Goal: Task Accomplishment & Management: Use online tool/utility

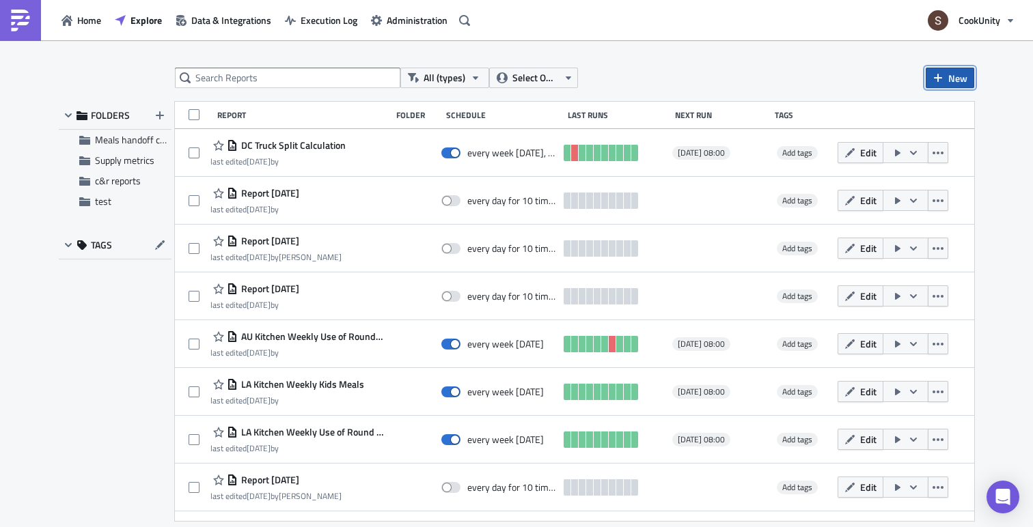
click at [954, 77] on span "New" at bounding box center [957, 78] width 19 height 14
click at [880, 107] on div "Report" at bounding box center [920, 112] width 91 height 14
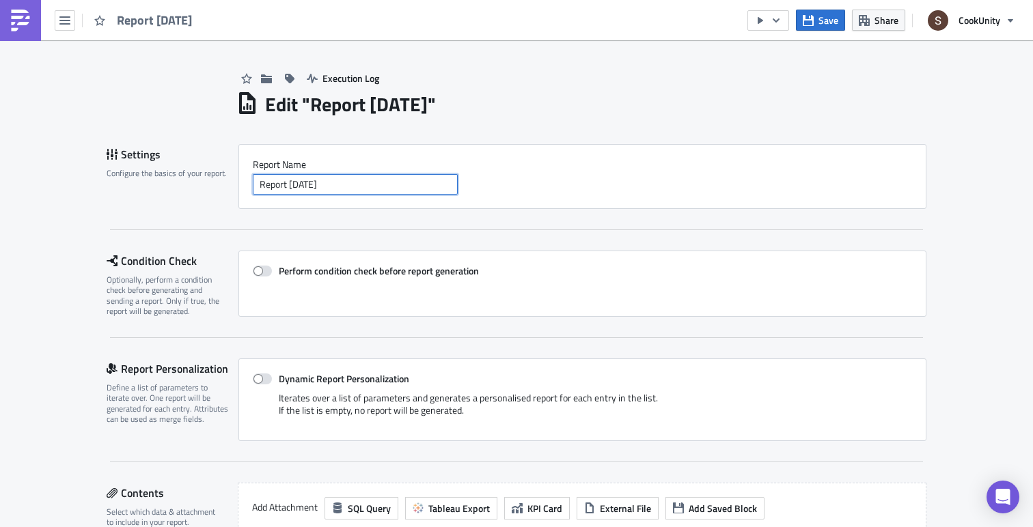
click at [293, 182] on input "Report [DATE]" at bounding box center [355, 184] width 205 height 20
click at [348, 180] on input "Report [DATE]" at bounding box center [355, 184] width 205 height 20
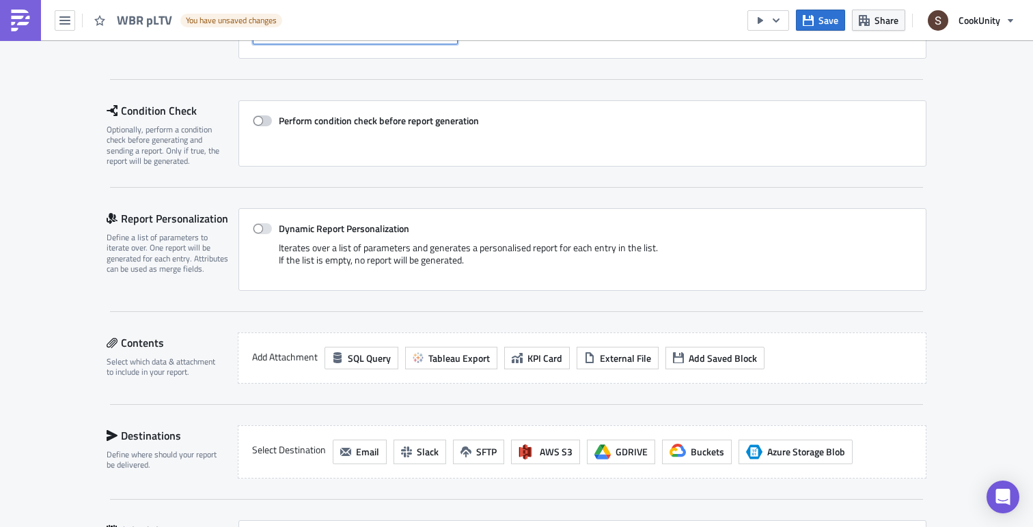
scroll to position [154, 0]
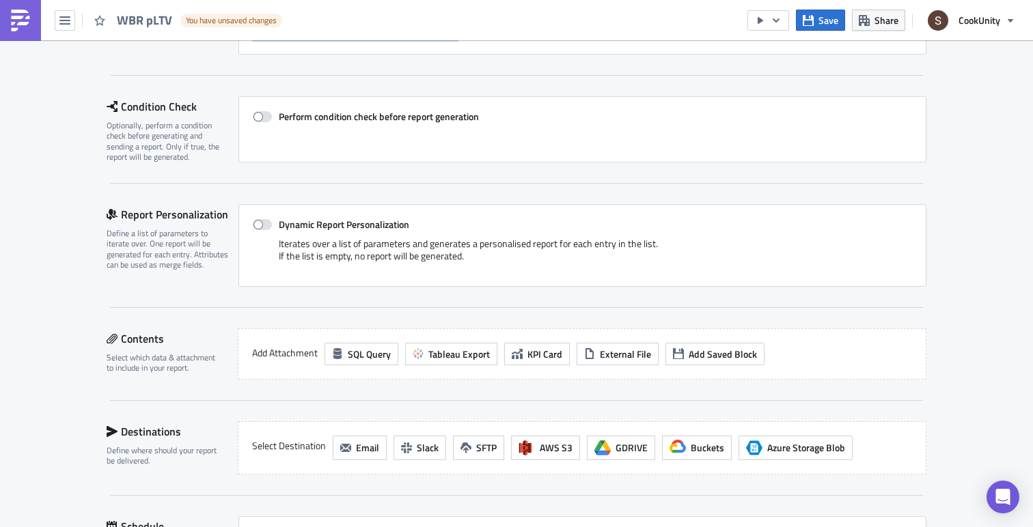
type input "WBR pLTV"
click at [344, 366] on div "Add Attachment SQL Query Tableau Export KPI Card External File Add Saved Block" at bounding box center [582, 354] width 689 height 51
click at [359, 360] on span "SQL Query" at bounding box center [369, 354] width 43 height 14
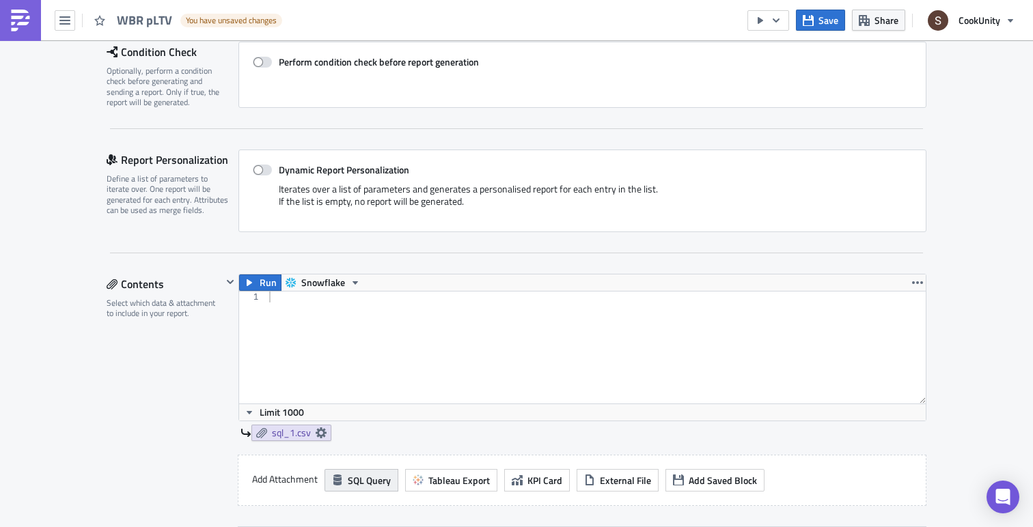
scroll to position [208, 0]
click at [357, 338] on div at bounding box center [595, 359] width 659 height 134
paste textarea "WITH users_last_14_days AS ("
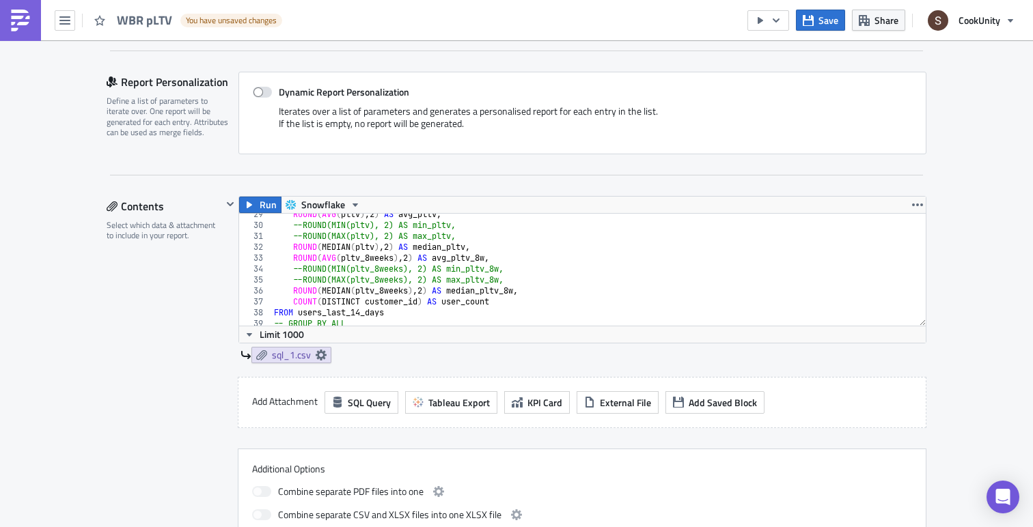
scroll to position [0, 0]
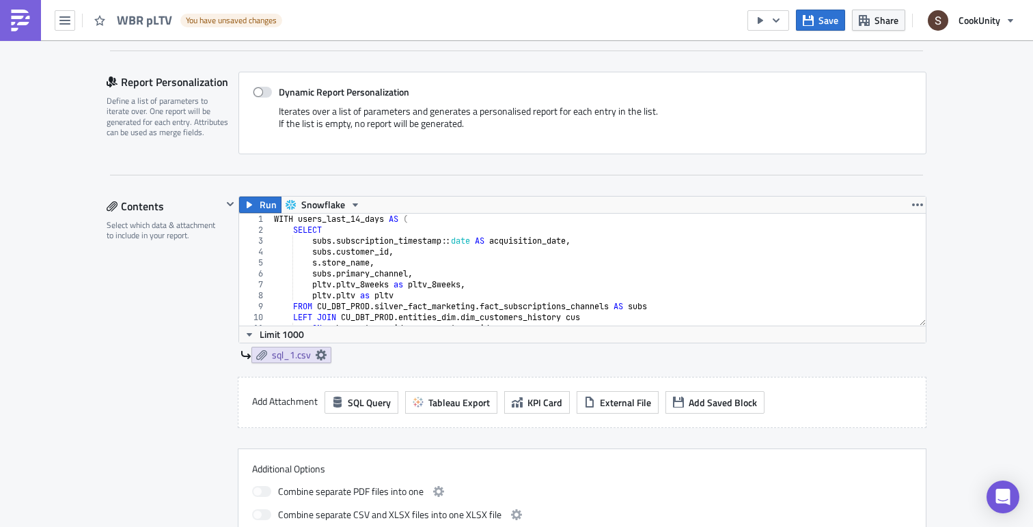
click at [346, 217] on div "WITH users_last_14_days AS ( SELECT subs . subscription_timestamp :: date AS ac…" at bounding box center [598, 281] width 655 height 134
click at [312, 220] on div "WITH mtd_users AS ( SELECT subs . subscription_timestamp :: date AS acquisition…" at bounding box center [598, 281] width 655 height 134
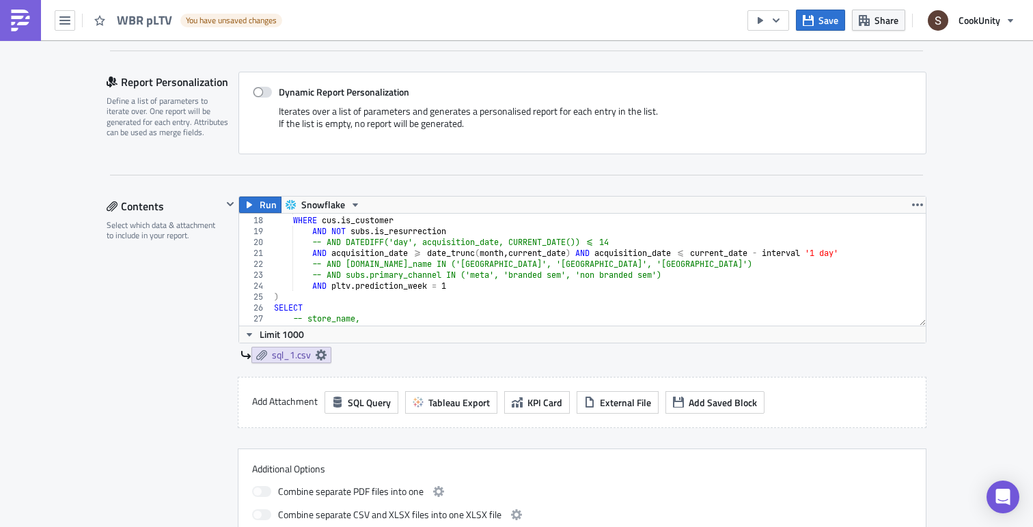
scroll to position [156, 0]
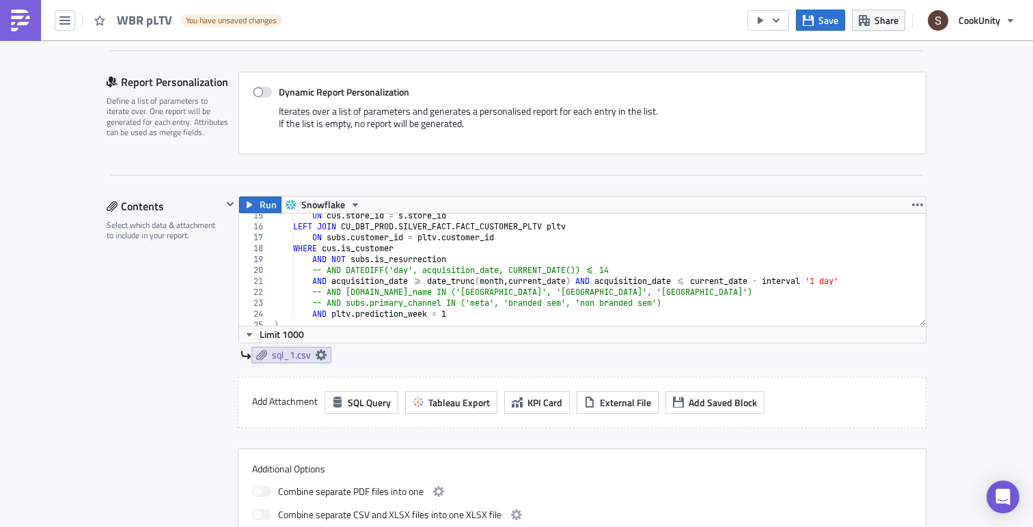
click at [353, 271] on div "ON cus . store_id = s . store_id LEFT JOIN CU_DBT_PROD . SILVER_FACT . FACT_CUS…" at bounding box center [598, 277] width 655 height 134
type textarea "-- AND DATEDIFF('day', acquisition_date, CURRENT_DATE()) <= 14"
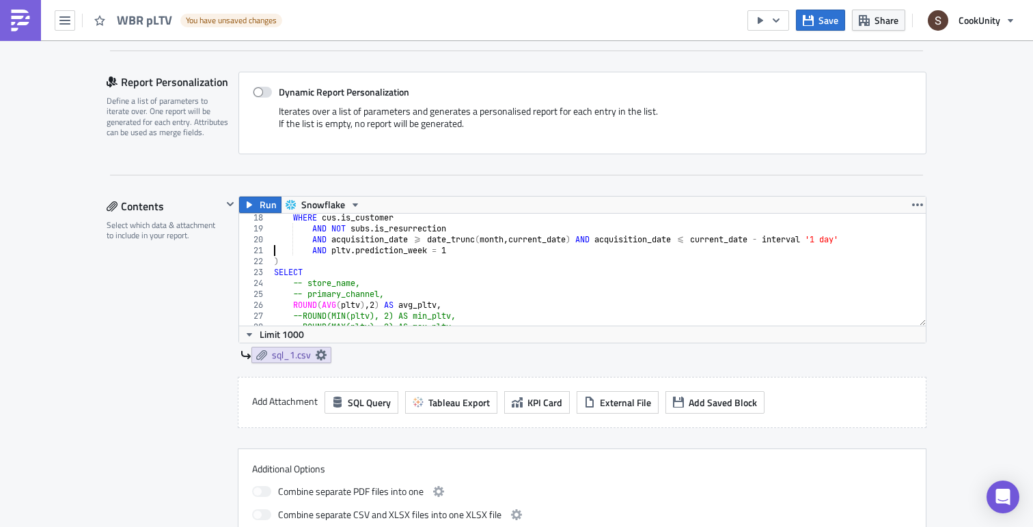
scroll to position [314, 0]
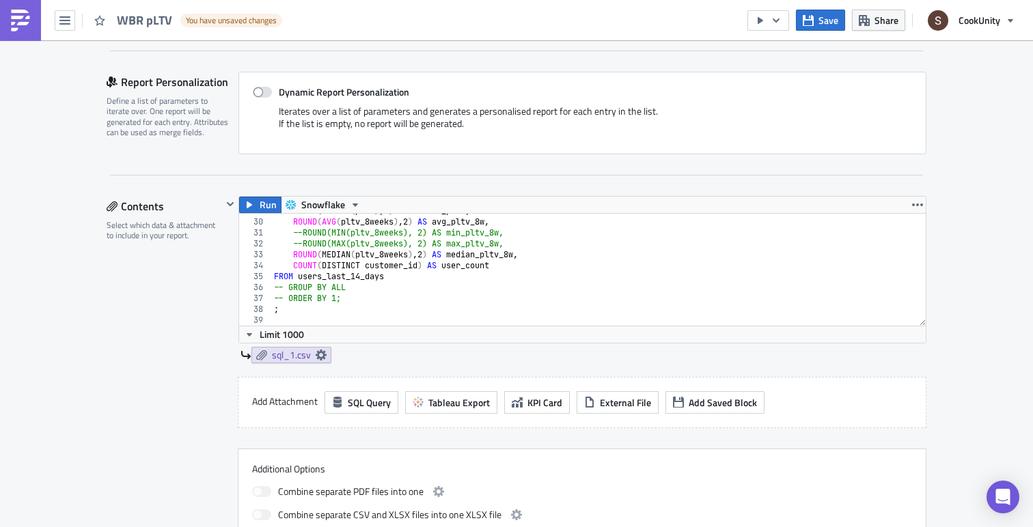
click at [325, 274] on div "ROUND ( MEDIAN ( pltv ) , 2 ) AS median_pltv , ROUND ( AVG ( pltv_8weeks ) , 2 …" at bounding box center [598, 273] width 655 height 134
paste textarea "mtd_user"
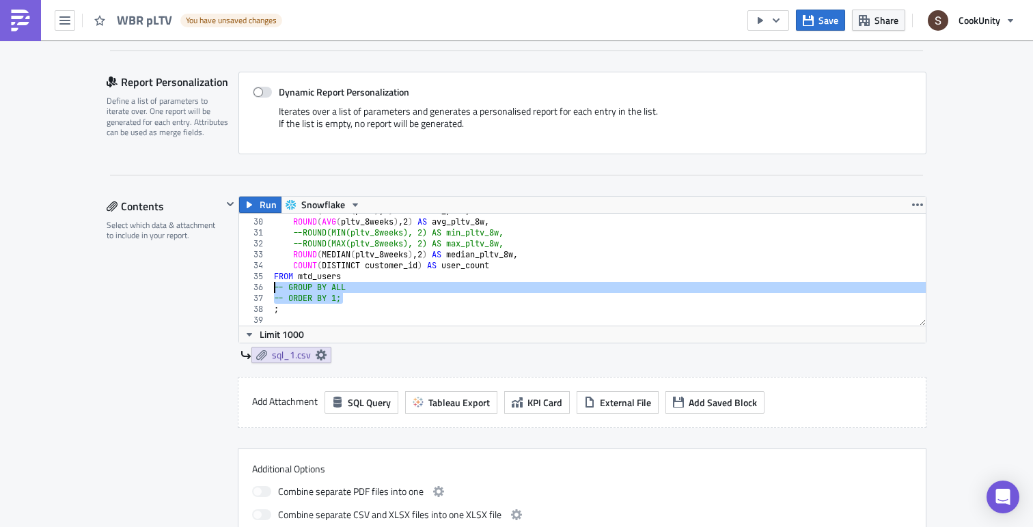
drag, startPoint x: 367, startPoint y: 300, endPoint x: 259, endPoint y: 286, distance: 108.9
click at [259, 286] on div "FROM mtd_users 29 30 31 32 33 34 35 36 37 38 39 ROUND ( MEDIAN ( pltv ) , 2 ) A…" at bounding box center [582, 270] width 687 height 112
type textarea "-- GROUP BY ALL -- ORDER BY 1;"
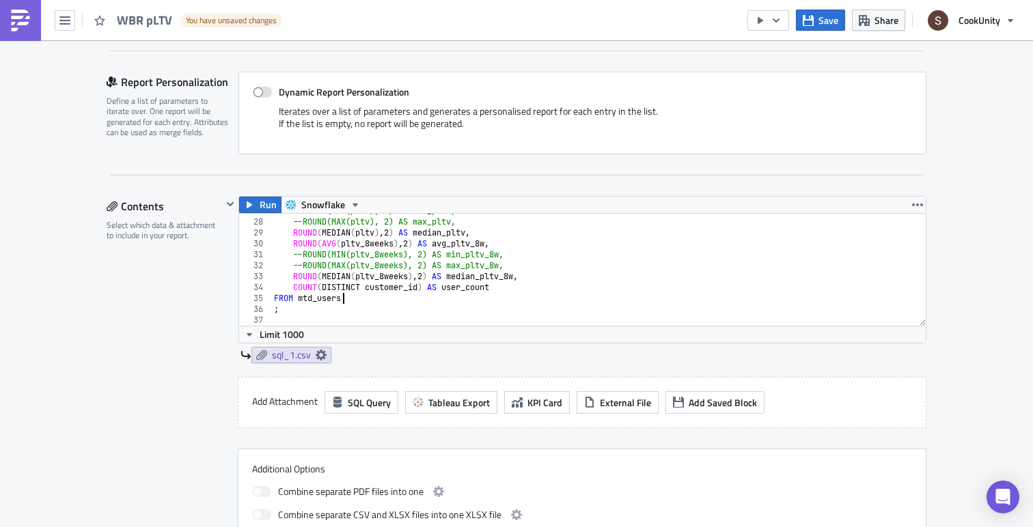
scroll to position [278, 0]
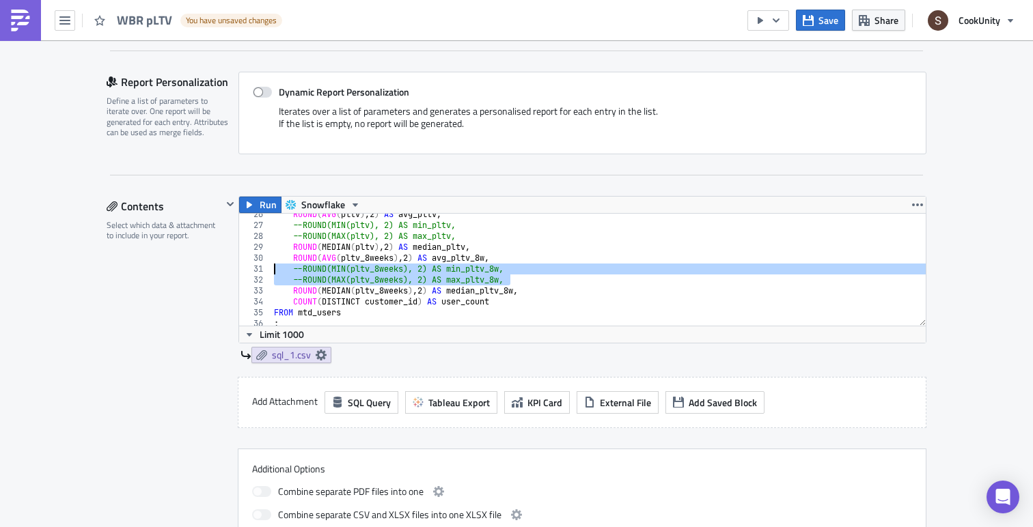
drag, startPoint x: 514, startPoint y: 279, endPoint x: 245, endPoint y: 269, distance: 270.1
click at [245, 269] on div "FROM mtd_users 26 27 28 29 30 31 32 33 34 35 36 37 ROUND ( AVG ( pltv ) , 2 ) A…" at bounding box center [582, 270] width 687 height 112
type textarea "--ROUND(MIN(pltv_8weeks), 2) AS min_pltv_8w, --ROUND(MAX(pltv_8weeks), 2) AS ma…"
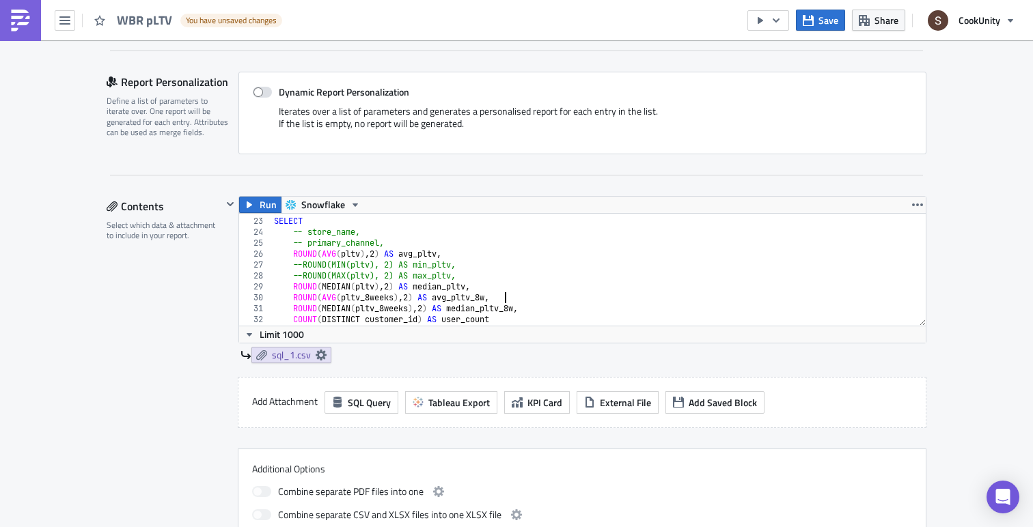
scroll to position [238, 0]
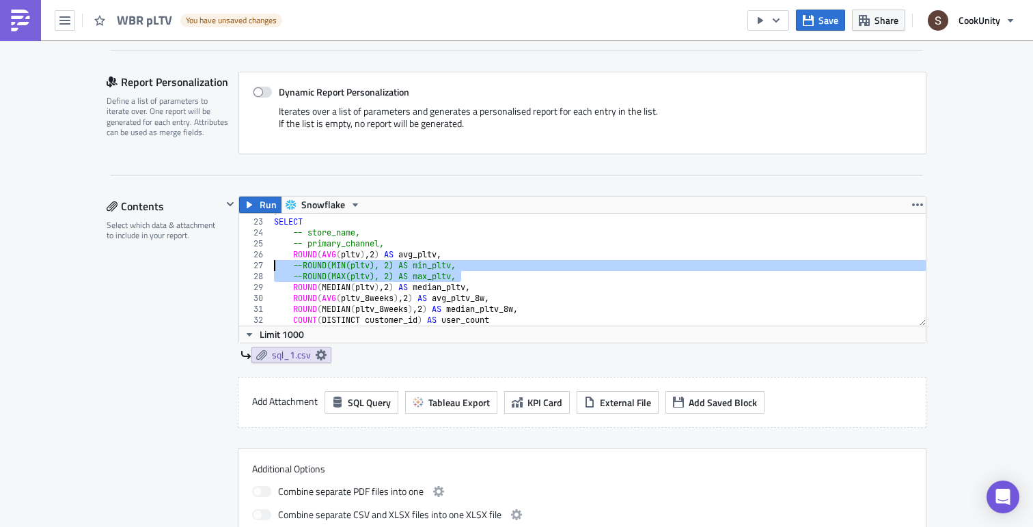
drag, startPoint x: 465, startPoint y: 279, endPoint x: 246, endPoint y: 265, distance: 219.1
click at [246, 265] on div "ROUND(AVG(pltv_8weeks), 2) AS avg_pltv_8w, 22 23 24 25 26 27 28 29 30 31 32 33 …" at bounding box center [582, 270] width 687 height 112
type textarea "--ROUND(MIN(pltv), 2) AS min_pltv, --ROUND(MAX(pltv), 2) AS max_pltv,"
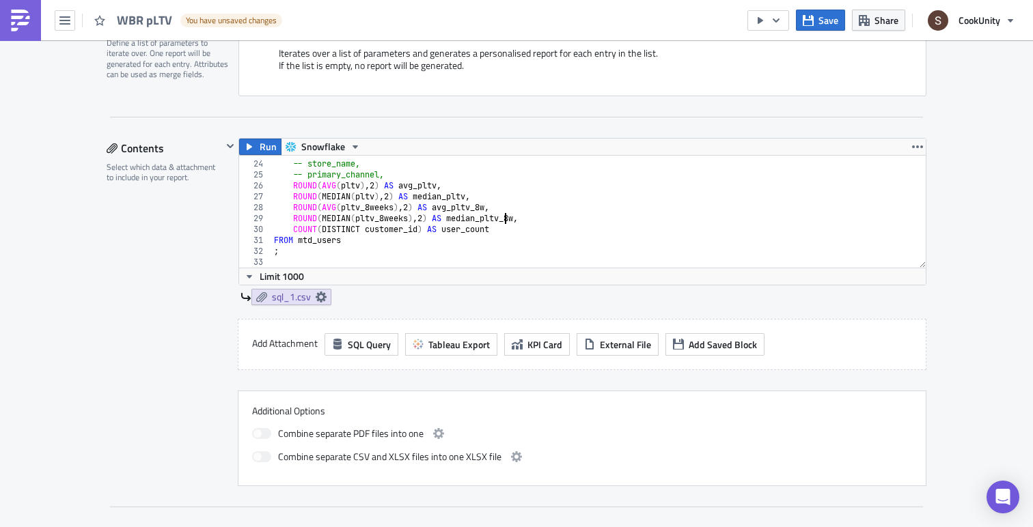
scroll to position [346, 0]
type textarea "ROUND(MEDIAN(pltv_8weeks), 2) AS median_pltv_8w,"
click at [214, 363] on div "Contents Select which data & attachment to include in your report." at bounding box center [164, 311] width 115 height 348
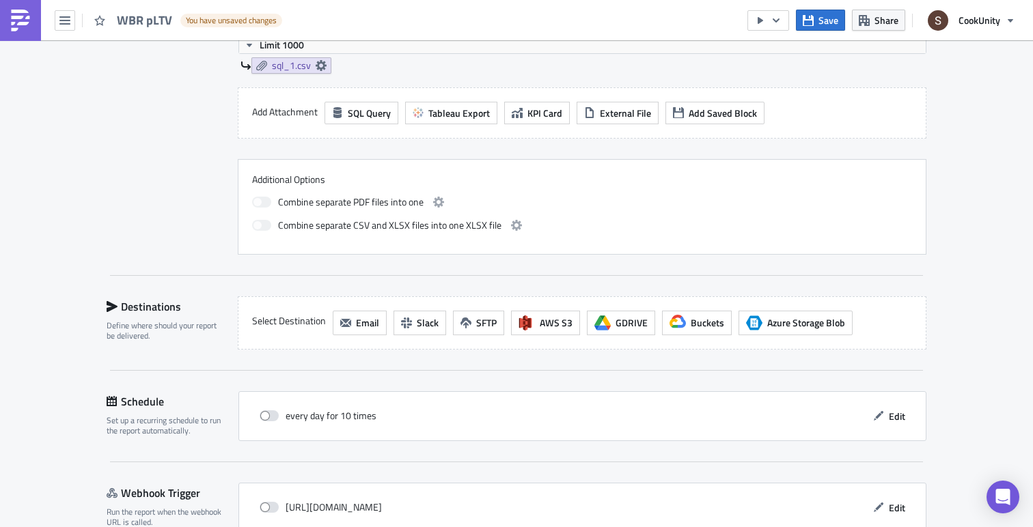
scroll to position [589, 0]
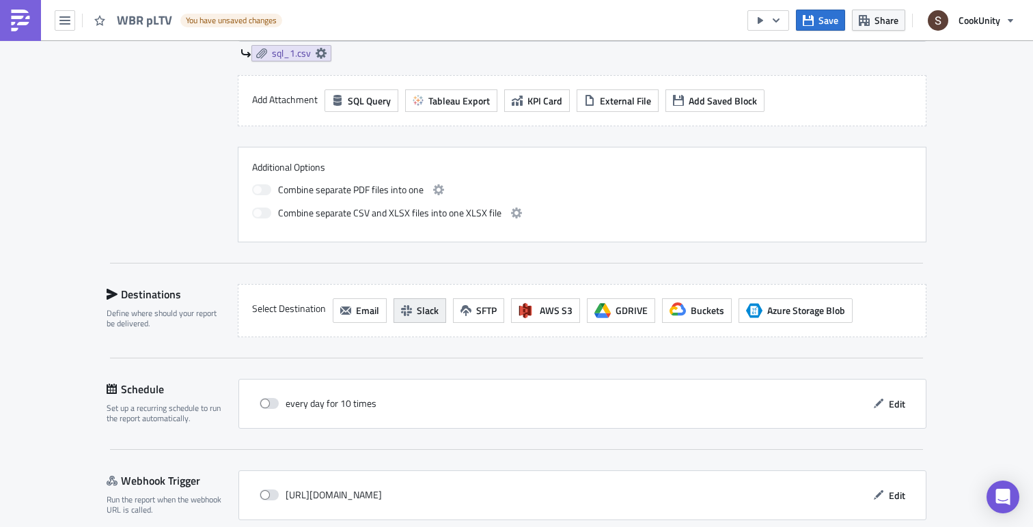
click at [422, 315] on span "Slack" at bounding box center [428, 310] width 22 height 14
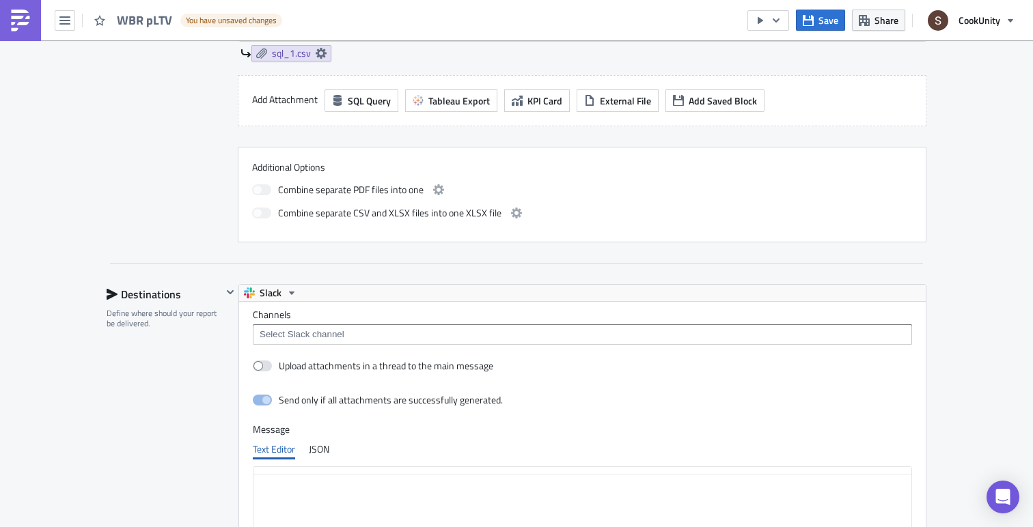
scroll to position [0, 0]
click at [346, 333] on input at bounding box center [581, 335] width 651 height 14
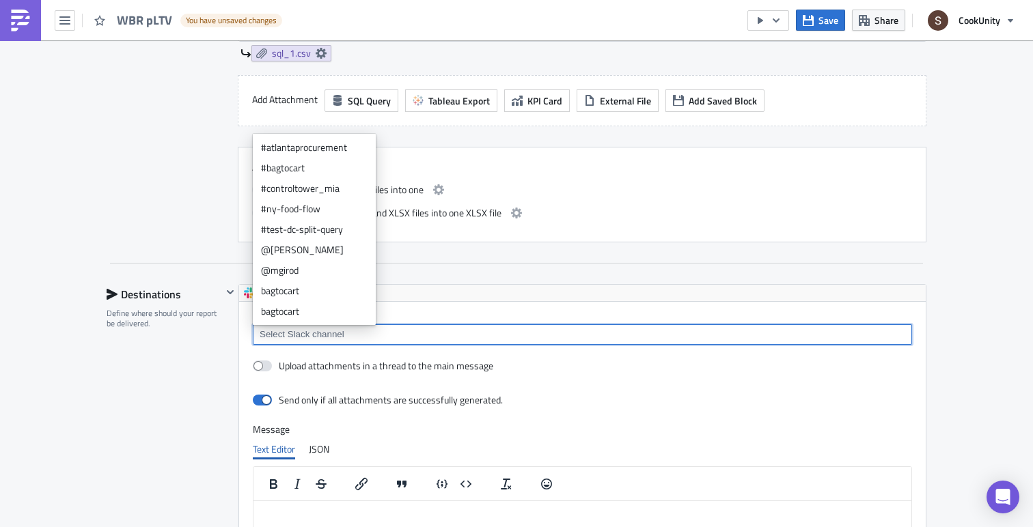
type input "@"
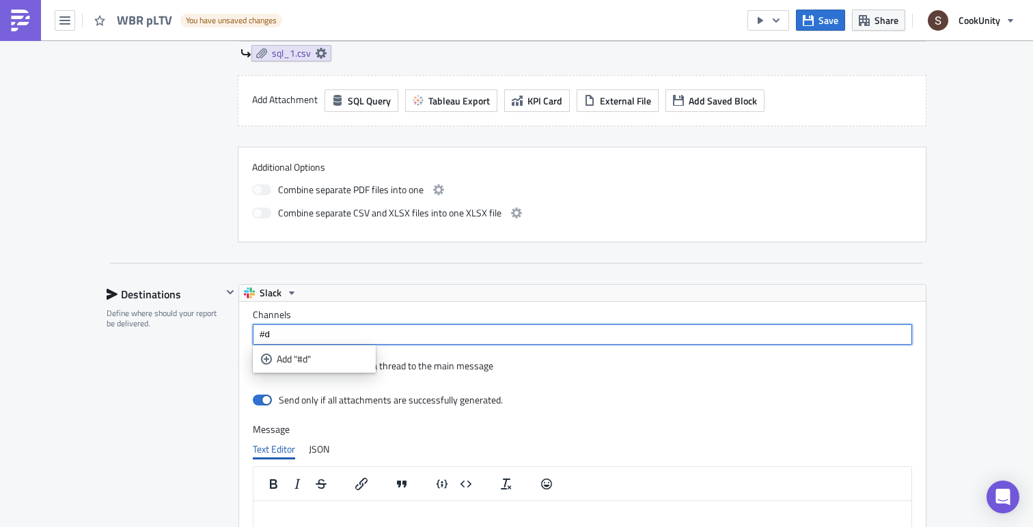
type input "#"
type input "d"
type input "#data-tests"
click at [283, 357] on div "Add "#data-tests"" at bounding box center [322, 360] width 91 height 14
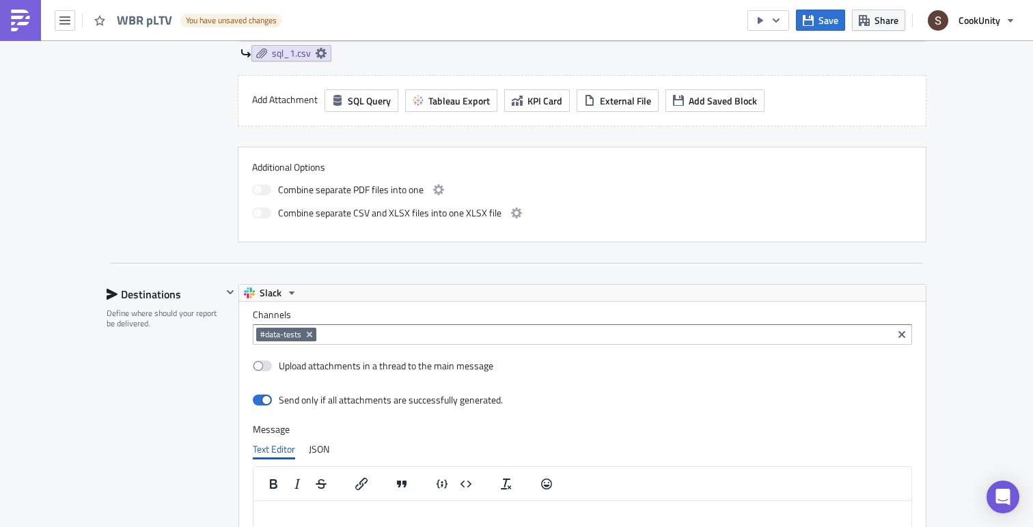
click at [215, 358] on div "Destinations Define where should your report be delivered." at bounding box center [164, 518] width 115 height 469
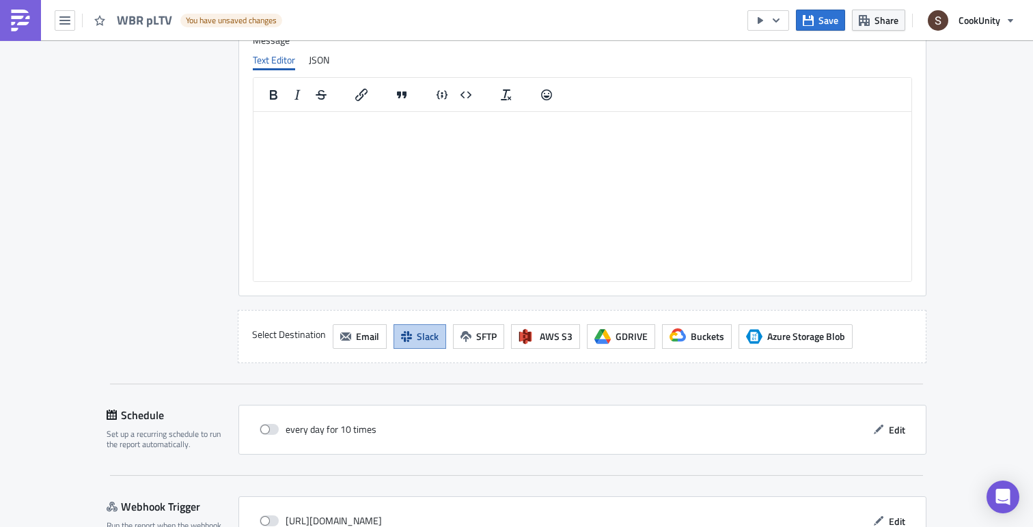
scroll to position [1066, 0]
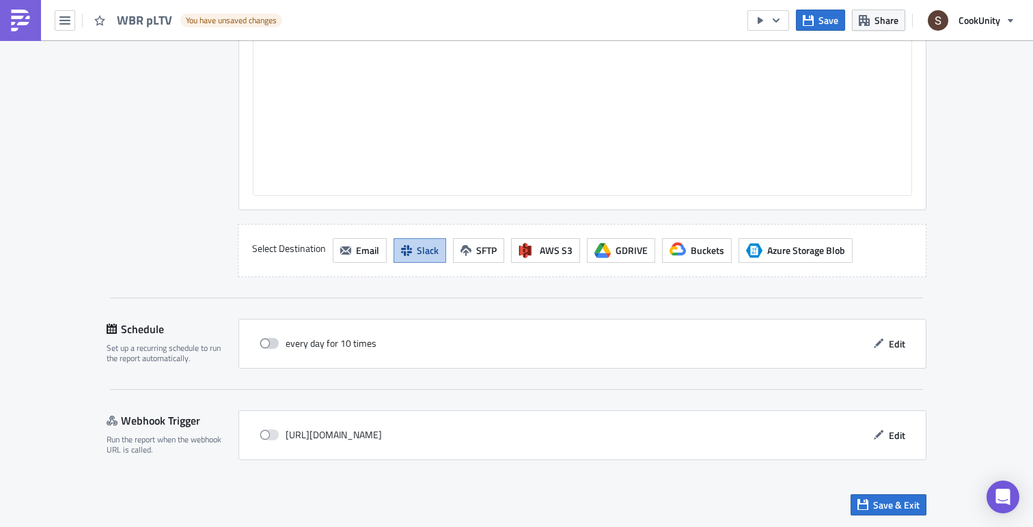
click at [268, 344] on span at bounding box center [269, 343] width 19 height 11
click at [268, 344] on input "checkbox" at bounding box center [266, 344] width 9 height 9
checkbox input "true"
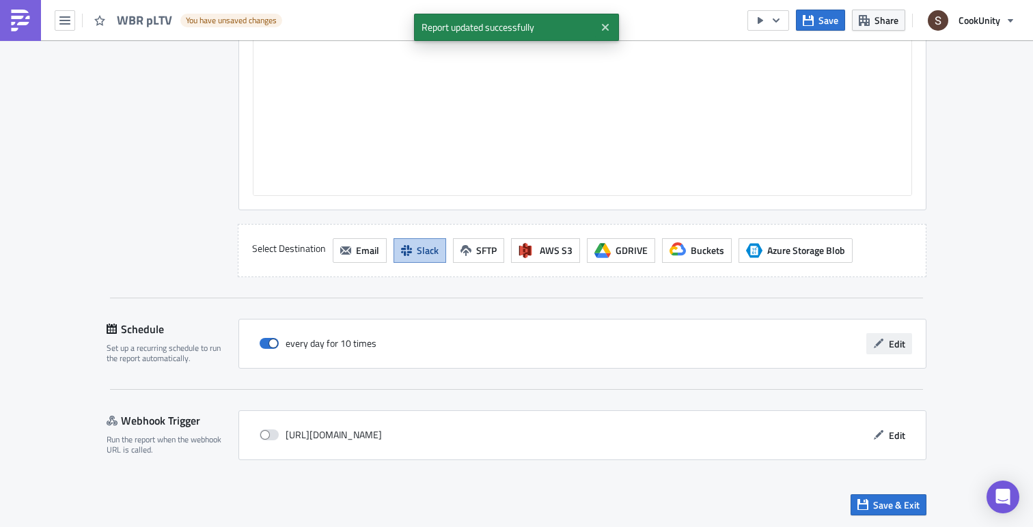
click at [893, 348] on span "Edit" at bounding box center [897, 344] width 16 height 14
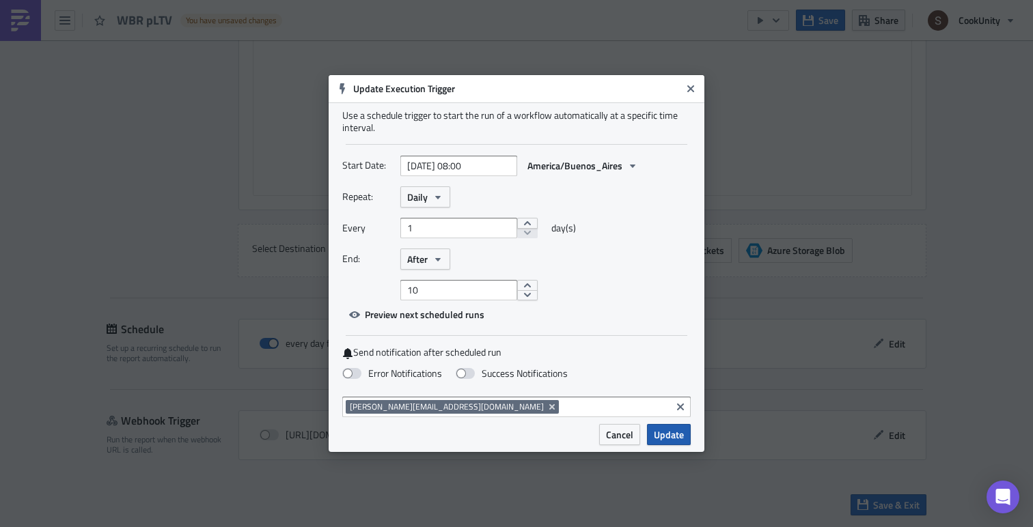
click at [667, 438] on span "Update" at bounding box center [669, 435] width 30 height 14
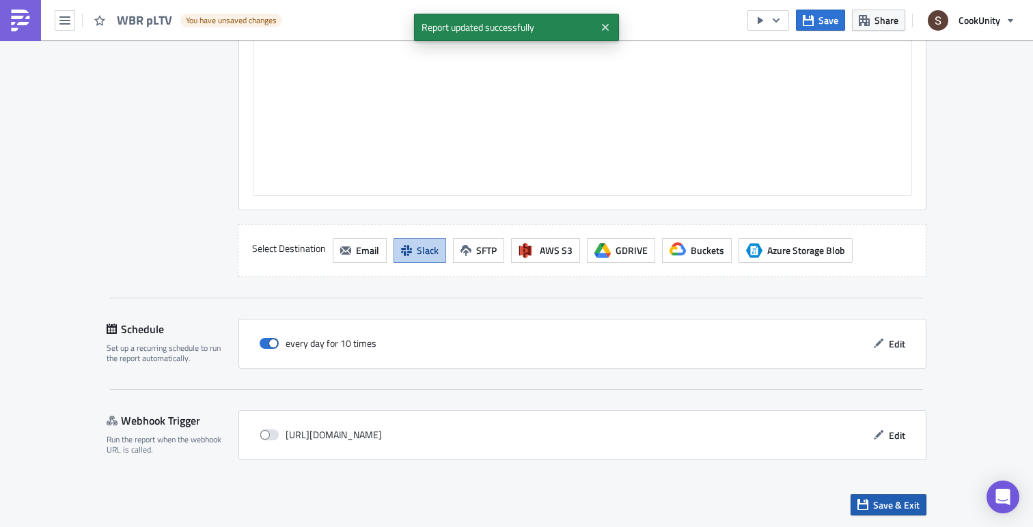
click at [869, 499] on button "Save & Exit" at bounding box center [889, 505] width 76 height 21
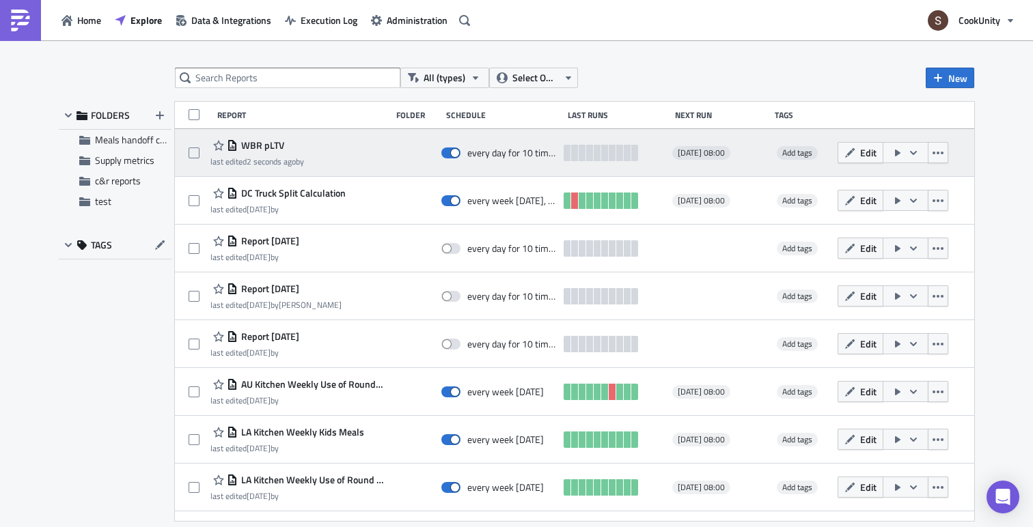
click at [900, 152] on icon "button" at bounding box center [897, 153] width 5 height 7
click at [885, 135] on div "WBR pLTV last edited 2 seconds ago by every day for 10 times 2025-09-24 08:00 A…" at bounding box center [574, 153] width 799 height 48
click at [902, 157] on button "button" at bounding box center [906, 152] width 46 height 21
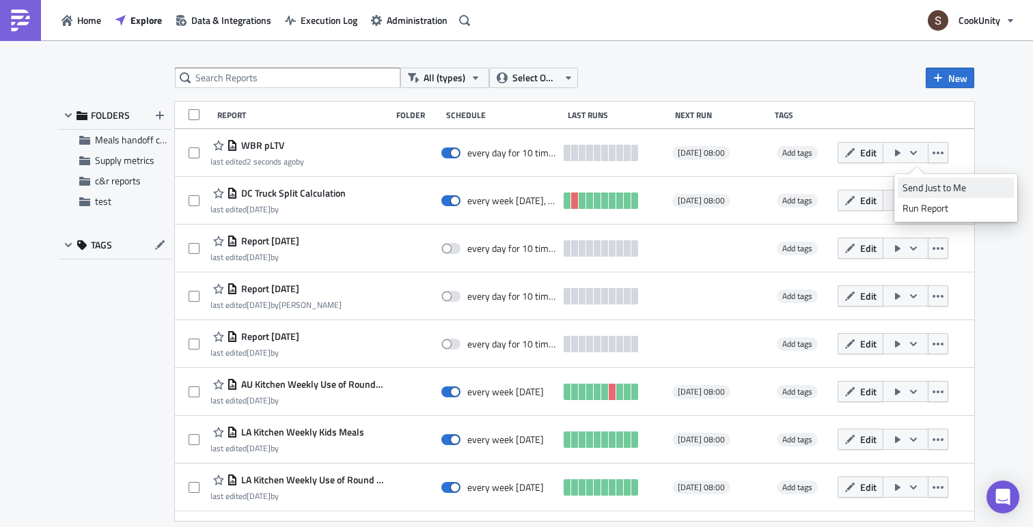
click at [924, 184] on div "Send Just to Me" at bounding box center [956, 188] width 107 height 14
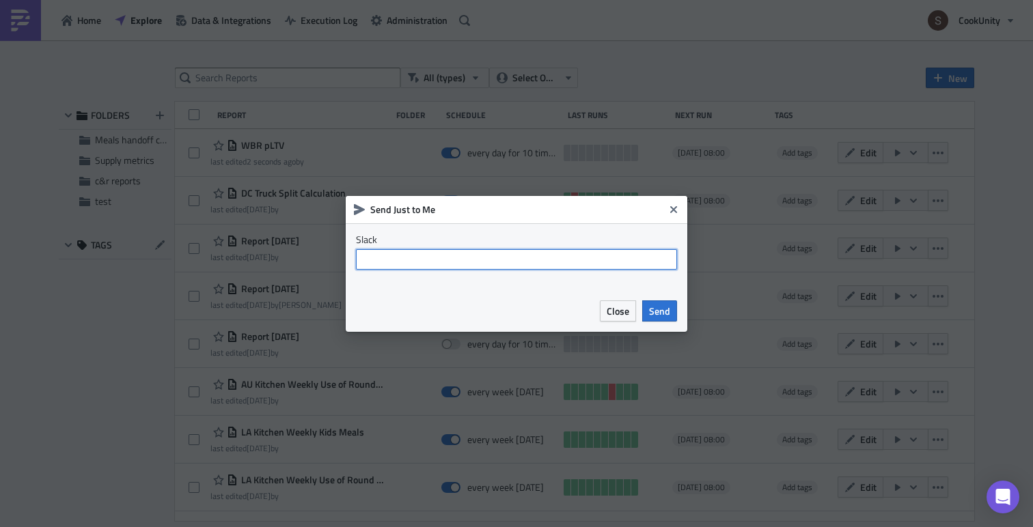
click at [564, 262] on input "text" at bounding box center [516, 259] width 321 height 20
type input "@"
type input "s"
type input "@sebas"
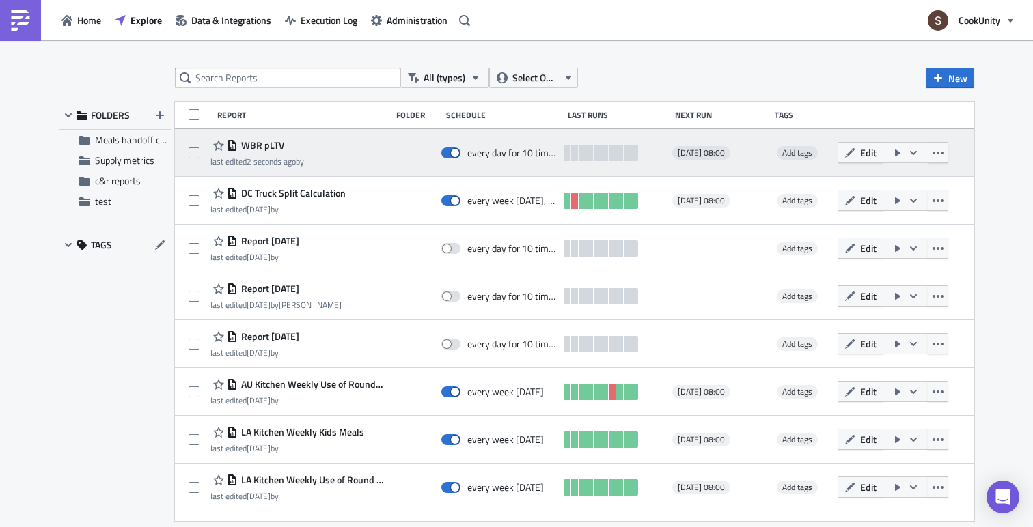
click at [915, 154] on button "button" at bounding box center [906, 152] width 46 height 21
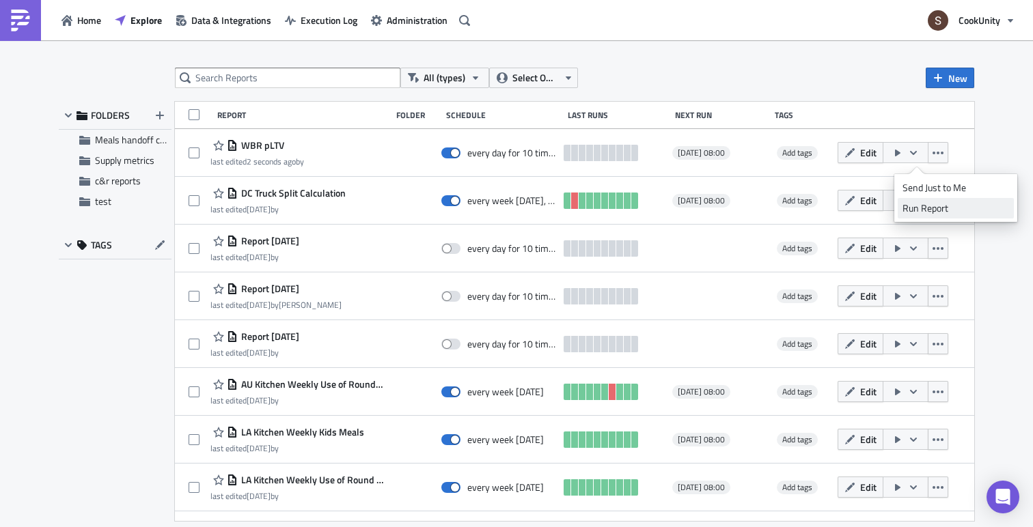
click at [911, 206] on div "Run Report" at bounding box center [956, 209] width 107 height 14
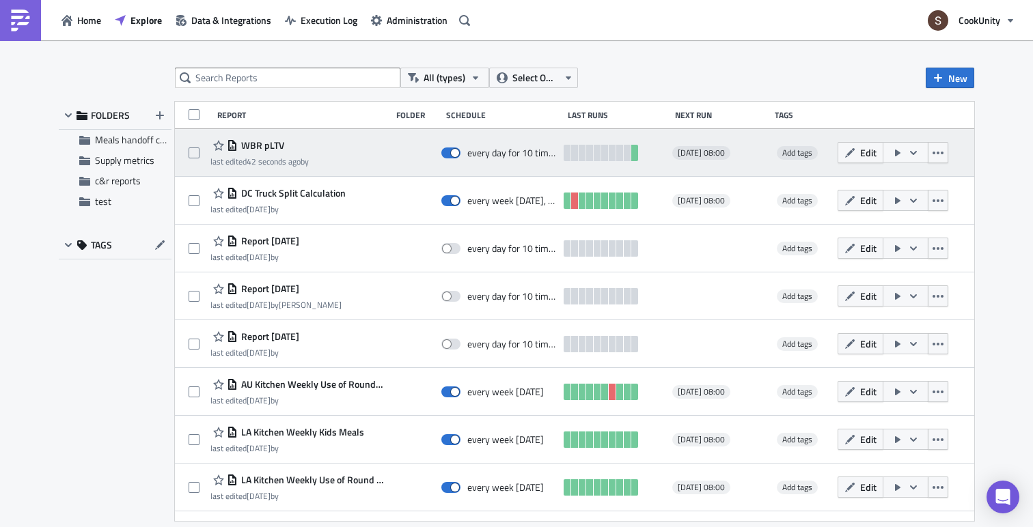
click at [270, 144] on span "WBR pLTV" at bounding box center [261, 145] width 46 height 12
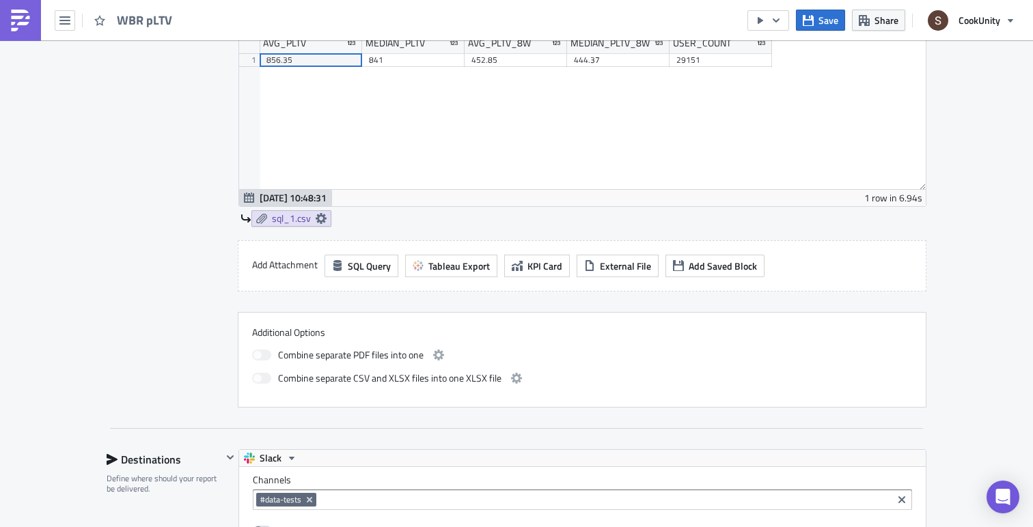
scroll to position [576, 0]
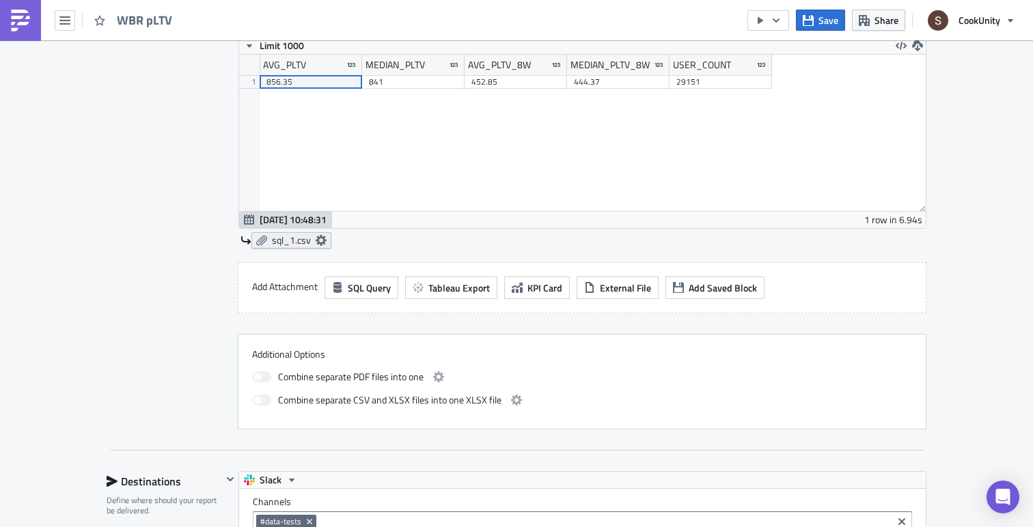
click at [277, 238] on span "sql_1.csv" at bounding box center [291, 240] width 39 height 12
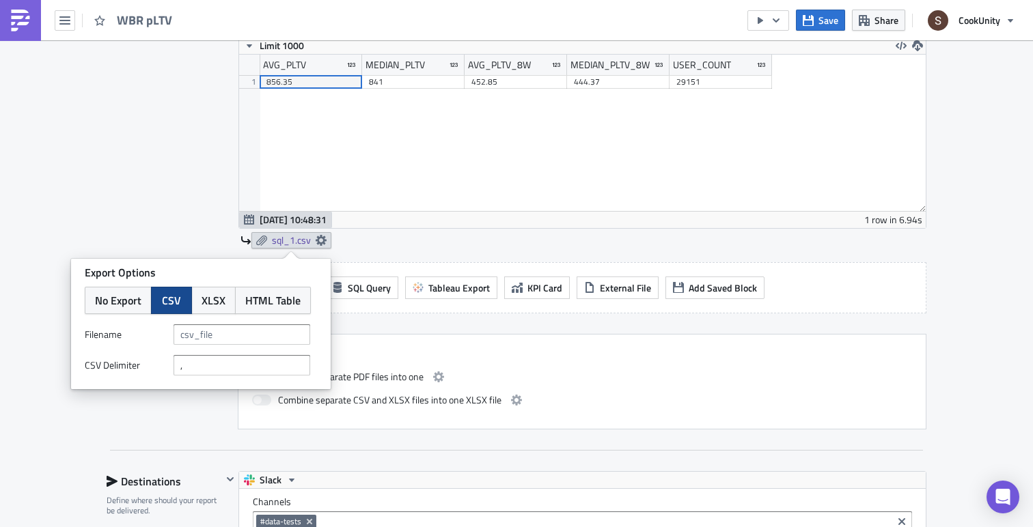
click at [135, 242] on div "Contents Select which data & attachment to include in your report." at bounding box center [164, 168] width 115 height 523
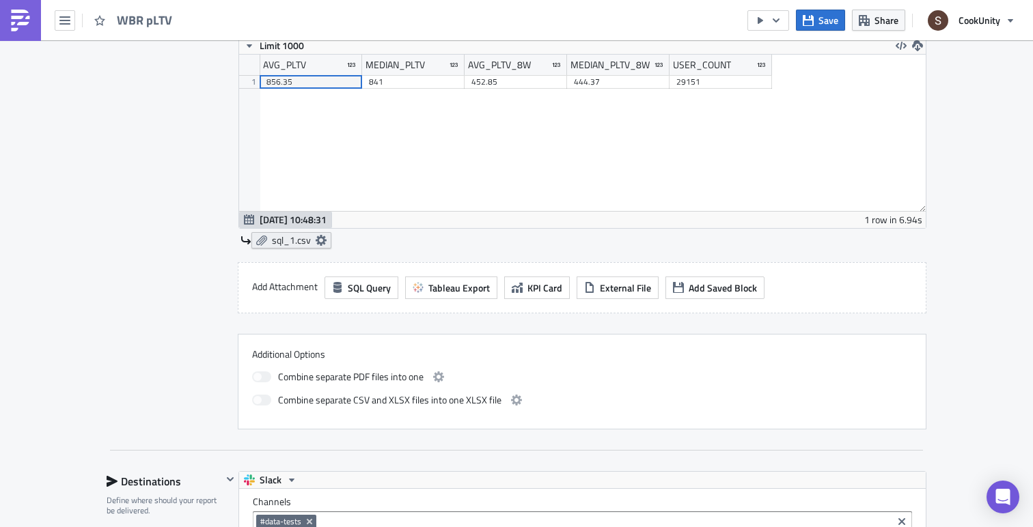
click at [260, 244] on icon at bounding box center [261, 241] width 11 height 10
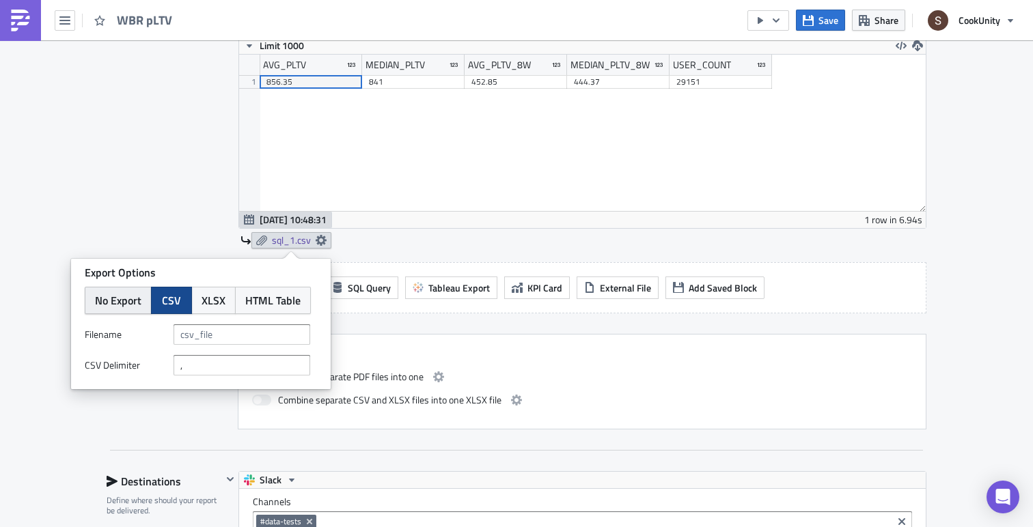
click at [123, 292] on span "No Export" at bounding box center [118, 300] width 46 height 16
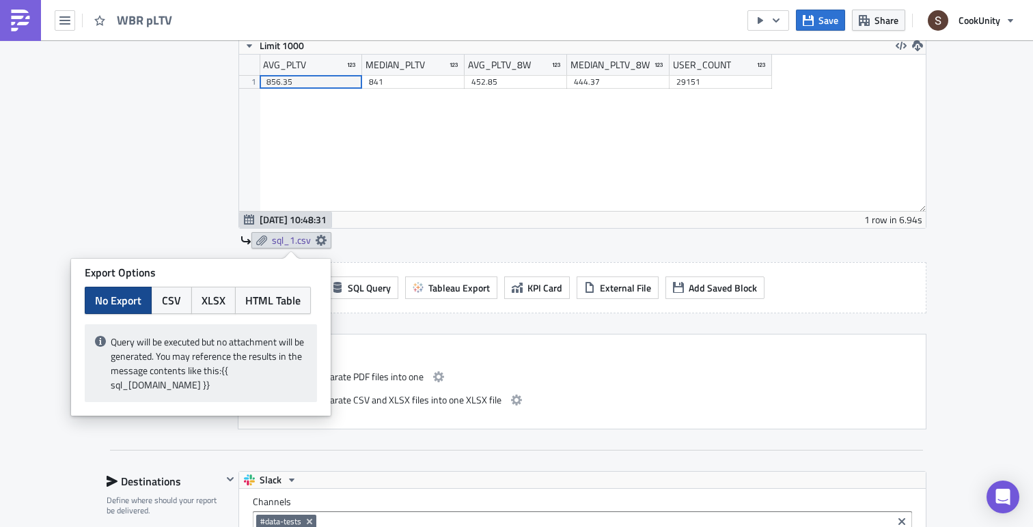
click at [152, 219] on div "Contents Select which data & attachment to include in your report." at bounding box center [164, 168] width 115 height 523
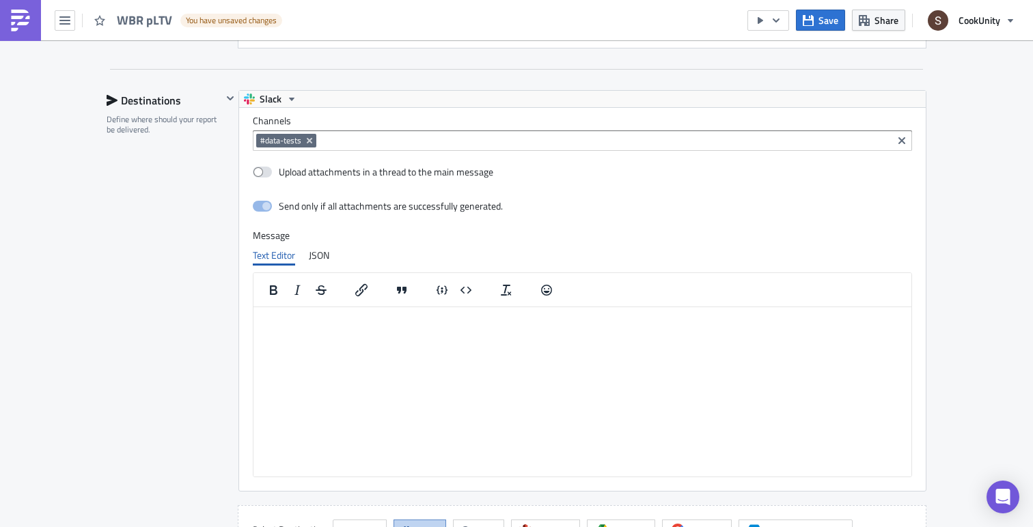
scroll to position [935, 0]
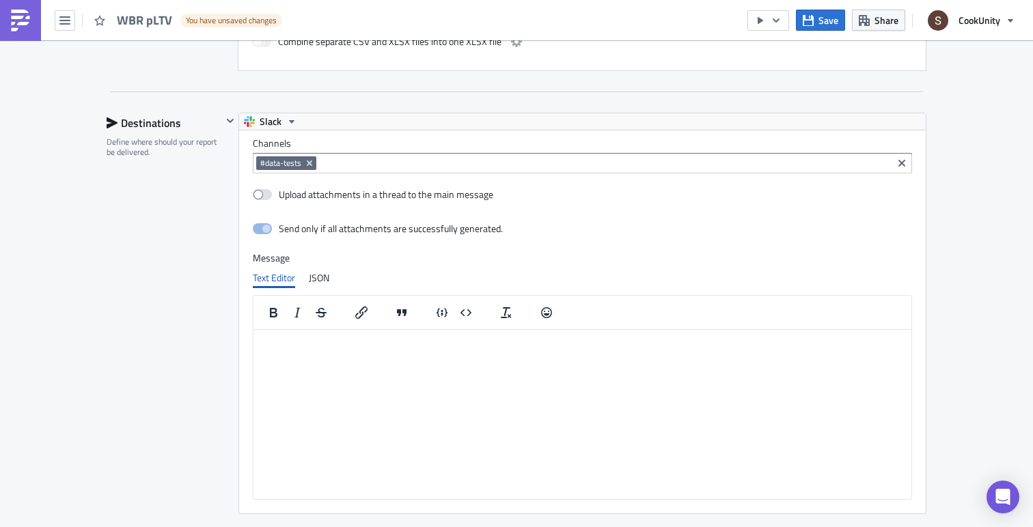
click at [296, 351] on html at bounding box center [582, 340] width 658 height 22
click at [362, 355] on p "This is the weekly report for WBR" at bounding box center [582, 355] width 647 height 11
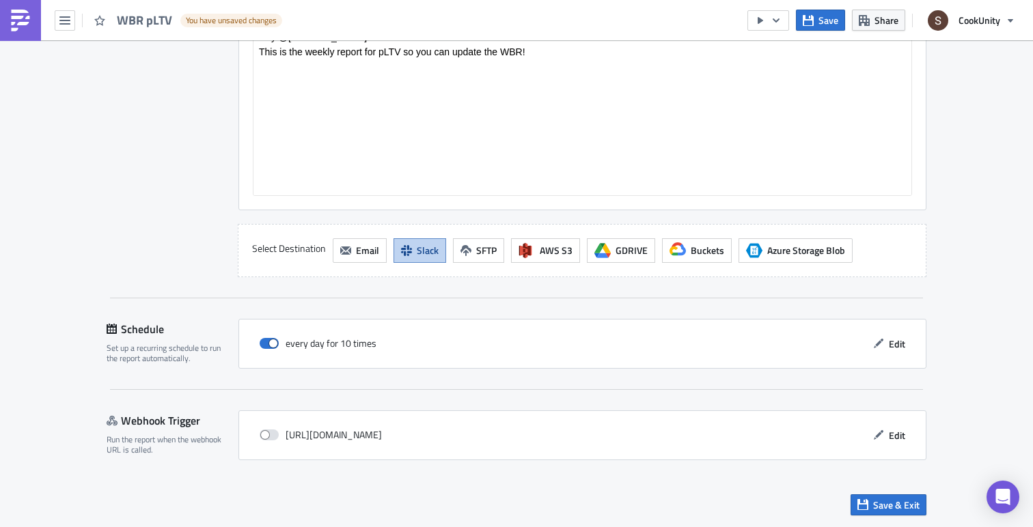
scroll to position [1227, 0]
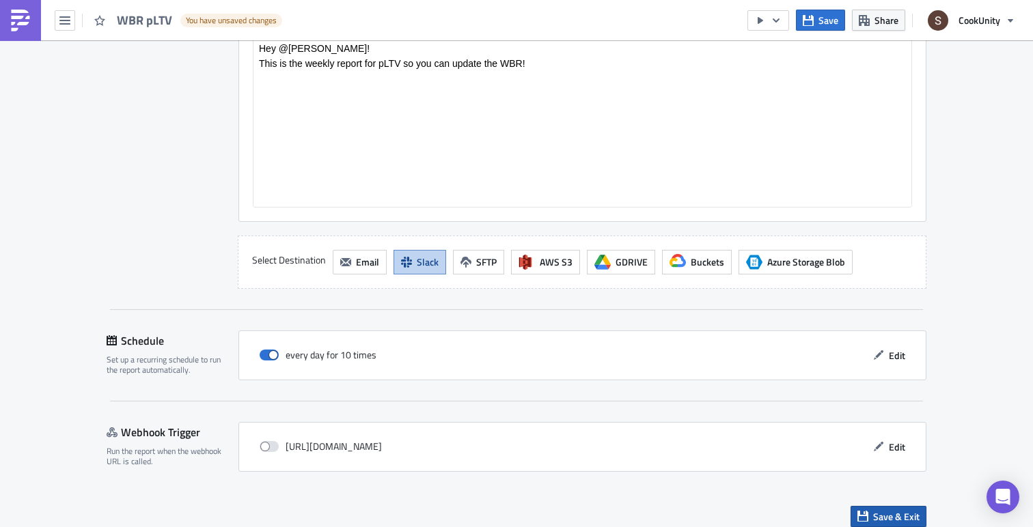
click at [890, 514] on span "Save & Exit" at bounding box center [896, 517] width 46 height 14
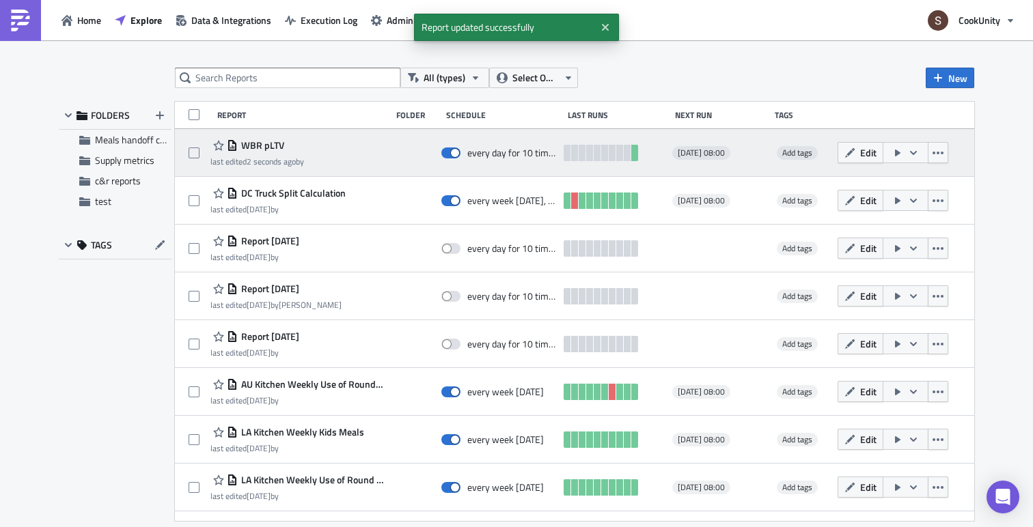
click at [900, 151] on icon "button" at bounding box center [897, 153] width 5 height 7
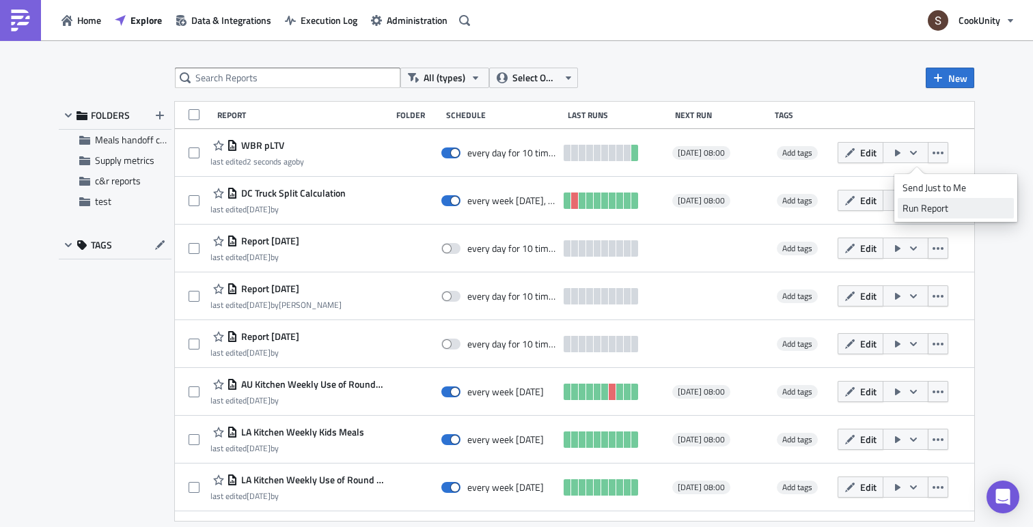
click at [909, 202] on div "Run Report" at bounding box center [956, 209] width 107 height 14
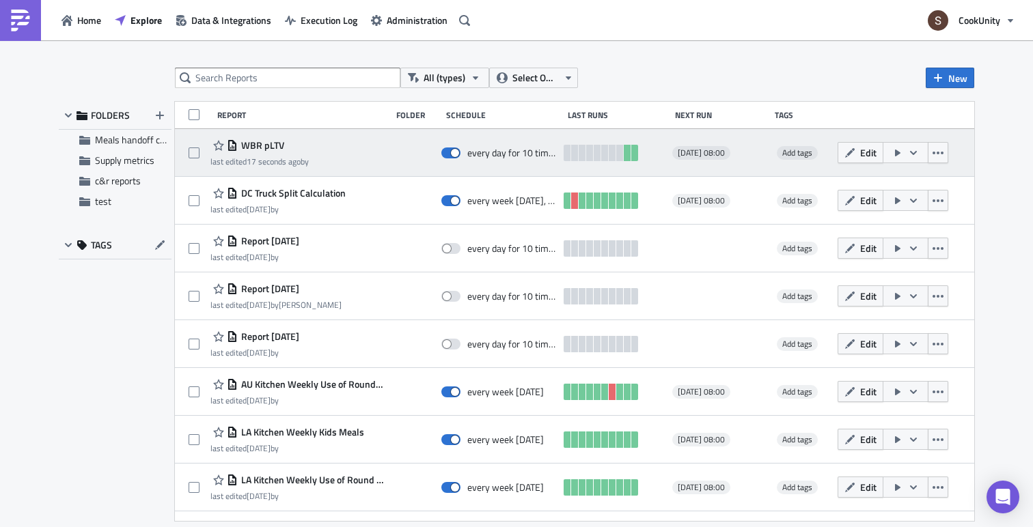
click at [266, 146] on span "WBR pLTV" at bounding box center [261, 145] width 46 height 12
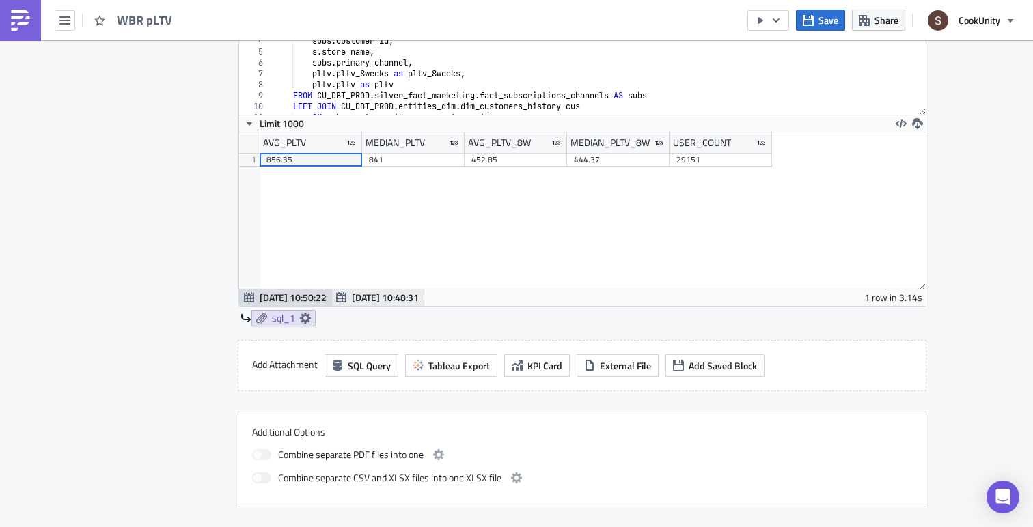
scroll to position [527, 0]
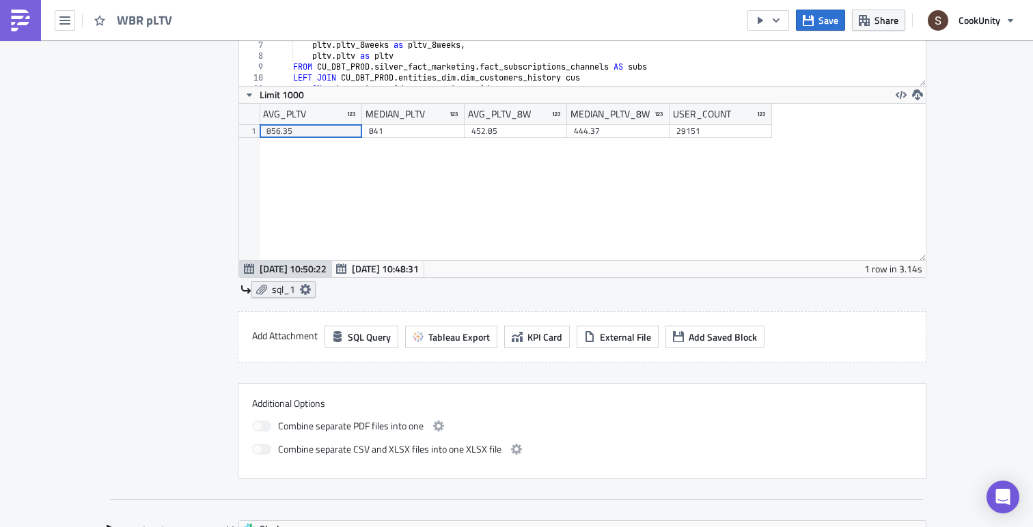
click at [280, 288] on span "sql_1" at bounding box center [283, 290] width 23 height 12
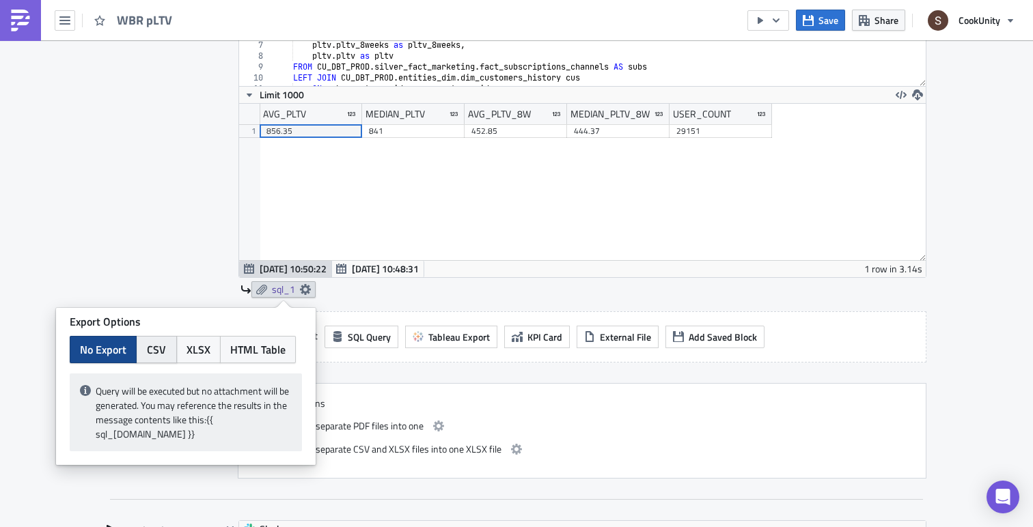
click at [152, 345] on span "CSV" at bounding box center [156, 350] width 19 height 16
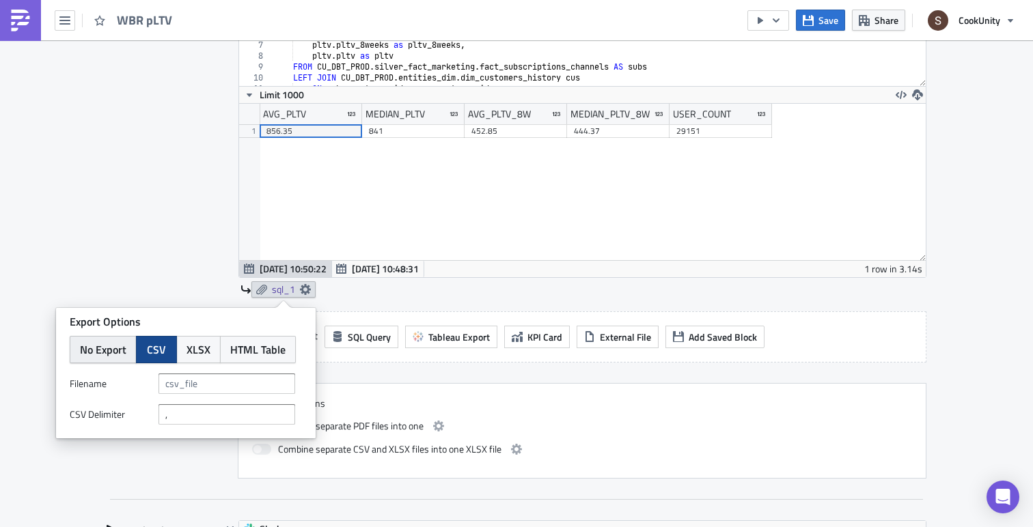
click at [106, 342] on span "No Export" at bounding box center [103, 350] width 46 height 16
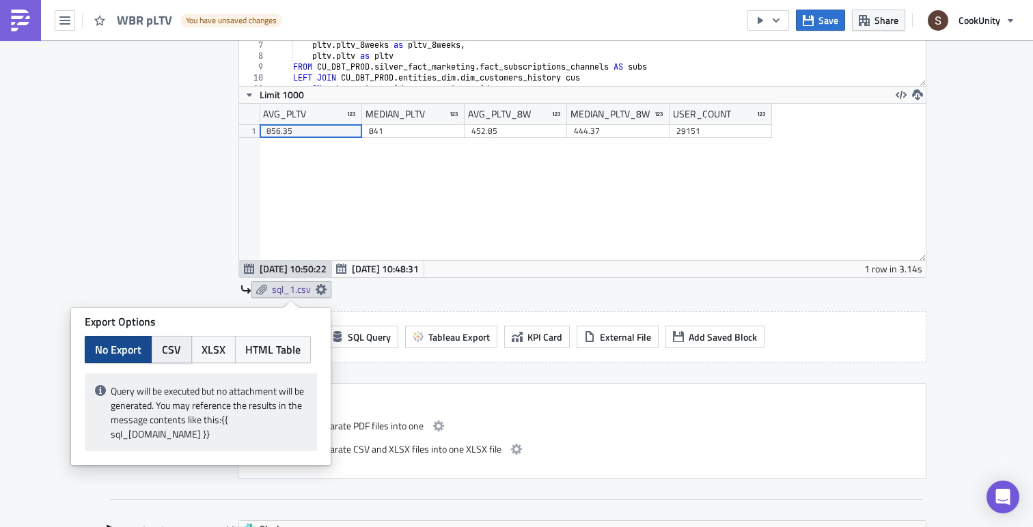
click at [161, 341] on button "CSV" at bounding box center [171, 349] width 41 height 27
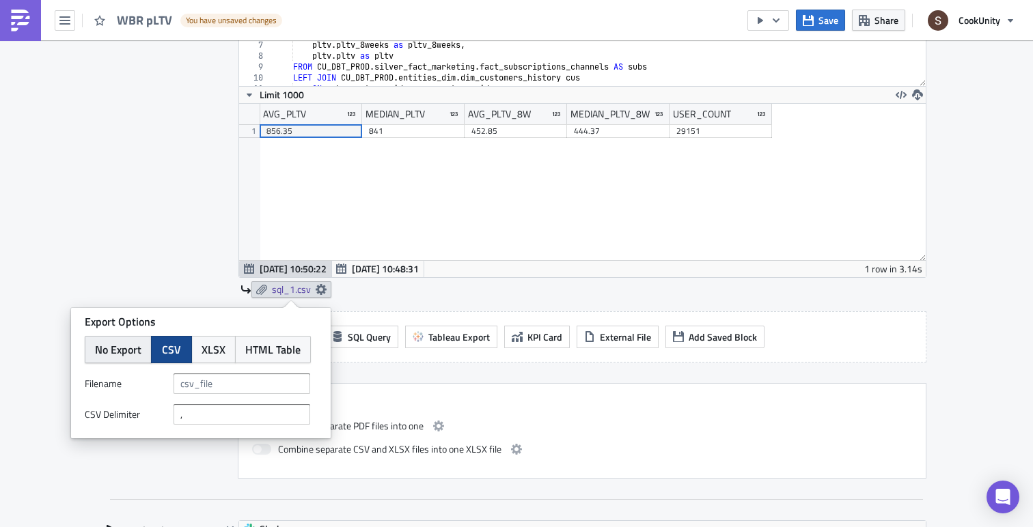
click at [119, 350] on span "No Export" at bounding box center [118, 350] width 46 height 16
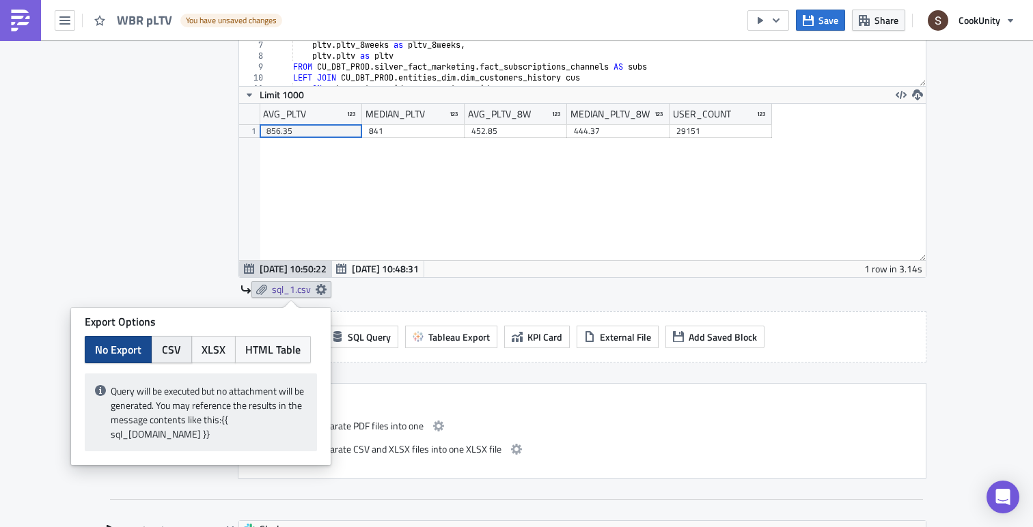
click at [161, 350] on button "CSV" at bounding box center [171, 349] width 41 height 27
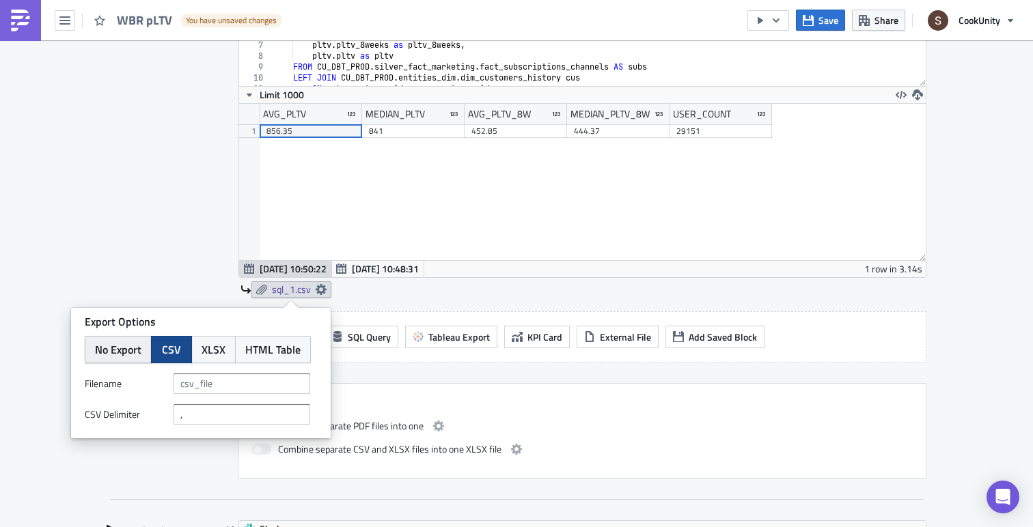
click at [116, 355] on span "No Export" at bounding box center [118, 350] width 46 height 16
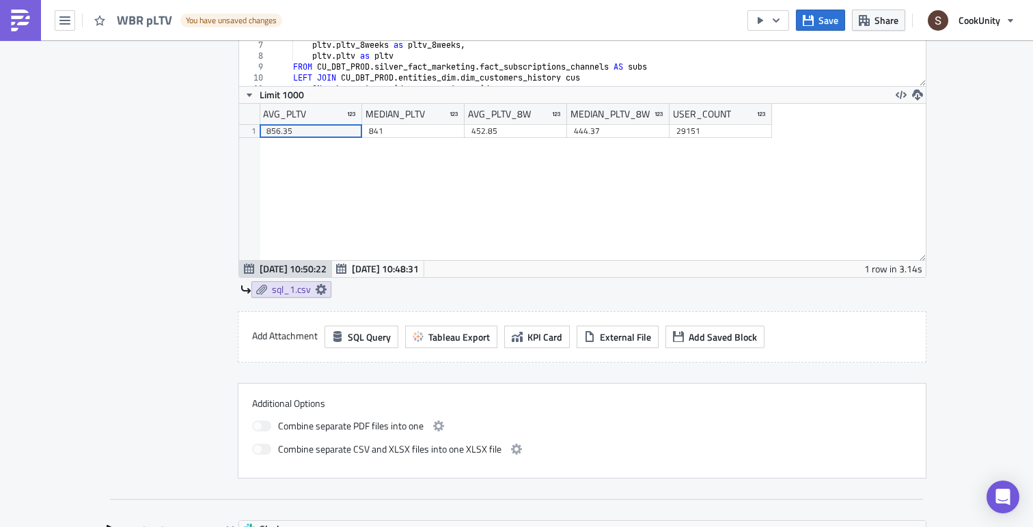
click at [137, 279] on div "Contents Select which data & attachment to include in your report." at bounding box center [164, 217] width 115 height 523
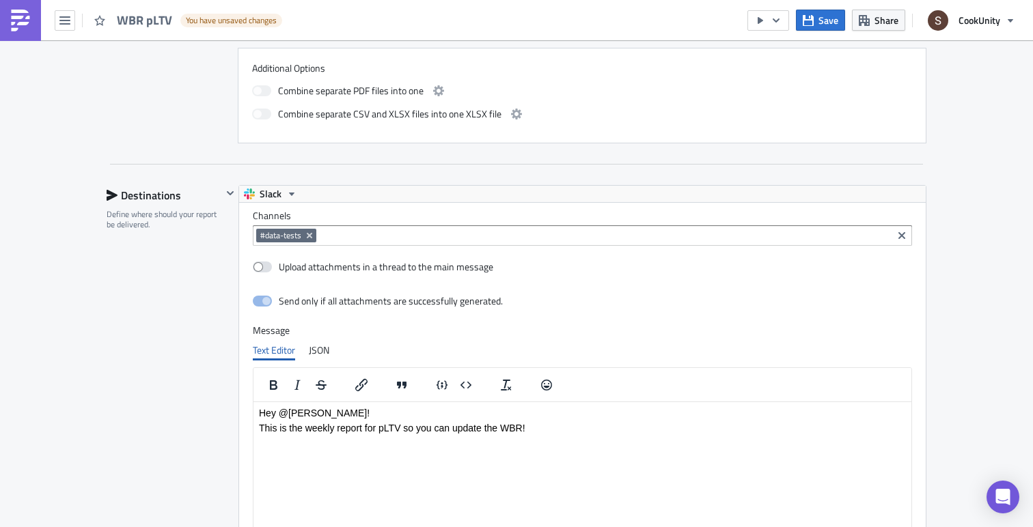
scroll to position [877, 0]
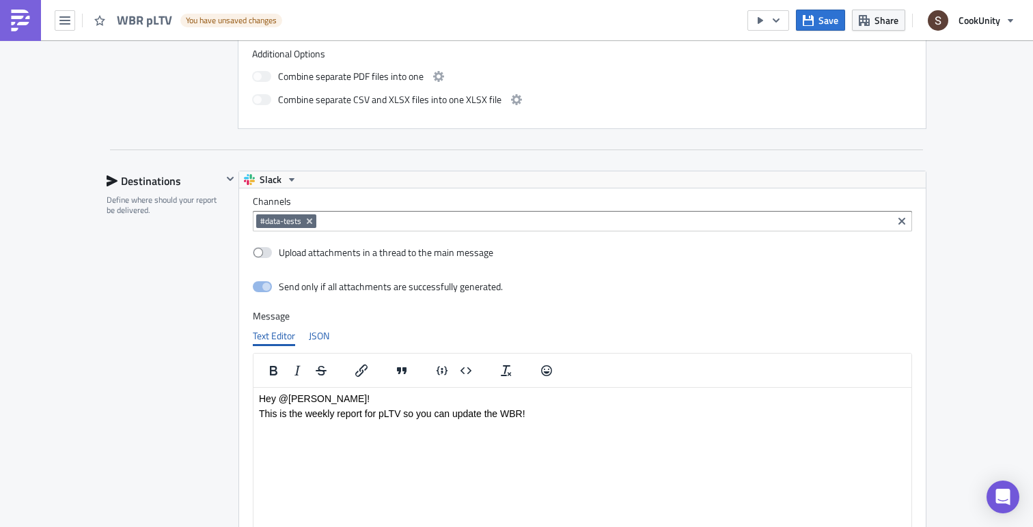
click at [314, 335] on div "JSON" at bounding box center [319, 336] width 20 height 20
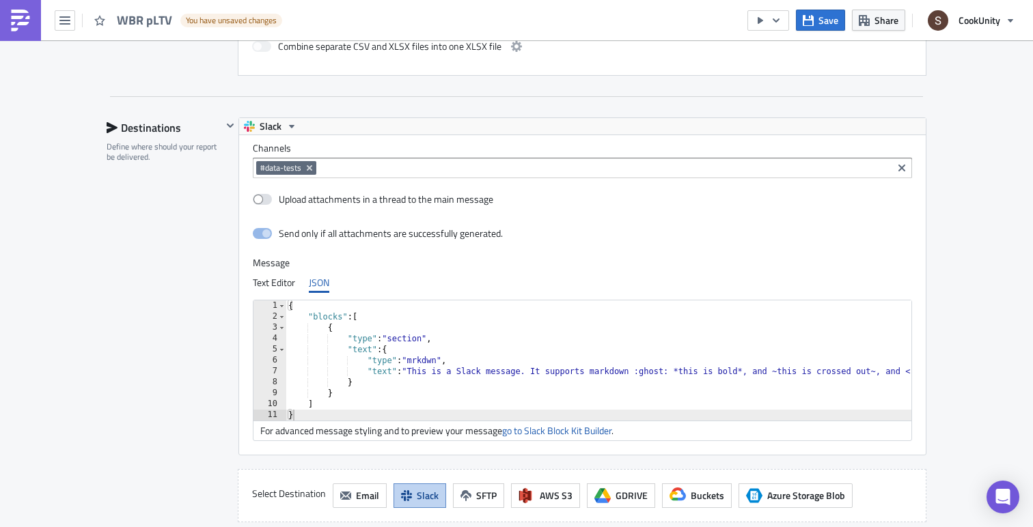
scroll to position [932, 0]
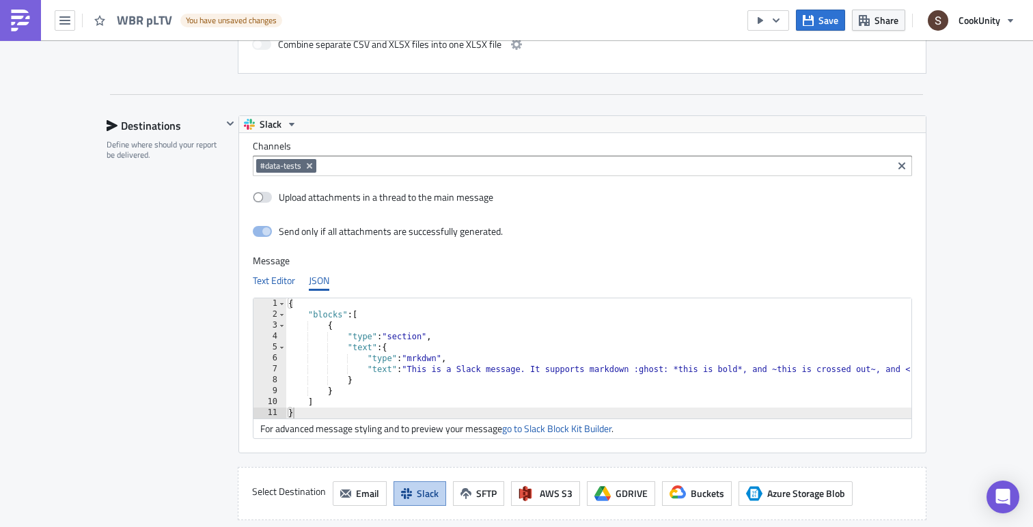
click at [270, 275] on div "Text Editor" at bounding box center [274, 281] width 42 height 20
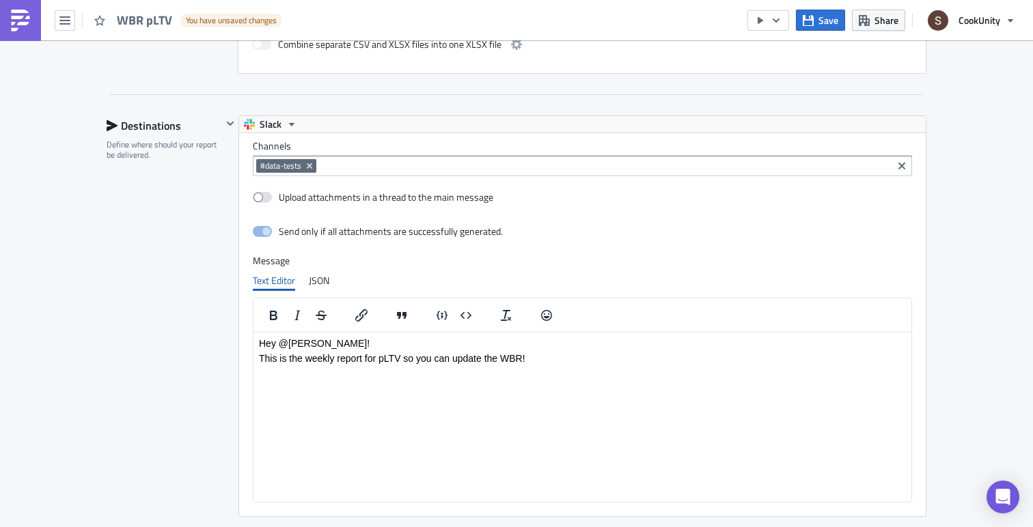
click at [202, 269] on div "Destinations Define where should your report be delivered." at bounding box center [164, 349] width 115 height 469
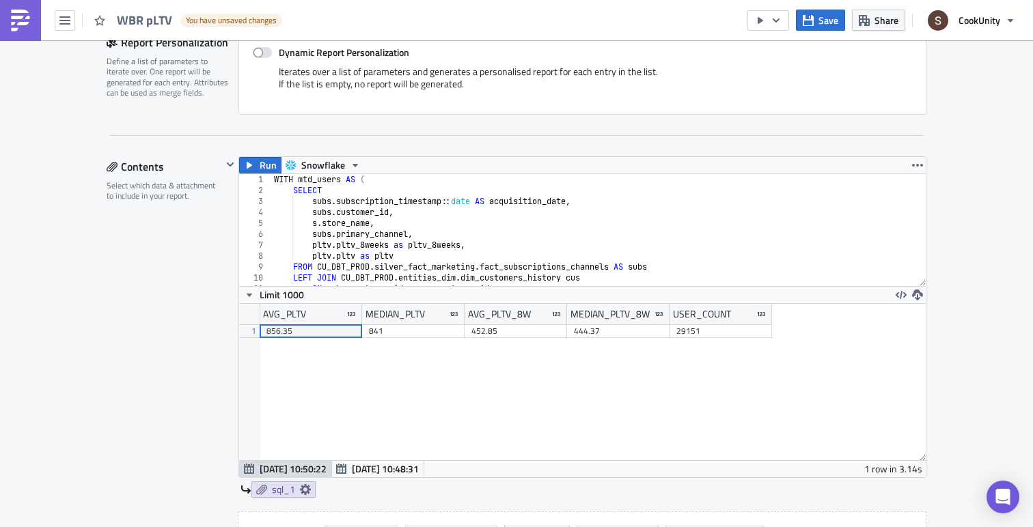
scroll to position [332, 0]
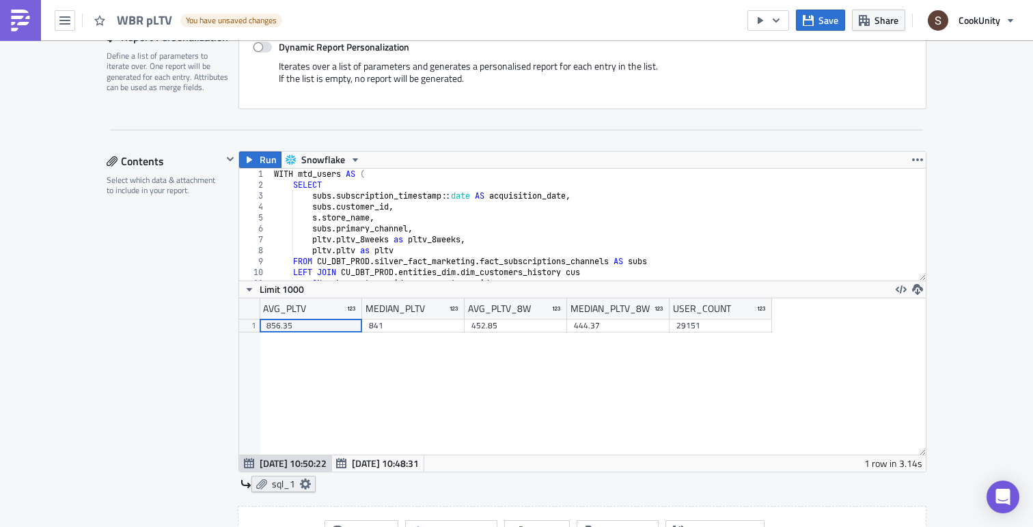
click at [272, 482] on span "sql_1" at bounding box center [283, 484] width 23 height 12
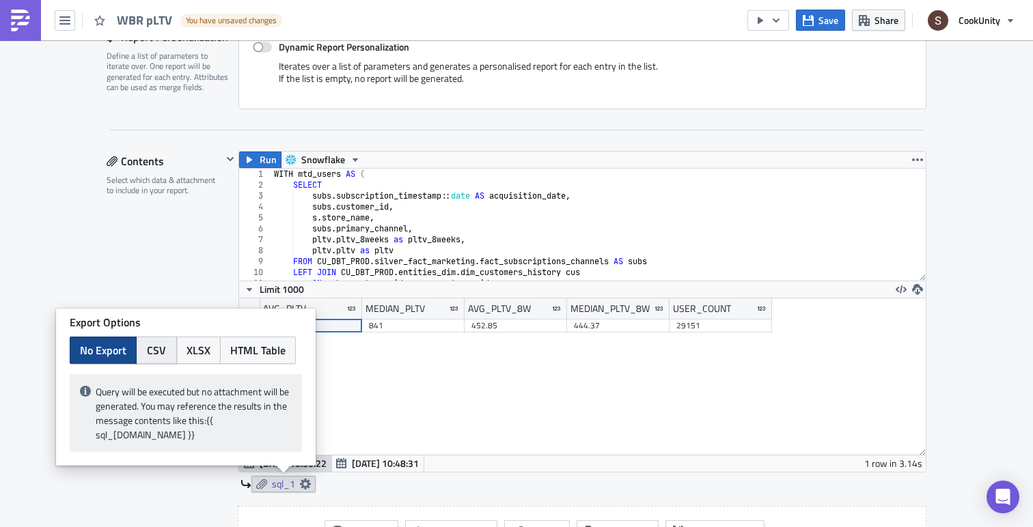
click at [159, 359] on span "CSV" at bounding box center [156, 350] width 19 height 16
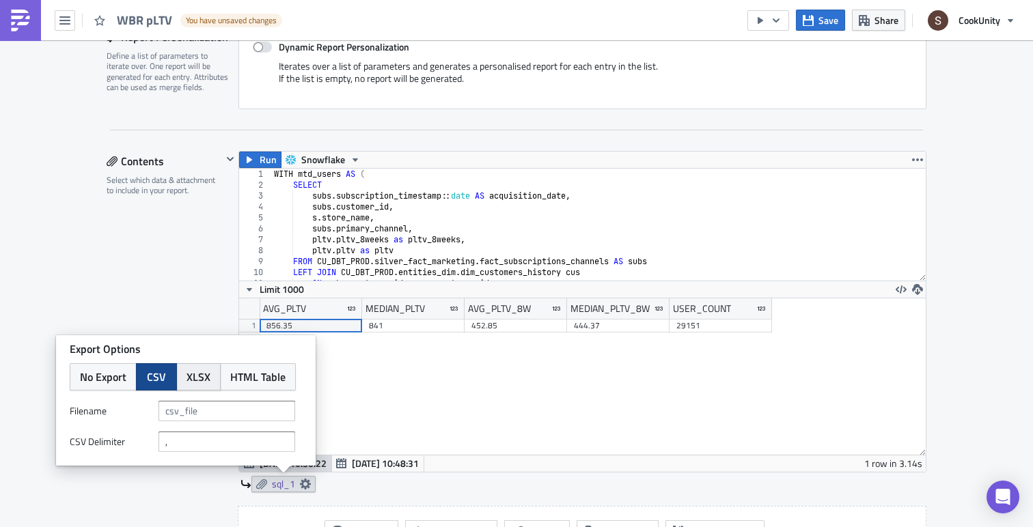
click at [199, 367] on button "XLSX" at bounding box center [198, 376] width 44 height 27
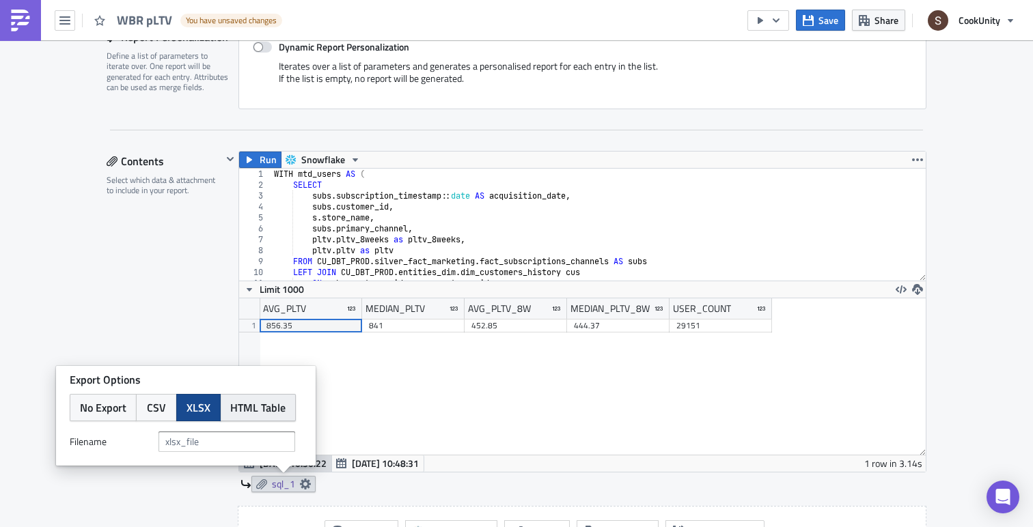
click at [253, 394] on button "HTML Table" at bounding box center [258, 407] width 76 height 27
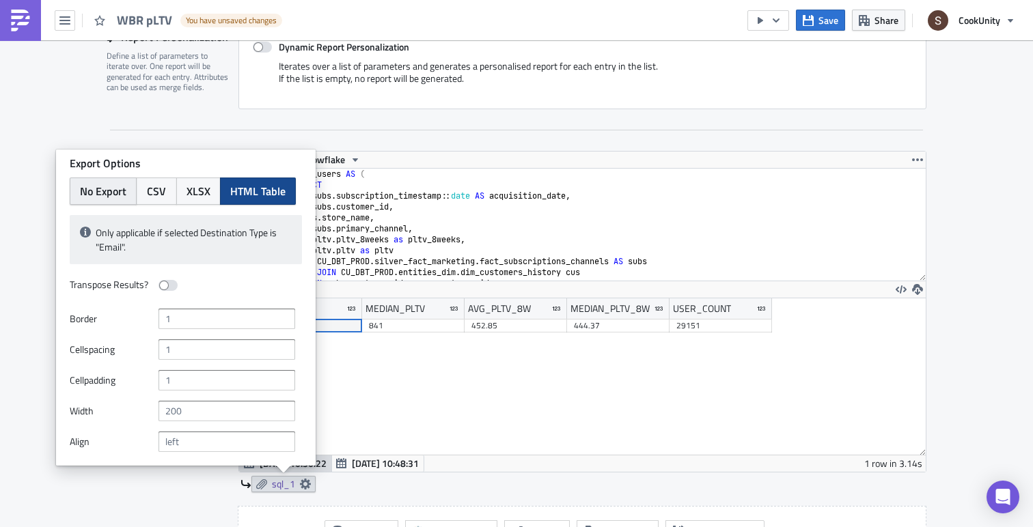
click at [107, 188] on span "No Export" at bounding box center [103, 191] width 46 height 16
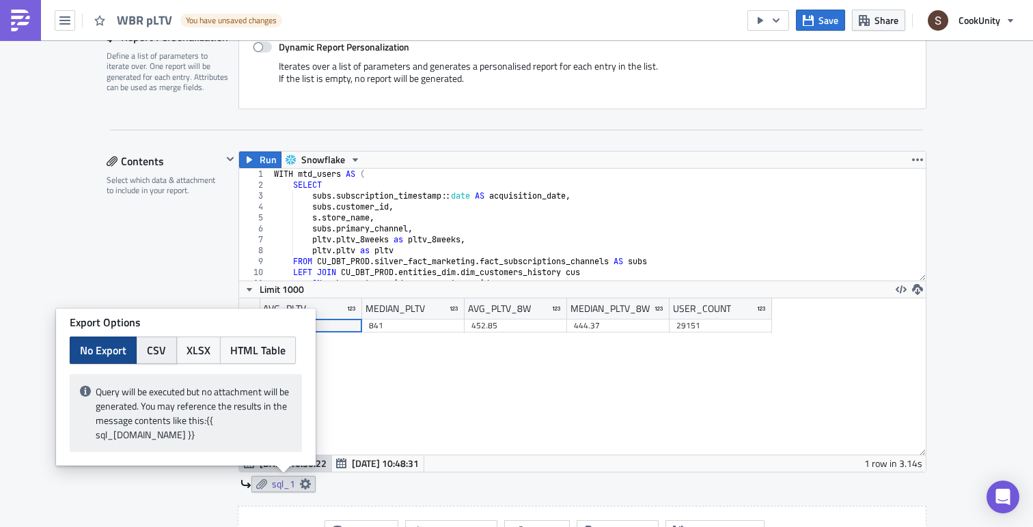
click at [159, 357] on span "CSV" at bounding box center [156, 350] width 19 height 16
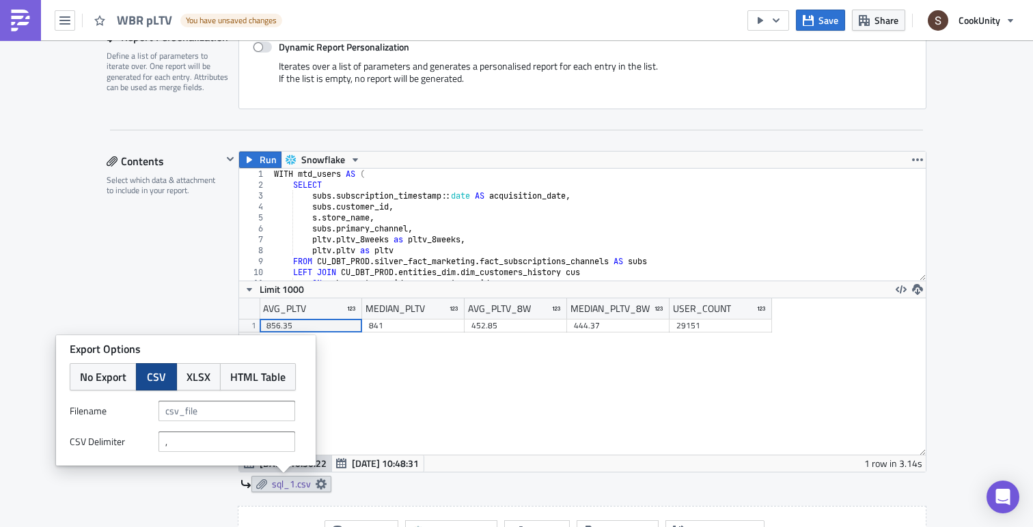
click at [342, 397] on div "AVG_PLTV MEDIAN_PLTV AVG_PLTV_8W MEDIAN_PLTV_8W USER_COUNT 1 856.35 841 452.85 …" at bounding box center [582, 377] width 687 height 156
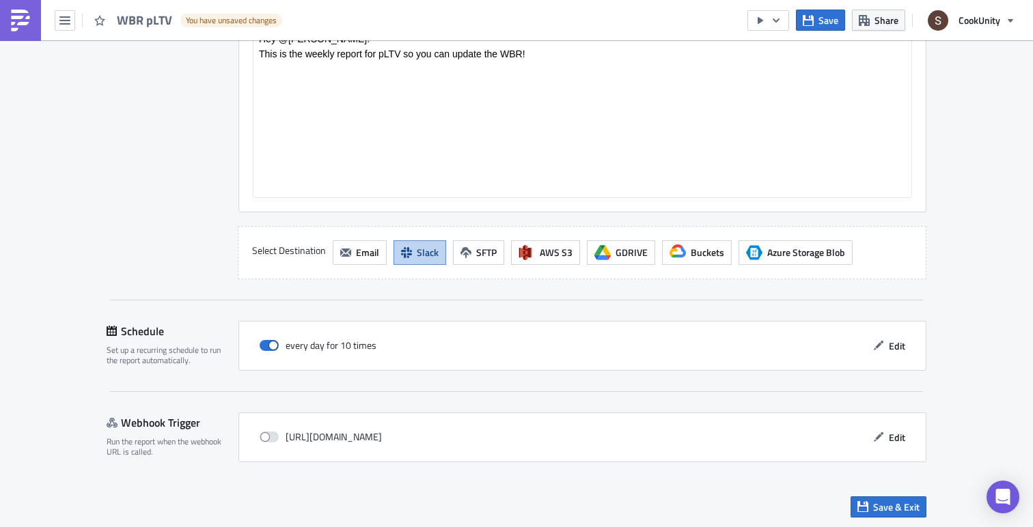
scroll to position [1240, 0]
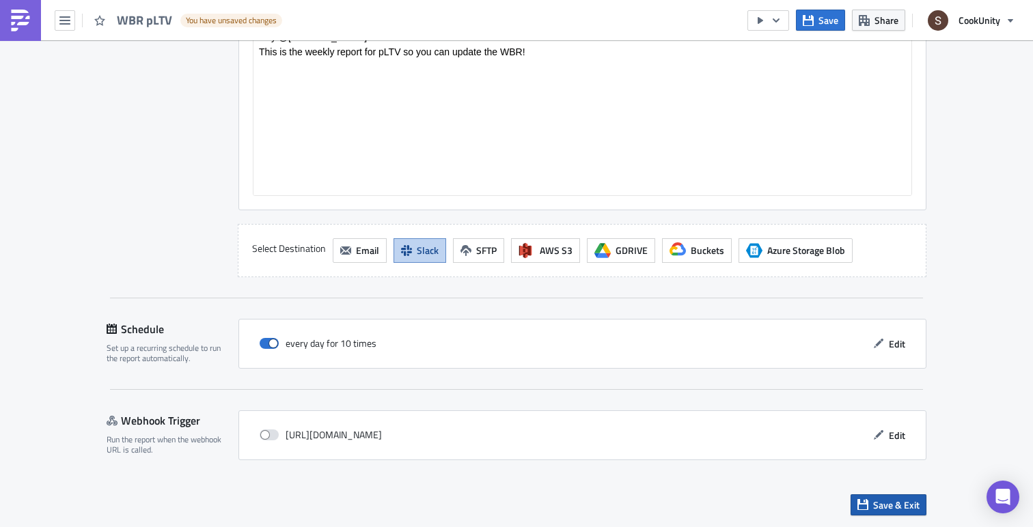
click at [888, 497] on button "Save & Exit" at bounding box center [889, 505] width 76 height 21
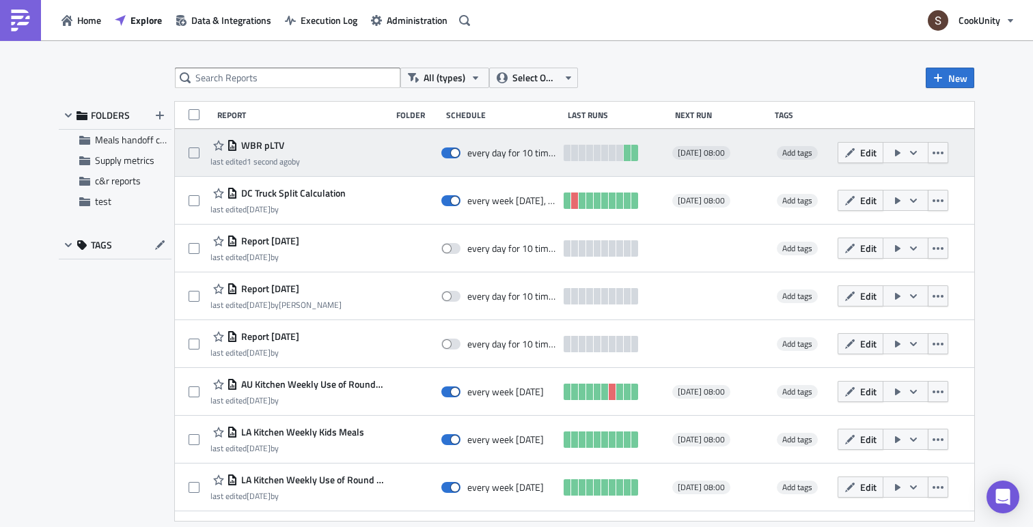
click at [918, 154] on button "button" at bounding box center [906, 152] width 46 height 21
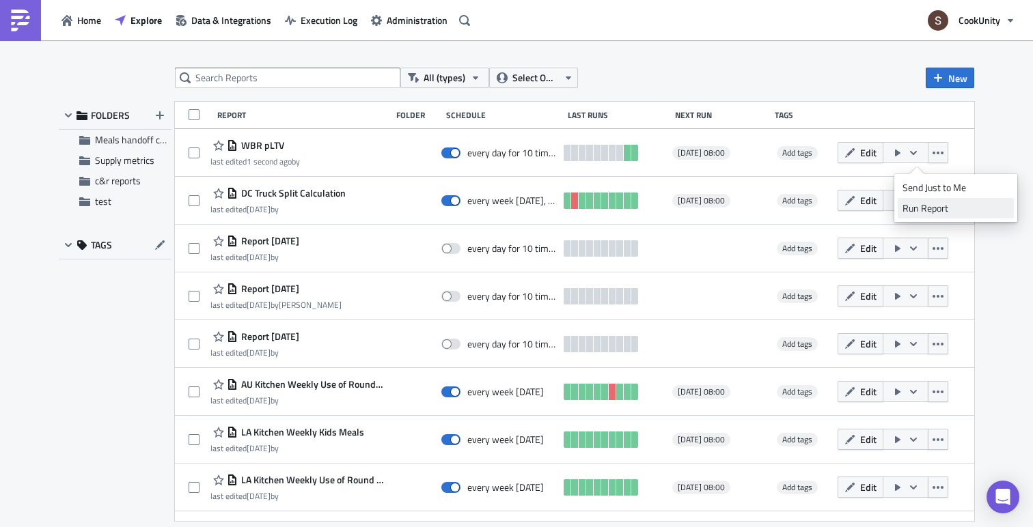
click at [922, 210] on div "Run Report" at bounding box center [956, 209] width 107 height 14
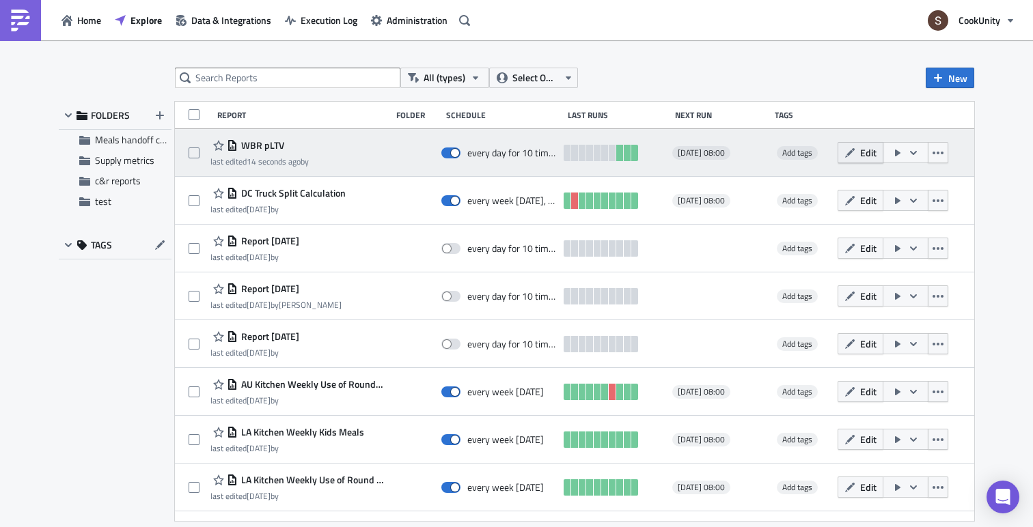
click at [877, 156] on span "Edit" at bounding box center [868, 153] width 16 height 14
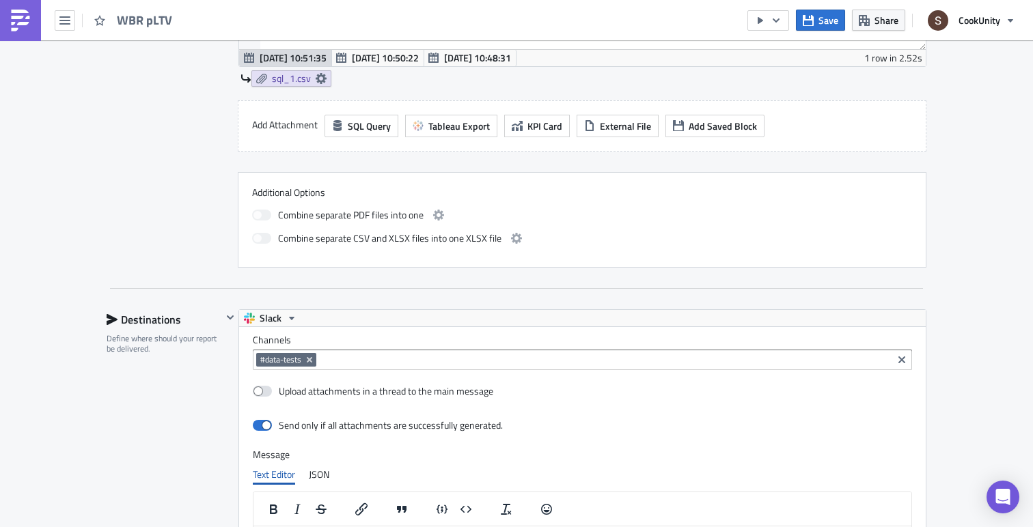
scroll to position [741, 0]
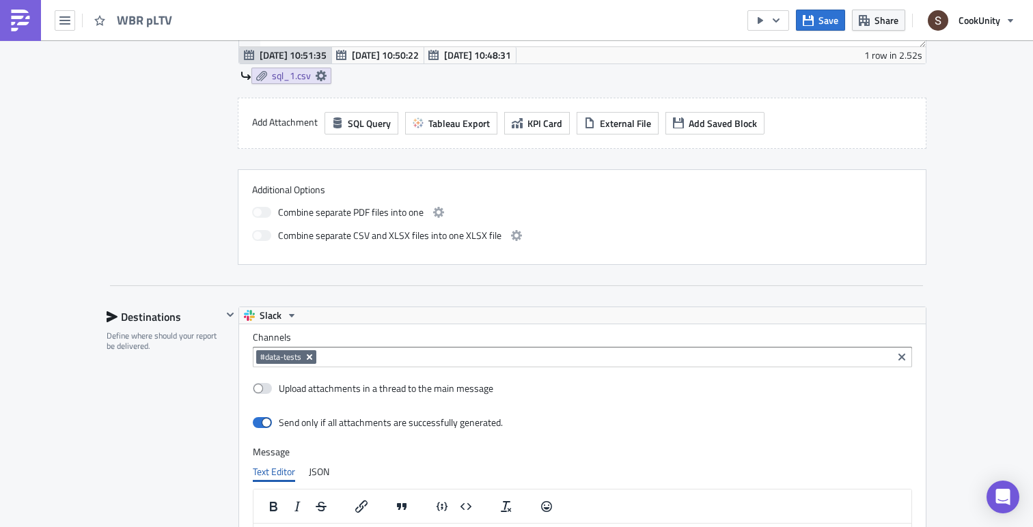
click at [305, 359] on icon "Remove Tag" at bounding box center [309, 357] width 11 height 11
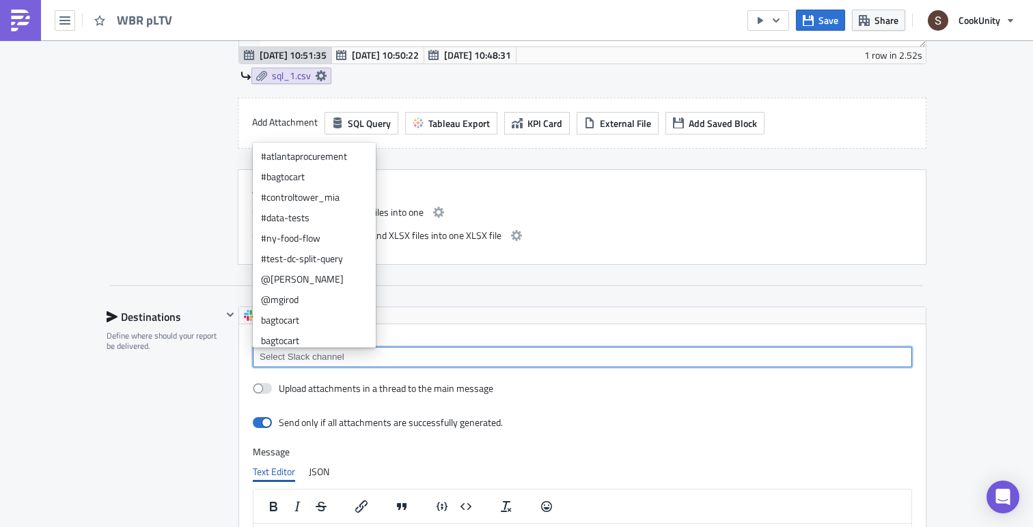
click at [329, 359] on input at bounding box center [581, 357] width 651 height 14
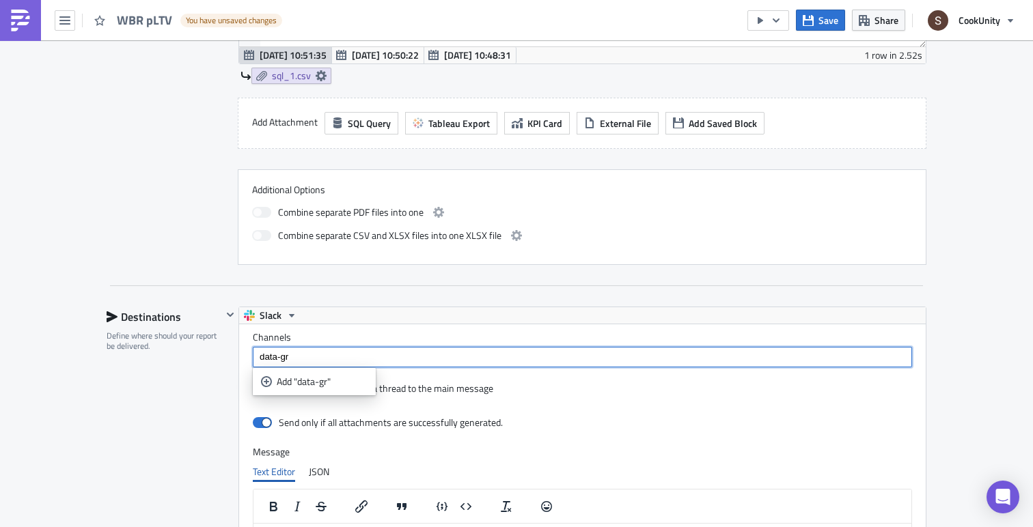
type input "data-gro"
type input "f"
type input "growth-data-wbr"
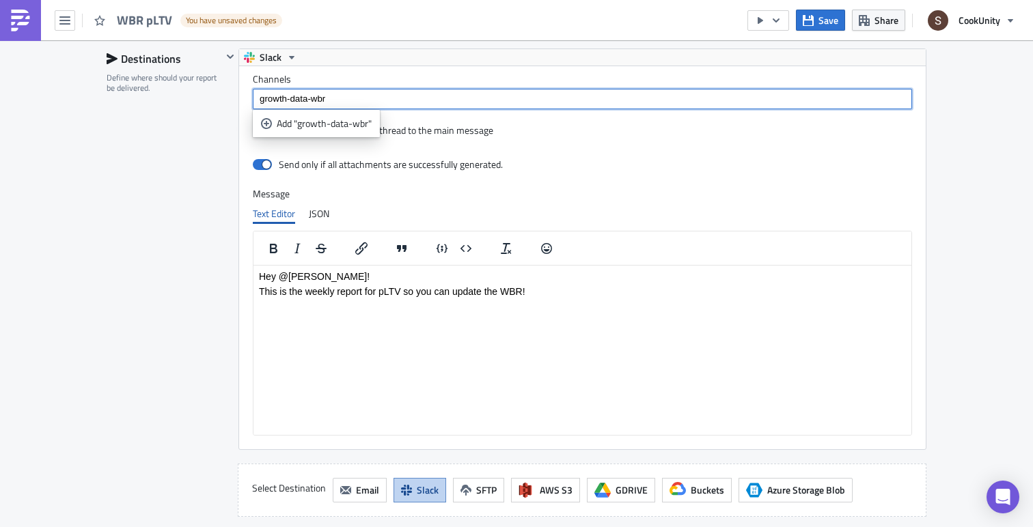
click at [202, 308] on div "Destinations Define where should your report be delivered." at bounding box center [164, 283] width 115 height 469
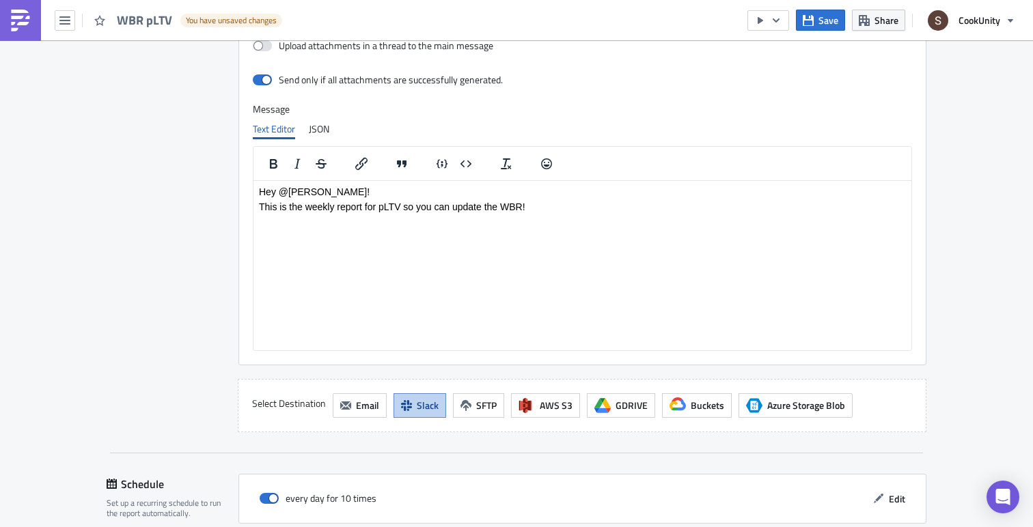
scroll to position [1113, 0]
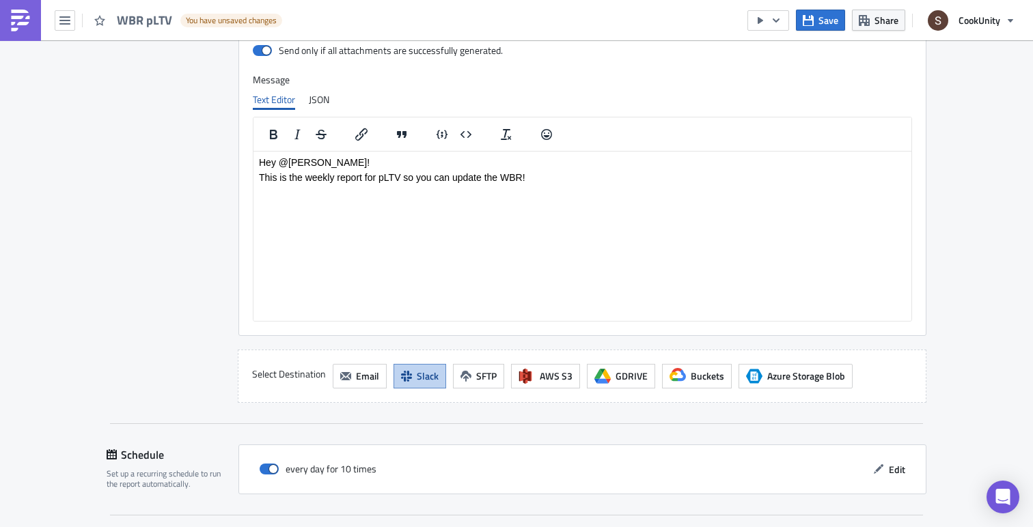
click at [552, 174] on p "This is the weekly report for pLTV so you can update the WBR!" at bounding box center [582, 176] width 647 height 11
click at [206, 341] on div "Destinations Define where should your report be delivered." at bounding box center [164, 168] width 115 height 469
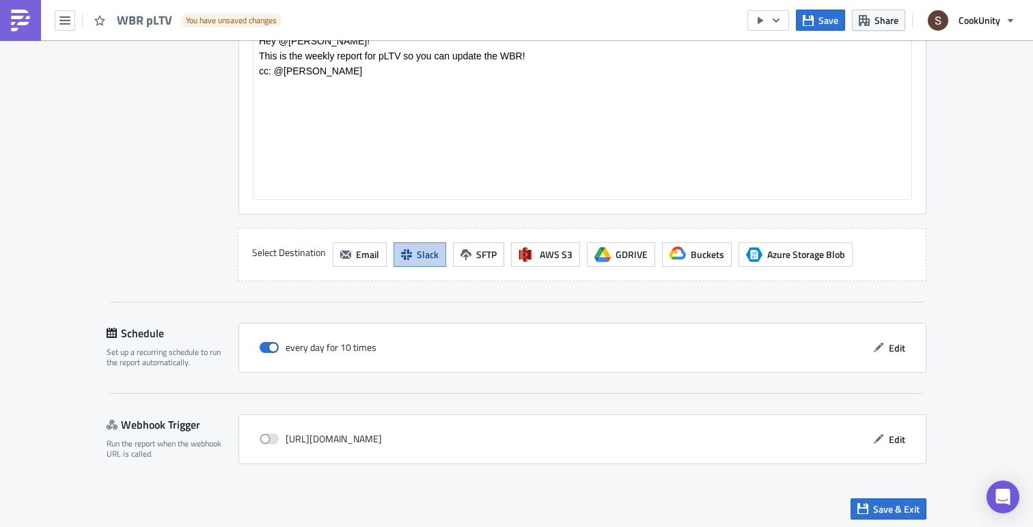
scroll to position [1240, 0]
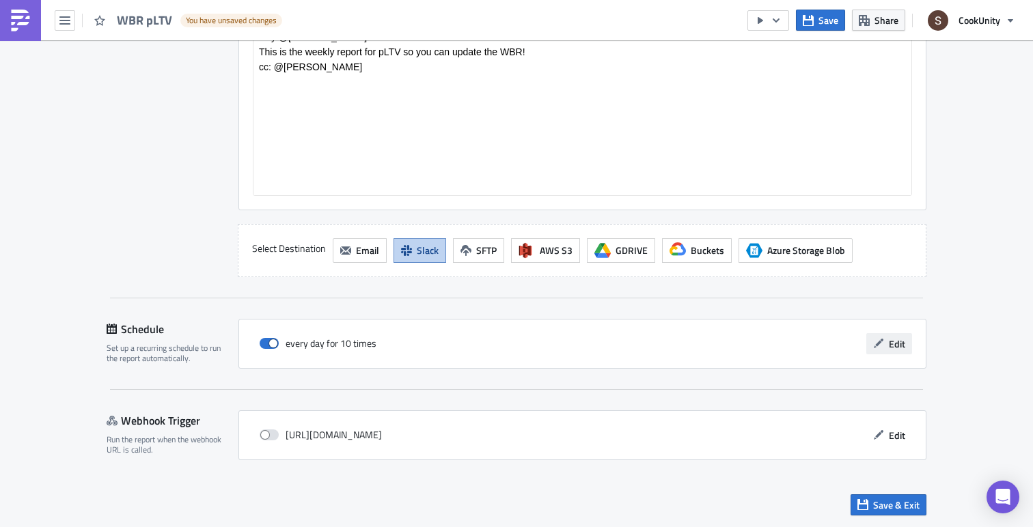
click at [890, 348] on span "Edit" at bounding box center [897, 344] width 16 height 14
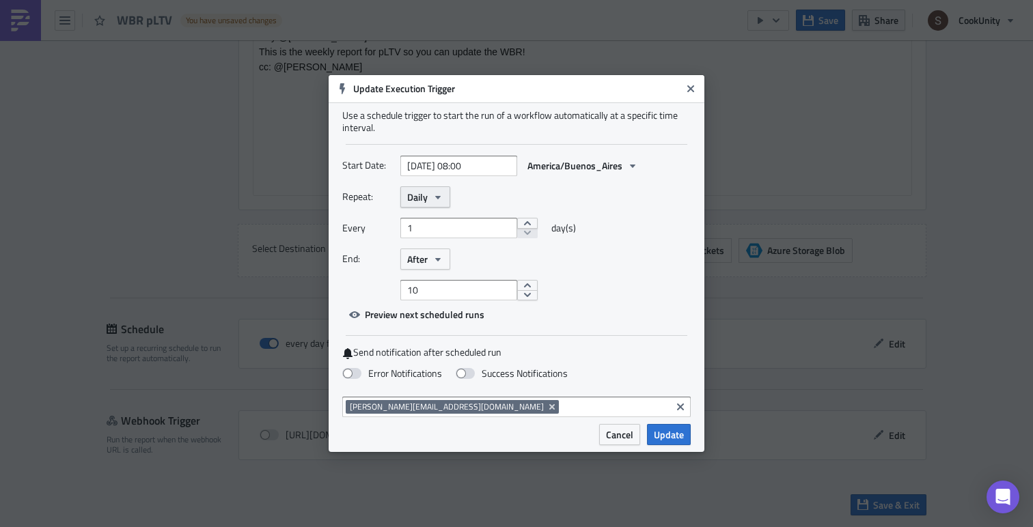
click at [426, 197] on span "Daily" at bounding box center [417, 197] width 20 height 14
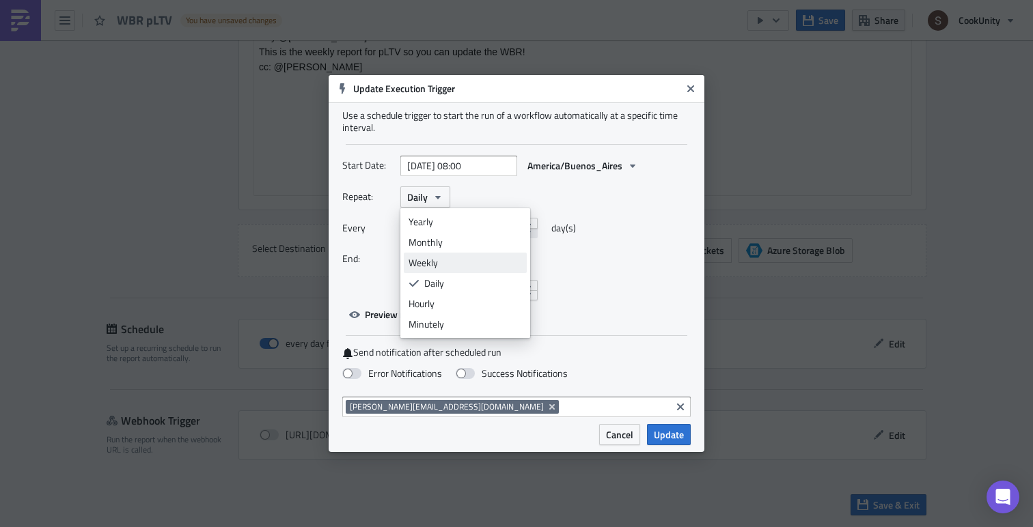
click at [424, 266] on div "Weekly" at bounding box center [465, 263] width 113 height 14
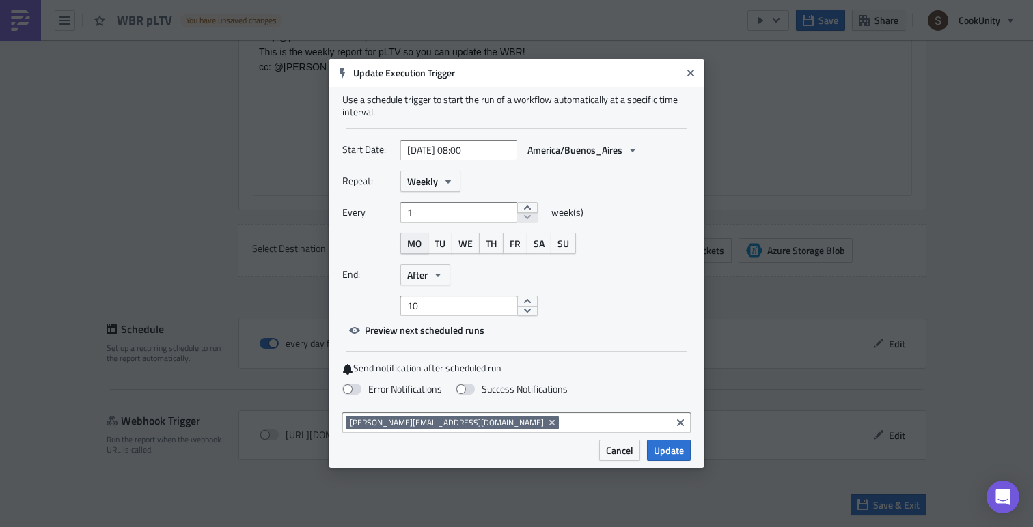
click at [418, 240] on span "MO" at bounding box center [414, 243] width 14 height 14
click at [435, 276] on icon "button" at bounding box center [437, 275] width 11 height 11
click at [437, 248] on span "TU" at bounding box center [440, 243] width 11 height 14
click at [422, 245] on button "MO" at bounding box center [414, 243] width 28 height 21
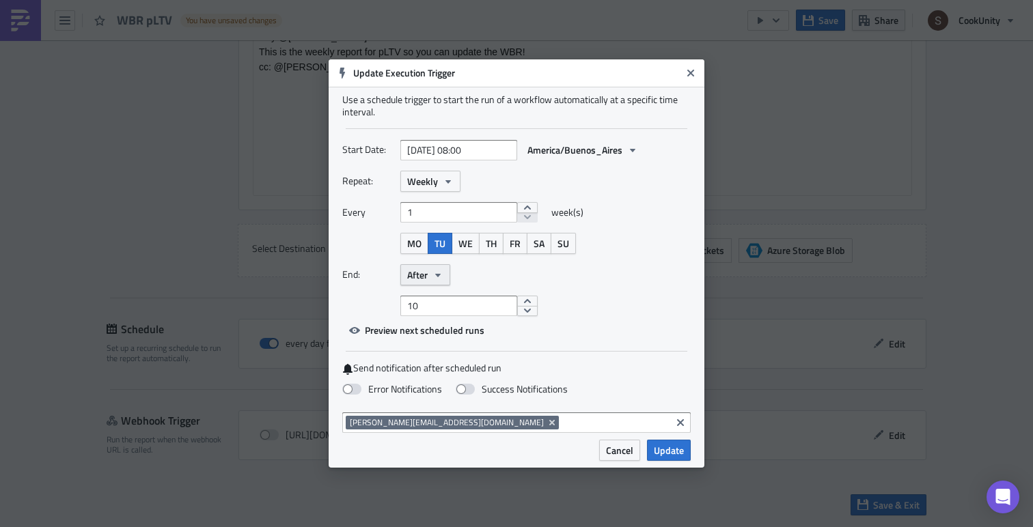
click at [430, 276] on button "After" at bounding box center [425, 274] width 50 height 21
click at [432, 272] on icon "button" at bounding box center [437, 275] width 11 height 11
click at [503, 255] on div "Repeat: Weekly Every 1 week(s) MO TU WE TH FR SA SU End: After Never After On d…" at bounding box center [516, 244] width 348 height 146
click at [455, 307] on input "10" at bounding box center [458, 306] width 117 height 20
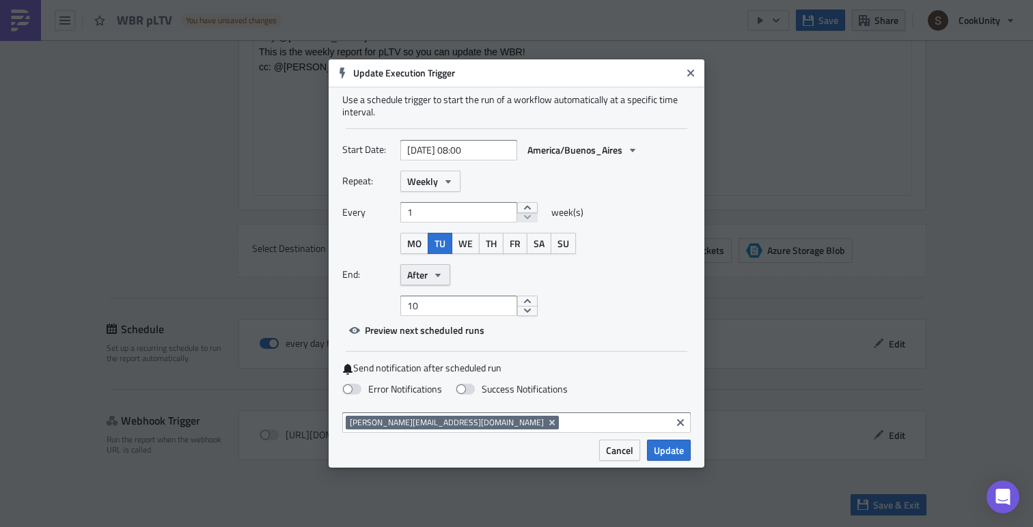
click at [435, 277] on icon "button" at bounding box center [437, 275] width 11 height 11
click at [421, 337] on div "On date" at bounding box center [465, 342] width 113 height 14
click at [444, 279] on icon "button" at bounding box center [449, 275] width 11 height 11
click at [429, 299] on div "Never" at bounding box center [465, 301] width 113 height 14
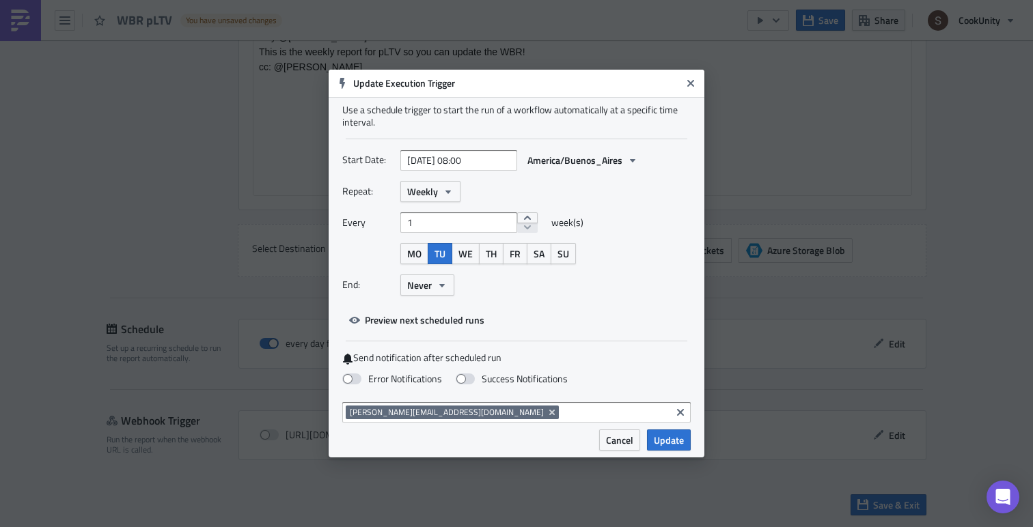
click at [532, 279] on div "End: Never" at bounding box center [516, 285] width 348 height 21
click at [467, 380] on span at bounding box center [465, 379] width 19 height 11
click at [12, 11] on input "Success Notifications" at bounding box center [7, 6] width 9 height 9
click at [467, 380] on span at bounding box center [465, 379] width 19 height 11
click at [12, 11] on input "Success Notifications" at bounding box center [7, 6] width 9 height 9
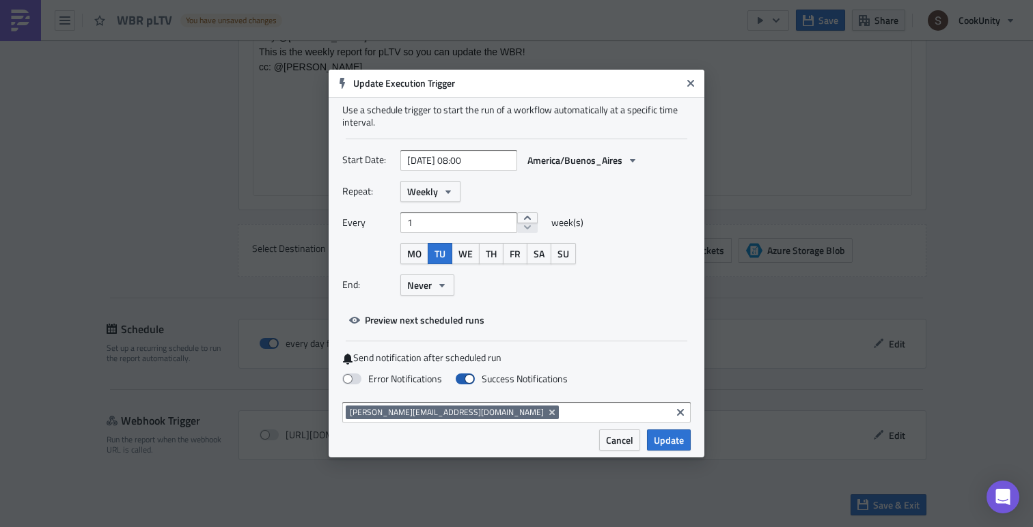
checkbox input "false"
click at [676, 443] on span "Update" at bounding box center [669, 440] width 30 height 14
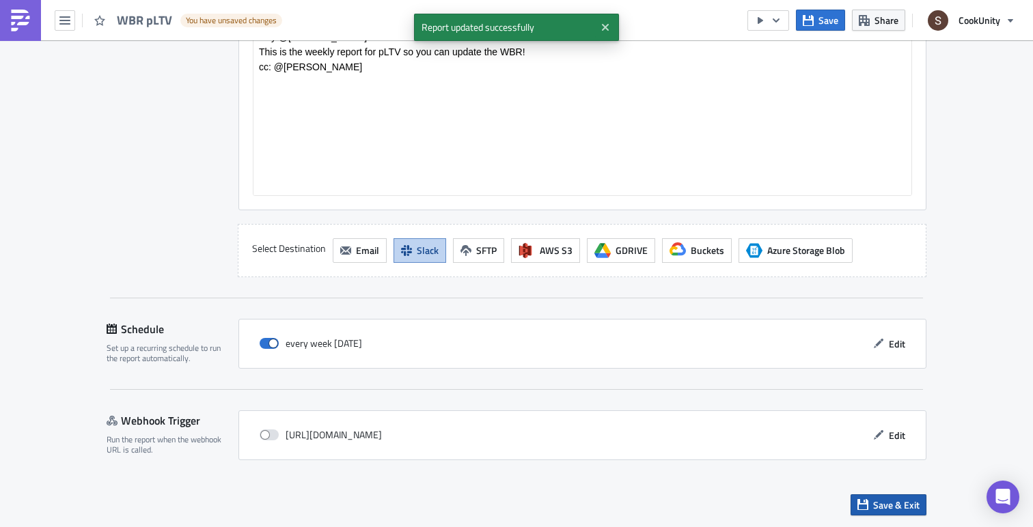
click at [890, 513] on button "Save & Exit" at bounding box center [889, 505] width 76 height 21
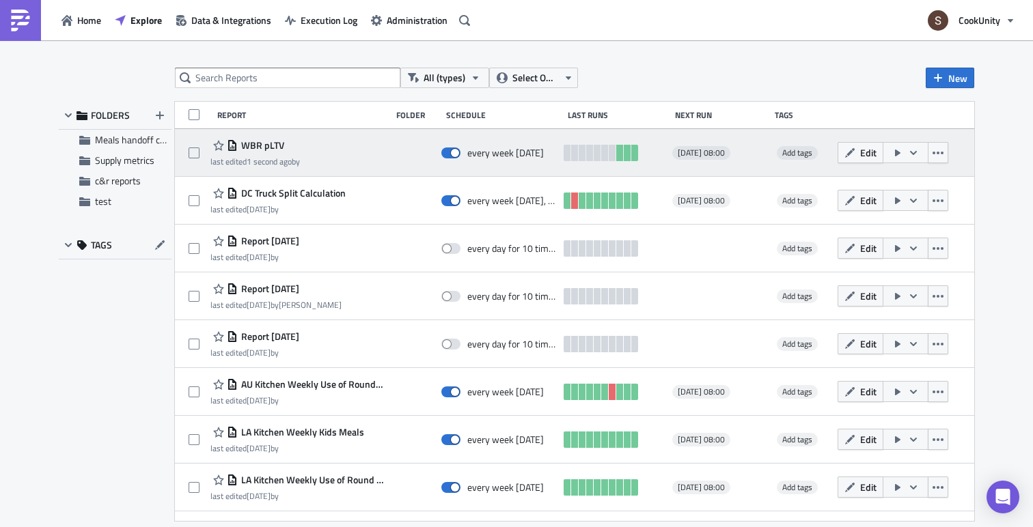
click at [900, 151] on icon "button" at bounding box center [897, 153] width 5 height 7
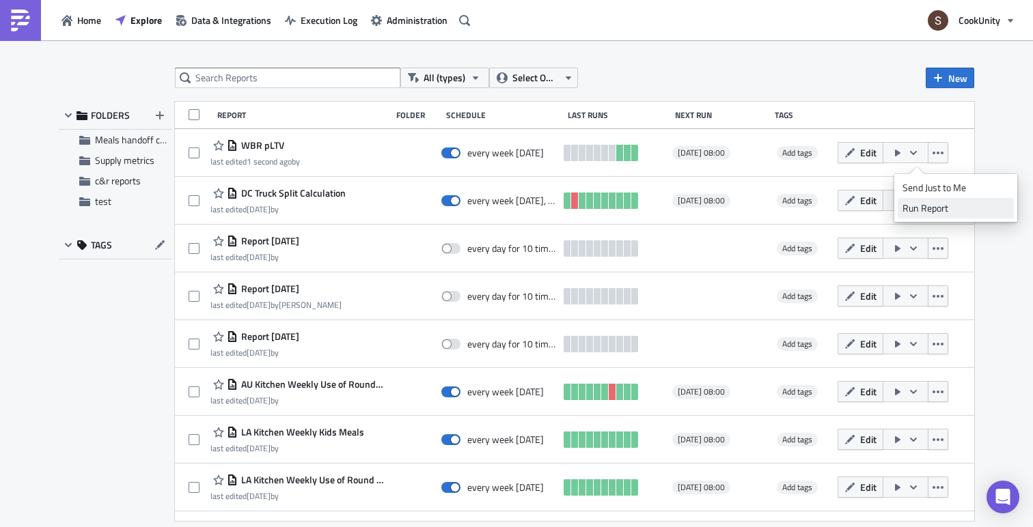
click at [915, 206] on div "Run Report" at bounding box center [956, 209] width 107 height 14
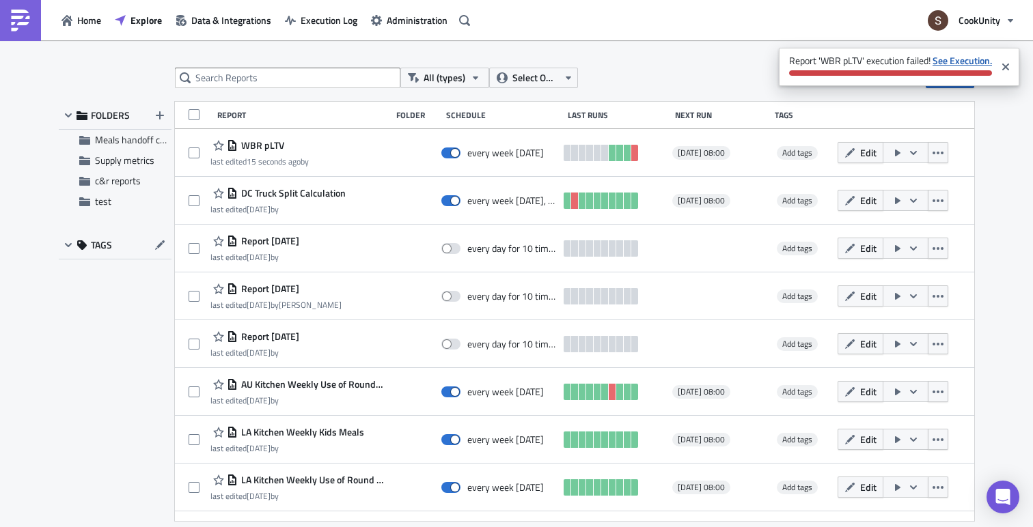
click at [955, 60] on strong "See Execution." at bounding box center [962, 60] width 59 height 14
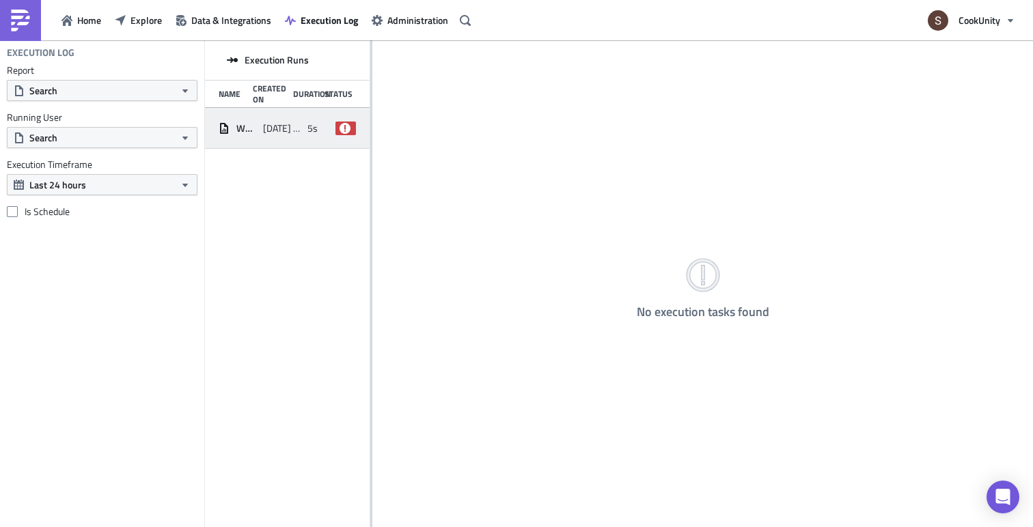
click at [293, 138] on div "[DATE] 10:53" at bounding box center [282, 128] width 38 height 25
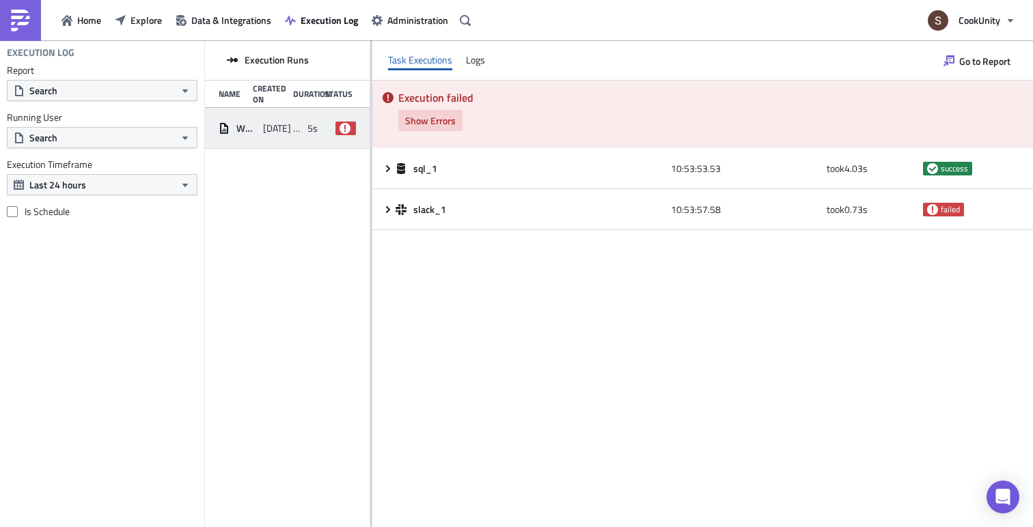
click at [426, 121] on span "Show Errors" at bounding box center [430, 120] width 51 height 14
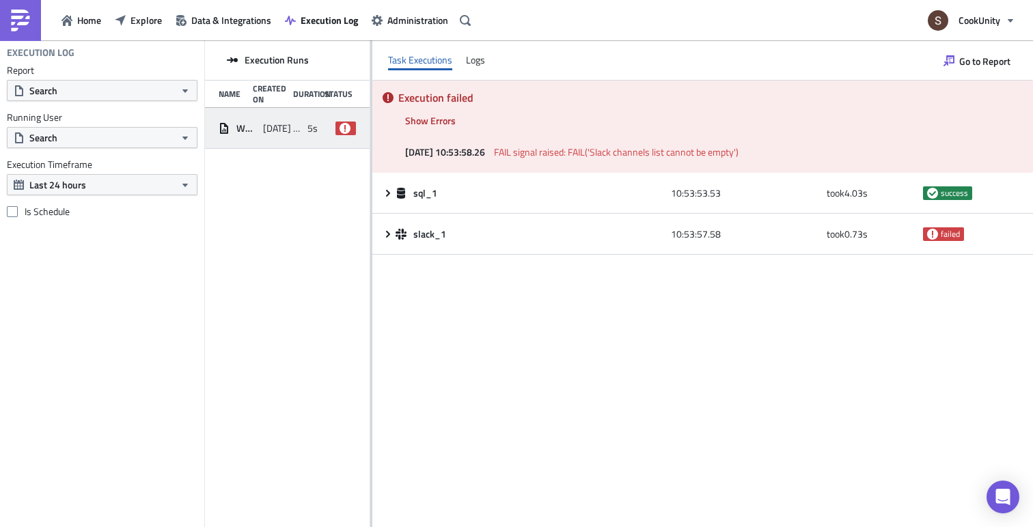
drag, startPoint x: 566, startPoint y: 144, endPoint x: 748, endPoint y: 144, distance: 182.4
click at [739, 145] on span "FAIL signal raised: FAIL('Slack channels list cannot be empty')" at bounding box center [616, 152] width 245 height 14
drag, startPoint x: 619, startPoint y: 148, endPoint x: 756, endPoint y: 148, distance: 137.3
click at [739, 148] on span "FAIL signal raised: FAIL('Slack channels list cannot be empty')" at bounding box center [616, 152] width 245 height 14
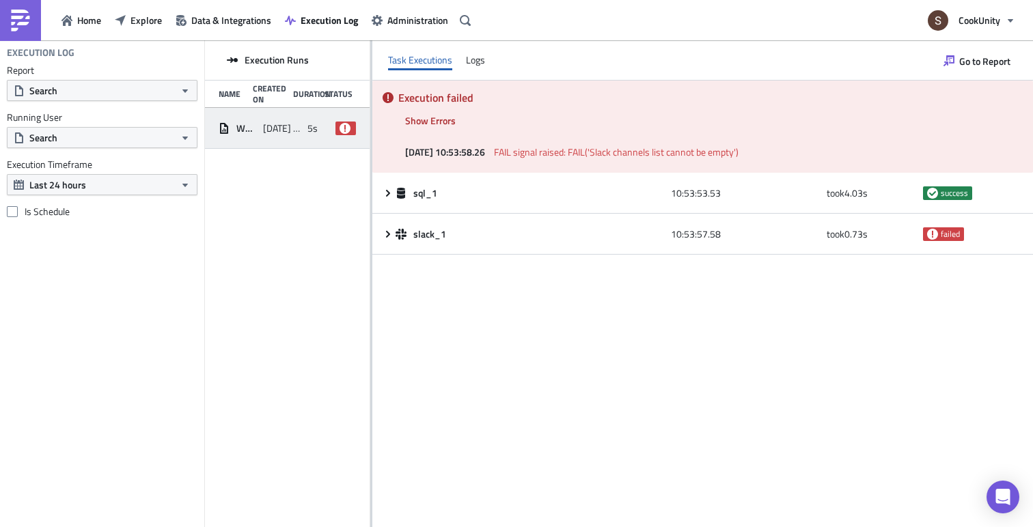
click at [739, 148] on span "FAIL signal raised: FAIL('Slack channels list cannot be empty')" at bounding box center [616, 152] width 245 height 14
click at [70, 24] on icon "button" at bounding box center [66, 20] width 11 height 11
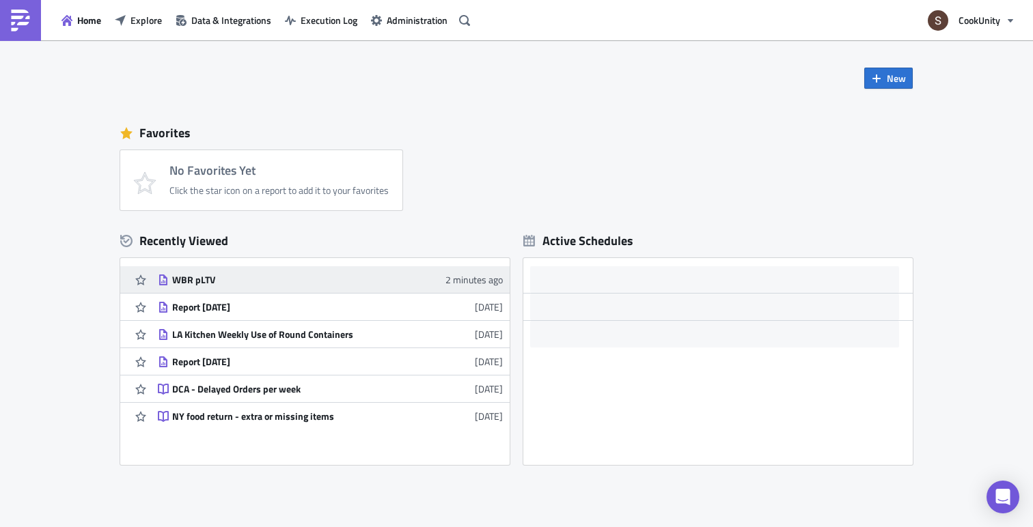
click at [162, 284] on icon at bounding box center [163, 280] width 11 height 11
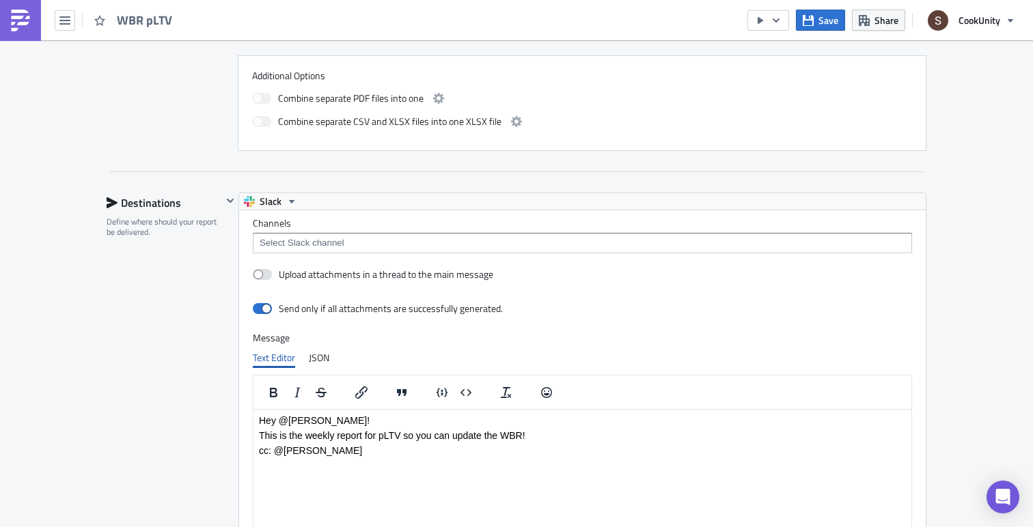
scroll to position [869, 0]
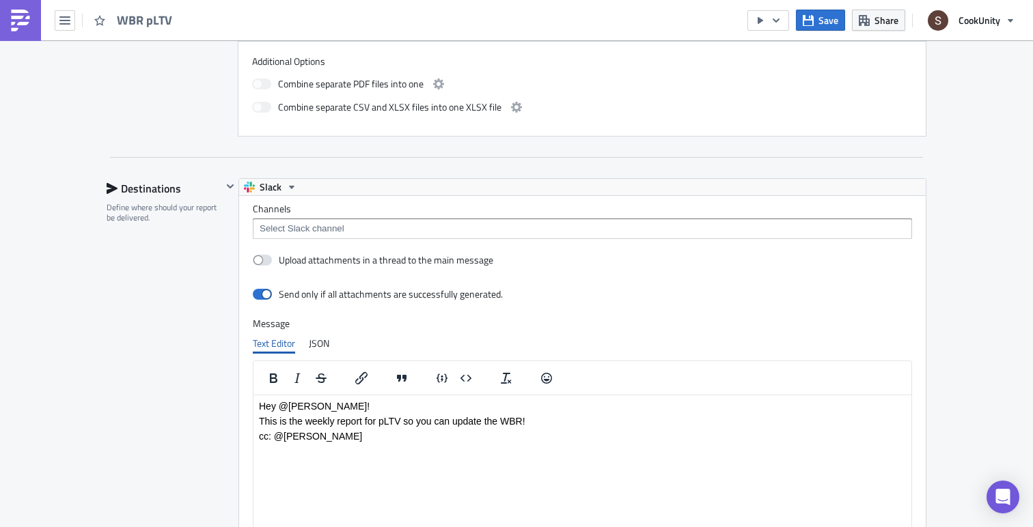
click at [335, 243] on div "Channels Upload attachments in a thread to the main message Send only if all at…" at bounding box center [582, 387] width 687 height 383
click at [327, 232] on input at bounding box center [581, 229] width 651 height 14
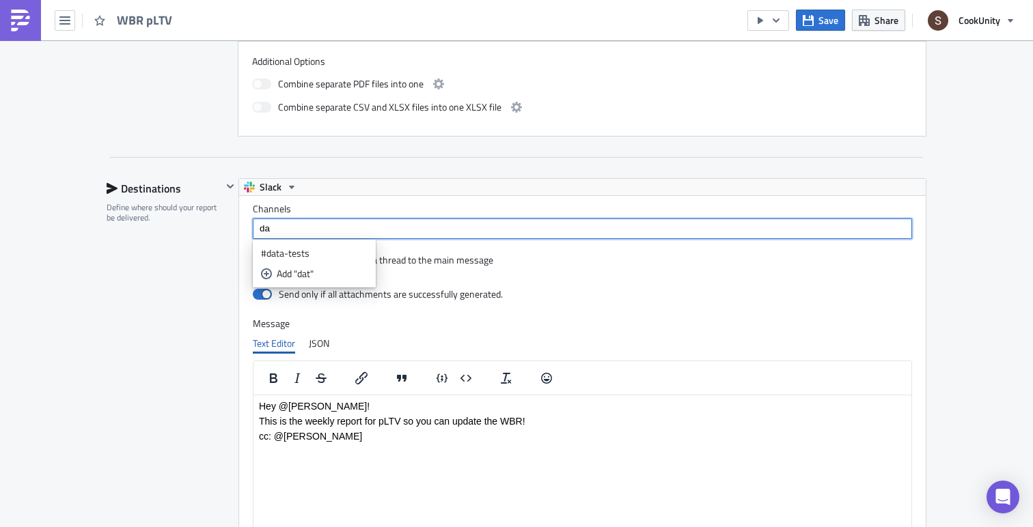
type input "d"
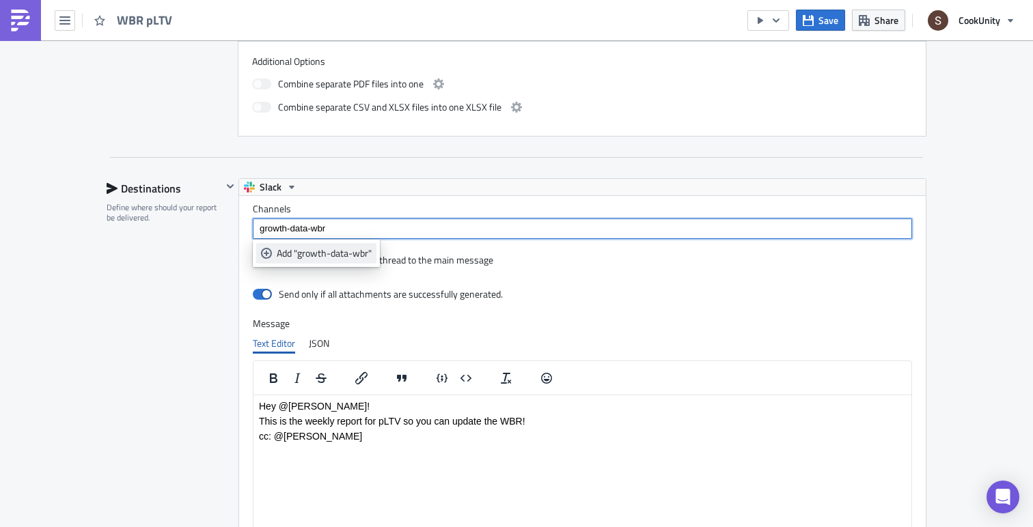
type input "growth-data-wbr"
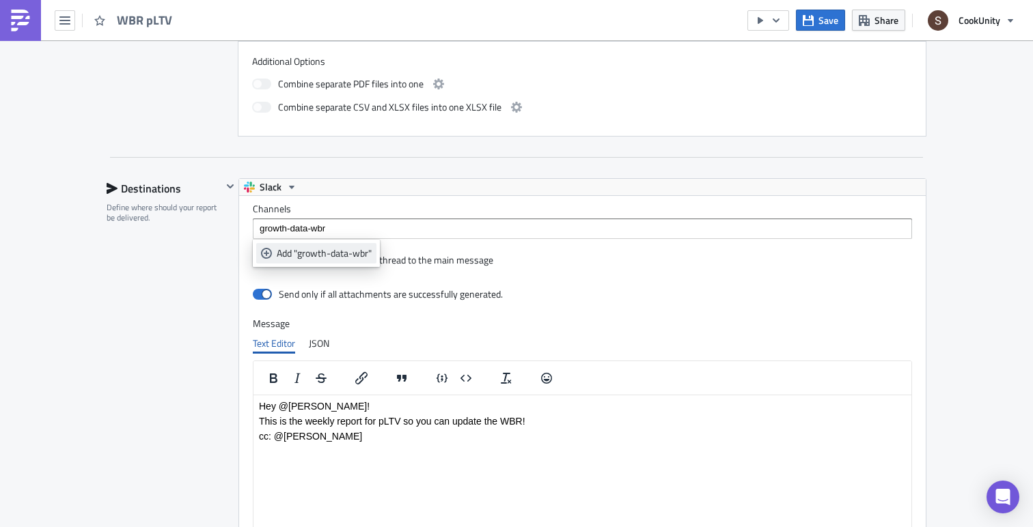
click at [317, 252] on div "Add "growth-data-wbr"" at bounding box center [324, 254] width 95 height 14
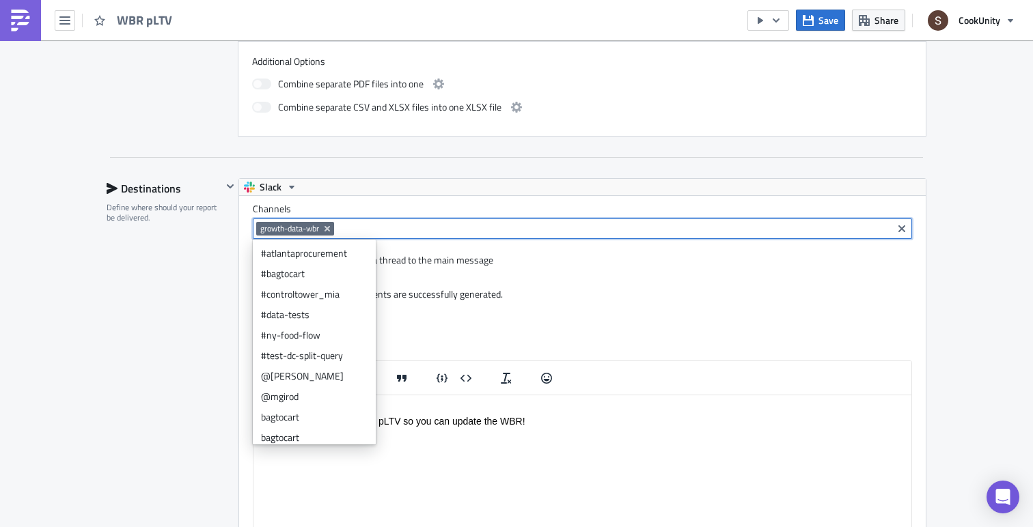
click at [211, 264] on div "Destinations Define where should your report be delivered." at bounding box center [164, 436] width 115 height 517
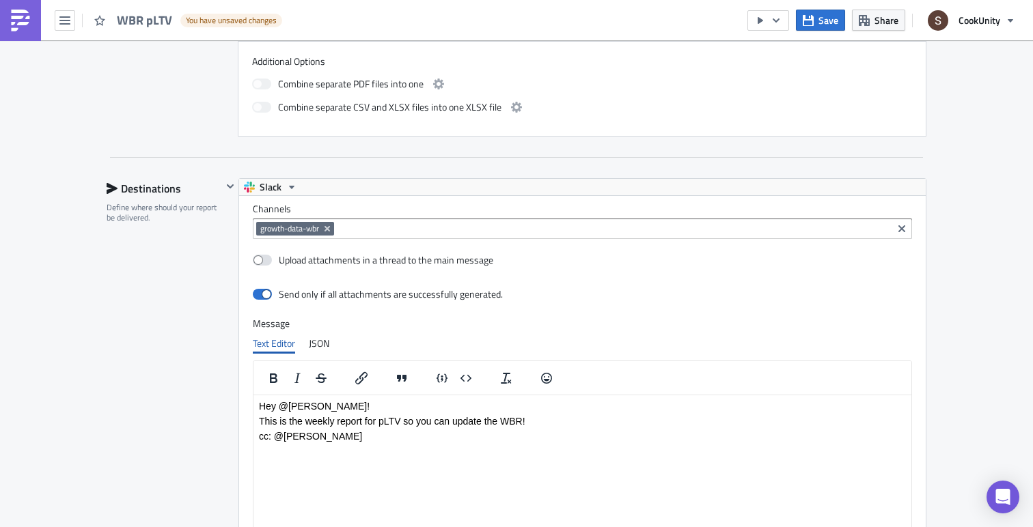
click at [289, 223] on span "growth-data-wbr" at bounding box center [295, 229] width 78 height 14
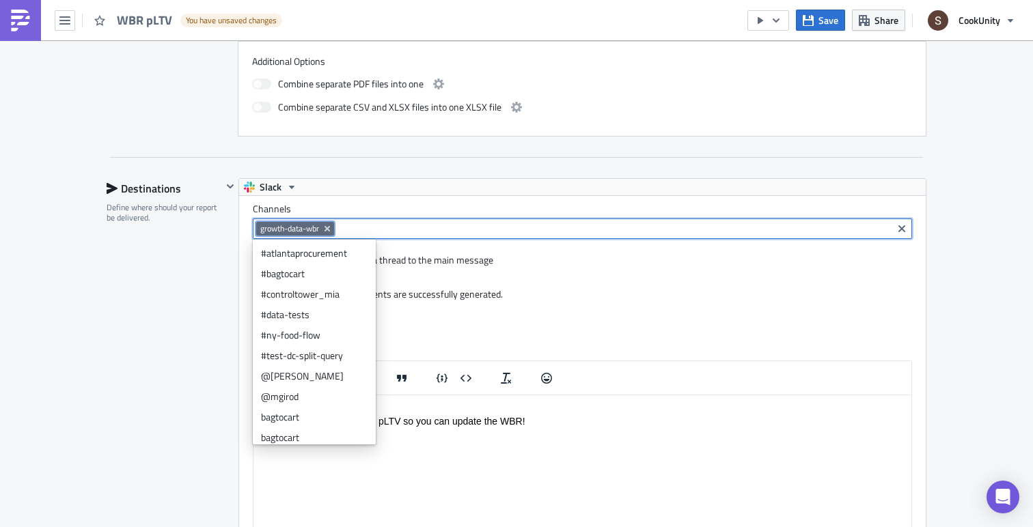
type input "#"
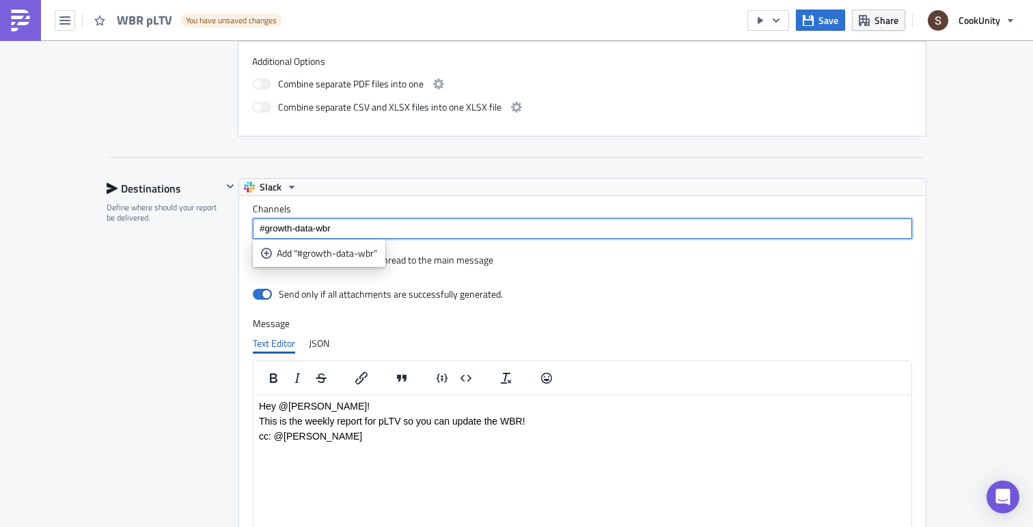
type input "#growth-data-wbr"
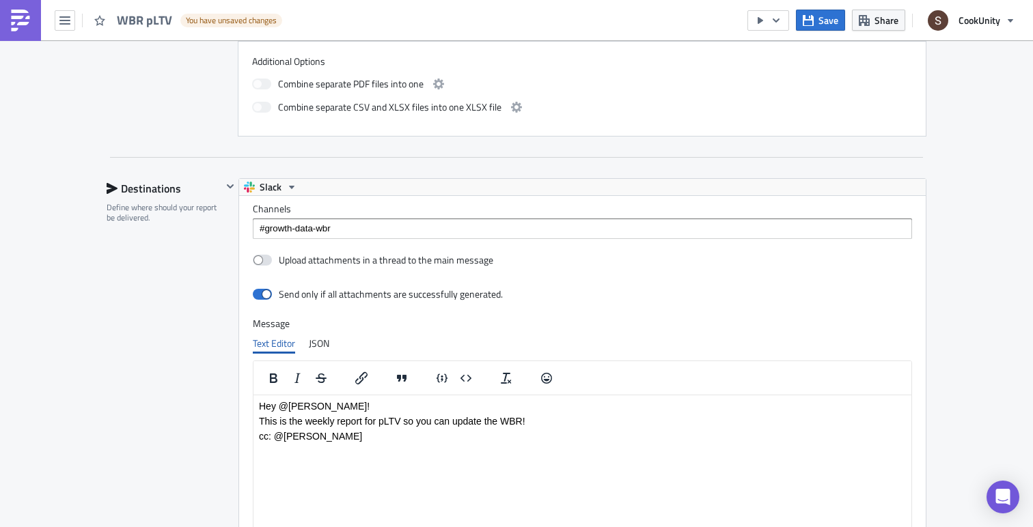
click at [187, 278] on div "Destinations Define where should your report be delivered." at bounding box center [164, 436] width 115 height 517
click at [357, 236] on div "#growth-data-wbr" at bounding box center [581, 230] width 651 height 17
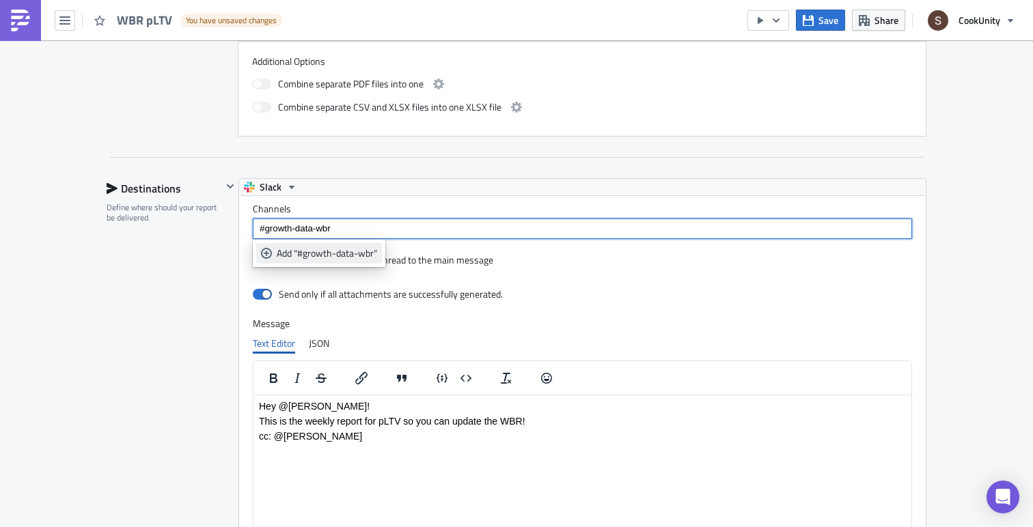
click at [338, 260] on link "Add "#growth-data-wbr"" at bounding box center [319, 253] width 126 height 20
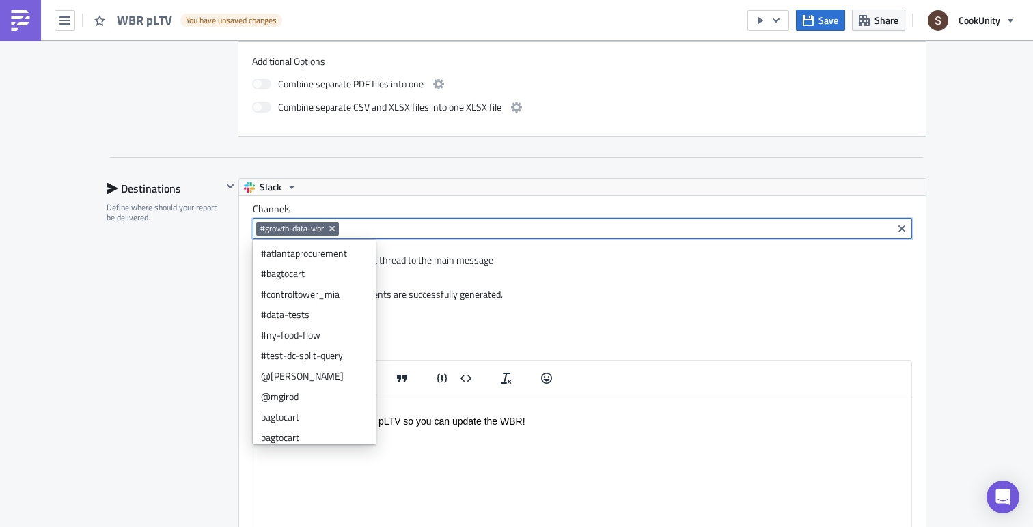
click at [186, 314] on div "Destinations Define where should your report be delivered." at bounding box center [164, 436] width 115 height 517
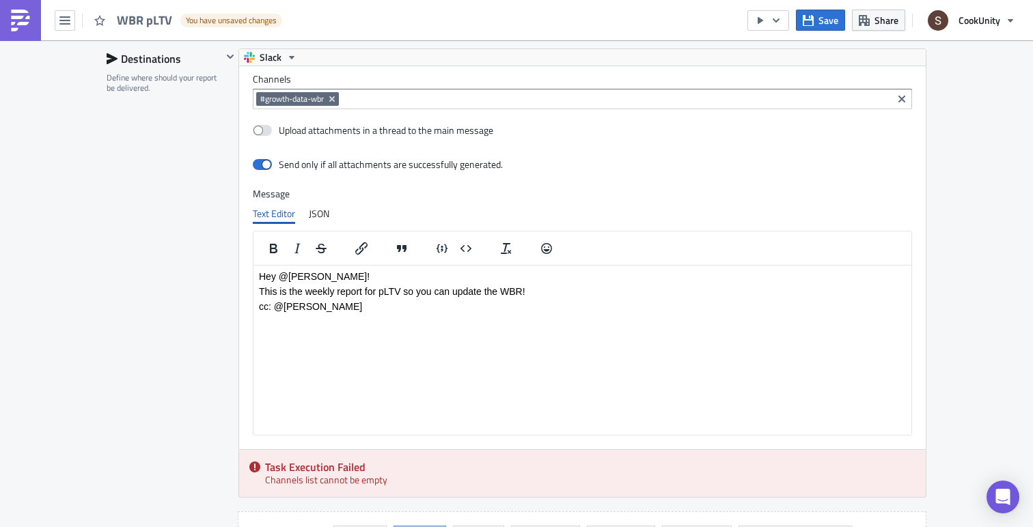
scroll to position [1288, 0]
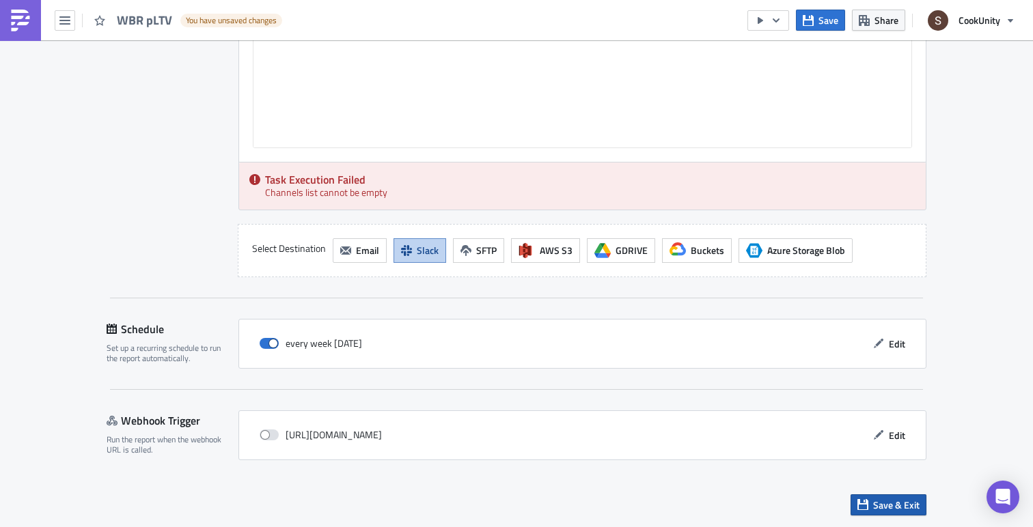
click at [878, 501] on span "Save & Exit" at bounding box center [896, 505] width 46 height 14
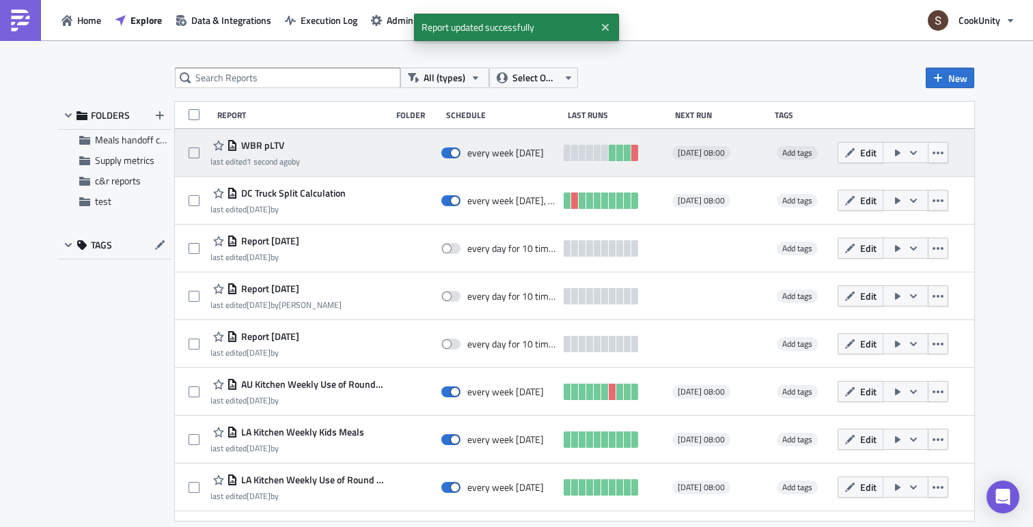
click at [903, 155] on icon "button" at bounding box center [897, 153] width 11 height 11
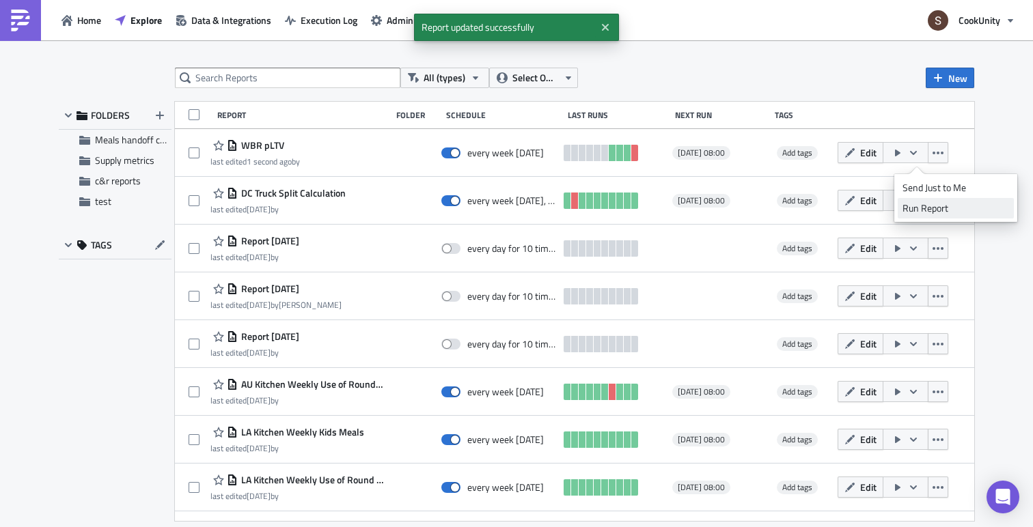
click at [913, 204] on div "Run Report" at bounding box center [956, 209] width 107 height 14
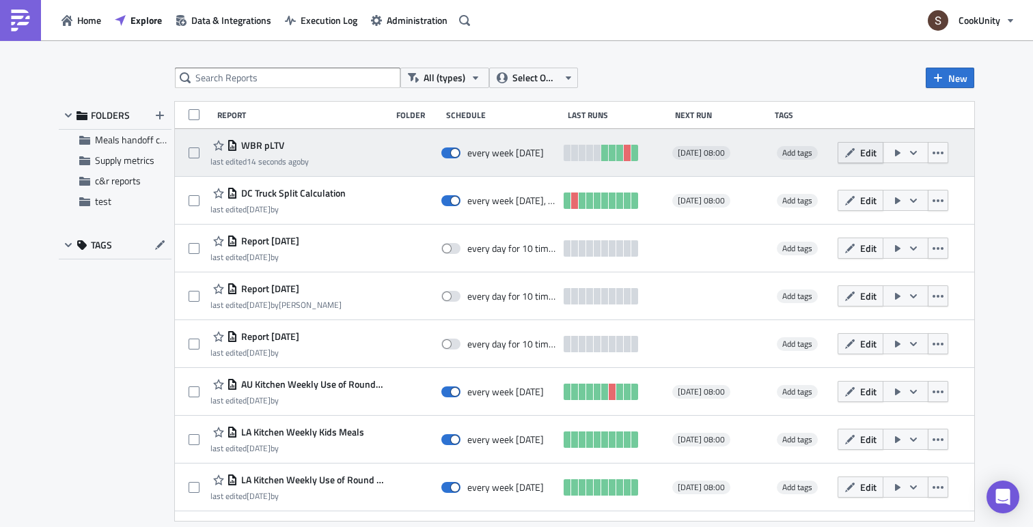
click at [877, 152] on span "Edit" at bounding box center [868, 153] width 16 height 14
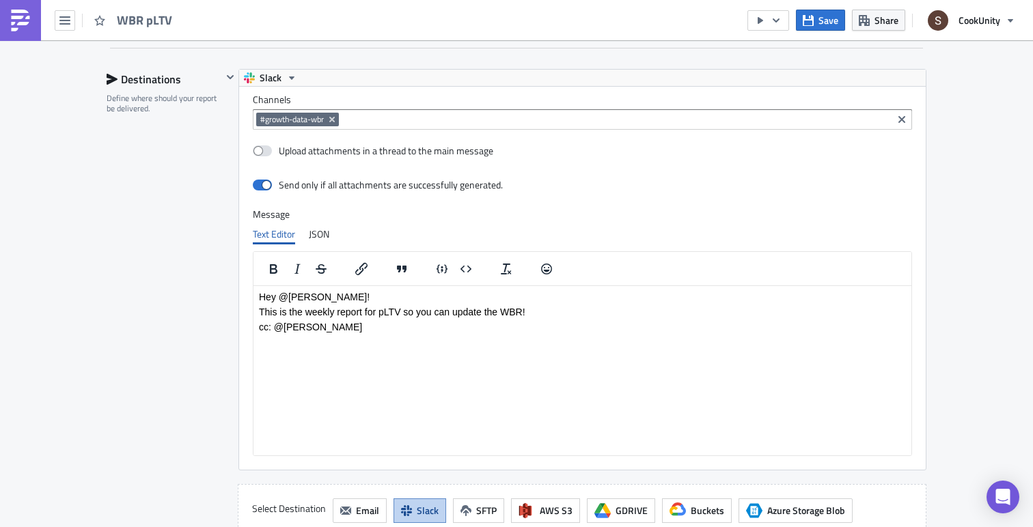
scroll to position [1183, 0]
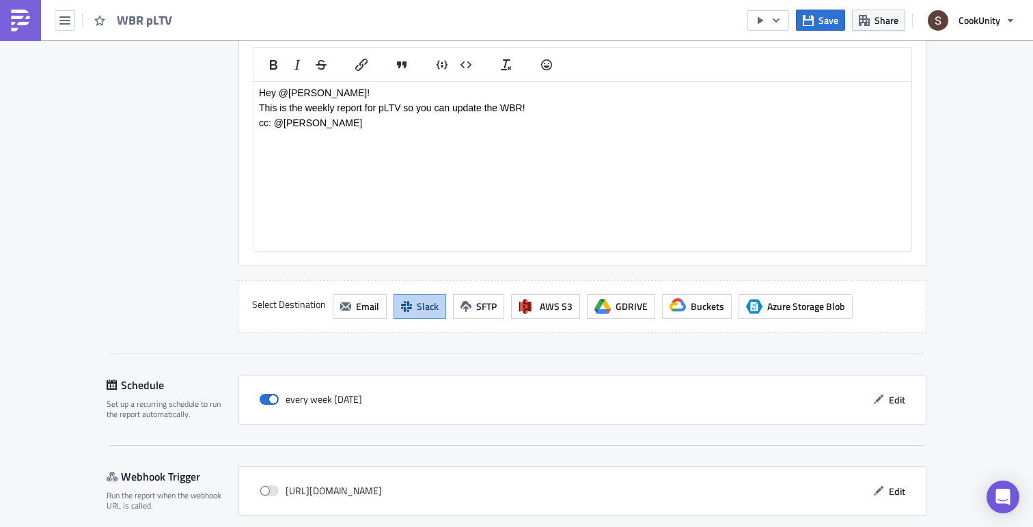
click at [370, 126] on p "cc: @[PERSON_NAME]" at bounding box center [582, 122] width 647 height 11
click at [136, 255] on div "Destinations Define where should your report be delivered." at bounding box center [164, 99] width 115 height 469
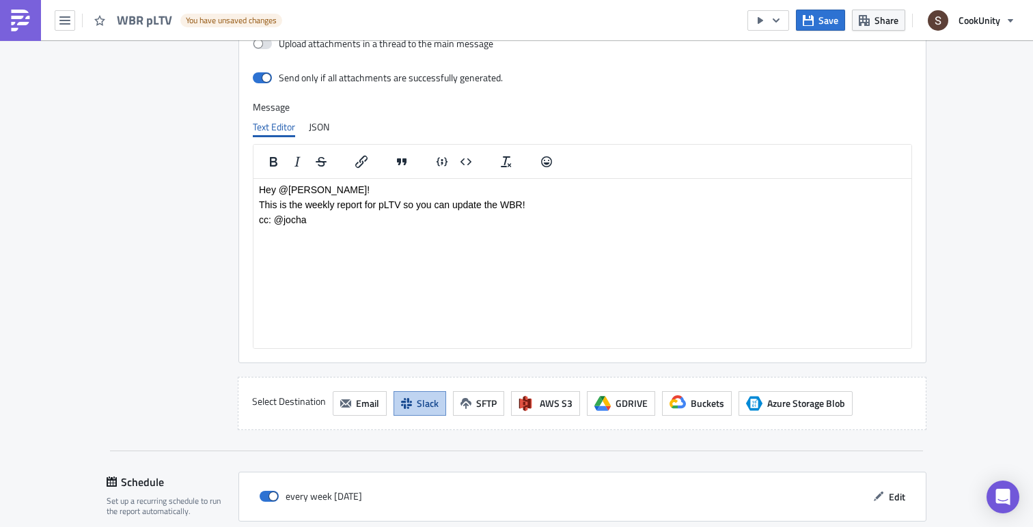
scroll to position [1082, 0]
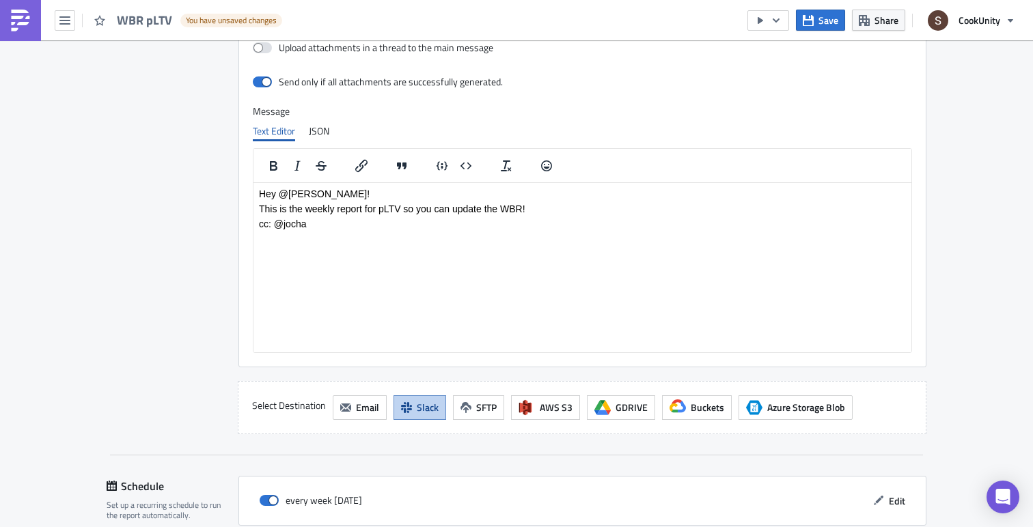
click at [329, 225] on p "cc: @jocha" at bounding box center [582, 223] width 647 height 11
click at [206, 264] on div "Destinations Define where should your report be delivered." at bounding box center [164, 200] width 115 height 469
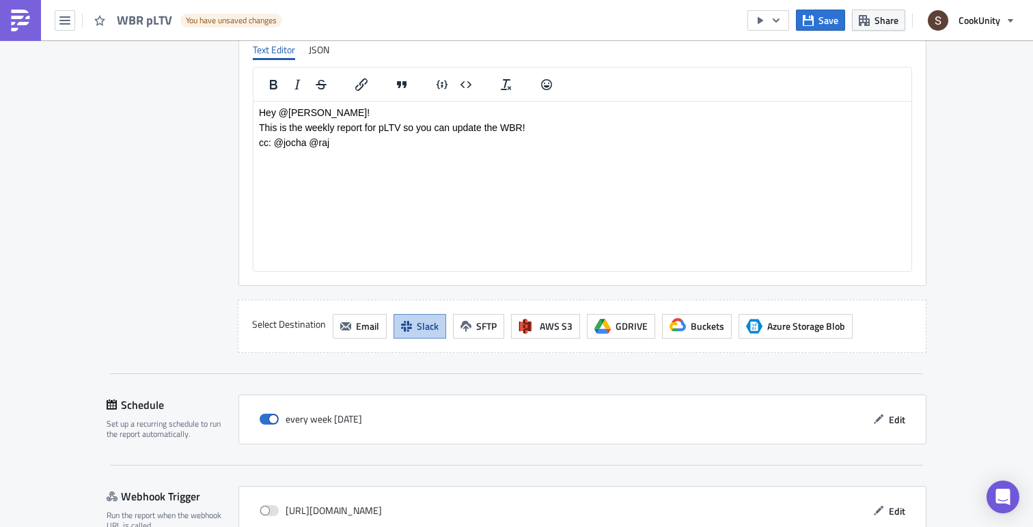
scroll to position [1145, 0]
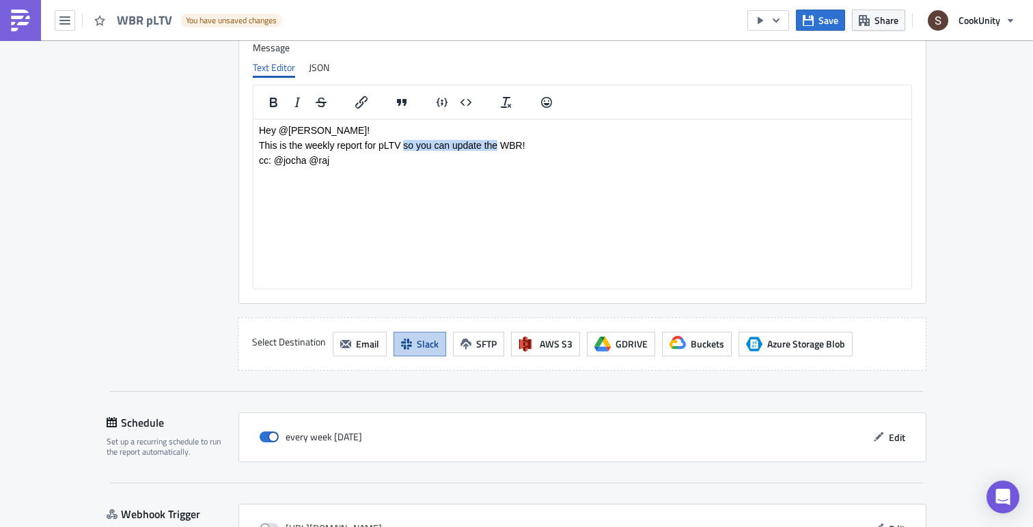
drag, startPoint x: 403, startPoint y: 146, endPoint x: 496, endPoint y: 146, distance: 92.9
click at [496, 146] on p "This is the weekly report for pLTV so you can update the WBR!" at bounding box center [582, 144] width 647 height 11
click at [302, 150] on body "Hey @[PERSON_NAME]! This is the weekly report for pLTV so you can update the WB…" at bounding box center [582, 144] width 647 height 41
click at [303, 138] on body "Hey @[PERSON_NAME]! This is the weekly report for pLTV so you can update the WB…" at bounding box center [582, 144] width 647 height 41
click at [303, 143] on p "This is the weekly report for pLTV so you can update the WBR!" at bounding box center [582, 144] width 647 height 11
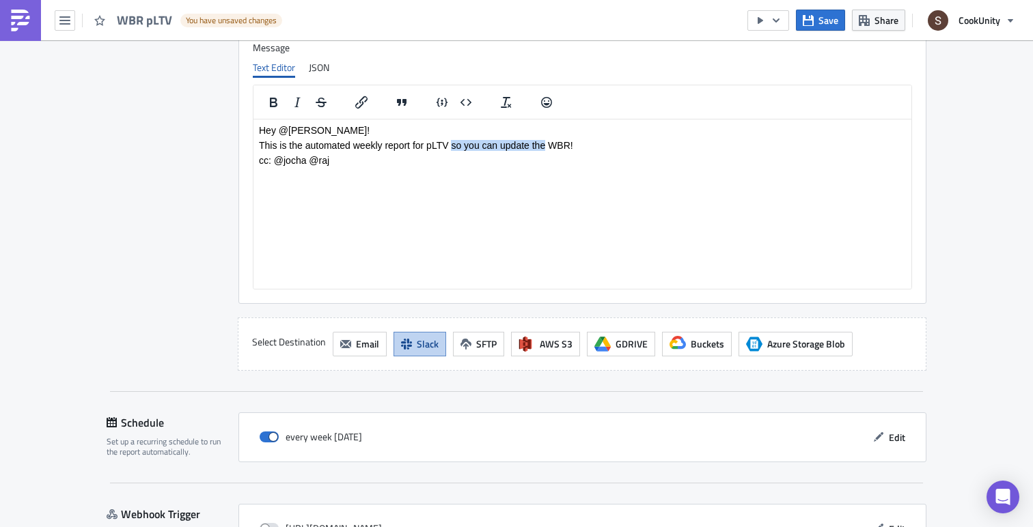
drag, startPoint x: 450, startPoint y: 145, endPoint x: 546, endPoint y: 143, distance: 96.3
click at [546, 143] on p "This is the automated weekly report for pLTV so you can update the WBR!" at bounding box center [582, 144] width 647 height 11
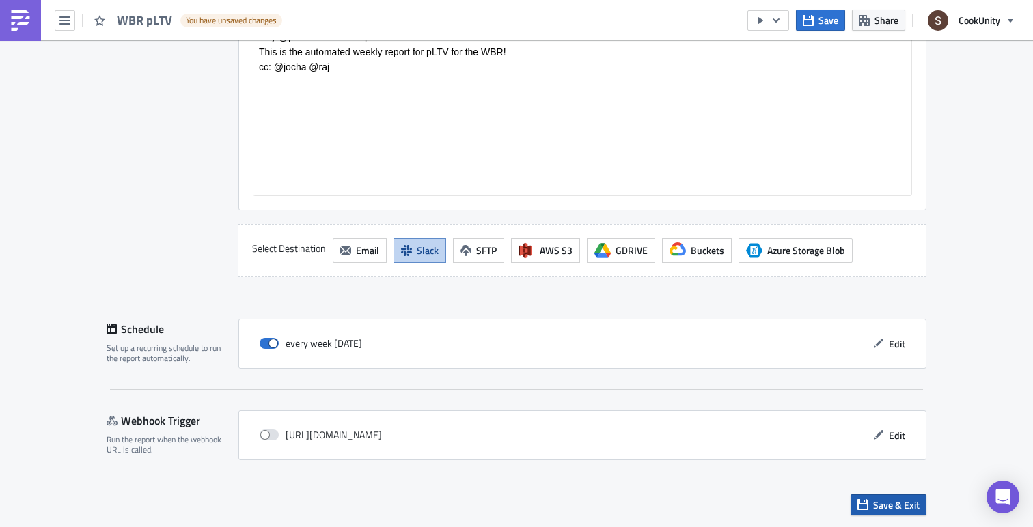
click at [867, 506] on icon "button" at bounding box center [862, 504] width 11 height 11
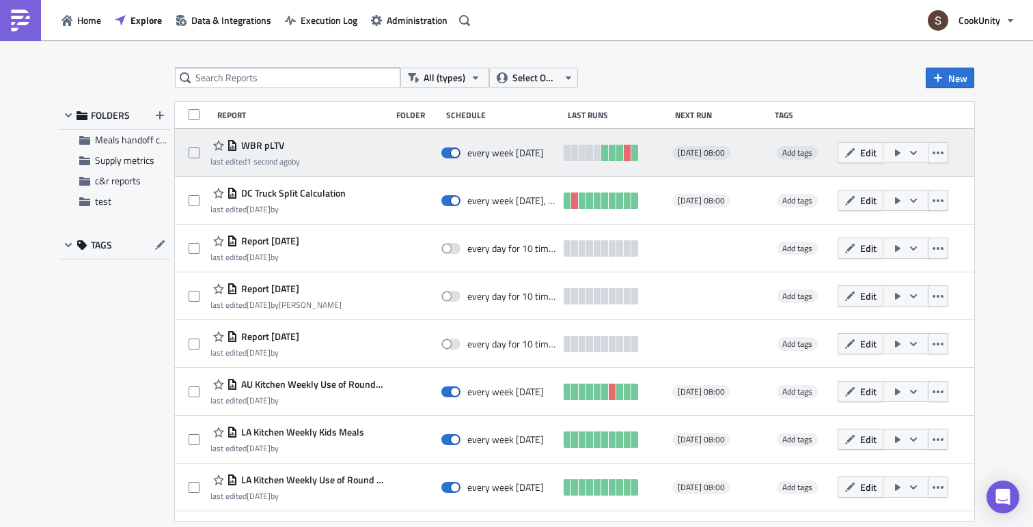
click at [903, 150] on icon "button" at bounding box center [897, 153] width 11 height 11
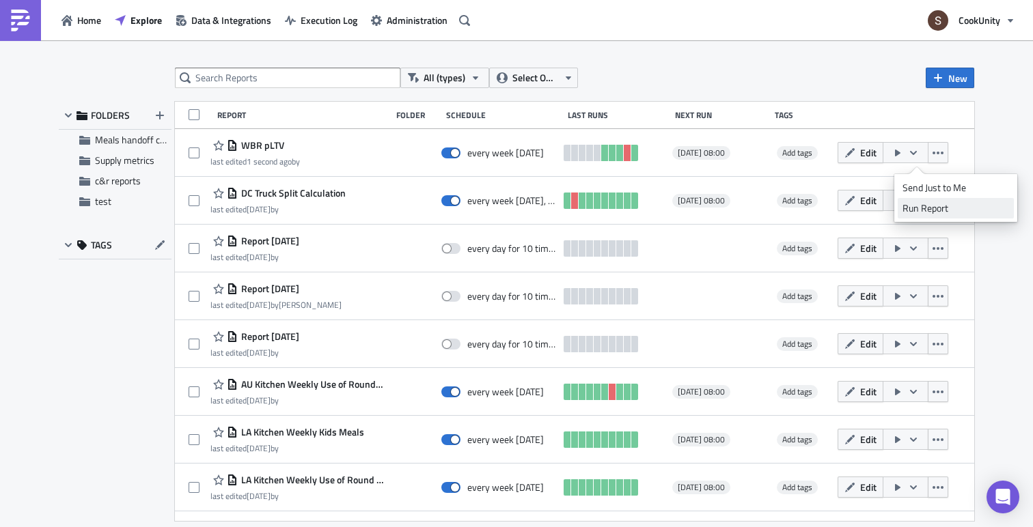
click at [912, 204] on div "Run Report" at bounding box center [956, 209] width 107 height 14
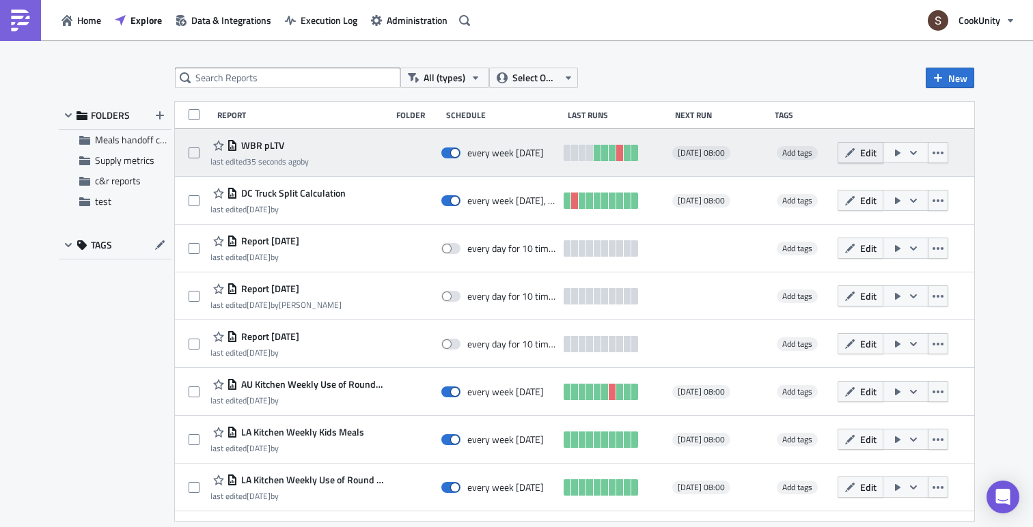
click at [868, 157] on button "Edit" at bounding box center [861, 152] width 46 height 21
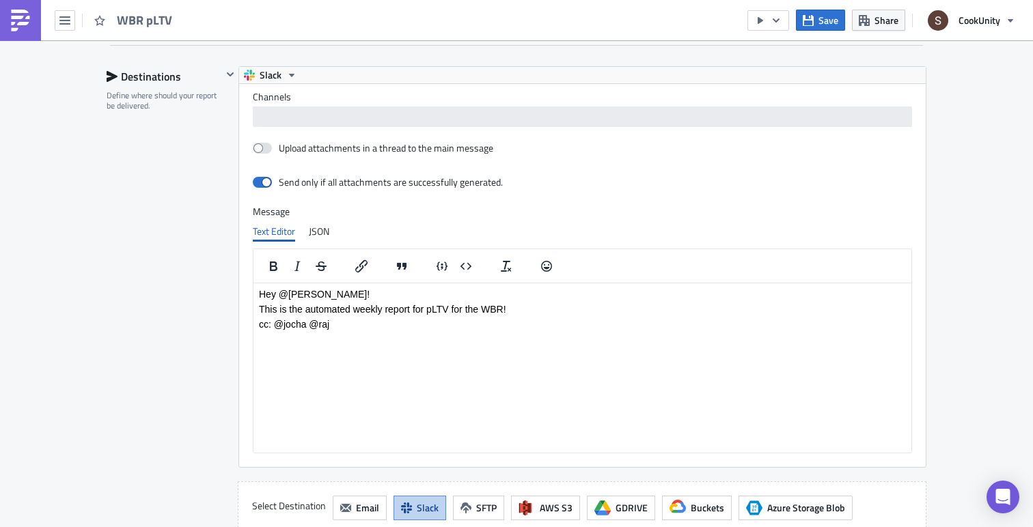
scroll to position [156, 687]
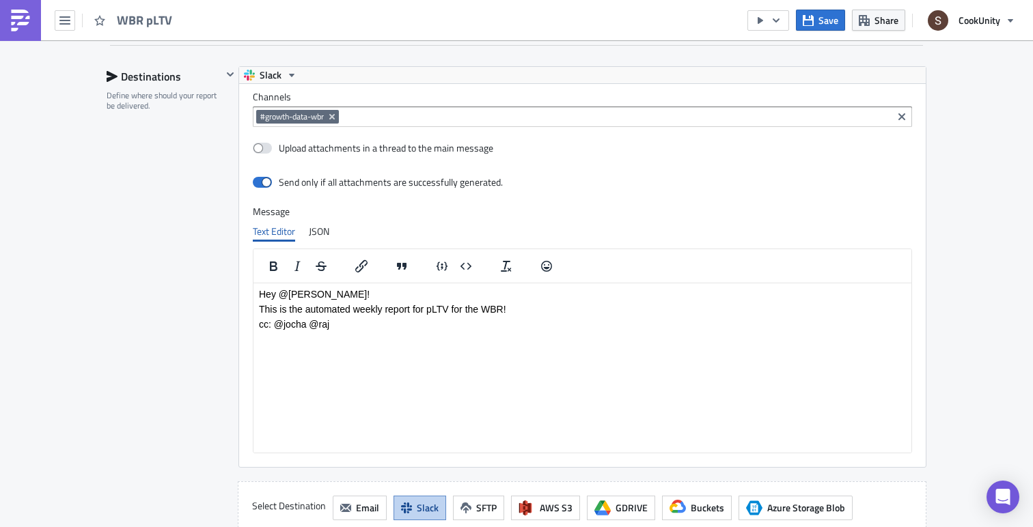
click at [344, 327] on p "cc: @jocha @raj" at bounding box center [582, 323] width 647 height 11
click at [213, 339] on div "Destinations Define where should your report be delivered." at bounding box center [164, 300] width 115 height 469
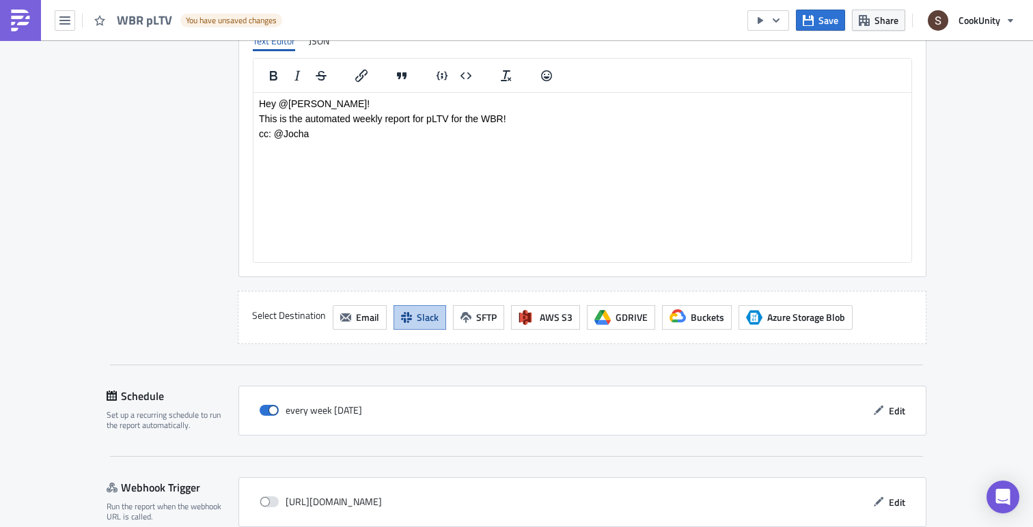
scroll to position [1240, 0]
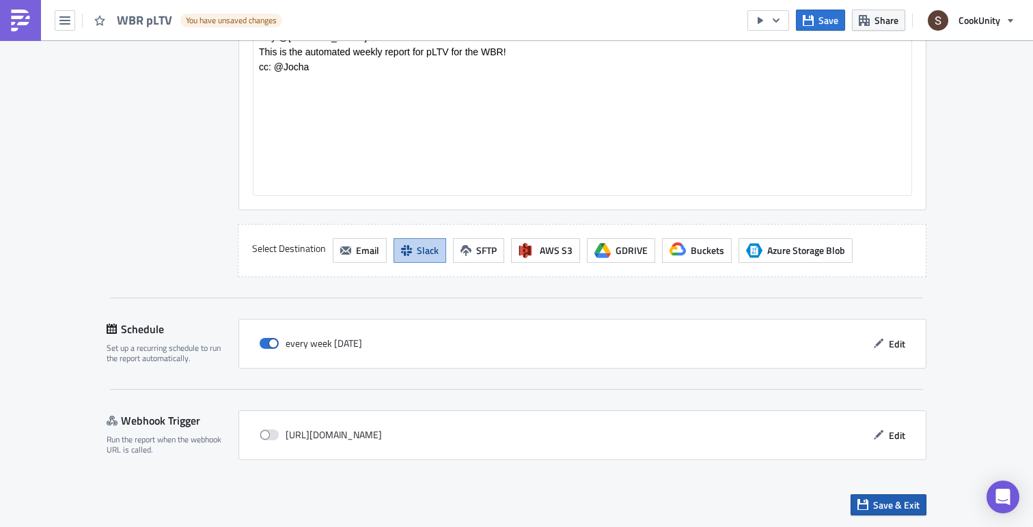
click at [881, 508] on span "Save & Exit" at bounding box center [896, 505] width 46 height 14
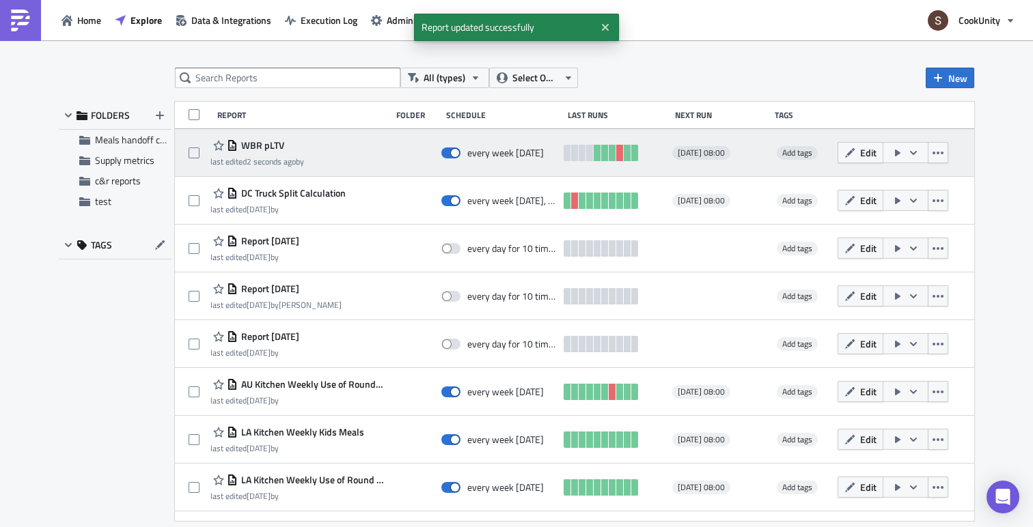
click at [903, 152] on icon "button" at bounding box center [897, 153] width 11 height 11
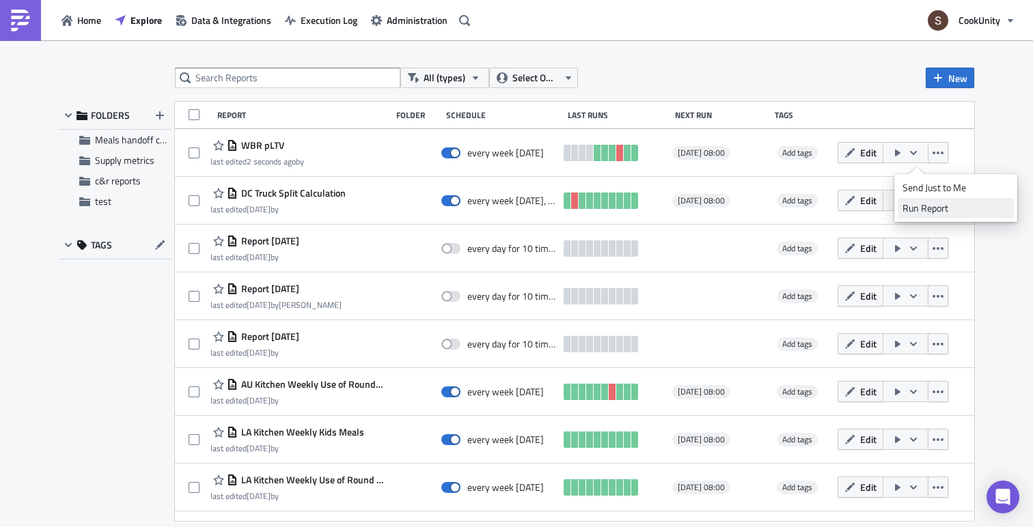
click at [922, 212] on div "Run Report" at bounding box center [956, 209] width 107 height 14
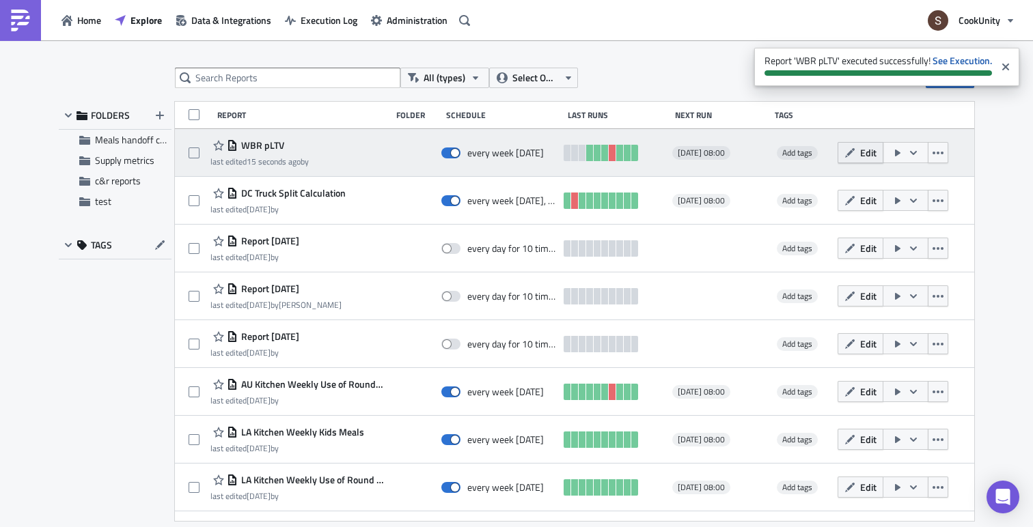
click at [872, 152] on span "Edit" at bounding box center [868, 153] width 16 height 14
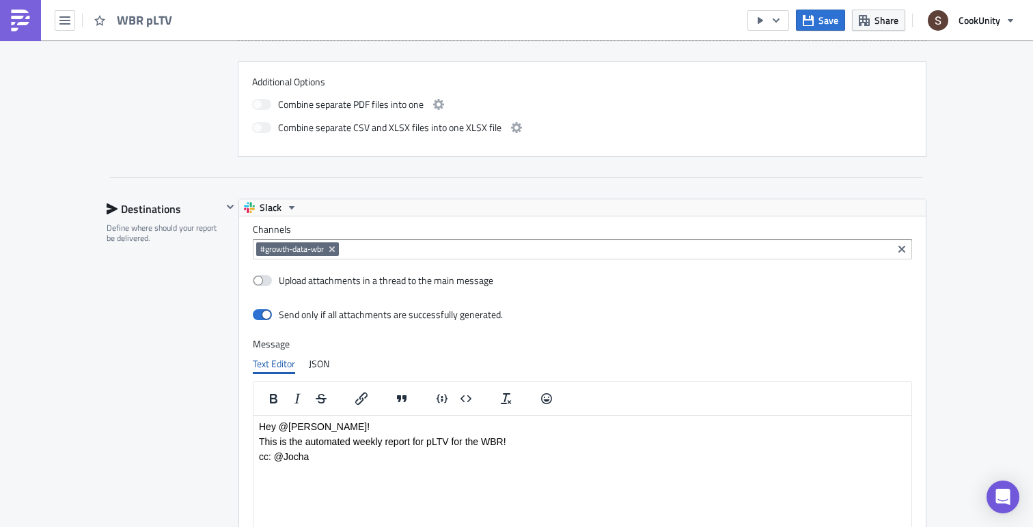
scroll to position [895, 0]
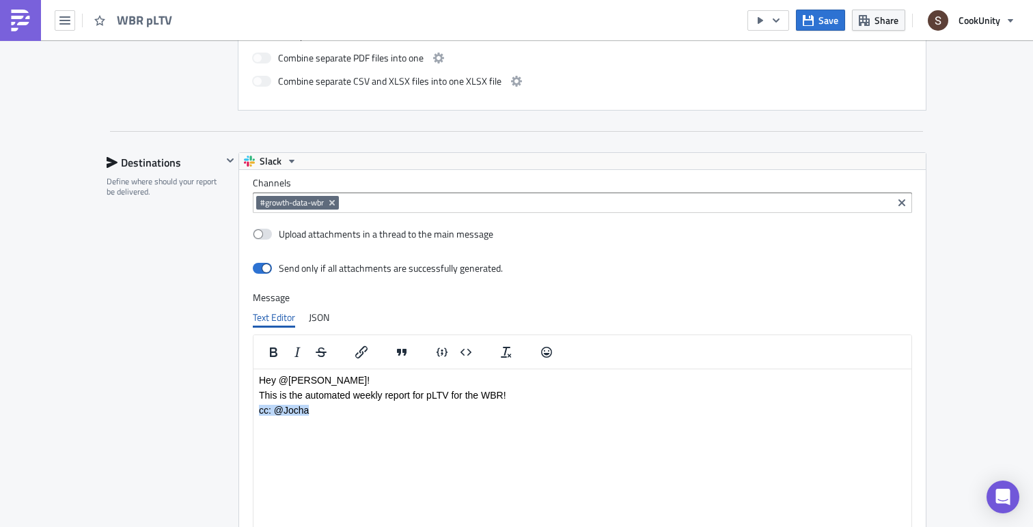
drag, startPoint x: 326, startPoint y: 413, endPoint x: 182, endPoint y: 413, distance: 144.2
click at [253, 413] on html "Hey @[PERSON_NAME]! This is the automated weekly report for pLTV for the WBR! c…" at bounding box center [582, 395] width 658 height 52
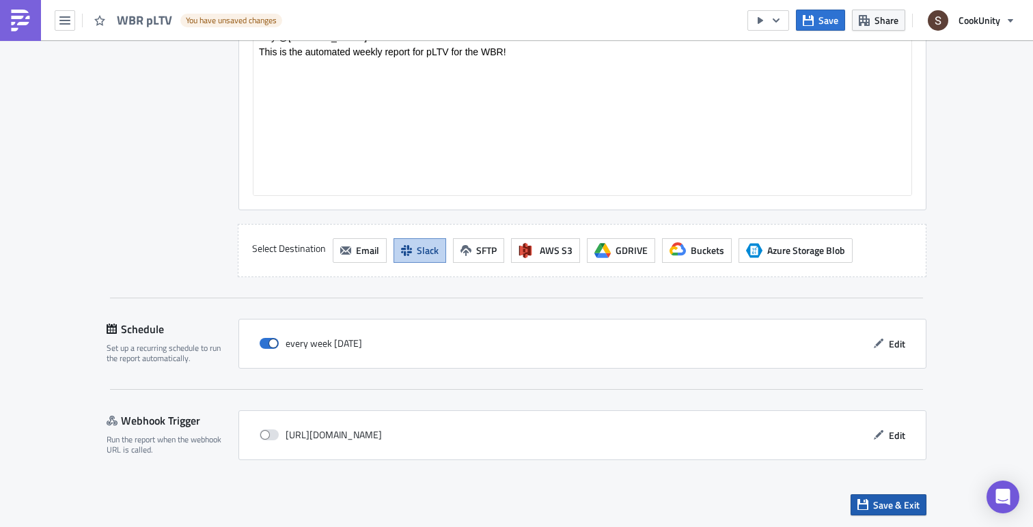
click at [890, 508] on span "Save & Exit" at bounding box center [896, 505] width 46 height 14
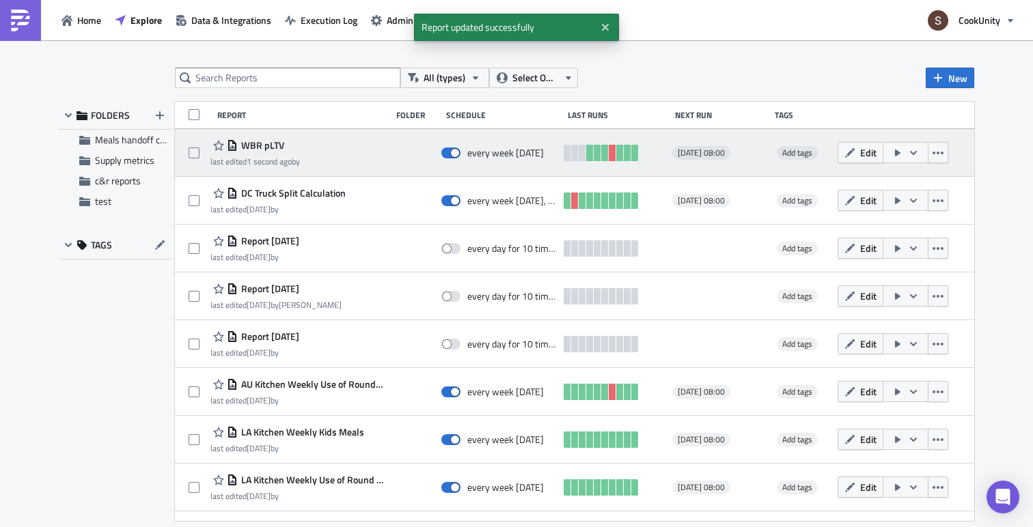
click at [917, 148] on button "button" at bounding box center [906, 152] width 46 height 21
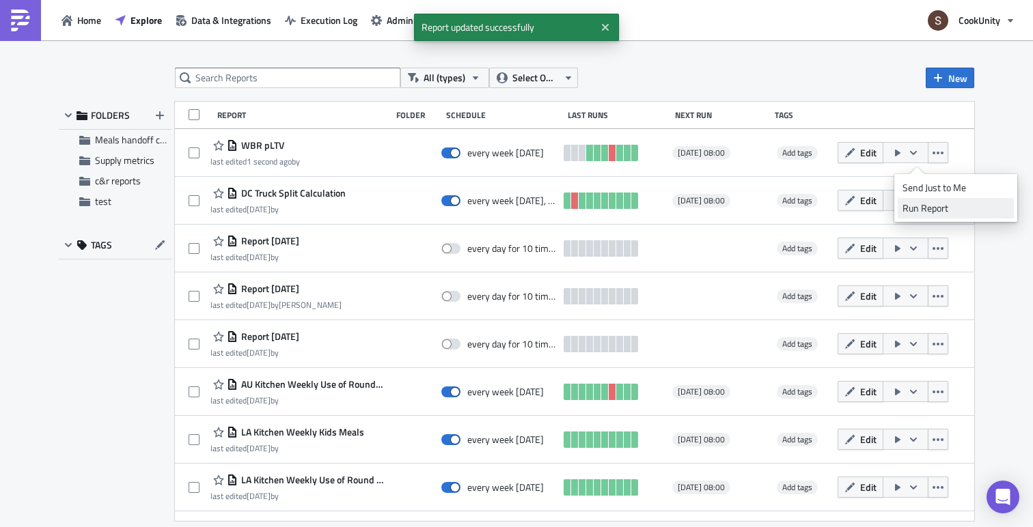
click at [912, 206] on div "Run Report" at bounding box center [956, 209] width 107 height 14
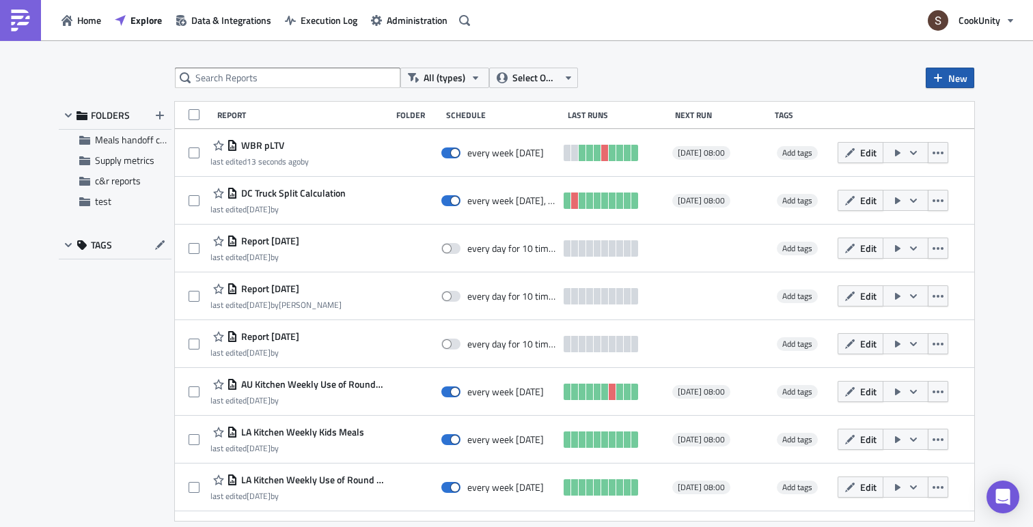
click at [938, 74] on icon "button" at bounding box center [938, 78] width 8 height 8
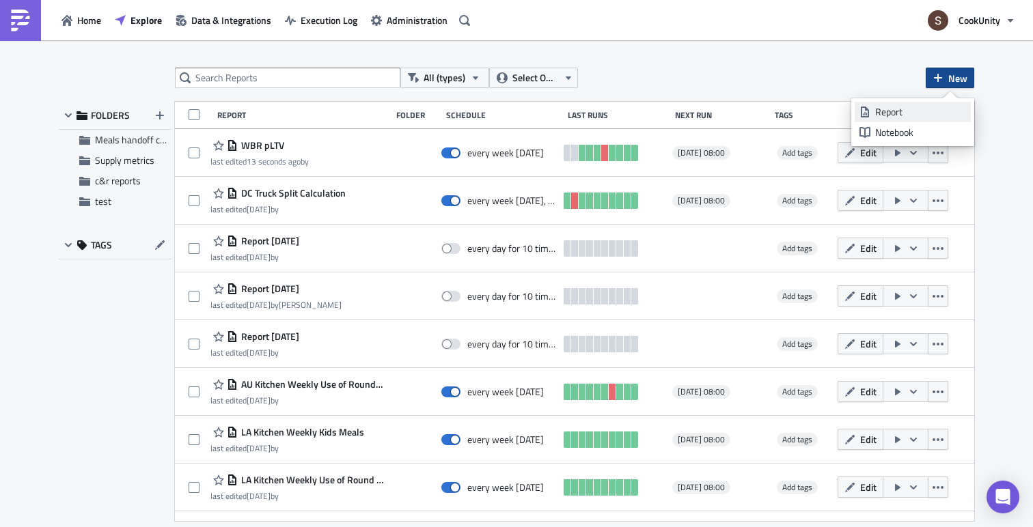
click at [888, 109] on div "Report" at bounding box center [920, 112] width 91 height 14
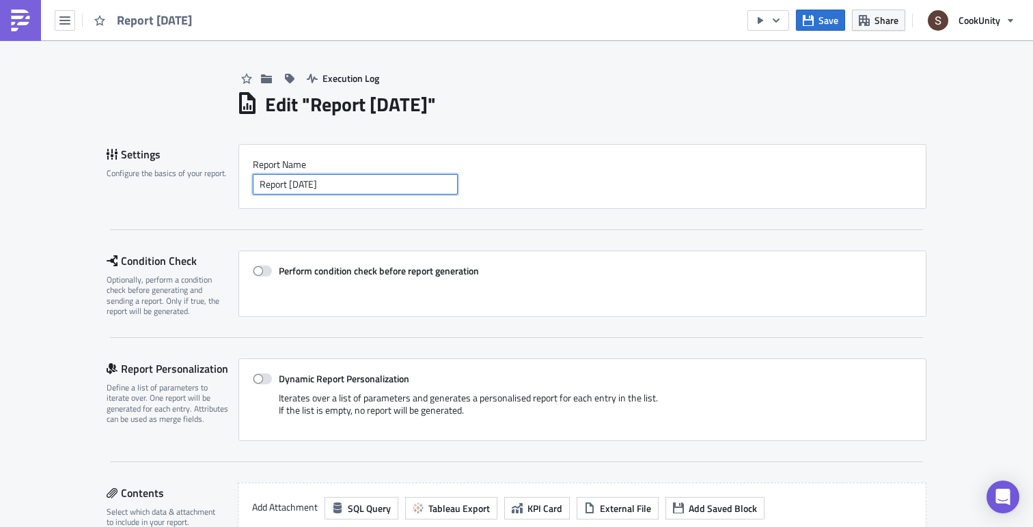
click at [350, 192] on input "Report [DATE]" at bounding box center [355, 184] width 205 height 20
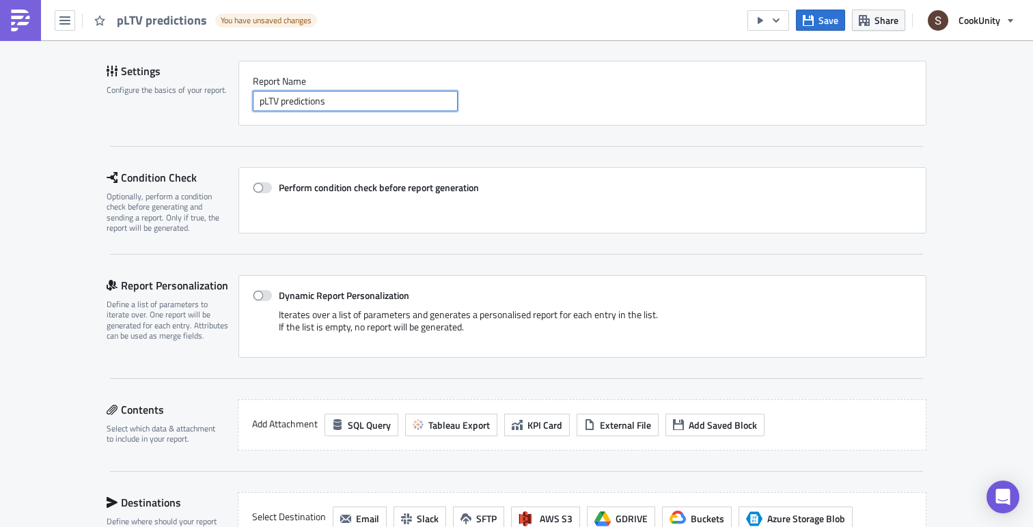
scroll to position [154, 0]
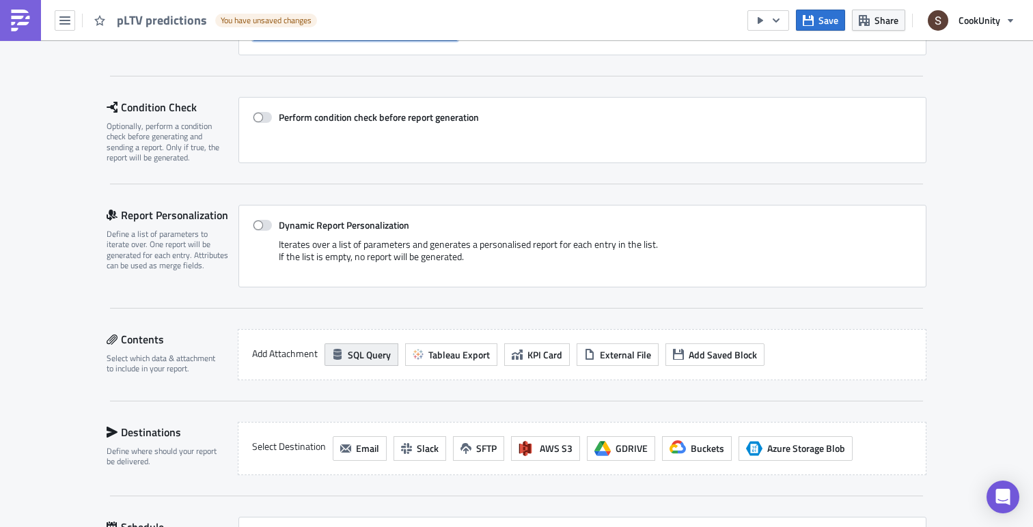
type input "pLTV predictions"
click at [350, 360] on span "SQL Query" at bounding box center [369, 355] width 43 height 14
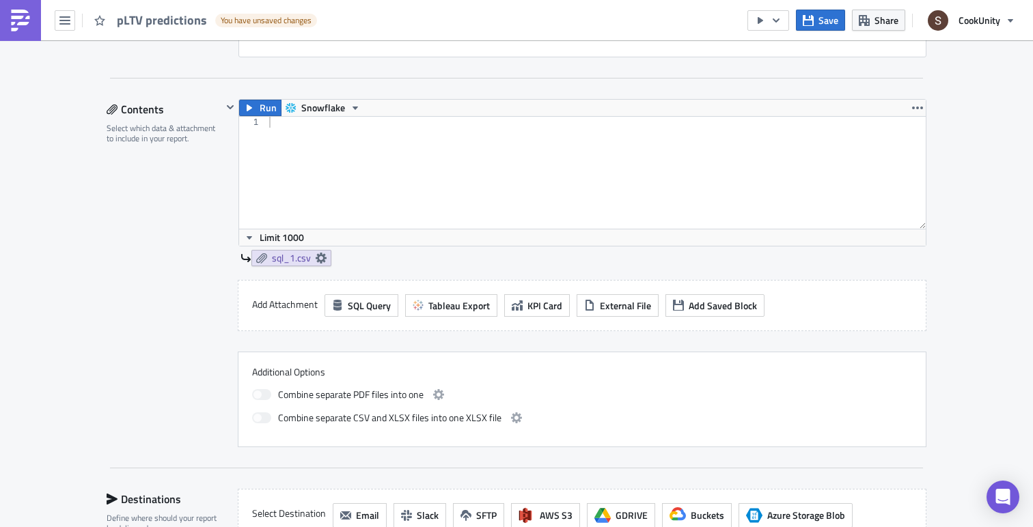
scroll to position [273, 0]
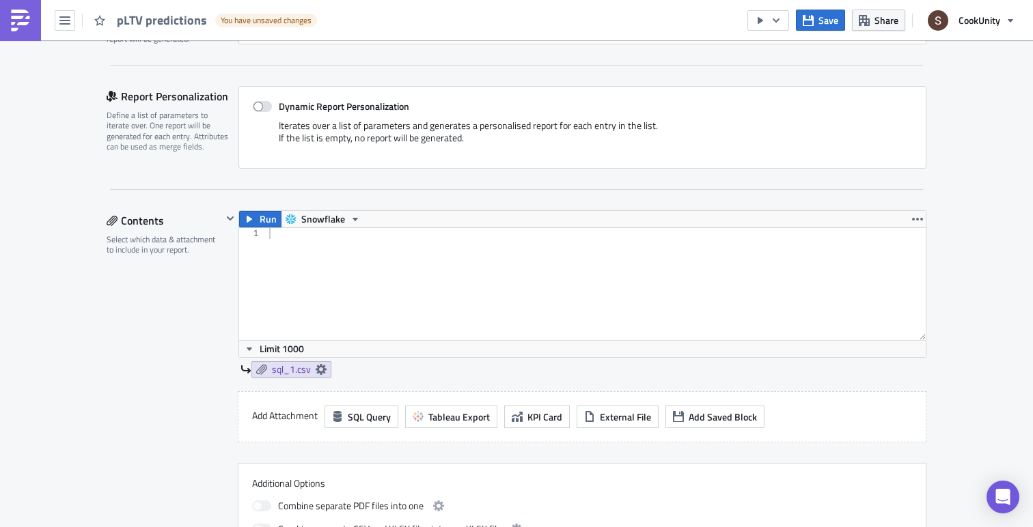
click at [333, 292] on div at bounding box center [595, 295] width 659 height 134
paste textarea ";"
type textarea ";"
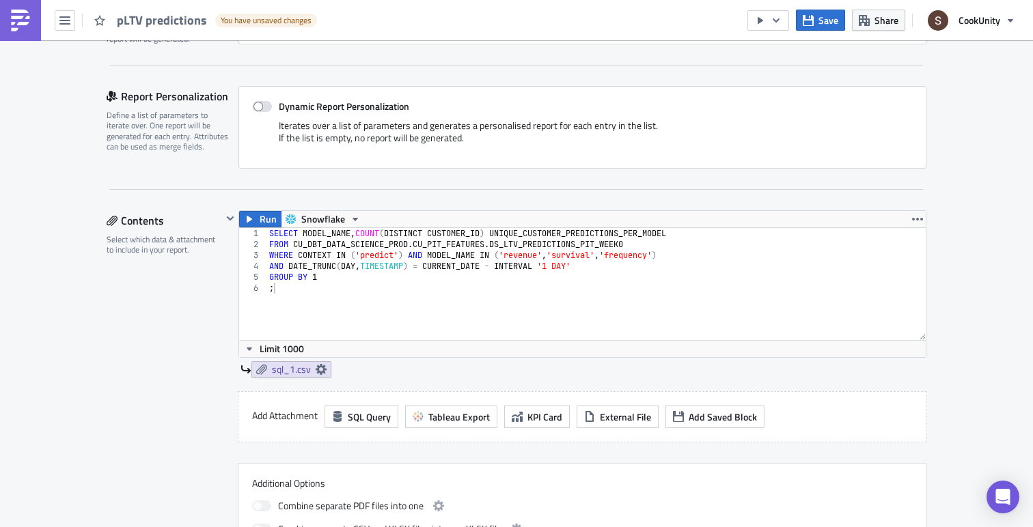
click at [171, 331] on div "Contents Select which data & attachment to include in your report." at bounding box center [164, 384] width 115 height 348
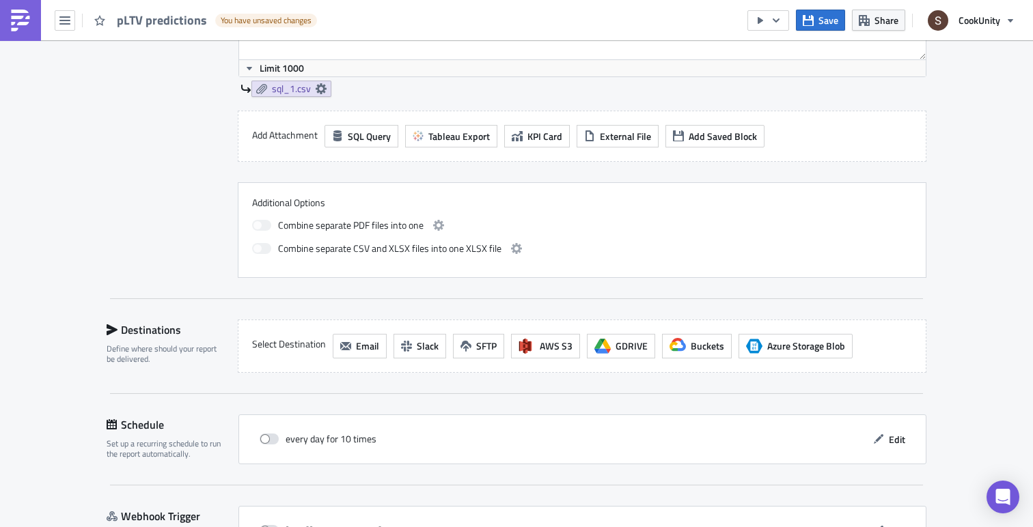
scroll to position [595, 0]
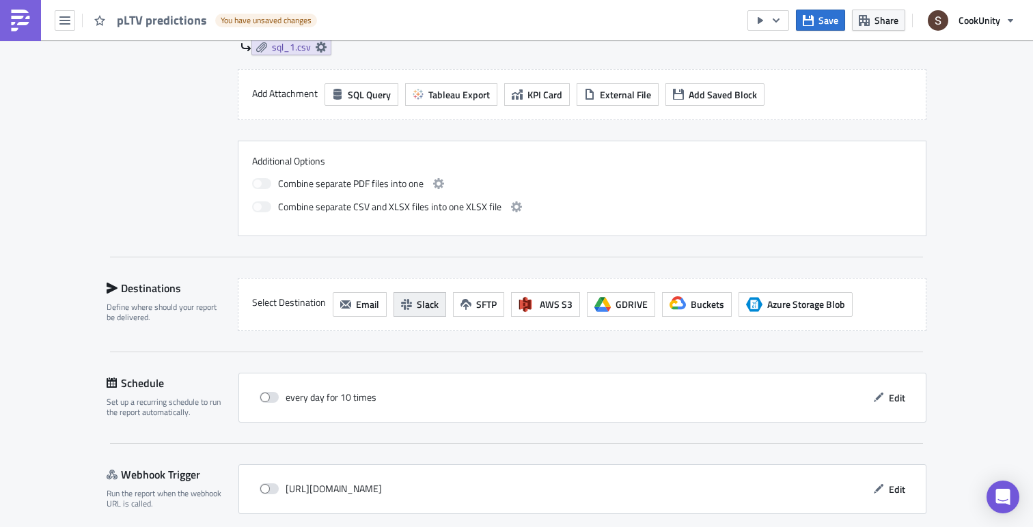
click at [407, 294] on button "Slack" at bounding box center [420, 304] width 53 height 25
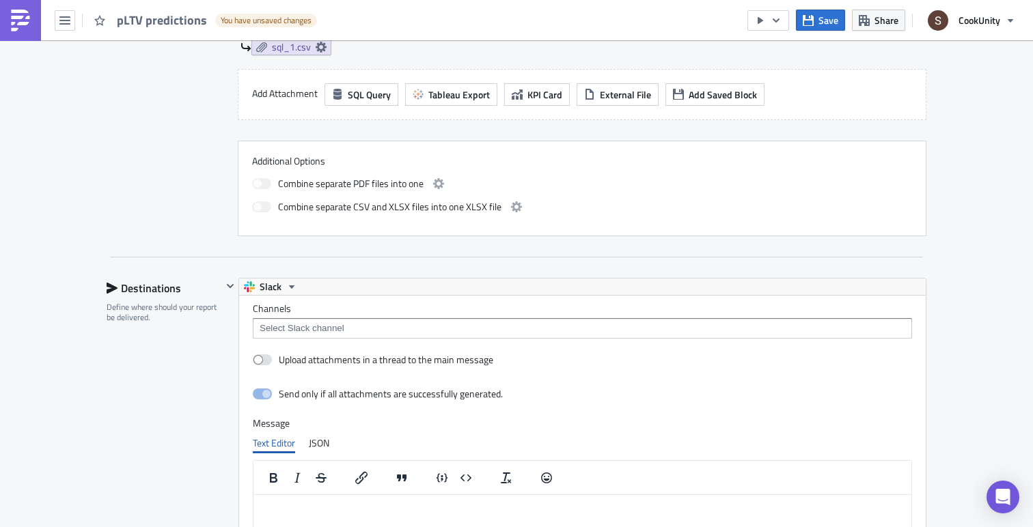
scroll to position [0, 0]
click at [337, 330] on input at bounding box center [581, 329] width 651 height 14
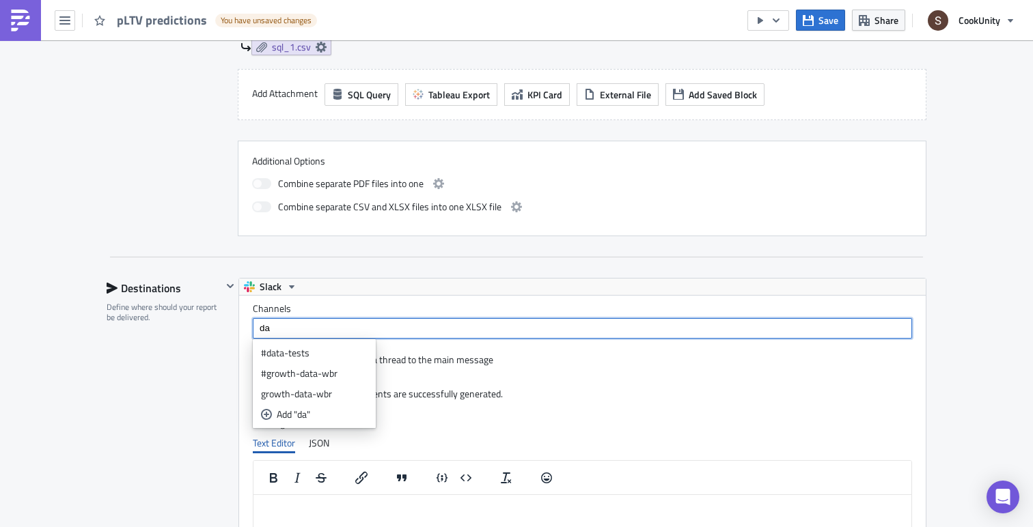
type input "d"
type input "@"
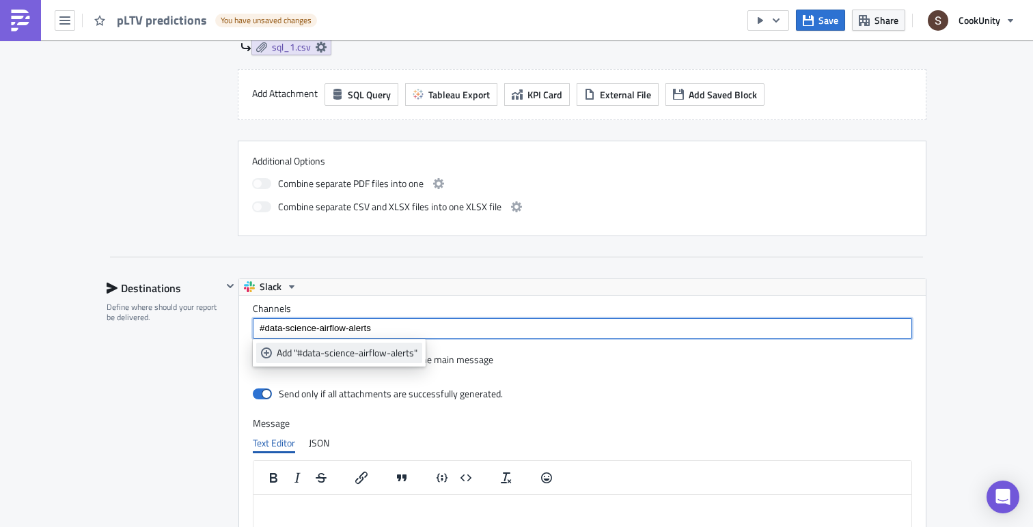
type input "#data-science-airflow-alerts"
click at [352, 350] on div "Add "#data-science-airflow-alerts"" at bounding box center [347, 353] width 141 height 14
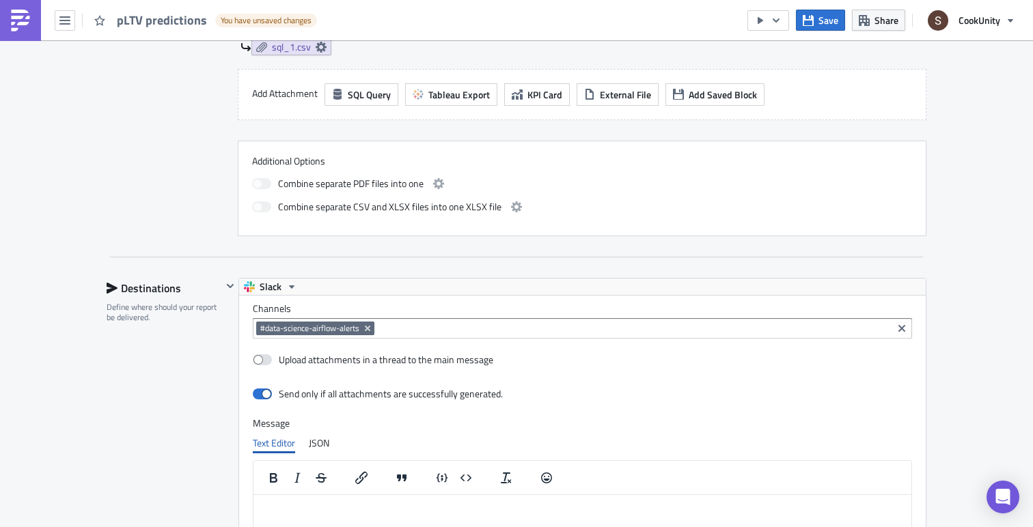
click at [210, 378] on div "Destinations Define where should your report be delivered." at bounding box center [164, 512] width 115 height 469
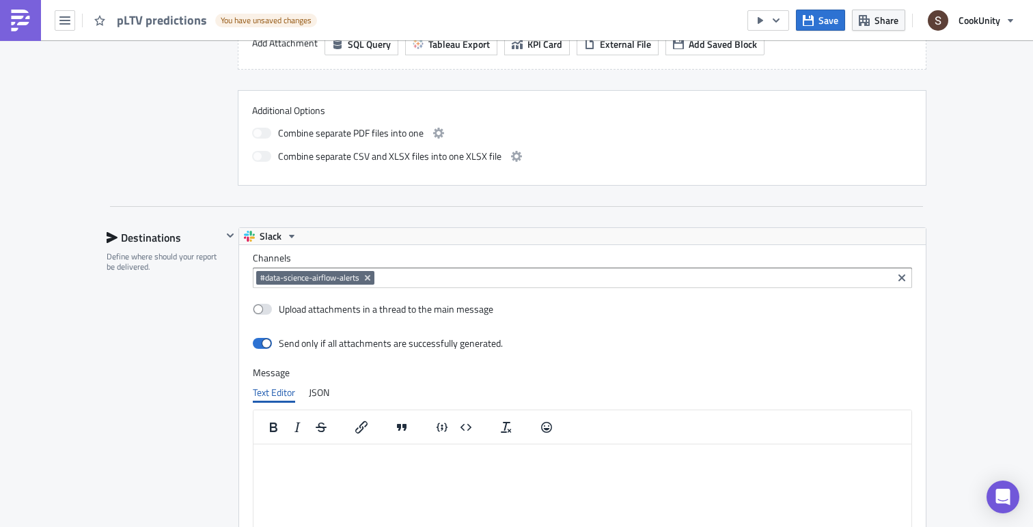
scroll to position [684, 0]
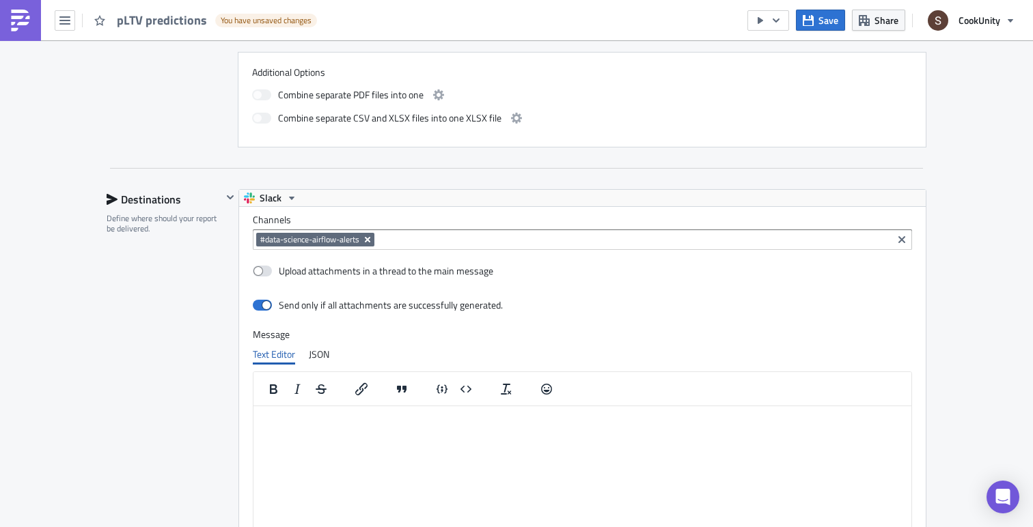
click at [365, 240] on icon "Remove Tag" at bounding box center [367, 239] width 11 height 11
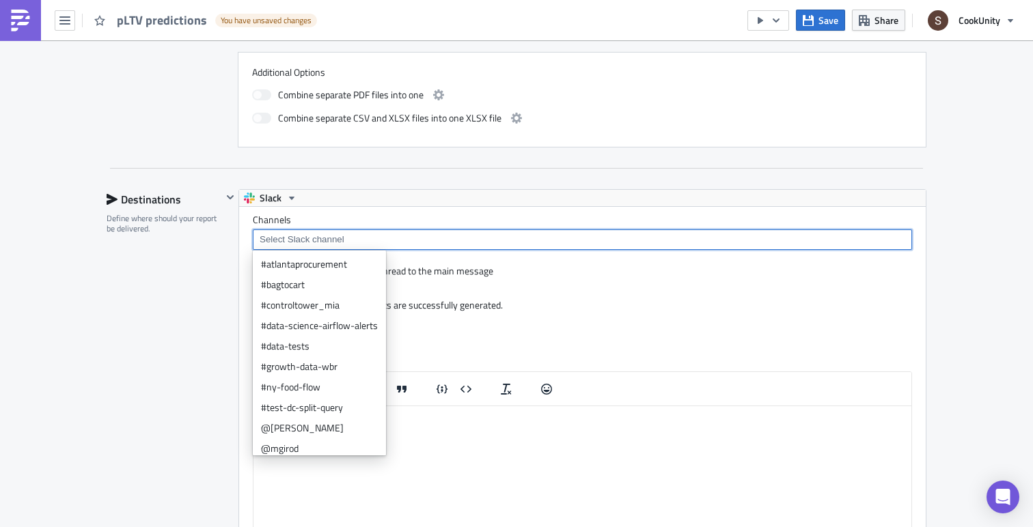
type input "@"
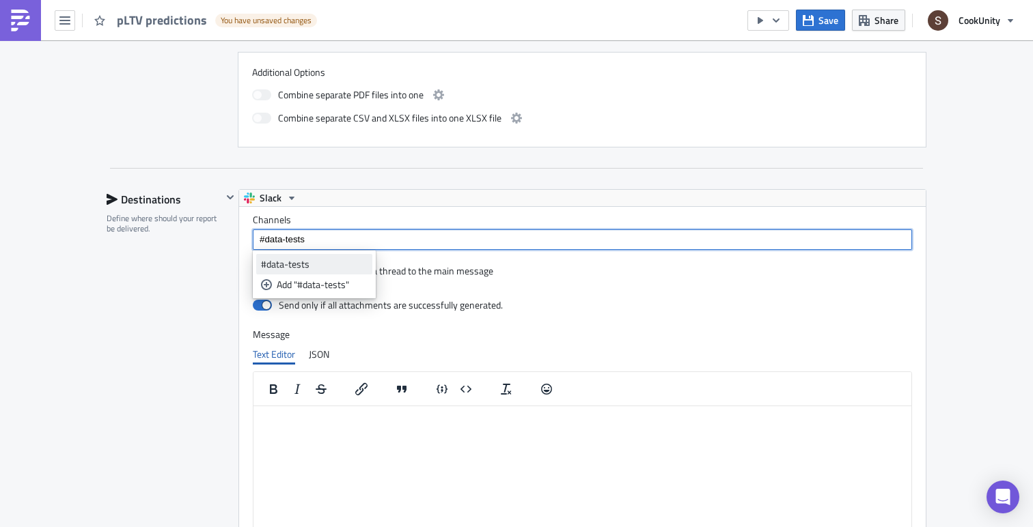
type input "#data-tests"
click at [320, 263] on div "#data-tests" at bounding box center [314, 265] width 107 height 14
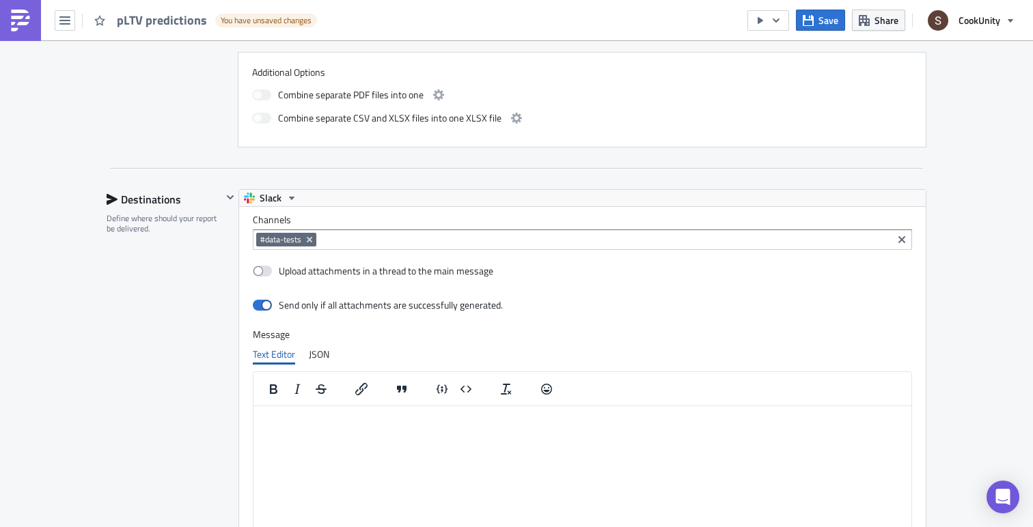
click at [192, 286] on div "Destinations Define where should your report be delivered." at bounding box center [164, 423] width 115 height 469
click at [263, 275] on span at bounding box center [262, 271] width 19 height 11
click at [263, 275] on input "Upload attachments in a thread to the main message" at bounding box center [260, 271] width 9 height 9
checkbox input "true"
click at [269, 307] on span at bounding box center [262, 305] width 19 height 11
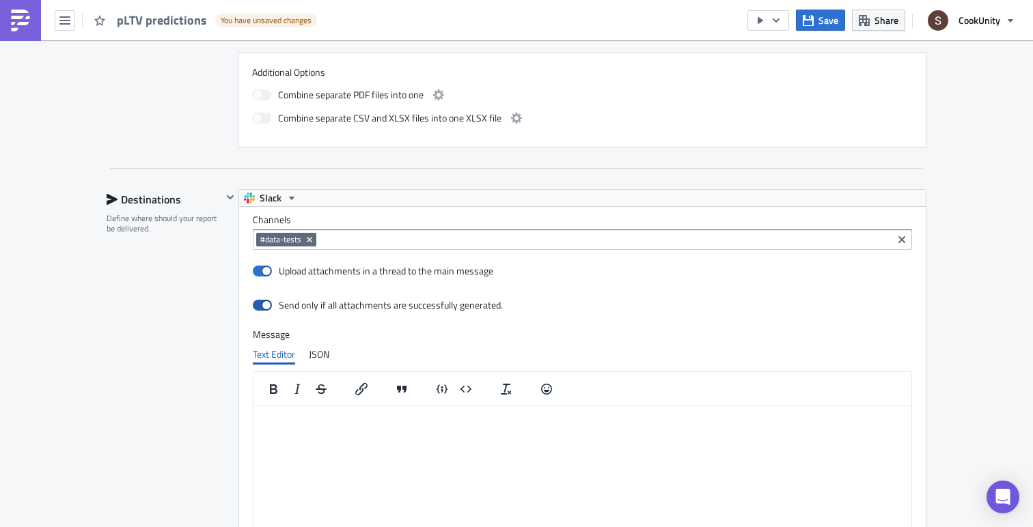
click at [264, 307] on input "checkbox" at bounding box center [260, 305] width 9 height 9
click at [264, 307] on span at bounding box center [262, 305] width 19 height 11
click at [264, 307] on input "checkbox" at bounding box center [260, 305] width 9 height 9
checkbox input "true"
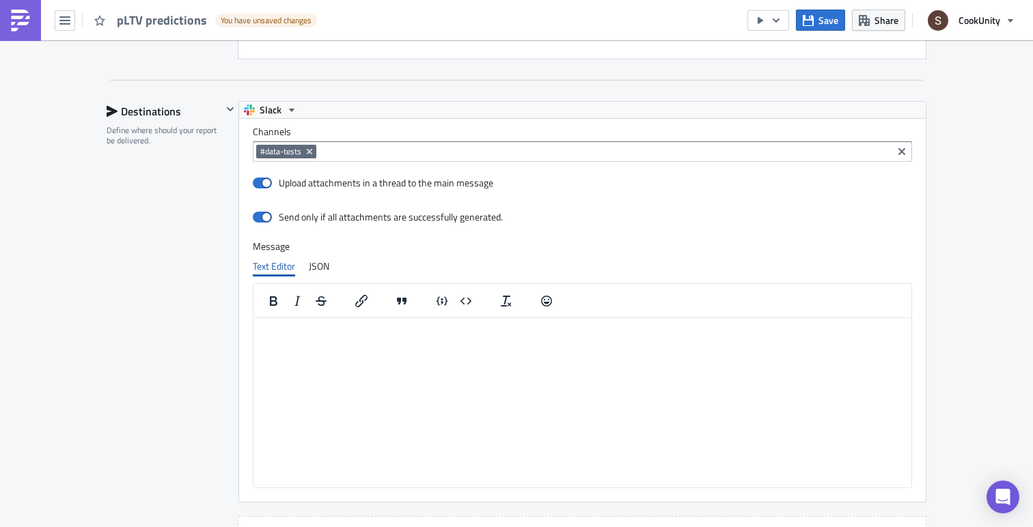
scroll to position [794, 0]
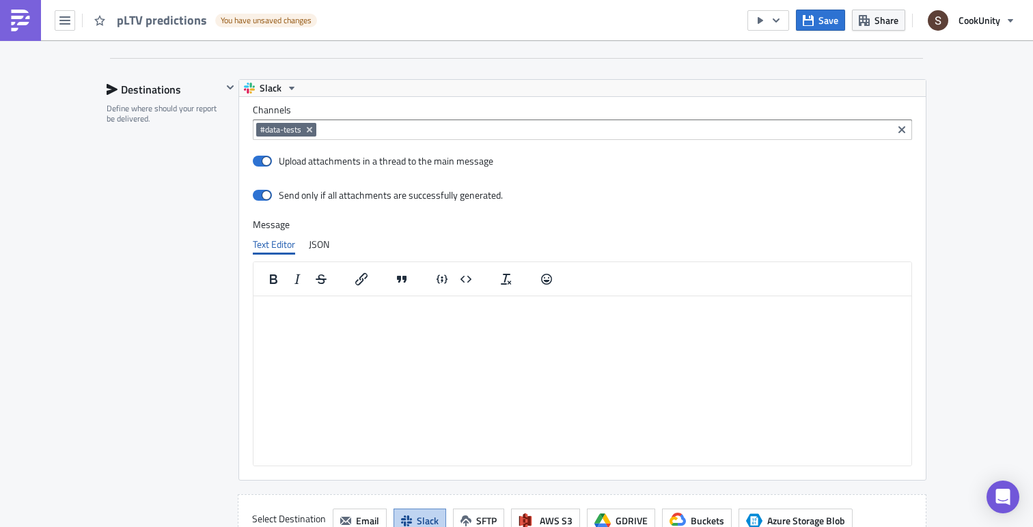
click at [323, 318] on html at bounding box center [582, 307] width 658 height 22
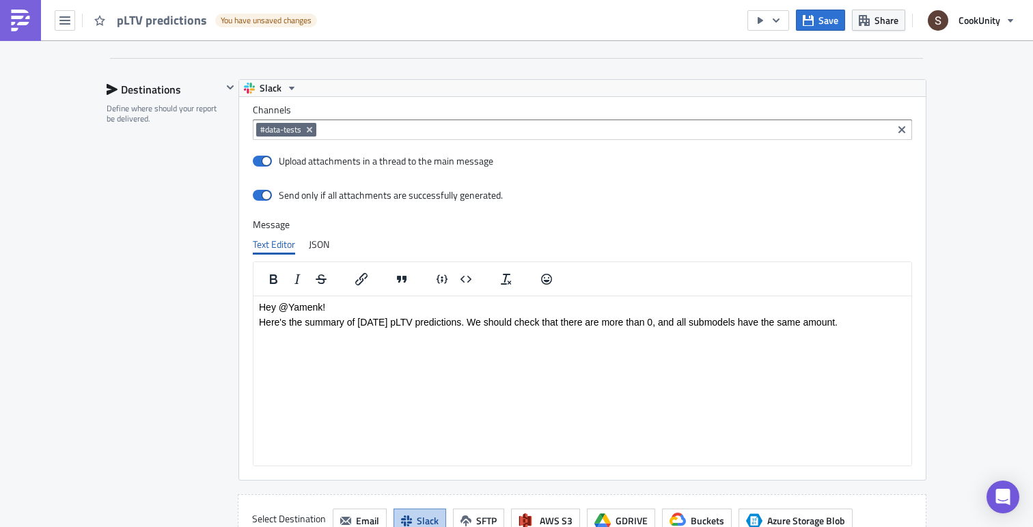
click at [118, 299] on div "Destinations Define where should your report be delivered." at bounding box center [164, 313] width 115 height 469
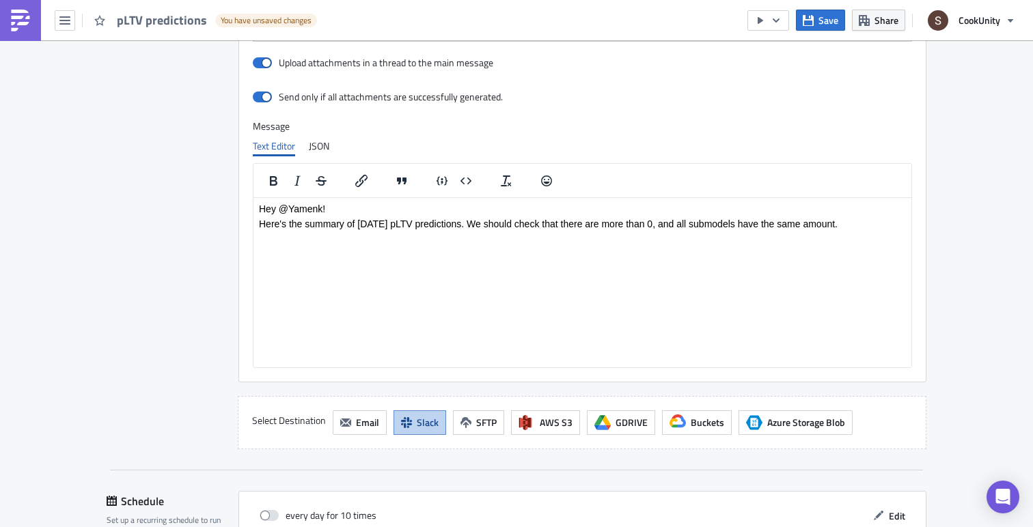
scroll to position [1066, 0]
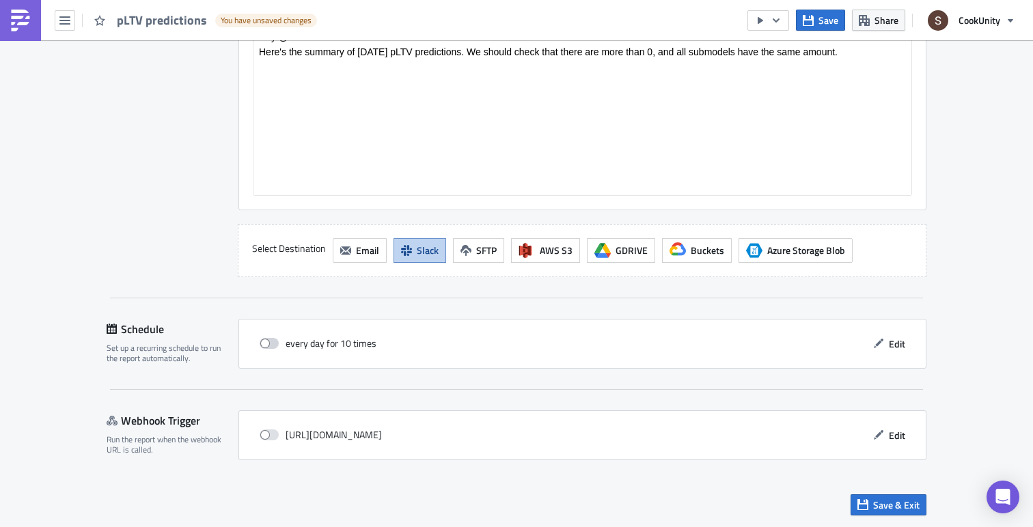
click at [273, 343] on span at bounding box center [269, 343] width 19 height 11
click at [271, 343] on input "checkbox" at bounding box center [266, 344] width 9 height 9
checkbox input "true"
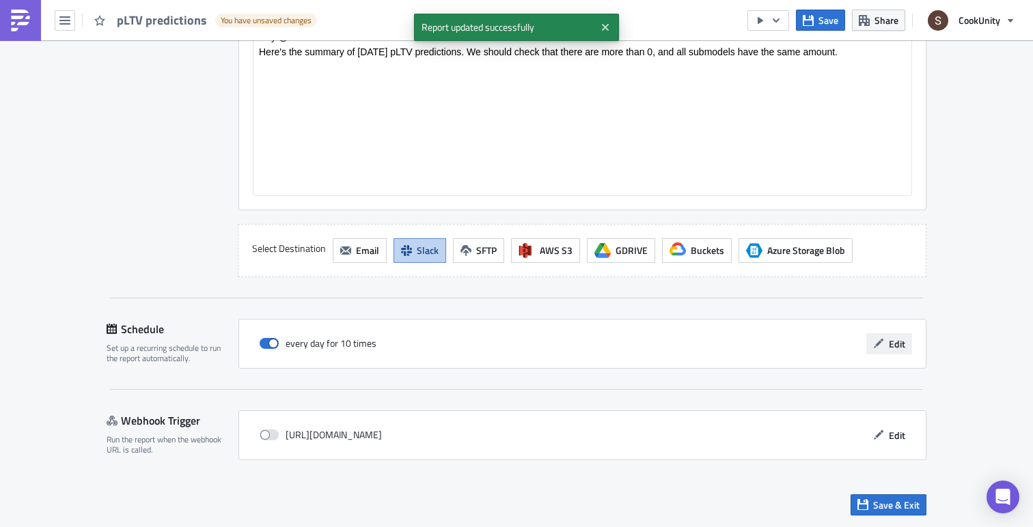
click at [885, 353] on button "Edit" at bounding box center [889, 343] width 46 height 21
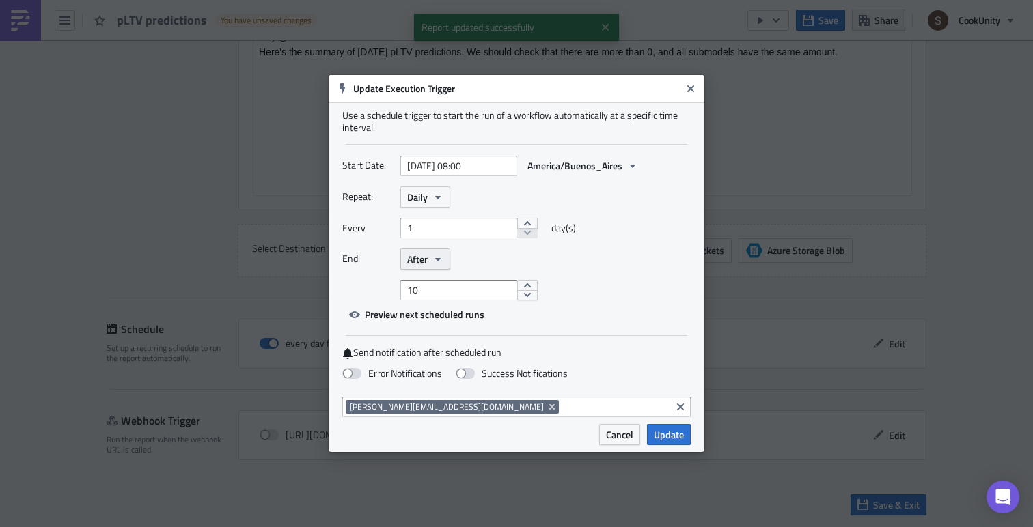
click at [429, 256] on button "After" at bounding box center [425, 259] width 50 height 21
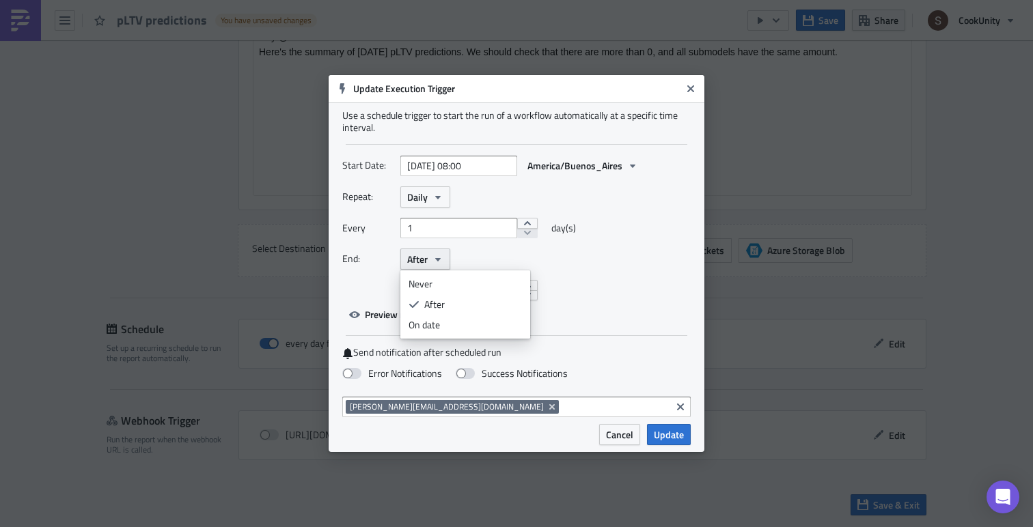
click at [428, 260] on button "After" at bounding box center [425, 259] width 50 height 21
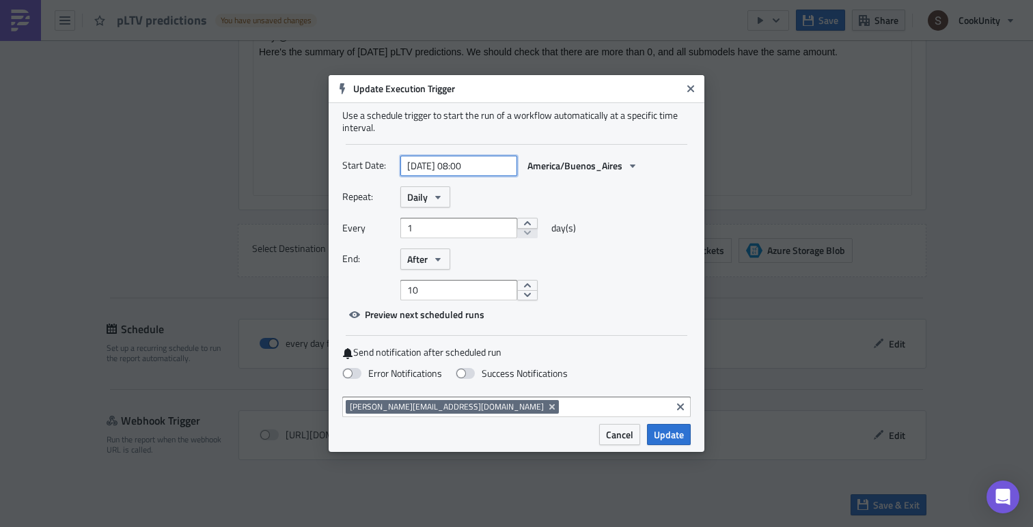
click at [495, 160] on input "[DATE] 08:00" at bounding box center [458, 166] width 117 height 20
select select "8"
select select "2025"
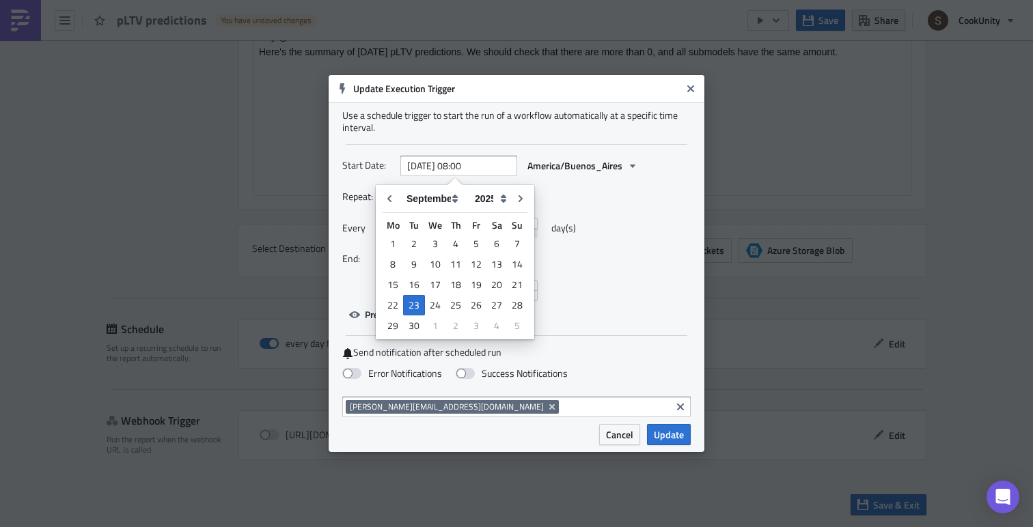
click at [626, 260] on div "End: After" at bounding box center [516, 259] width 348 height 21
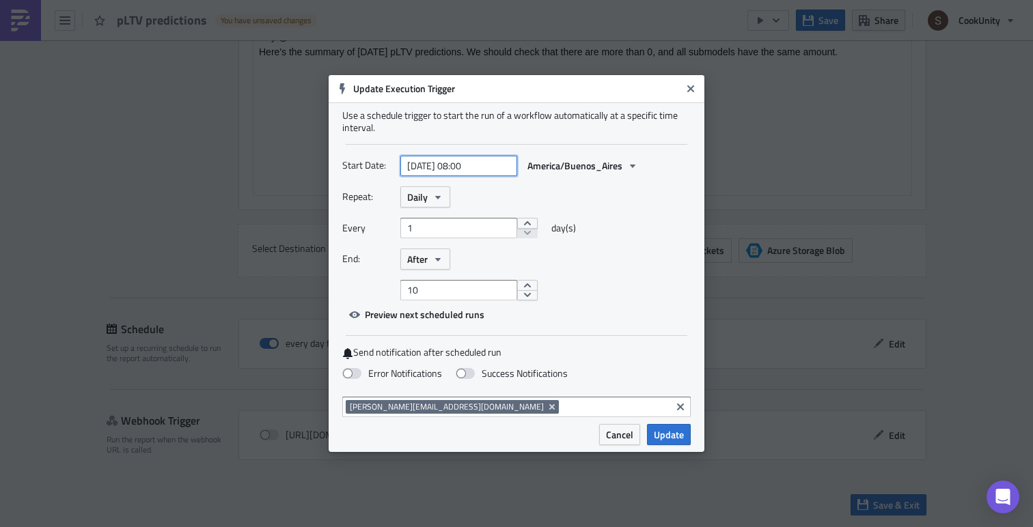
select select "8"
select select "2025"
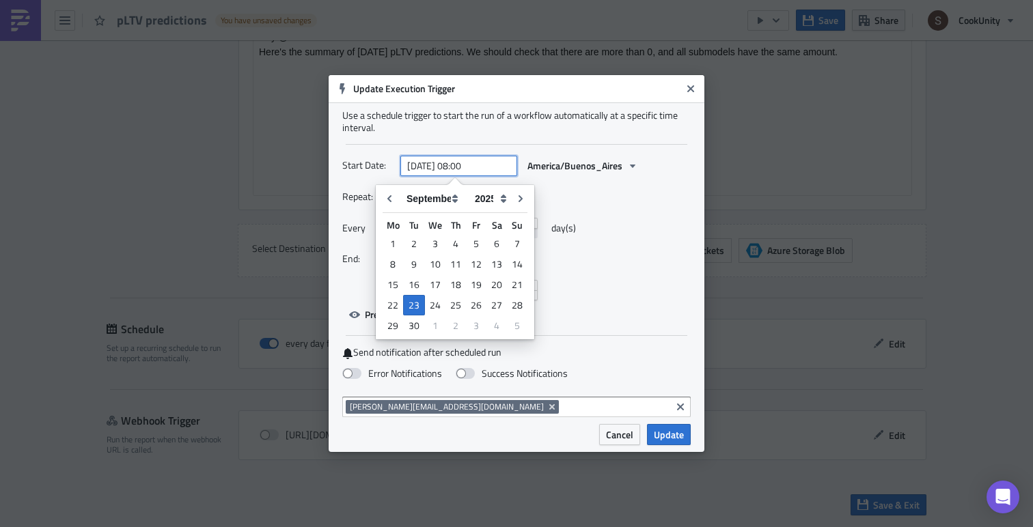
click at [471, 165] on input "[DATE] 08:00" at bounding box center [458, 166] width 117 height 20
click at [412, 303] on div "23" at bounding box center [414, 305] width 22 height 20
click at [425, 300] on div "24" at bounding box center [435, 305] width 20 height 19
type input "[DATE] 00:00"
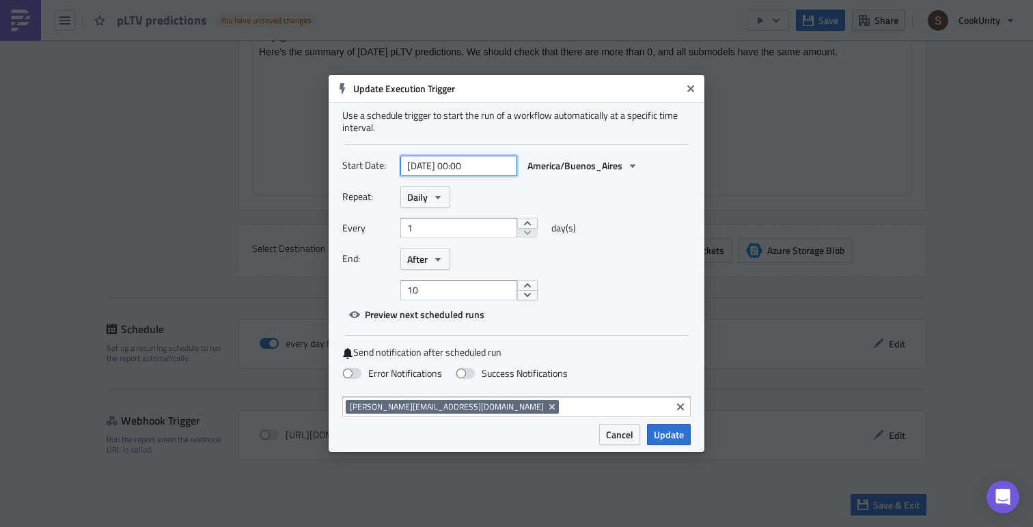
click at [445, 163] on input "[DATE] 00:00" at bounding box center [458, 166] width 117 height 20
select select "8"
select select "2025"
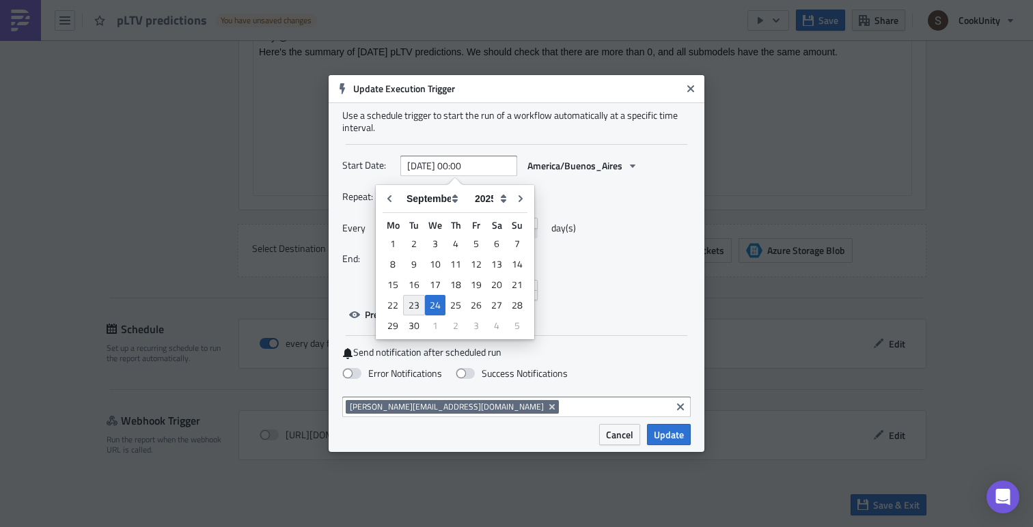
click at [412, 301] on div "23" at bounding box center [414, 305] width 22 height 20
type input "[DATE] 00:00"
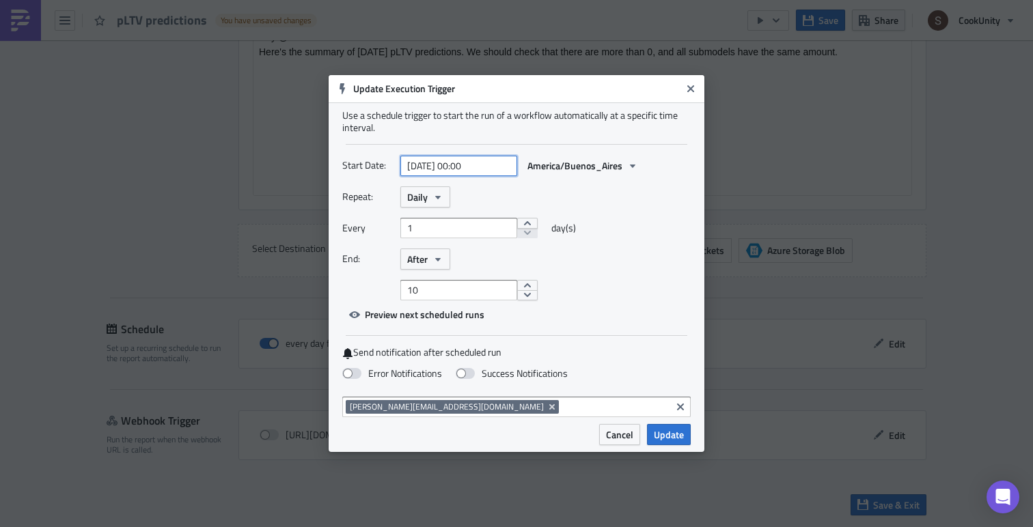
click at [465, 161] on input "[DATE] 00:00" at bounding box center [458, 166] width 117 height 20
select select "8"
select select "2025"
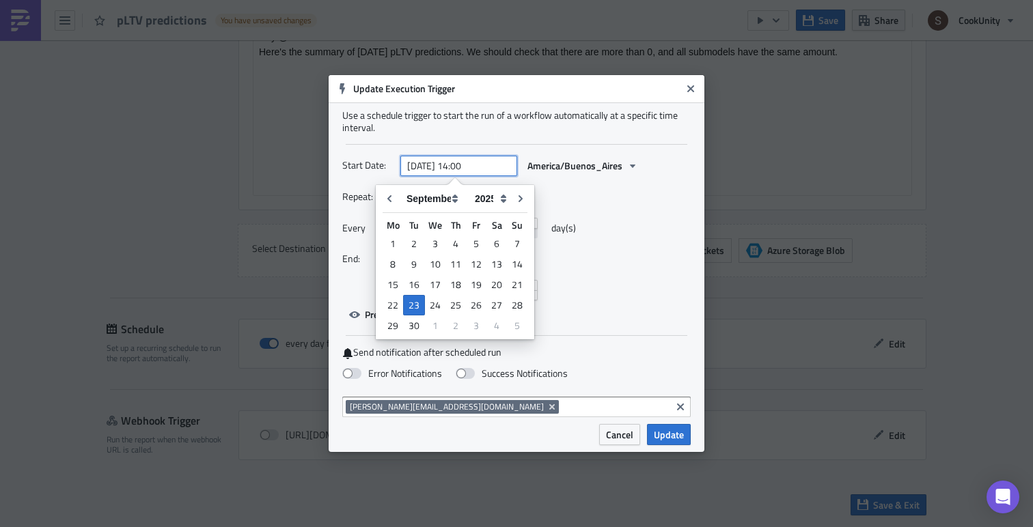
type input "[DATE] 14:00"
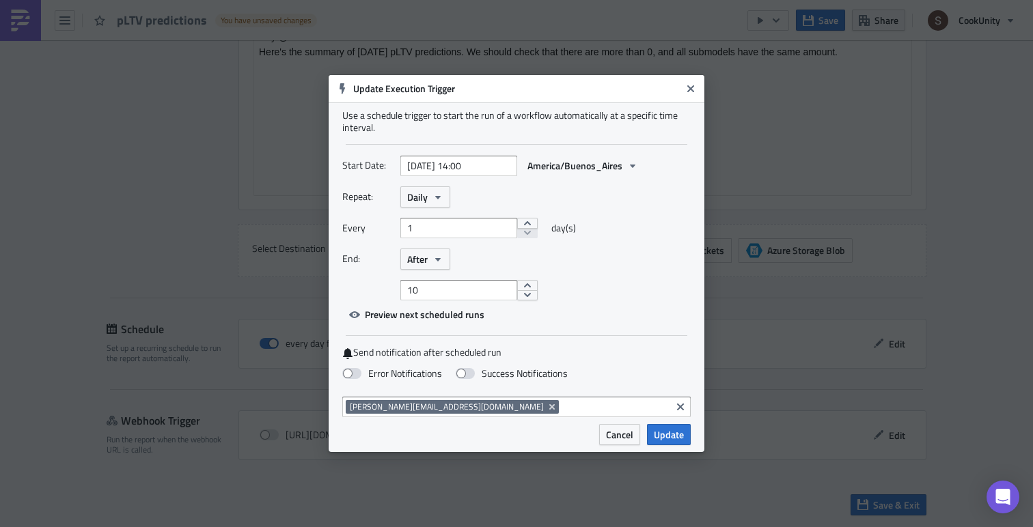
click at [583, 202] on div "Repeat: Daily" at bounding box center [516, 197] width 348 height 21
click at [421, 260] on span "After" at bounding box center [417, 259] width 20 height 14
click at [606, 280] on div "10" at bounding box center [545, 290] width 290 height 20
click at [463, 292] on input "10" at bounding box center [458, 290] width 117 height 20
type input "1"
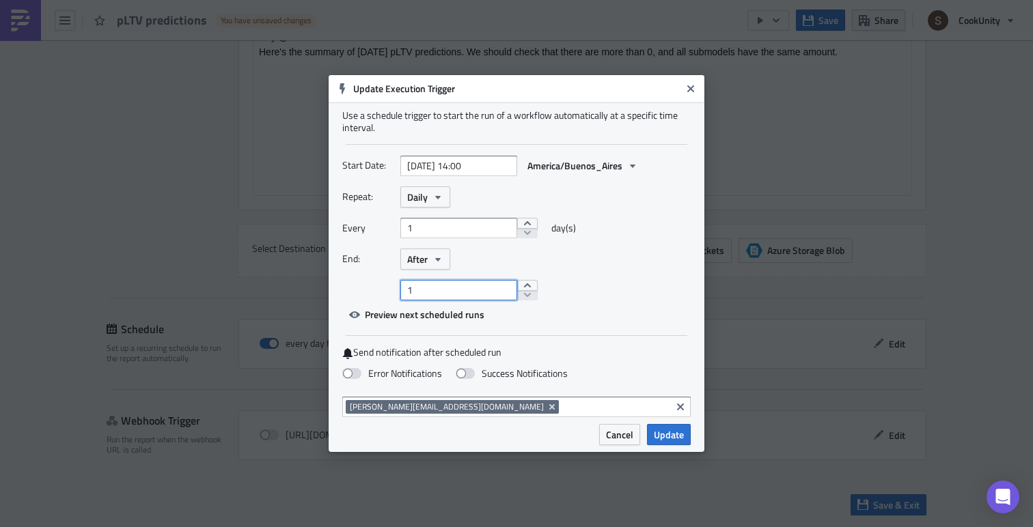
type input "1"
click at [426, 273] on div "Repeat: Daily Every 1 day(s) End: After 1" at bounding box center [516, 244] width 348 height 114
click at [425, 262] on span "After" at bounding box center [417, 259] width 20 height 14
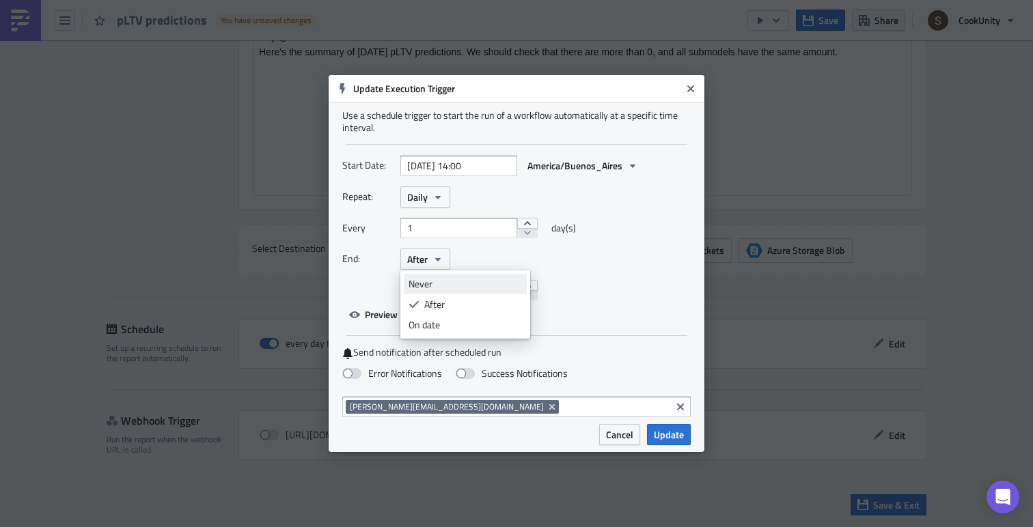
click at [424, 286] on div "Never" at bounding box center [465, 284] width 113 height 14
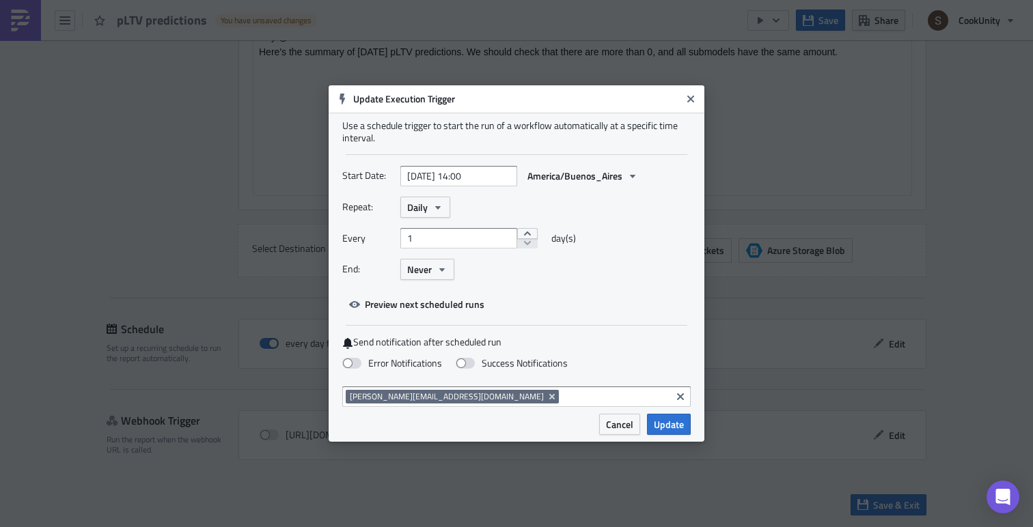
click at [566, 285] on div "Repeat: Daily Every 1 day(s) End: Never" at bounding box center [516, 244] width 348 height 94
click at [657, 424] on span "Update" at bounding box center [669, 424] width 30 height 14
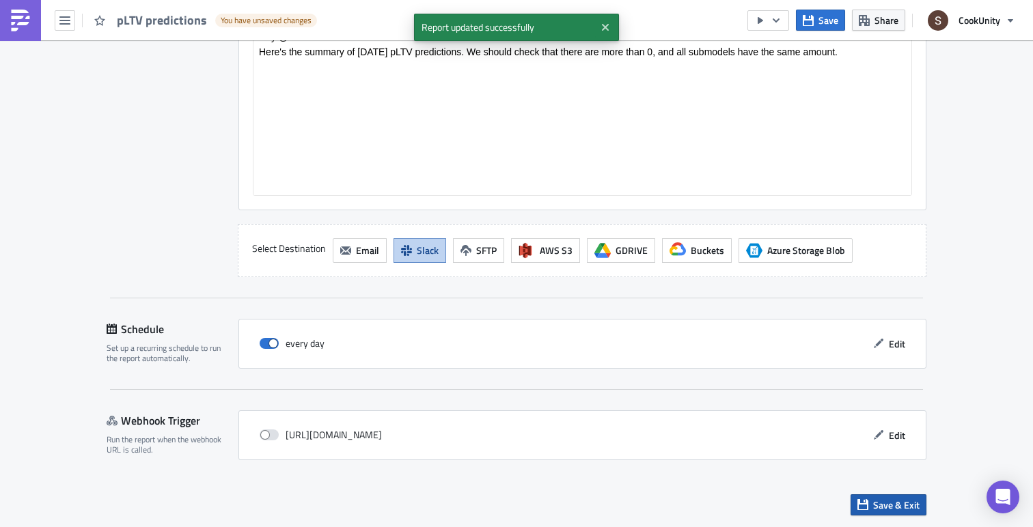
click at [875, 508] on span "Save & Exit" at bounding box center [896, 505] width 46 height 14
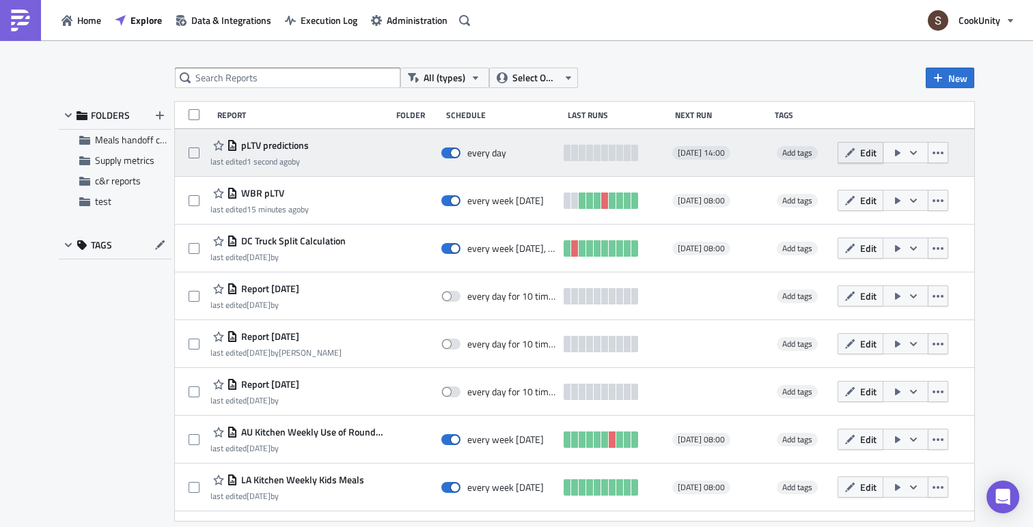
click at [877, 152] on span "Edit" at bounding box center [868, 153] width 16 height 14
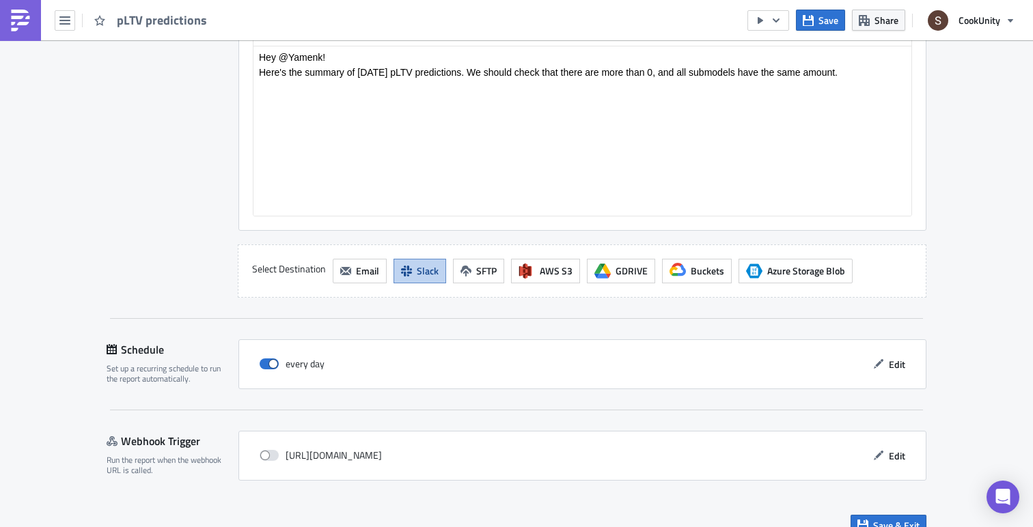
scroll to position [1066, 0]
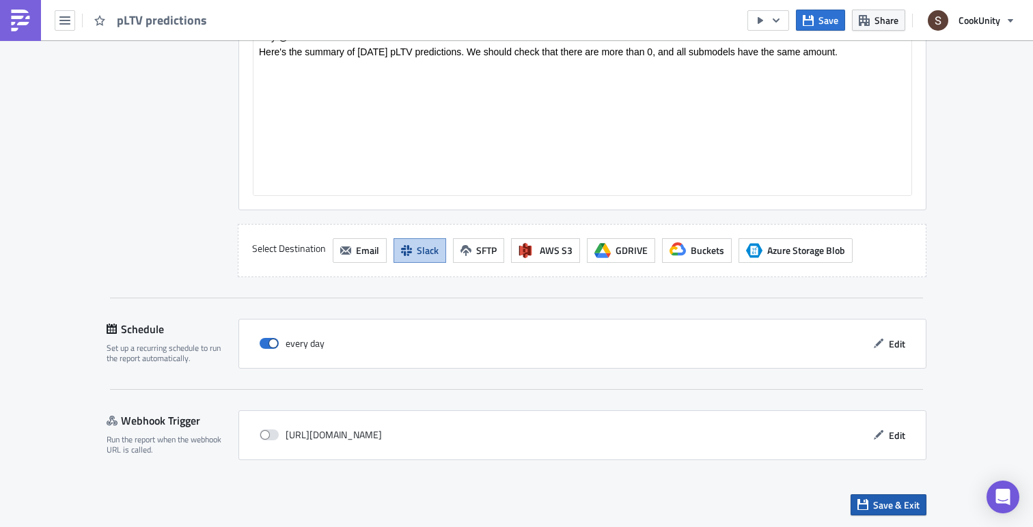
click at [883, 508] on span "Save & Exit" at bounding box center [896, 505] width 46 height 14
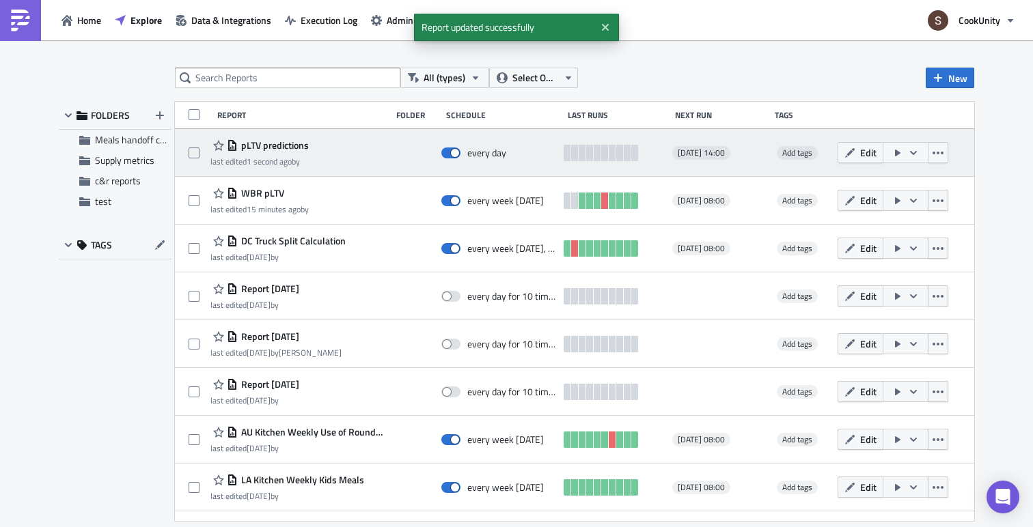
click at [900, 152] on icon "button" at bounding box center [897, 153] width 5 height 7
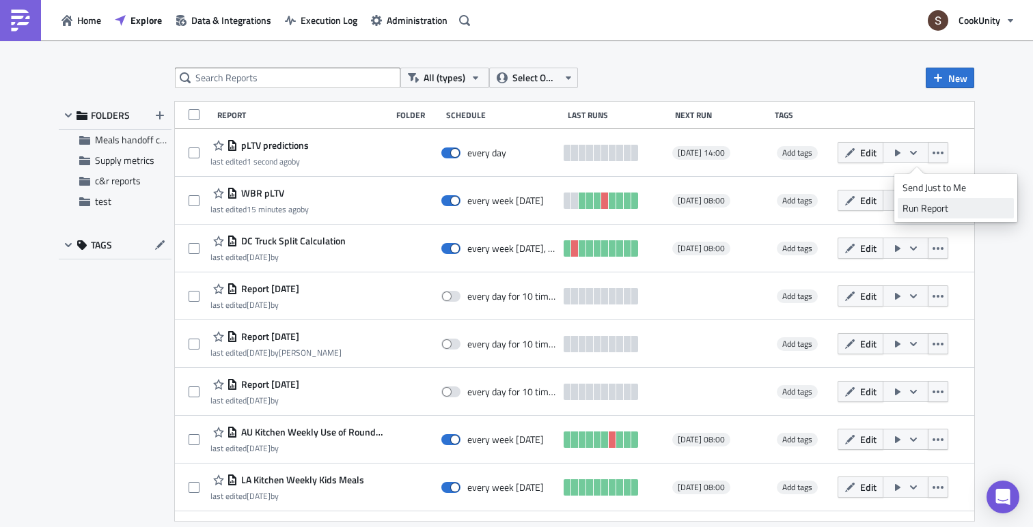
click at [914, 202] on div "Run Report" at bounding box center [956, 209] width 107 height 14
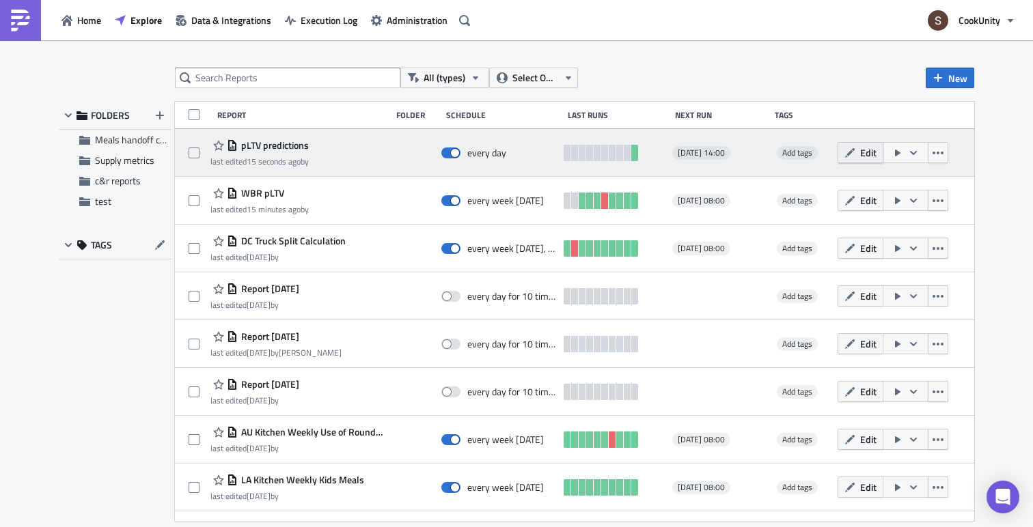
click at [874, 154] on span "Edit" at bounding box center [868, 153] width 16 height 14
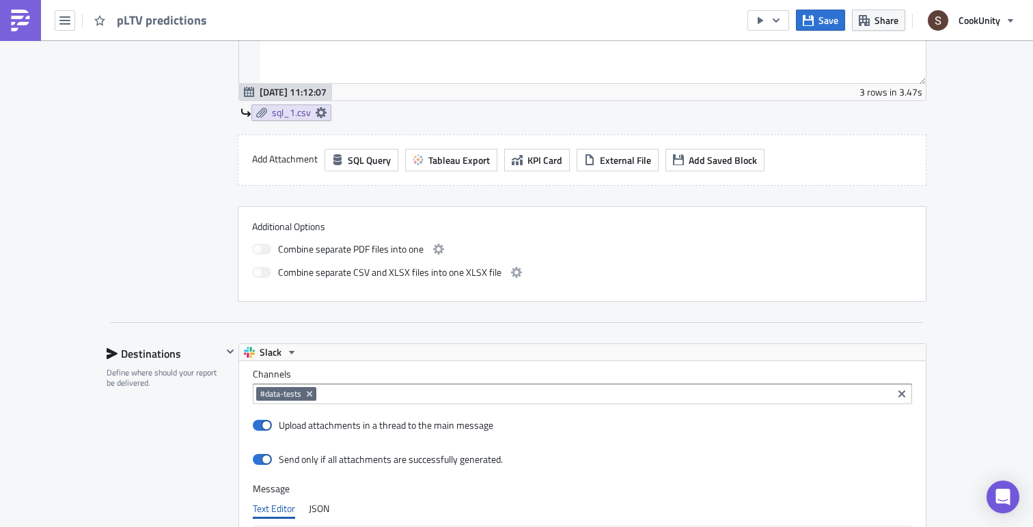
scroll to position [720, 0]
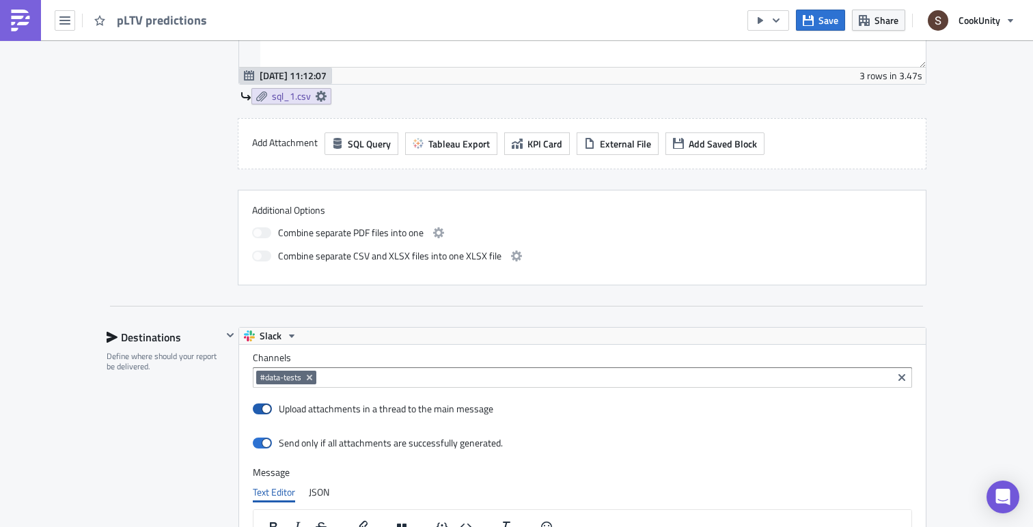
click at [264, 414] on span at bounding box center [262, 409] width 19 height 11
click at [264, 414] on input "Upload attachments in a thread to the main message" at bounding box center [260, 409] width 9 height 9
checkbox input "false"
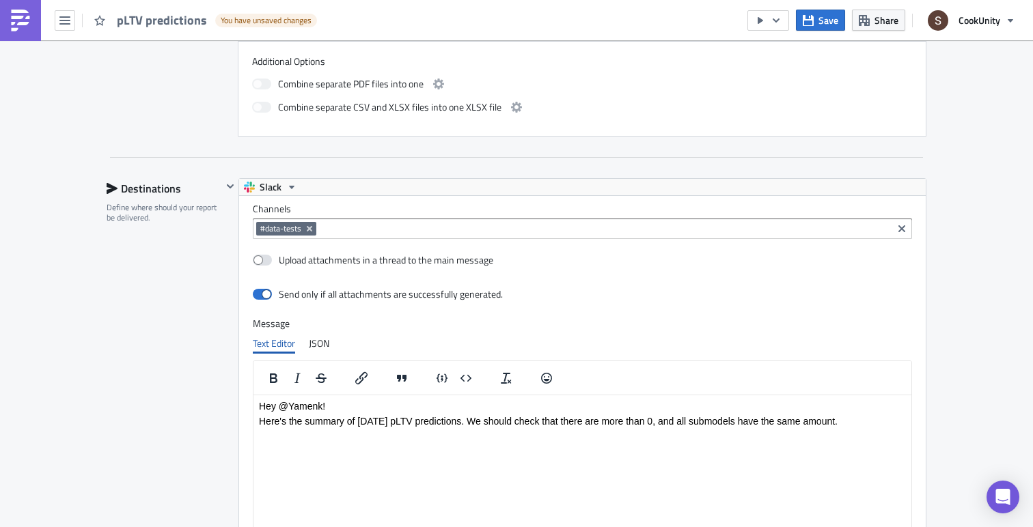
scroll to position [935, 0]
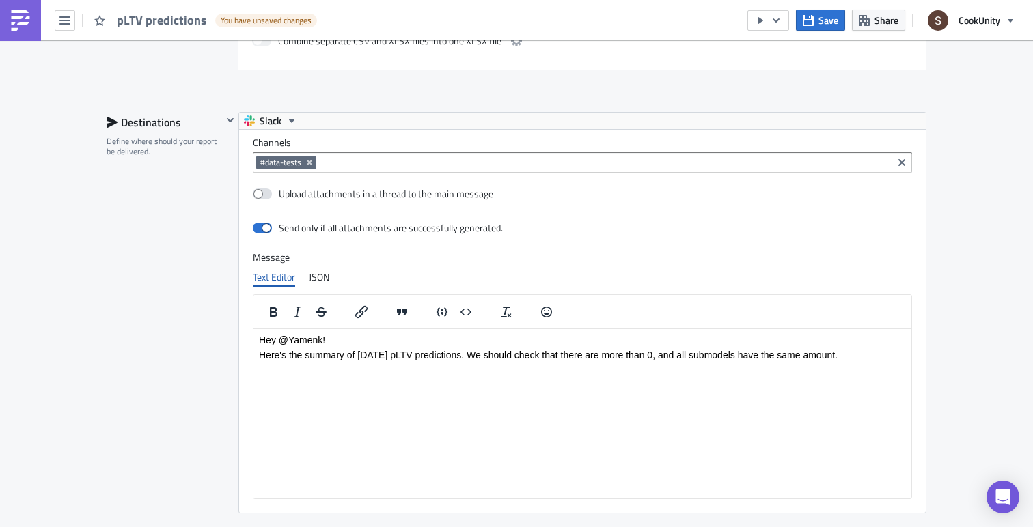
click at [390, 331] on html "Hey @Yamenk! Here's the summary of [DATE] pLTV predictions. We should check tha…" at bounding box center [582, 347] width 658 height 37
click at [366, 343] on p "Hey @Yamenk!" at bounding box center [582, 339] width 647 height 11
click at [407, 353] on p "Here's the summary of [DATE] pLTV predictions. We should check that there are m…" at bounding box center [582, 354] width 647 height 11
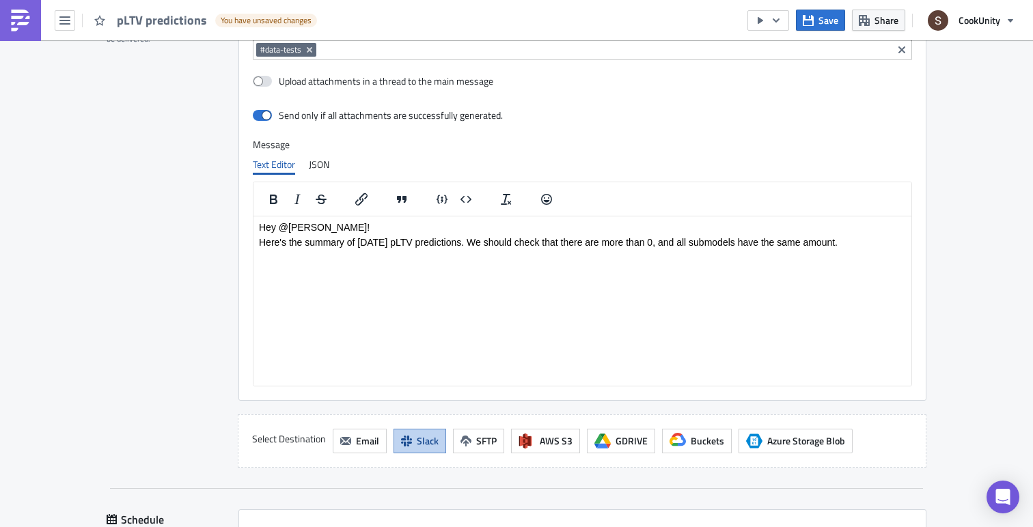
scroll to position [1240, 0]
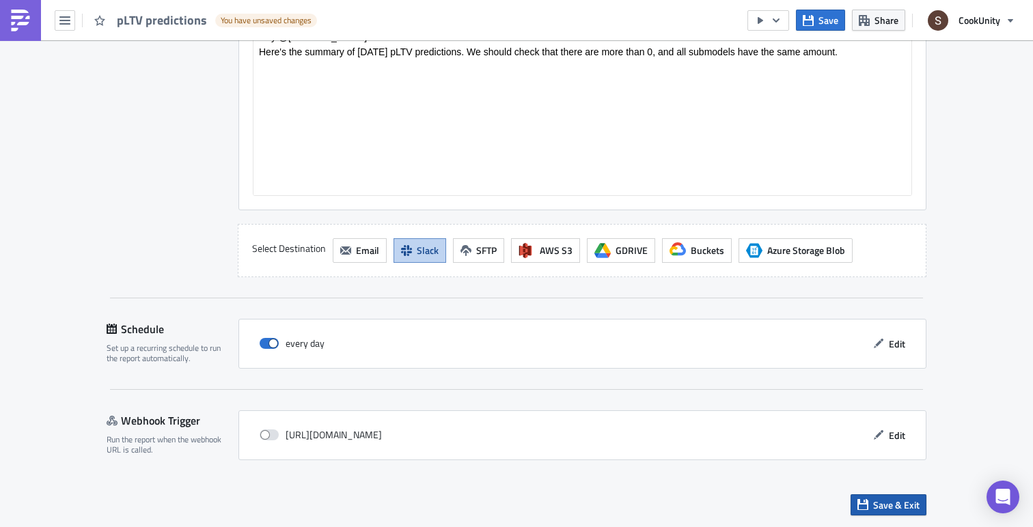
click at [853, 502] on button "Save & Exit" at bounding box center [889, 505] width 76 height 21
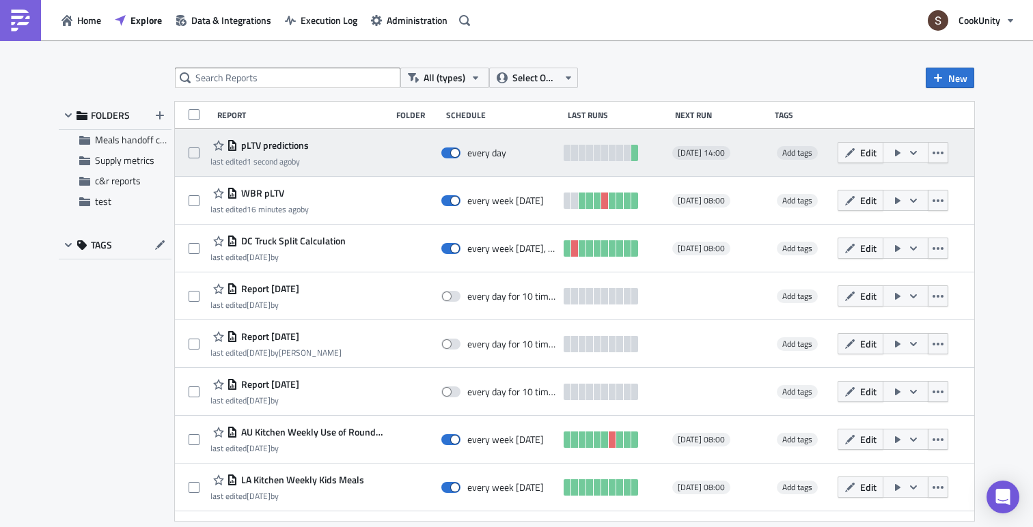
click at [903, 150] on icon "button" at bounding box center [897, 153] width 11 height 11
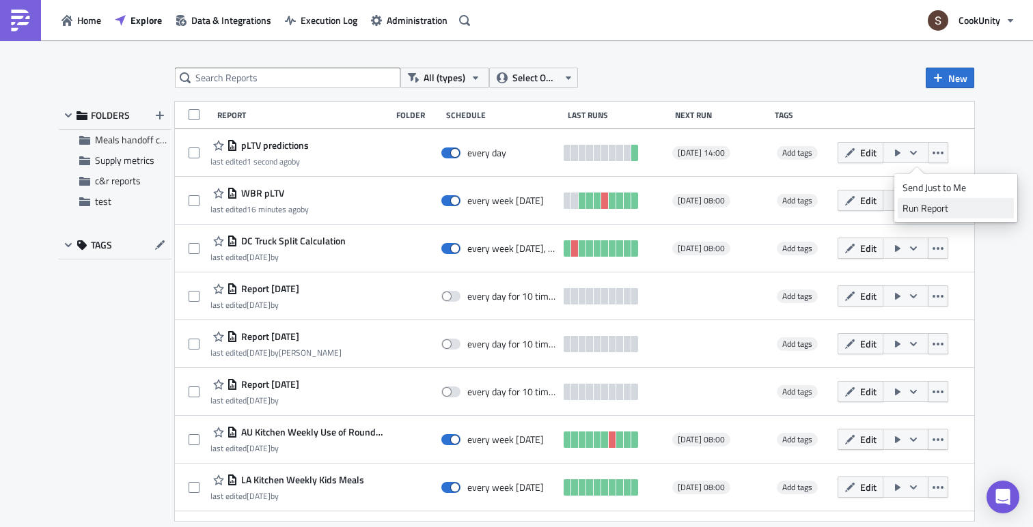
click at [915, 208] on div "Run Report" at bounding box center [956, 209] width 107 height 14
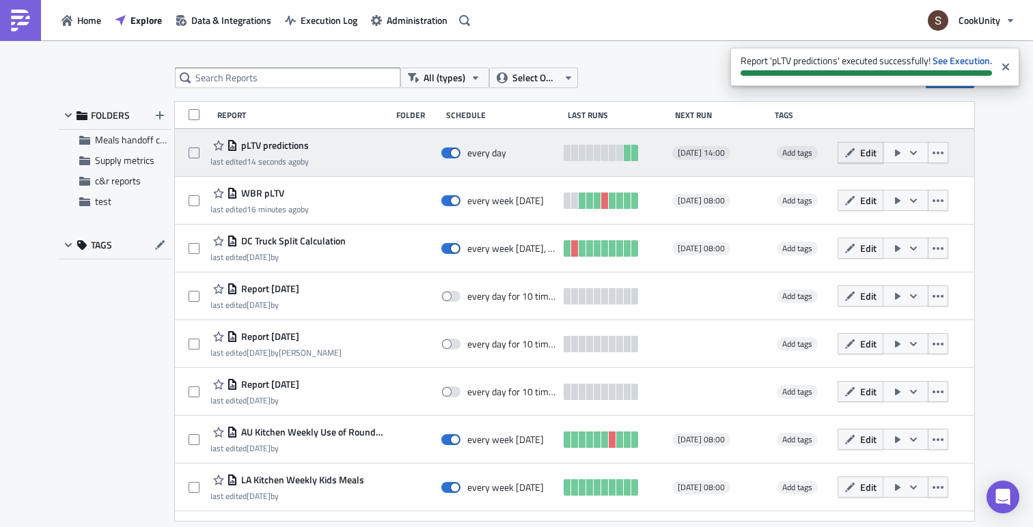
click at [877, 155] on span "Edit" at bounding box center [868, 153] width 16 height 14
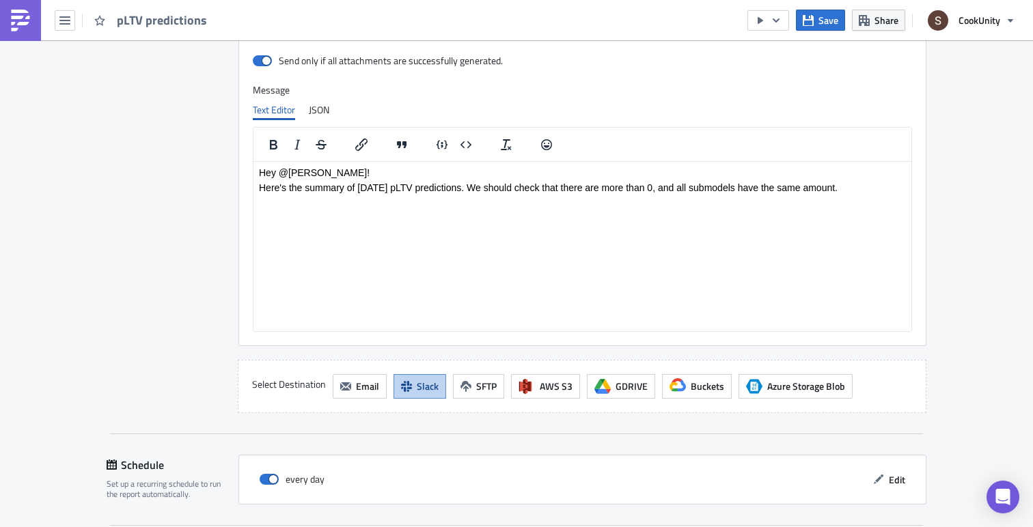
scroll to position [1081, 0]
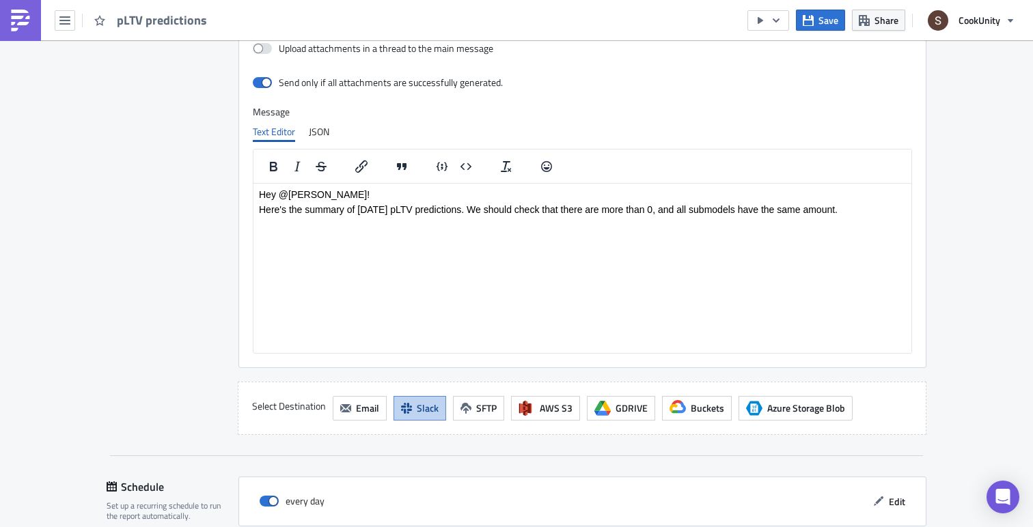
drag, startPoint x: 364, startPoint y: 195, endPoint x: 286, endPoint y: 195, distance: 77.9
click at [286, 195] on p "Hey @[PERSON_NAME]!" at bounding box center [582, 194] width 647 height 11
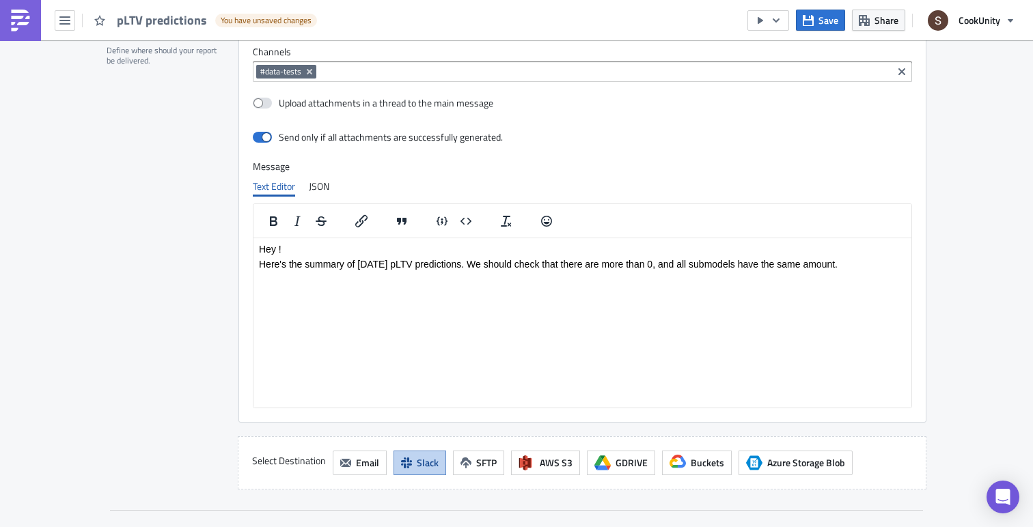
scroll to position [1005, 0]
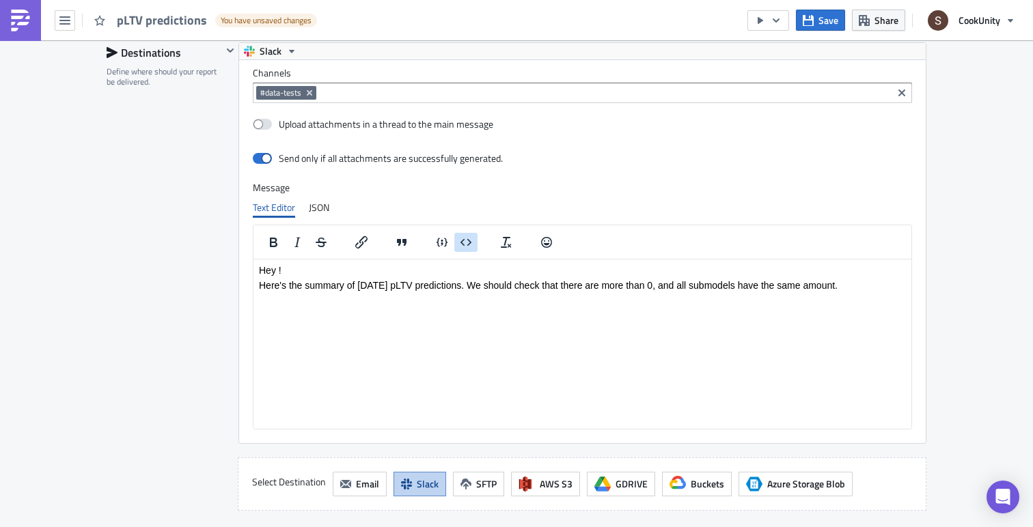
click at [471, 240] on icon "Insert code block" at bounding box center [466, 242] width 16 height 16
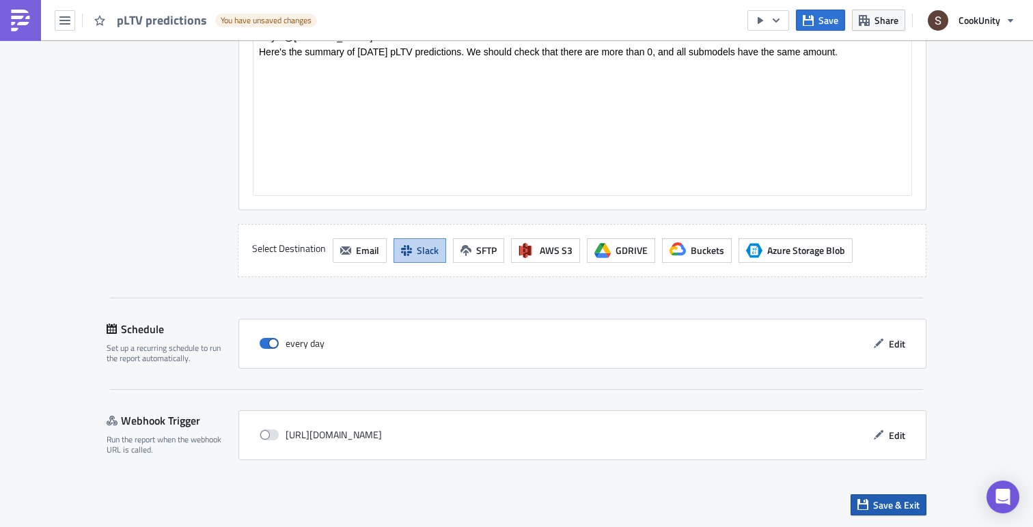
click at [876, 505] on span "Save & Exit" at bounding box center [896, 505] width 46 height 14
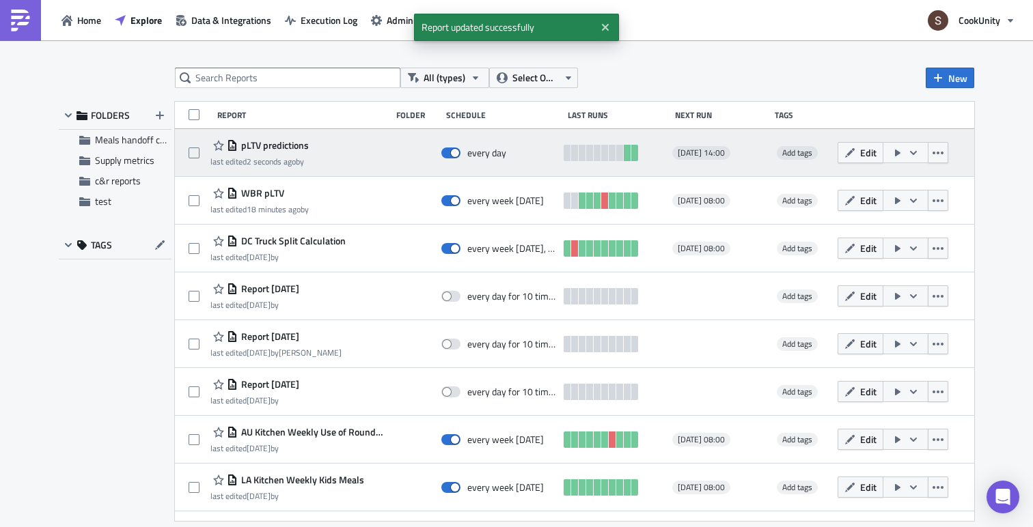
click at [903, 156] on icon "button" at bounding box center [897, 153] width 11 height 11
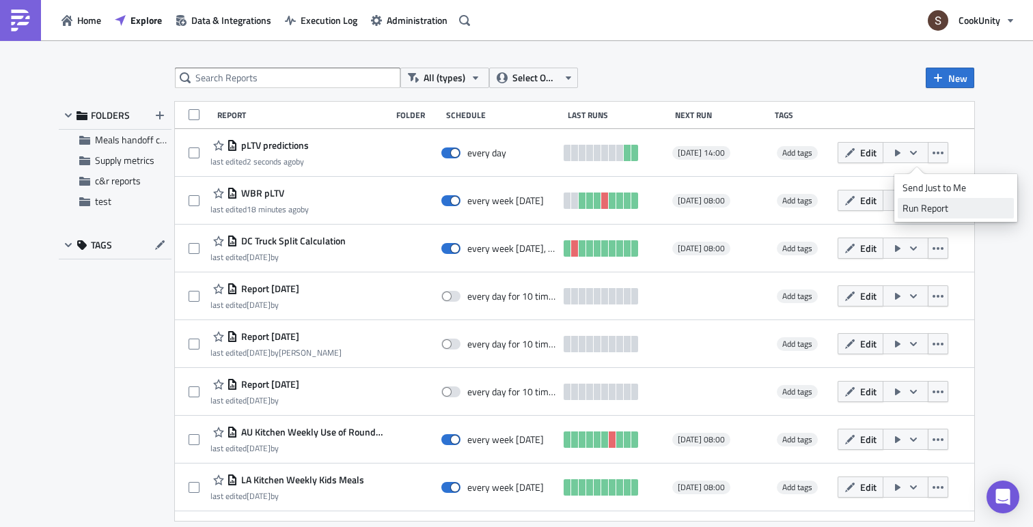
click at [911, 204] on div "Run Report" at bounding box center [956, 209] width 107 height 14
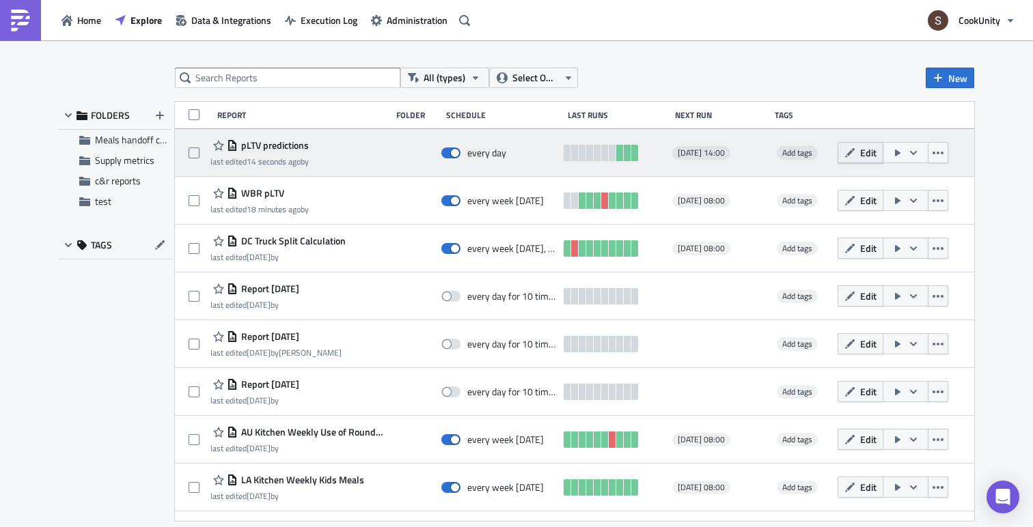
click at [855, 156] on icon "button" at bounding box center [849, 153] width 11 height 11
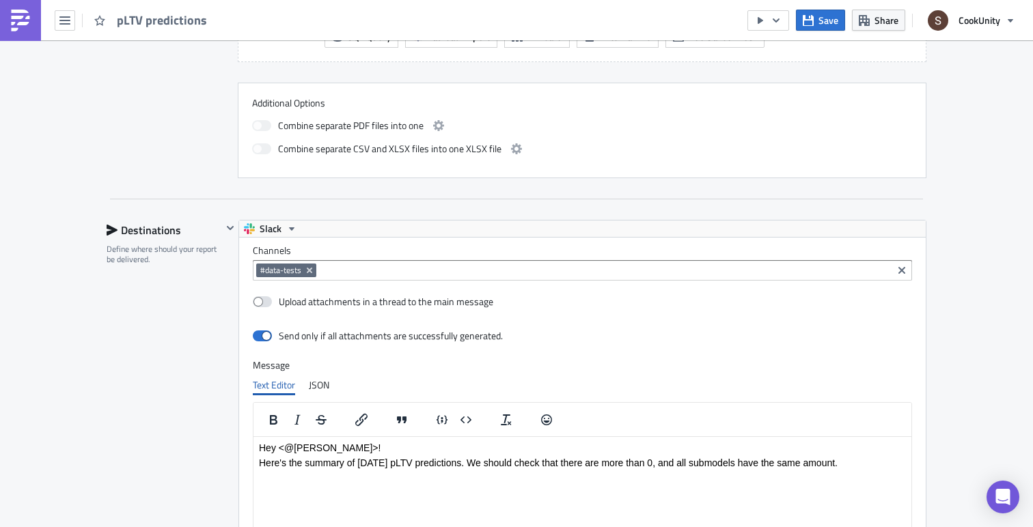
scroll to position [857, 0]
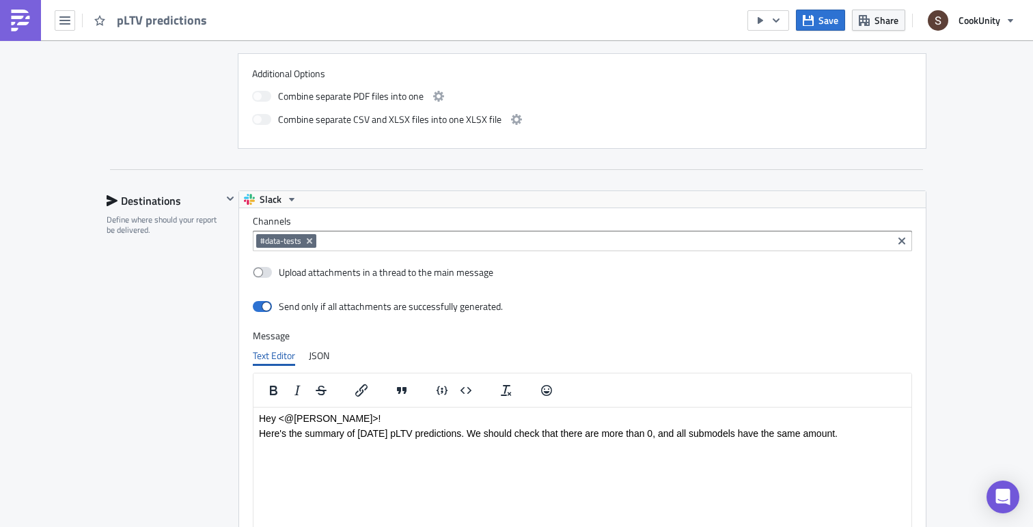
click at [354, 419] on p "Hey <@[PERSON_NAME]>!" at bounding box center [582, 418] width 647 height 11
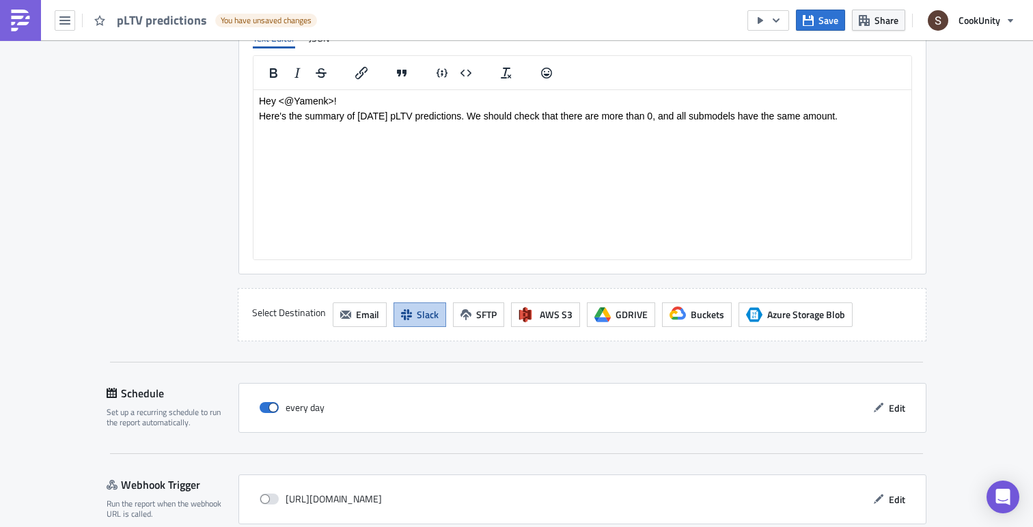
scroll to position [1240, 0]
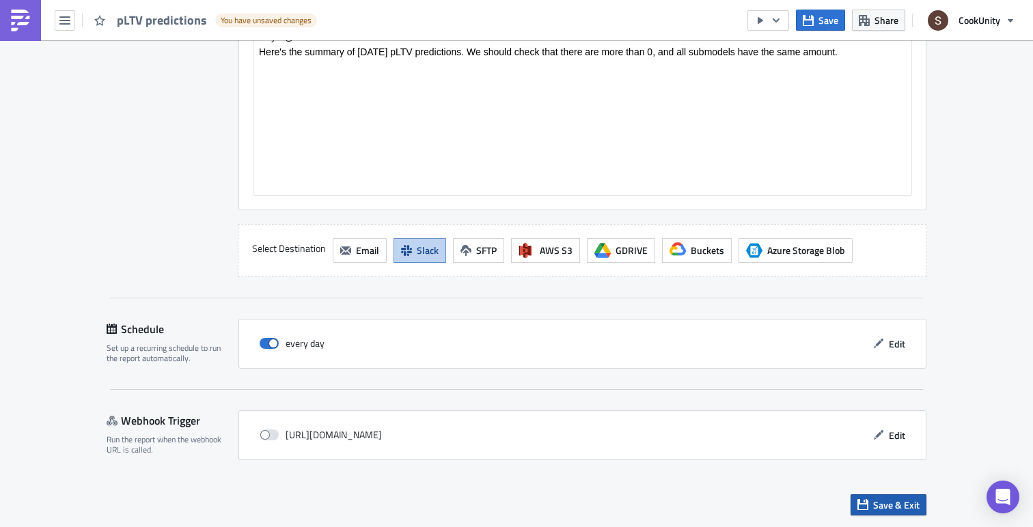
click at [858, 501] on icon "button" at bounding box center [862, 504] width 11 height 11
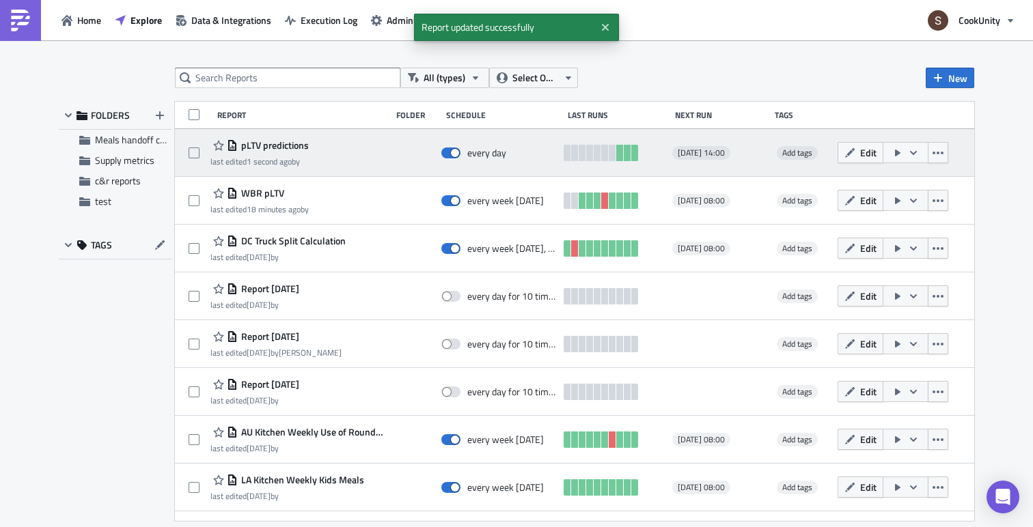
click at [903, 156] on icon "button" at bounding box center [897, 153] width 11 height 11
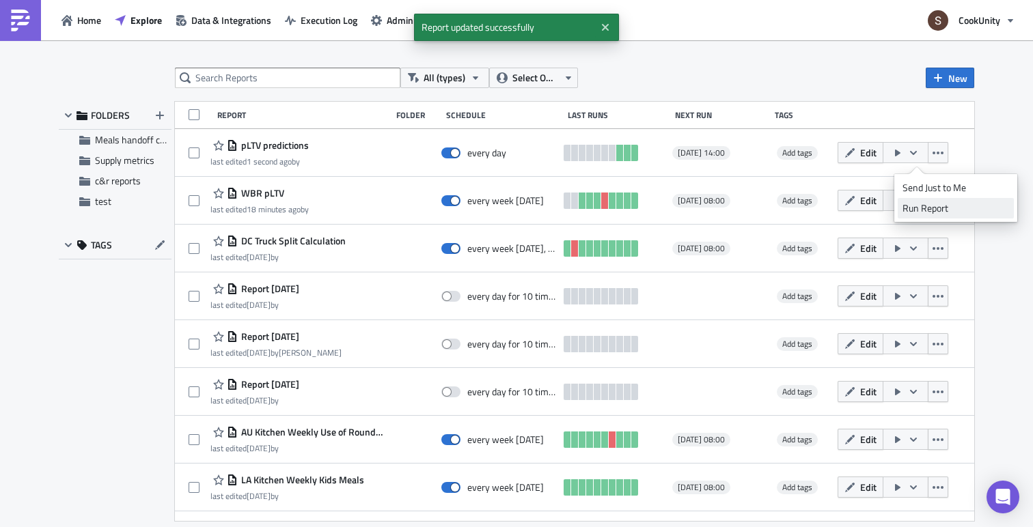
click at [913, 208] on div "Run Report" at bounding box center [956, 209] width 107 height 14
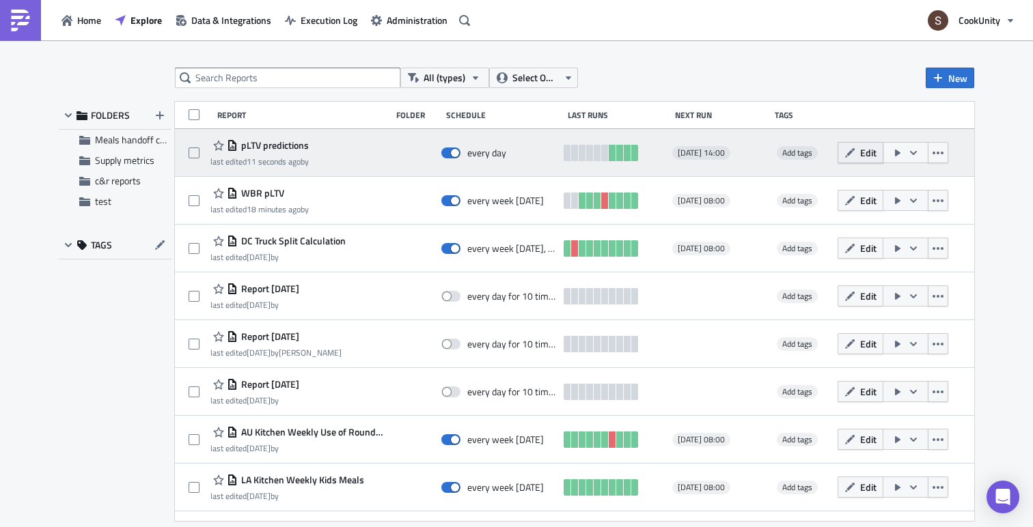
click at [866, 161] on button "Edit" at bounding box center [861, 152] width 46 height 21
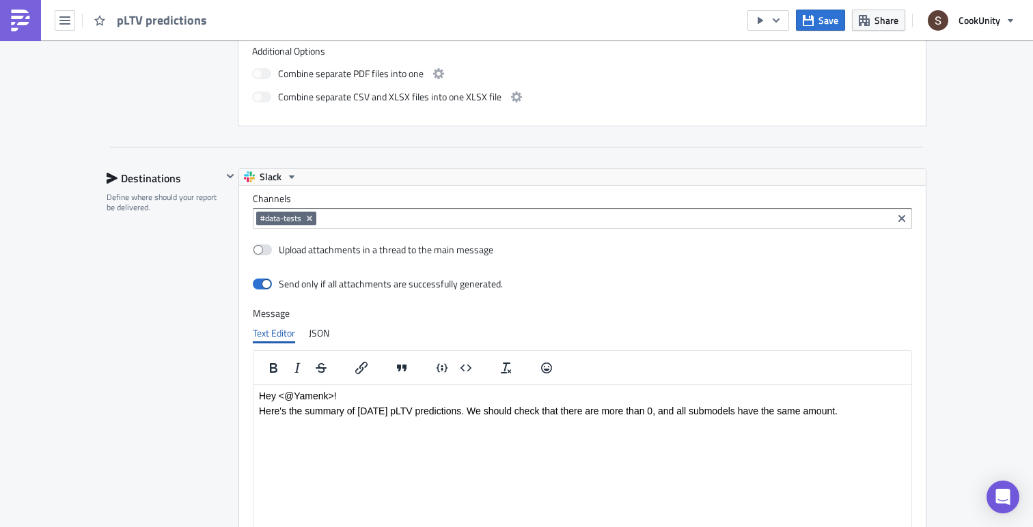
scroll to position [888, 0]
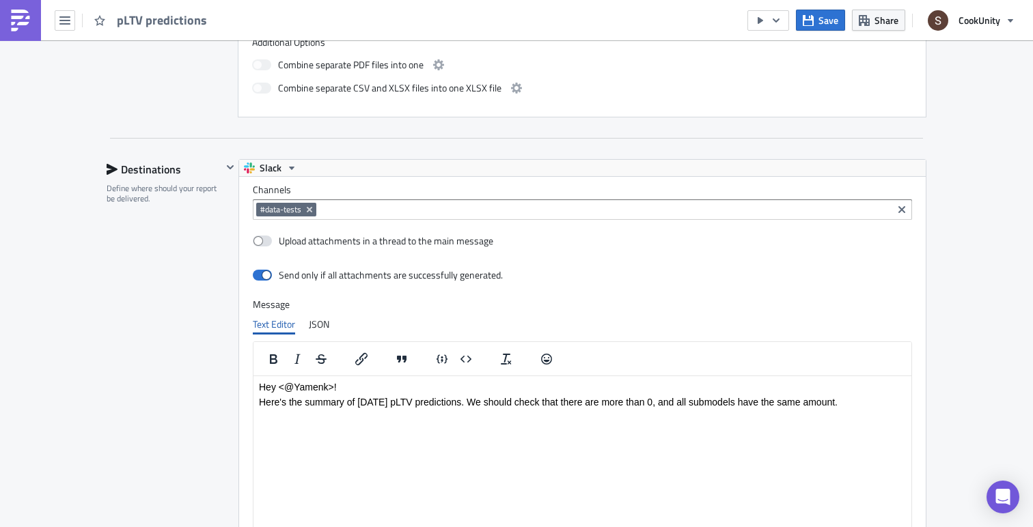
click at [409, 398] on p "Here's the summary of [DATE] pLTV predictions. We should check that there are m…" at bounding box center [582, 401] width 647 height 11
click at [407, 396] on body "Hey <@Yamenk>! Here's the summary of [DATE] pLTV predictions. We should check t…" at bounding box center [582, 394] width 647 height 26
click at [823, 14] on span "Save" at bounding box center [828, 20] width 20 height 14
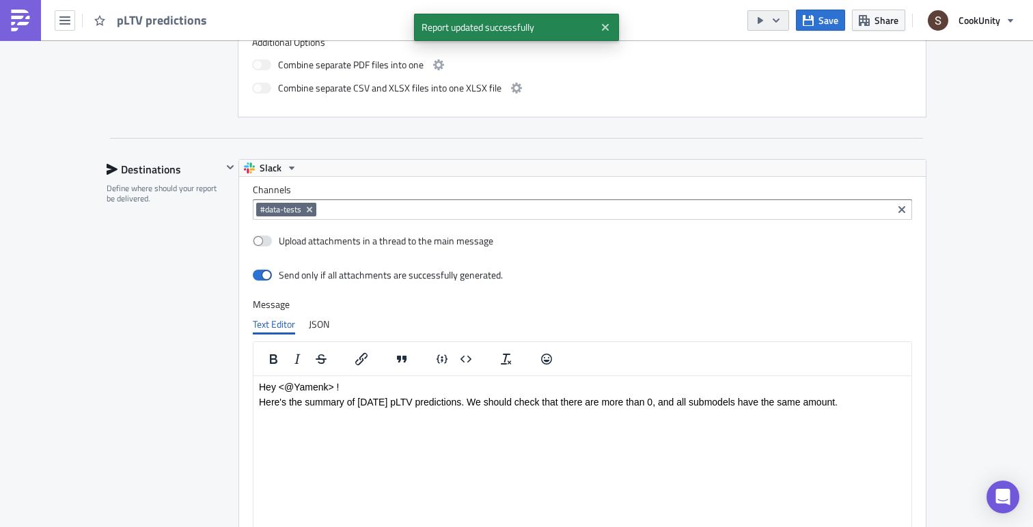
click at [758, 23] on icon "button" at bounding box center [760, 20] width 5 height 7
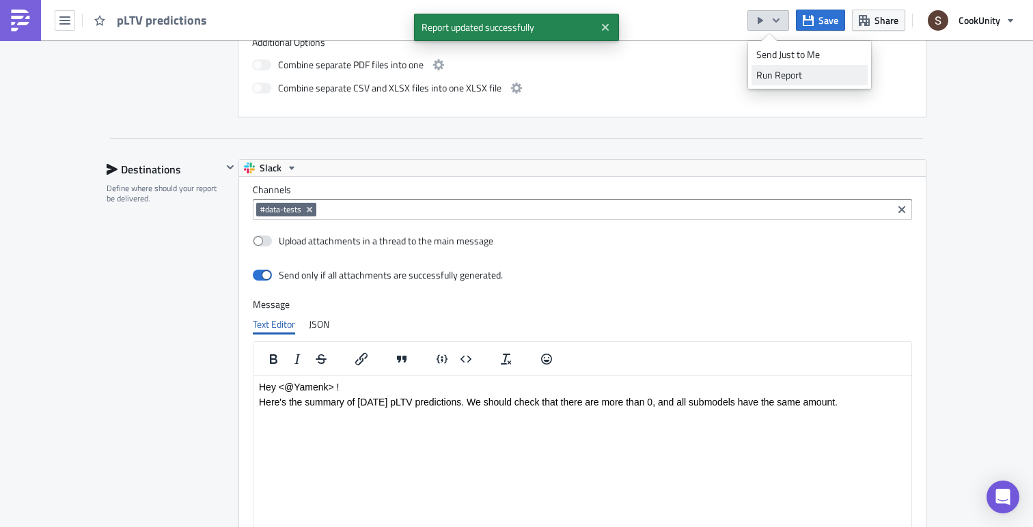
click at [774, 72] on div "Run Report" at bounding box center [809, 75] width 107 height 14
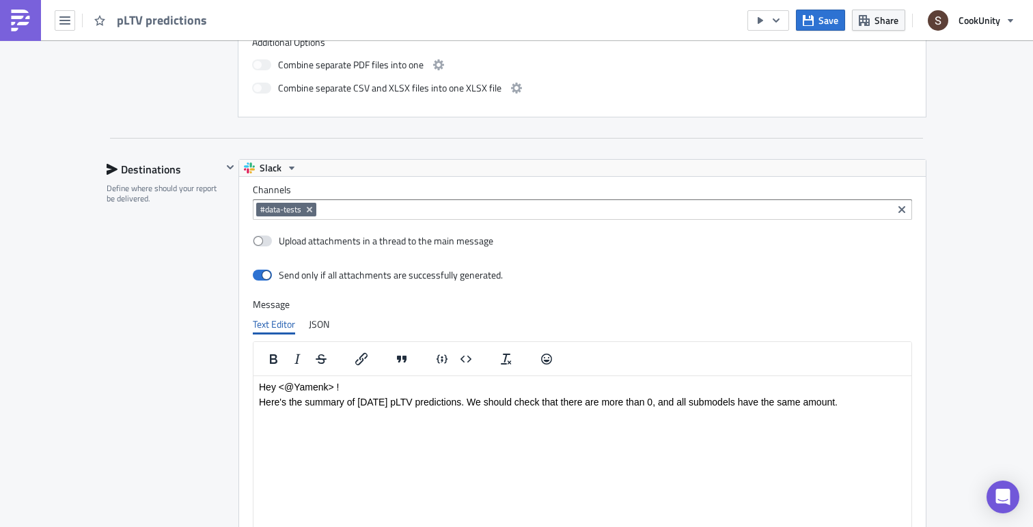
click at [318, 382] on p "Hey <@Yamenk> !" at bounding box center [582, 386] width 647 height 11
click at [814, 18] on icon "button" at bounding box center [808, 19] width 11 height 11
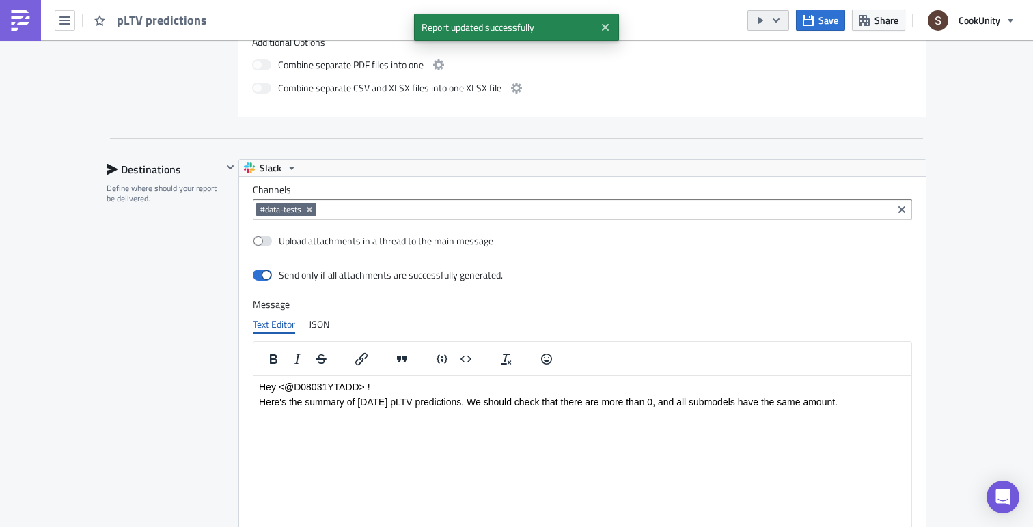
click at [765, 21] on icon "button" at bounding box center [760, 20] width 11 height 11
click at [773, 88] on ul "Send Just to Me Run Report" at bounding box center [809, 65] width 123 height 48
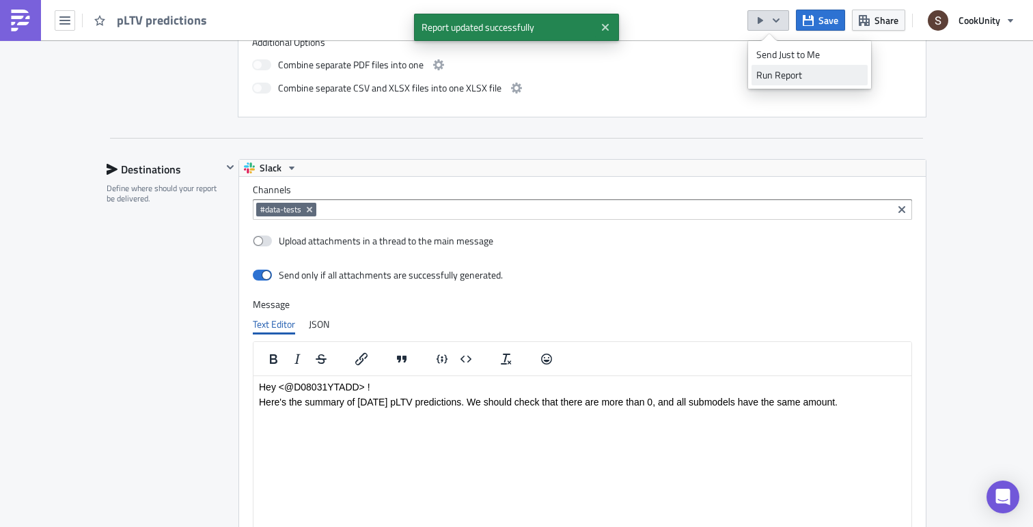
click at [783, 77] on div "Run Report" at bounding box center [809, 75] width 107 height 14
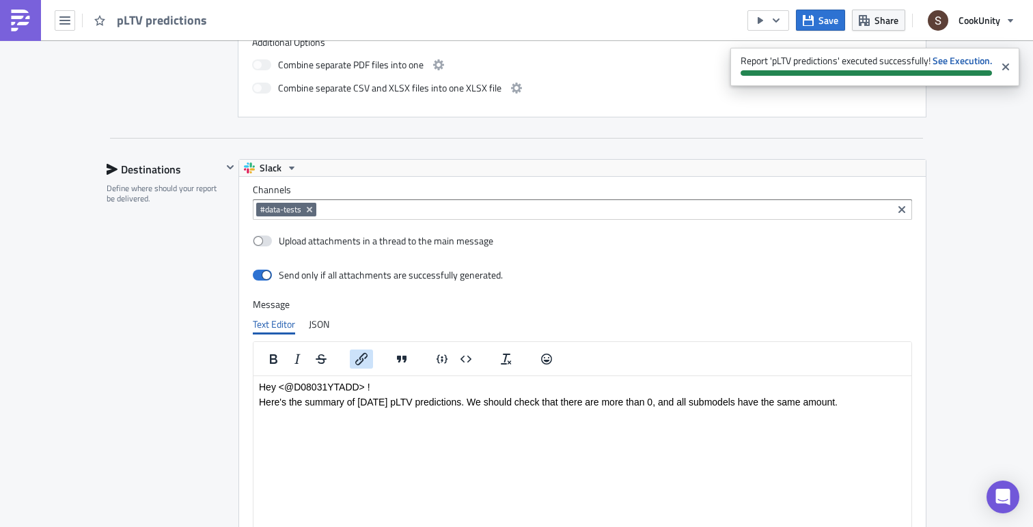
click at [356, 363] on icon "Insert/edit link" at bounding box center [361, 359] width 16 height 16
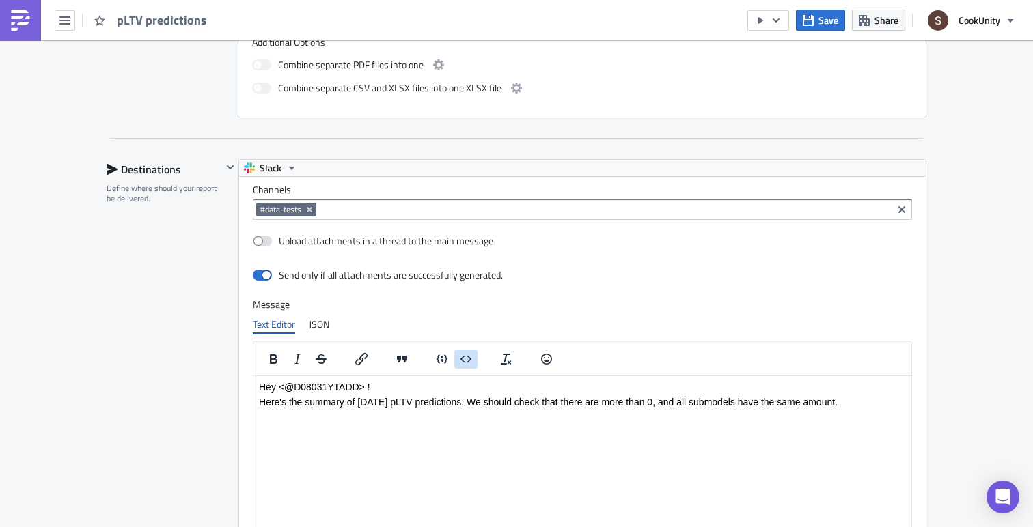
click at [471, 363] on icon "Insert code block" at bounding box center [466, 359] width 16 height 16
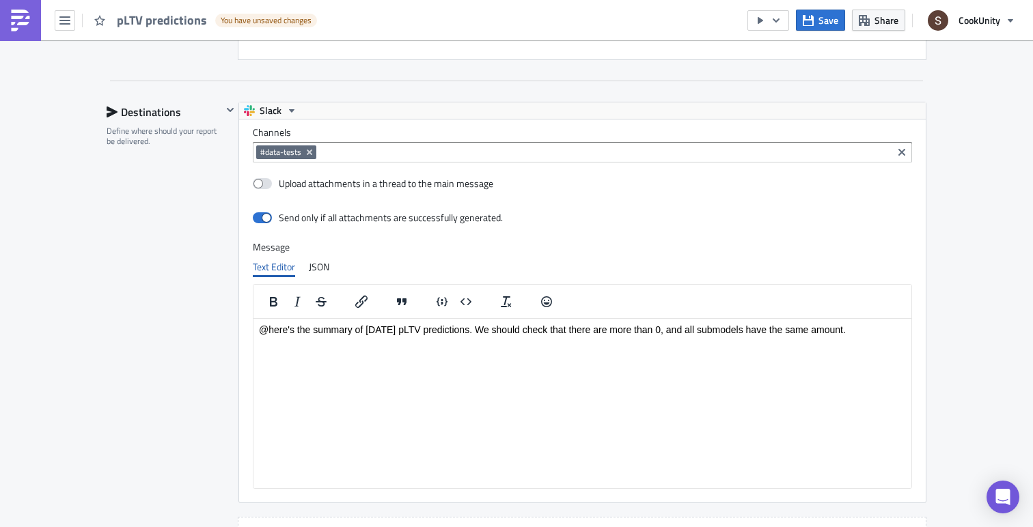
scroll to position [965, 0]
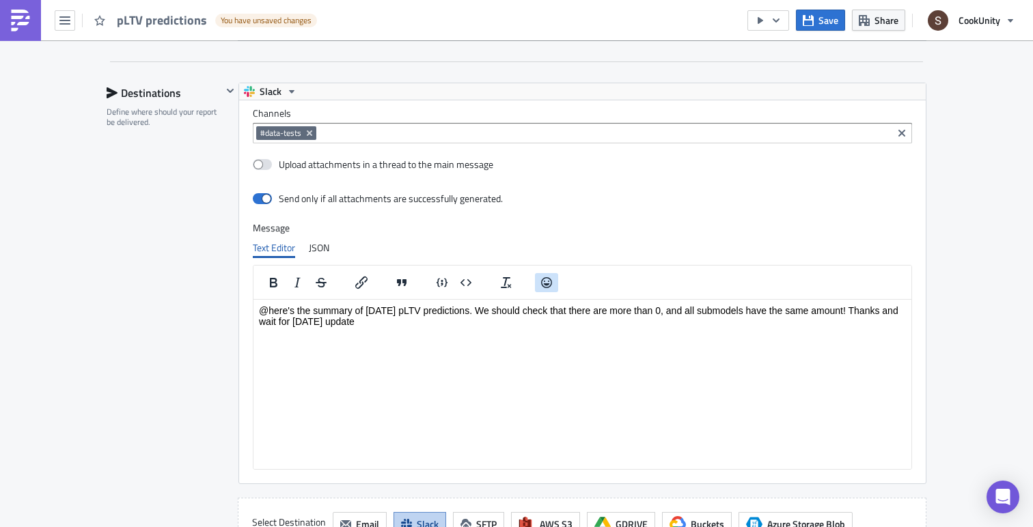
click at [553, 280] on icon "Emojis" at bounding box center [546, 283] width 16 height 16
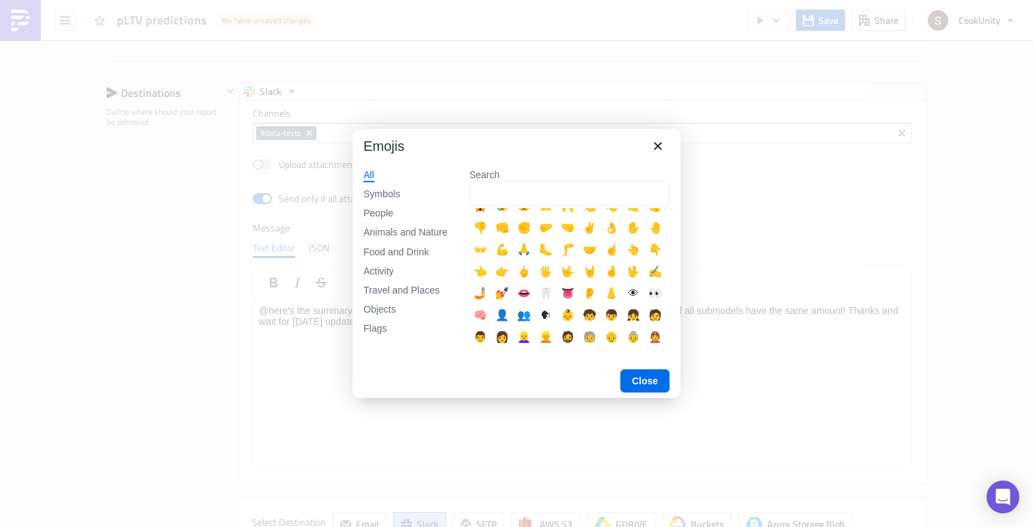
scroll to position [243, 0]
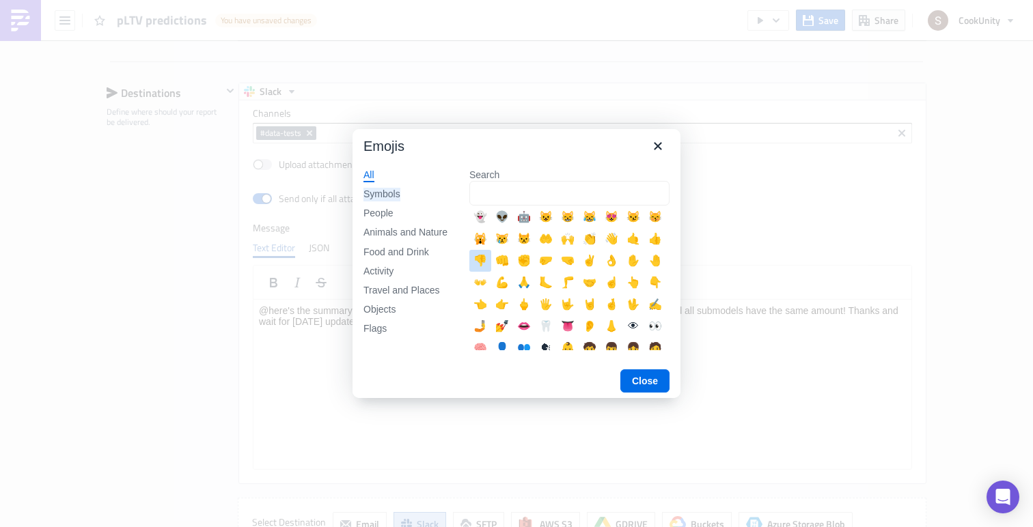
click at [378, 193] on div "Symbols" at bounding box center [381, 195] width 37 height 14
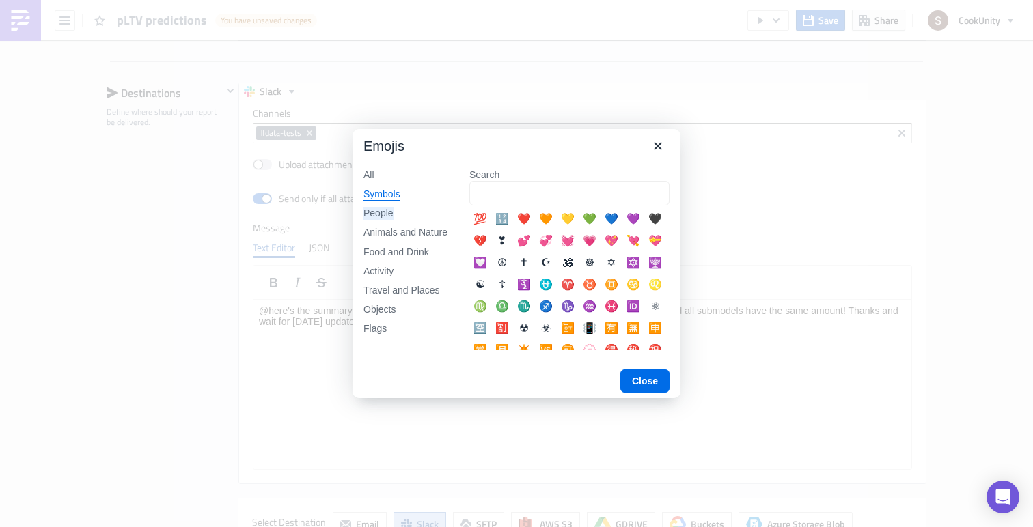
click at [376, 210] on div "People" at bounding box center [378, 214] width 30 height 14
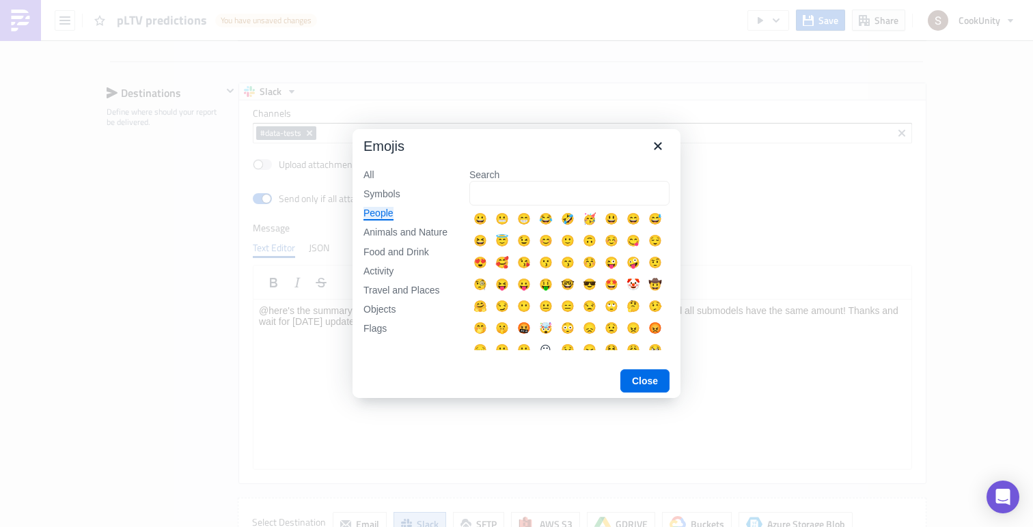
click at [374, 225] on div "All Symbols People Animals and Nature Food and Drink Activity Travel and Places…" at bounding box center [406, 261] width 106 height 206
click at [380, 314] on div "Objects" at bounding box center [379, 310] width 32 height 14
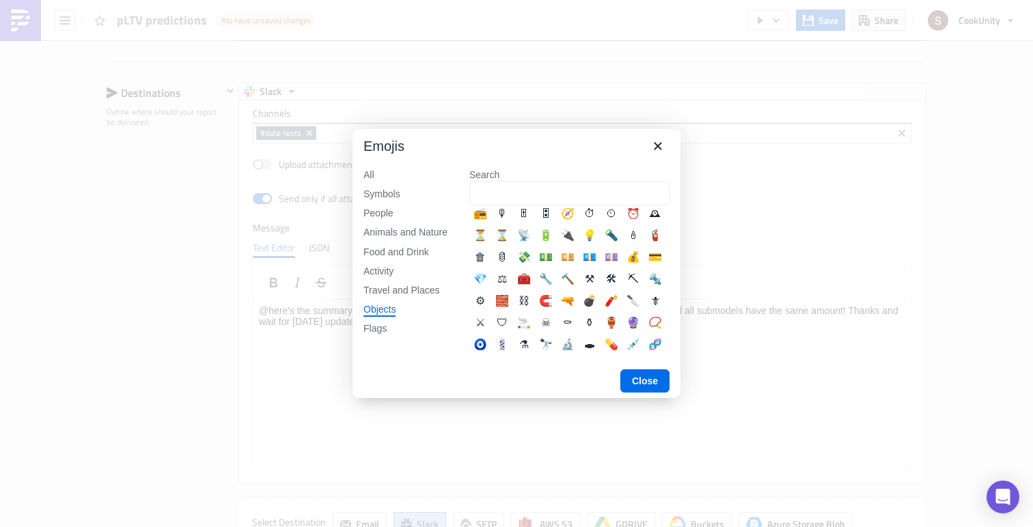
scroll to position [0, 0]
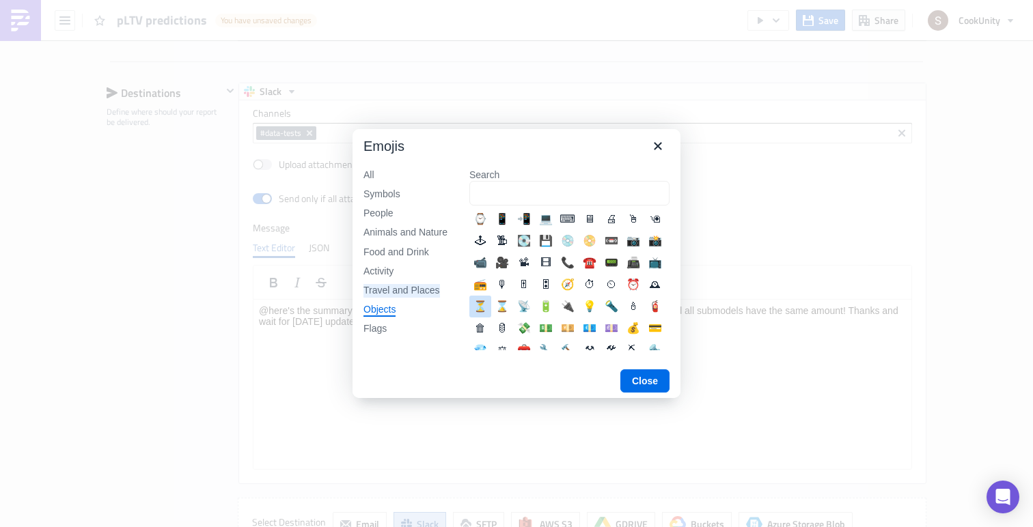
click at [385, 289] on div "Travel and Places" at bounding box center [401, 291] width 77 height 14
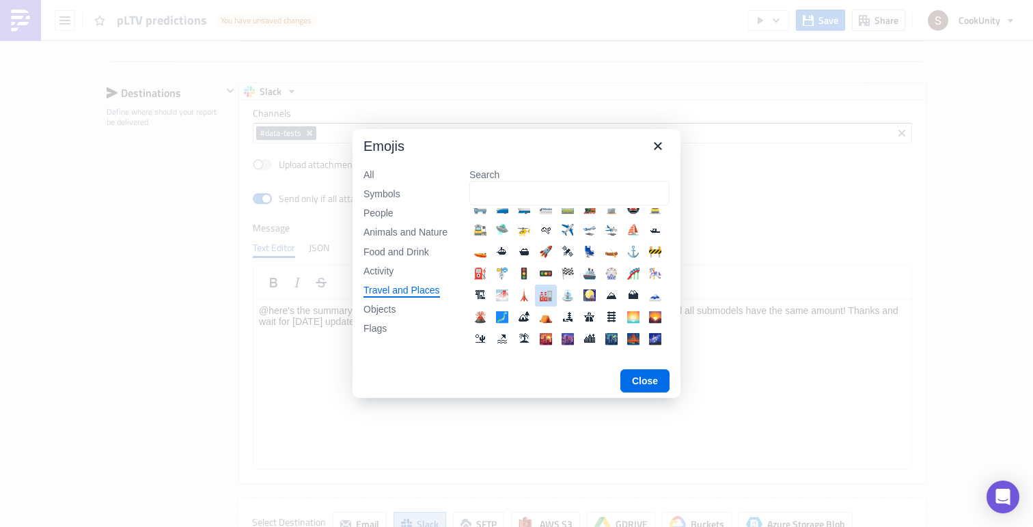
scroll to position [57, 0]
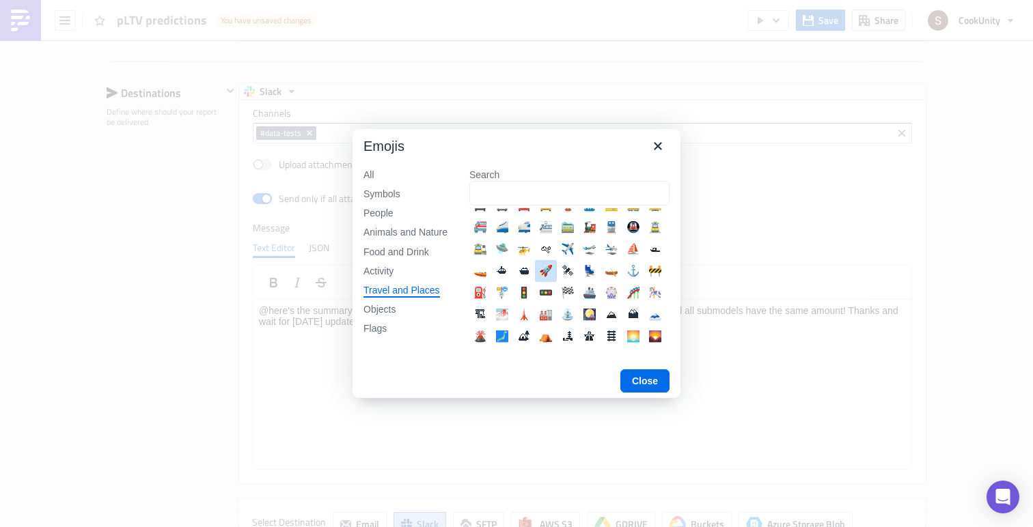
click at [543, 268] on div "🚀" at bounding box center [546, 271] width 16 height 16
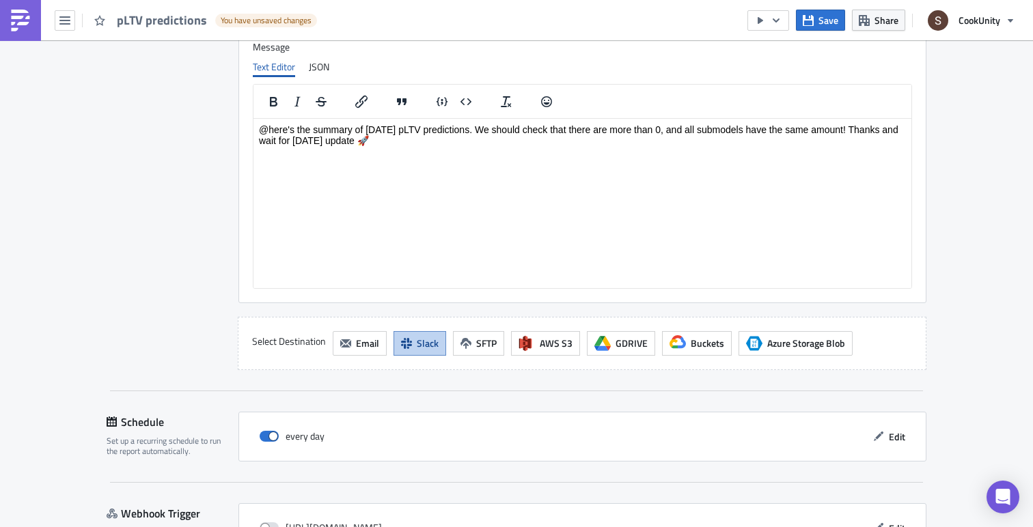
scroll to position [1240, 0]
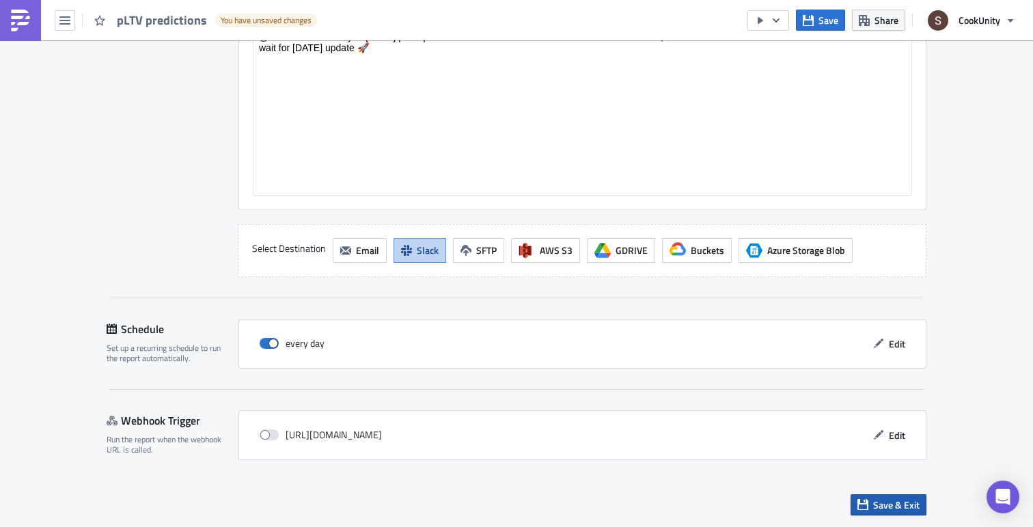
click at [861, 503] on icon "button" at bounding box center [862, 504] width 11 height 11
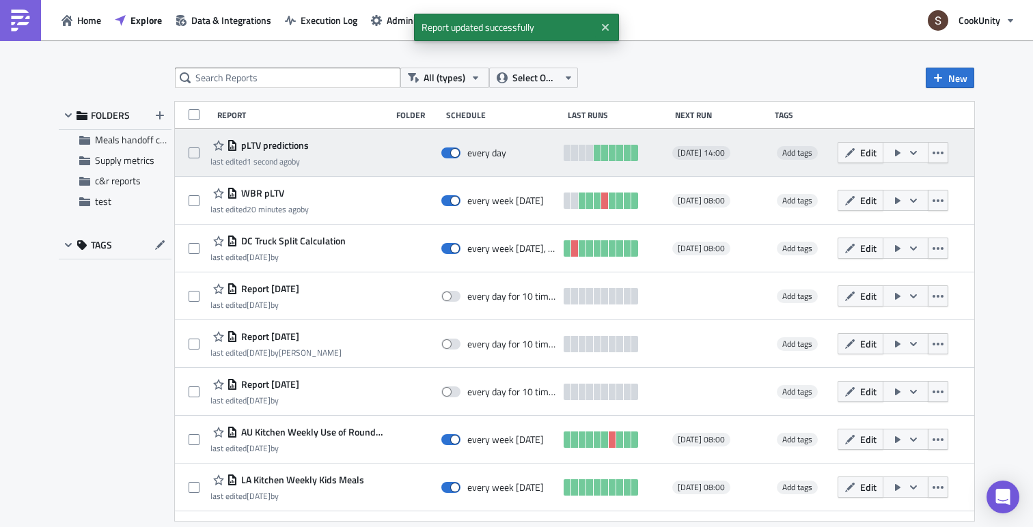
click at [900, 152] on icon "button" at bounding box center [897, 153] width 5 height 7
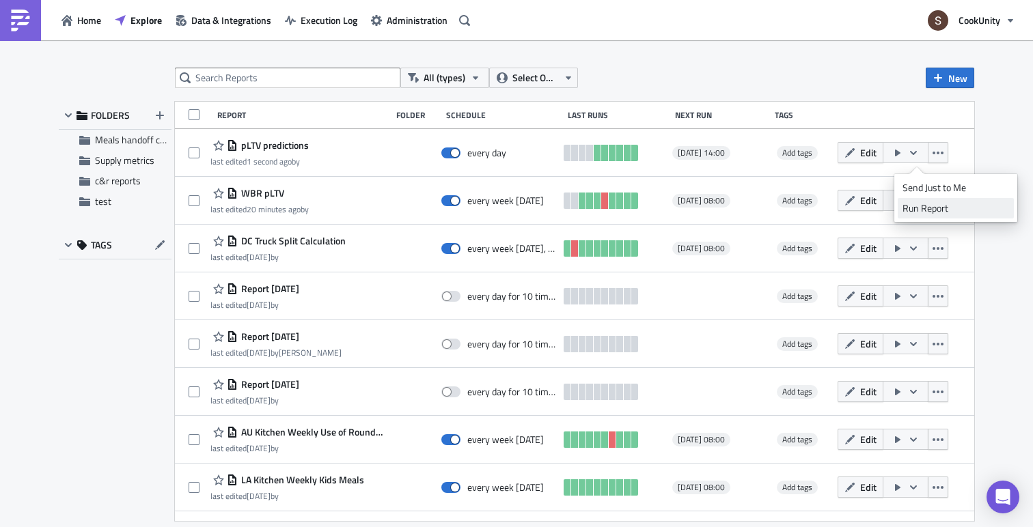
click at [906, 208] on div "Run Report" at bounding box center [956, 209] width 107 height 14
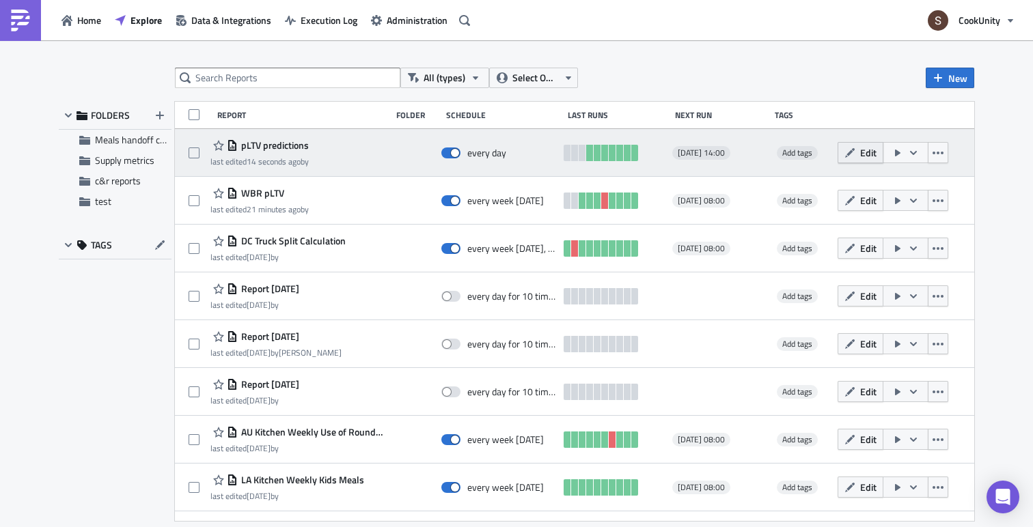
click at [855, 156] on icon "button" at bounding box center [849, 153] width 11 height 11
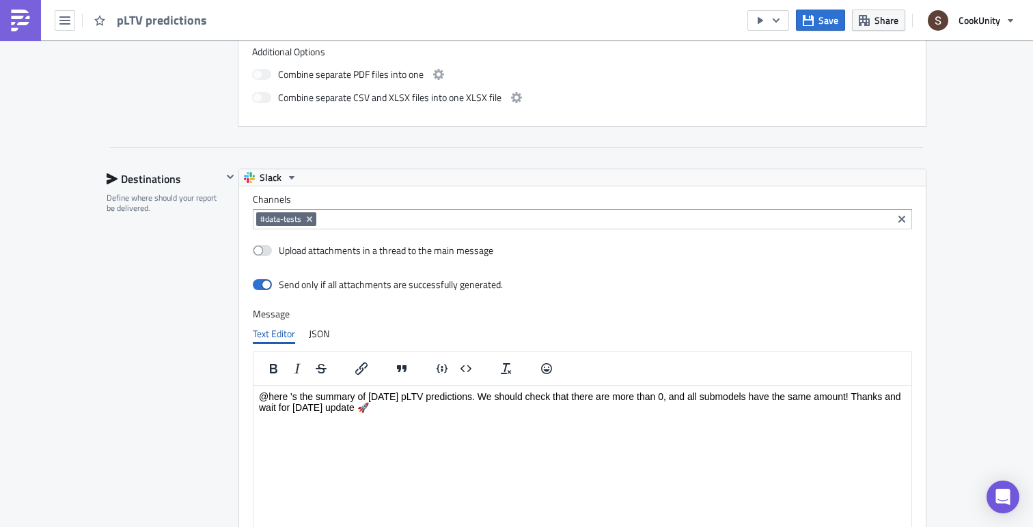
scroll to position [881, 0]
click at [478, 394] on p "@here 's the summary of [DATE] pLTV predictions. We should check that there are…" at bounding box center [582, 400] width 647 height 22
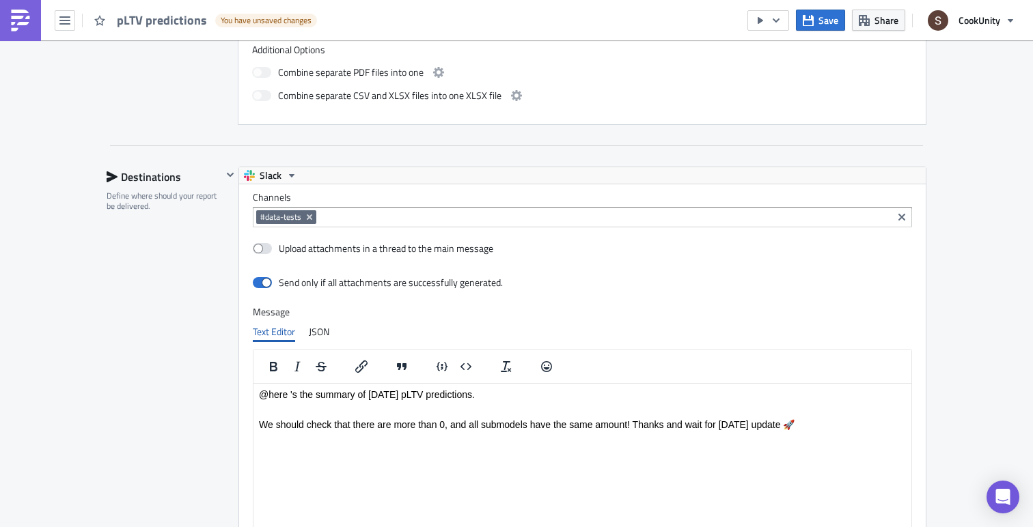
click at [629, 425] on p "We should check that there are more than 0, and all submodels have the same amo…" at bounding box center [582, 424] width 647 height 11
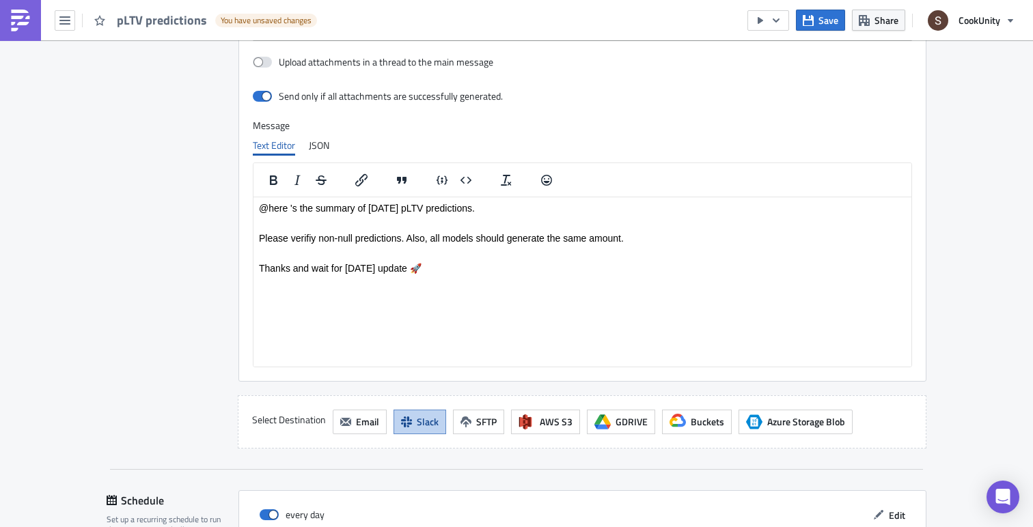
scroll to position [1240, 0]
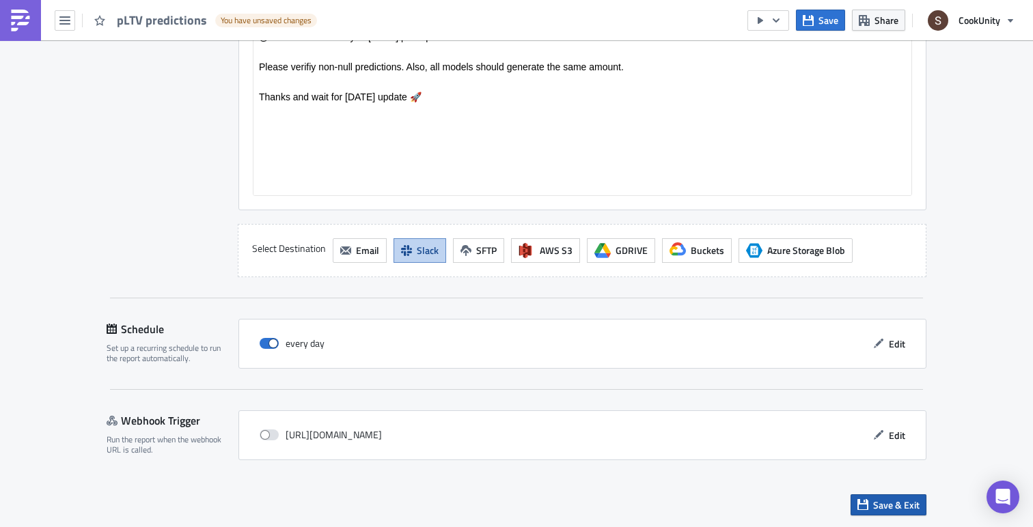
click at [882, 502] on span "Save & Exit" at bounding box center [896, 505] width 46 height 14
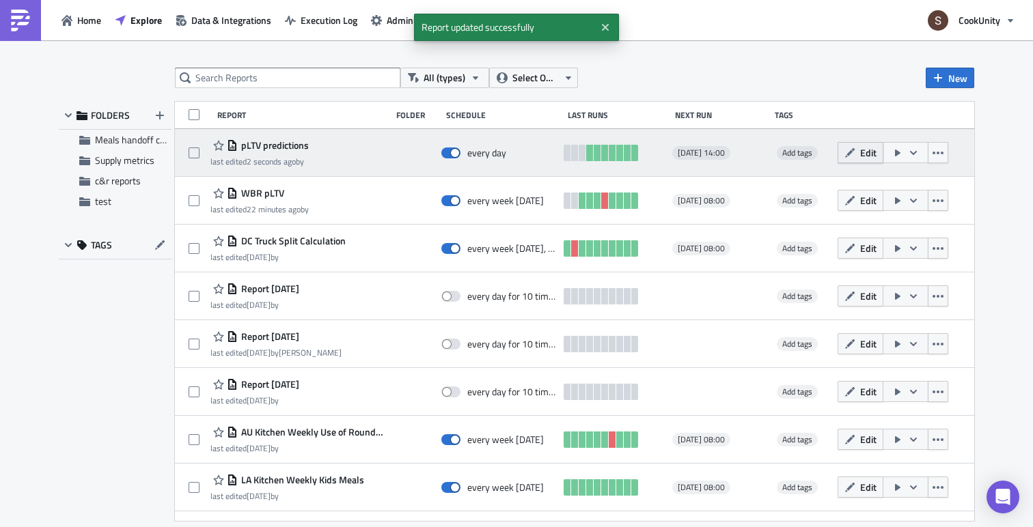
click at [868, 159] on button "Edit" at bounding box center [861, 152] width 46 height 21
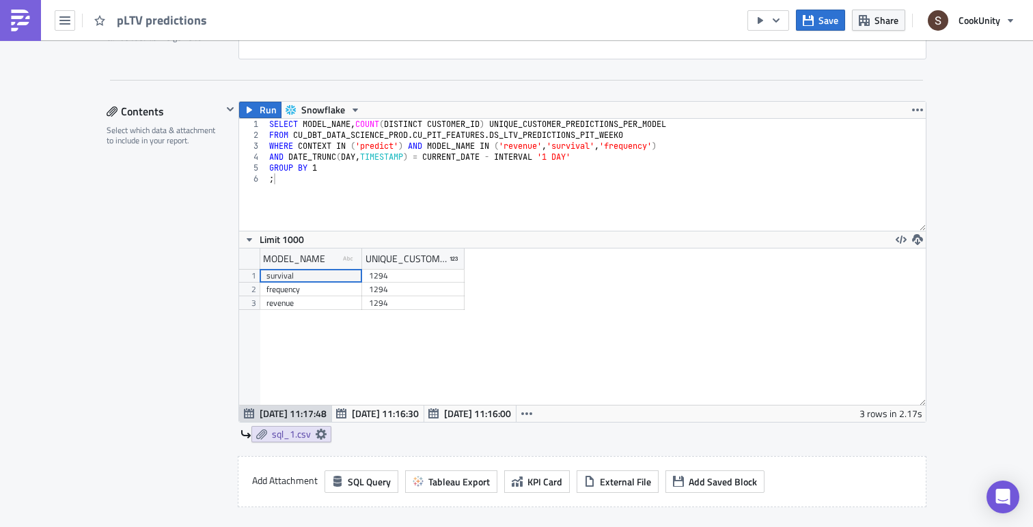
scroll to position [378, 0]
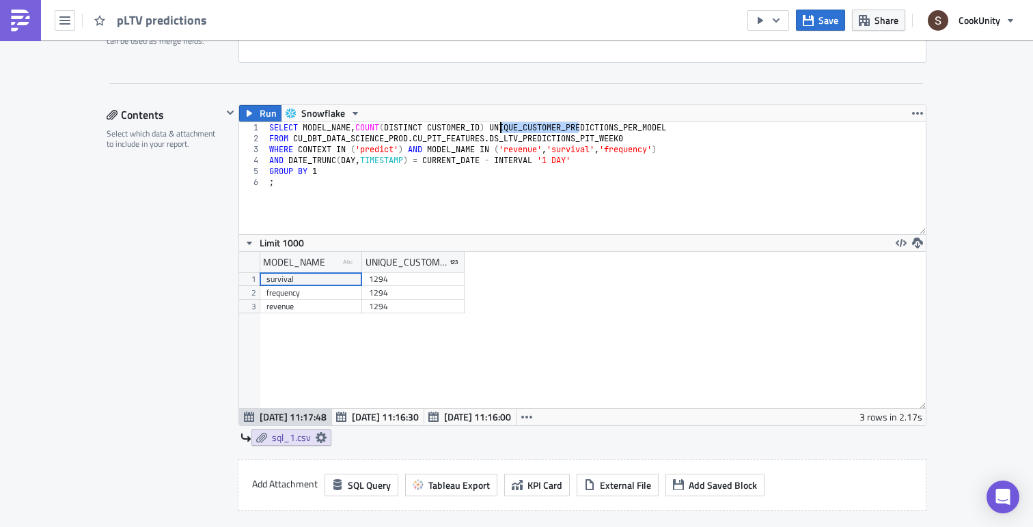
drag, startPoint x: 579, startPoint y: 127, endPoint x: 499, endPoint y: 125, distance: 80.0
click at [499, 125] on div "SELECT MODEL_NAME , COUNT ( DISTINCT CUSTOMER_ID ) UNIQUE_CUSTOMER_PREDICTIONS_…" at bounding box center [595, 189] width 659 height 134
click at [551, 130] on div "SELECT MODEL_NAME , COUNT ( DISTINCT CUSTOMER_ID ) PREDICTIONS_PER_MODEL FROM C…" at bounding box center [595, 189] width 659 height 134
click at [486, 166] on div "SELECT MODEL_NAME , COUNT ( DISTINCT CUSTOMER_ID ) PREDS_PER_MODEL FROM CU_DBT_…" at bounding box center [595, 189] width 659 height 134
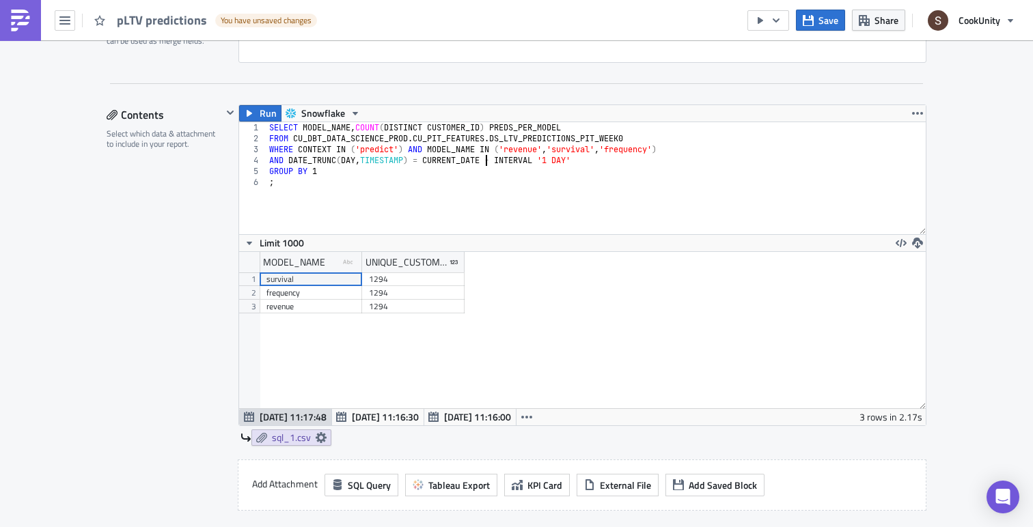
click at [410, 204] on div "SELECT MODEL_NAME , COUNT ( DISTINCT CUSTOMER_ID ) PREDS_PER_MODEL FROM CU_DBT_…" at bounding box center [595, 189] width 659 height 134
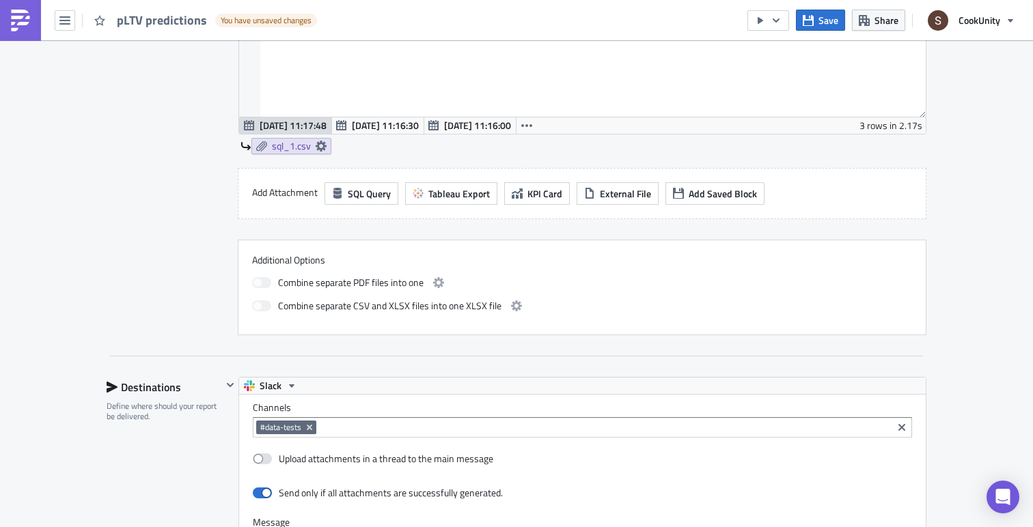
scroll to position [723, 0]
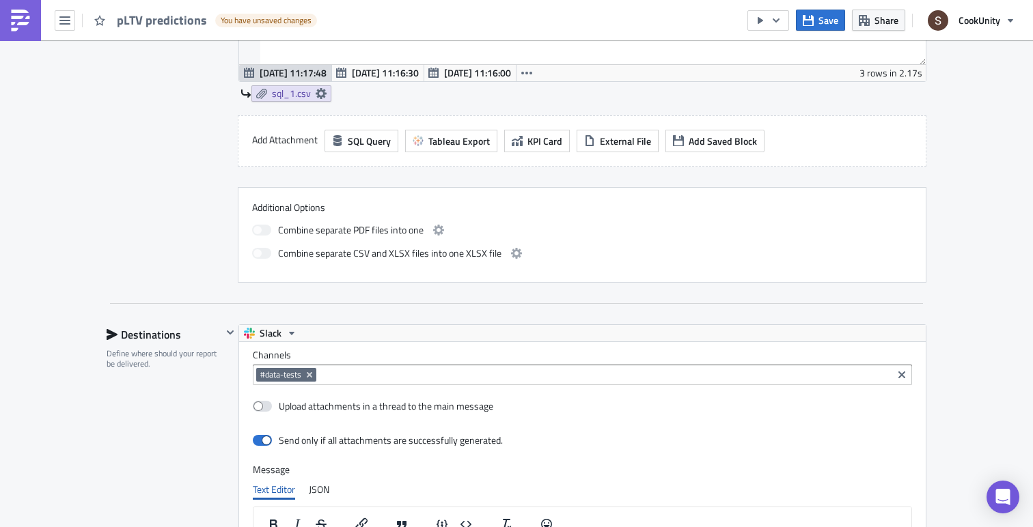
type textarea ";"
click at [204, 261] on div "Contents Select which data & attachment to include in your report." at bounding box center [164, 21] width 115 height 523
click at [312, 377] on icon "Remove Tag" at bounding box center [309, 374] width 5 height 5
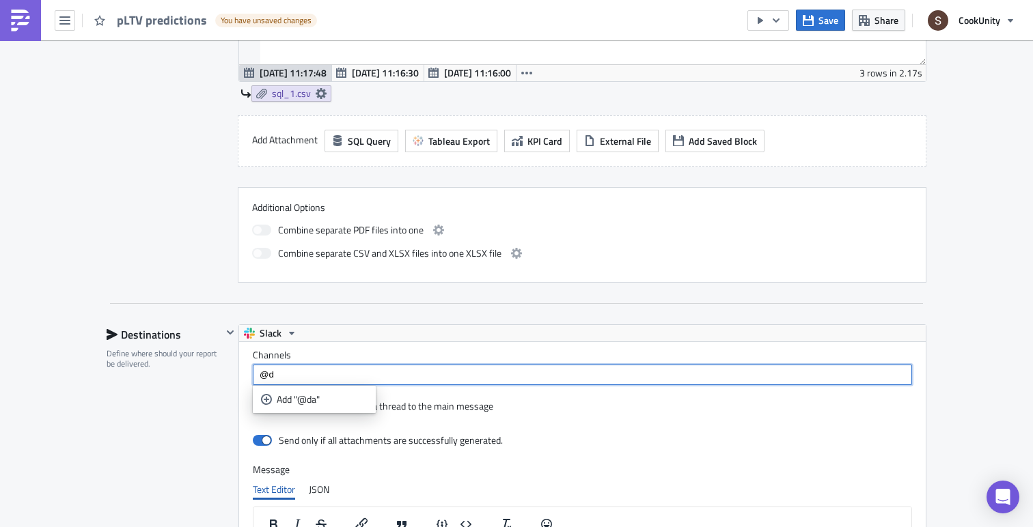
type input "@"
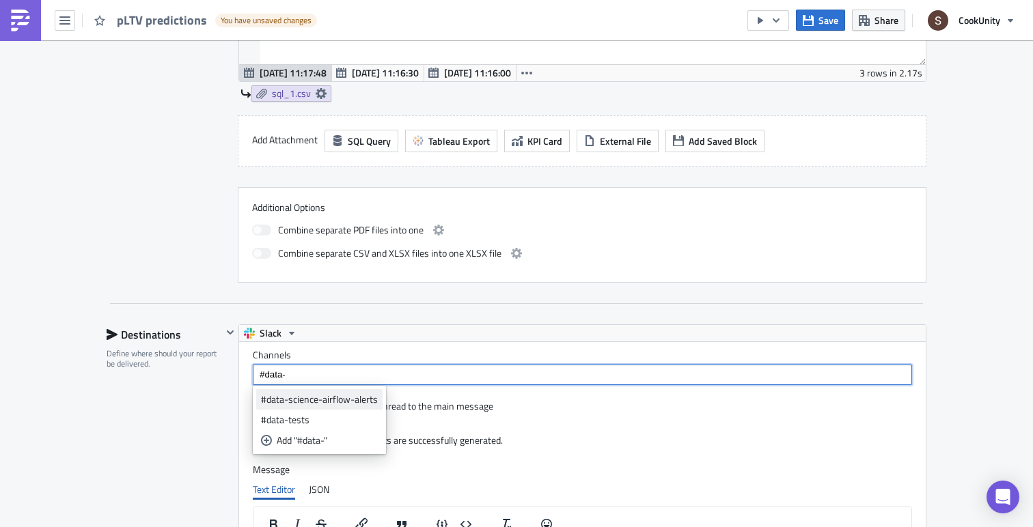
type input "#data-"
click at [316, 407] on link "#data-science-airflow-alerts" at bounding box center [319, 399] width 126 height 20
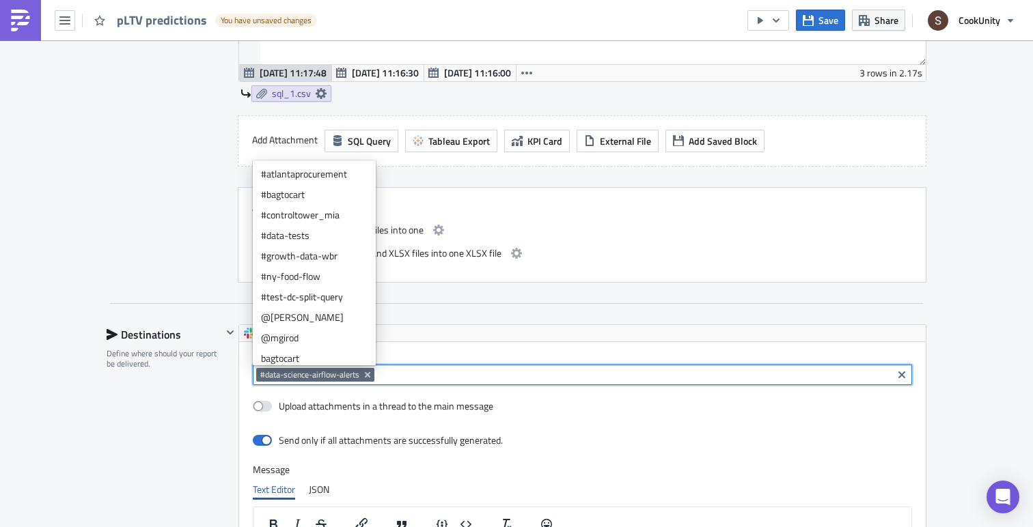
click at [233, 425] on div at bounding box center [230, 526] width 16 height 402
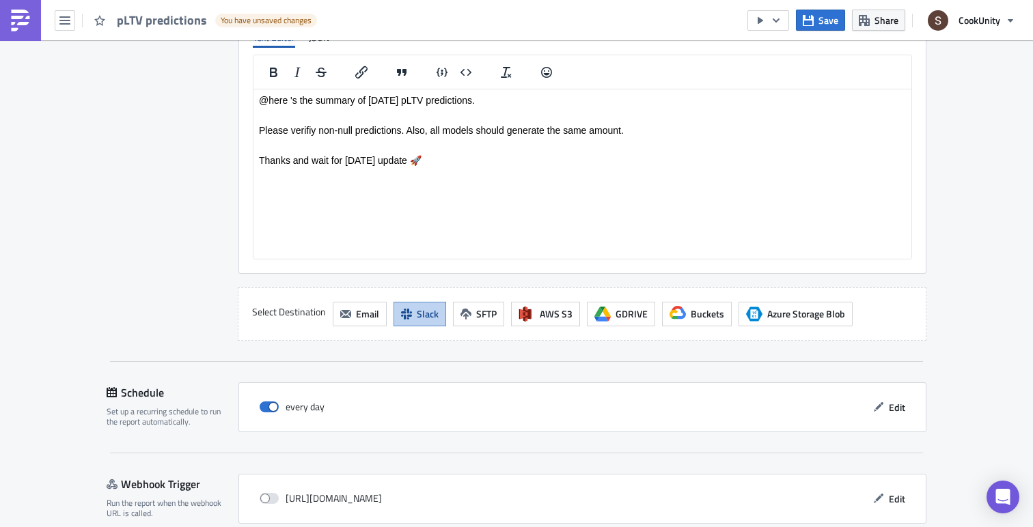
scroll to position [1240, 0]
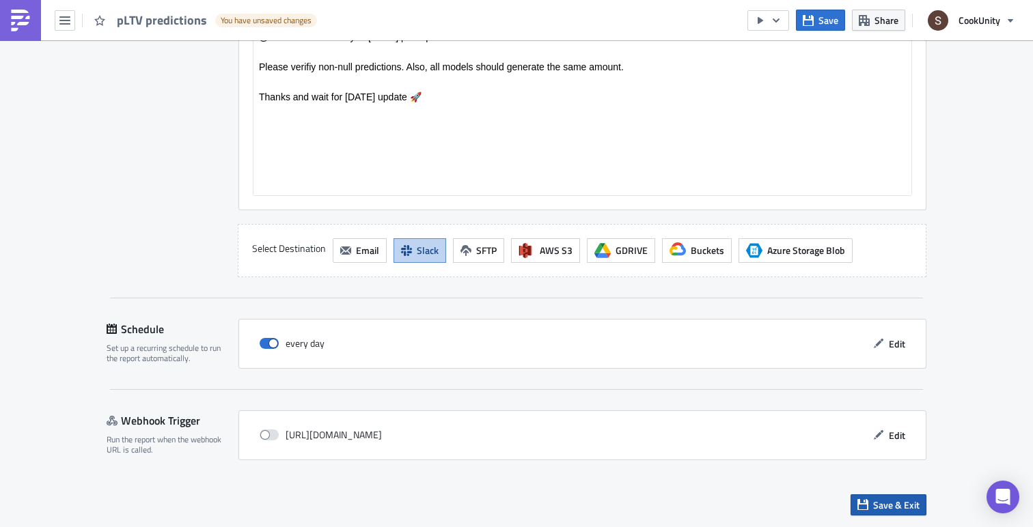
click at [862, 497] on button "Save & Exit" at bounding box center [889, 505] width 76 height 21
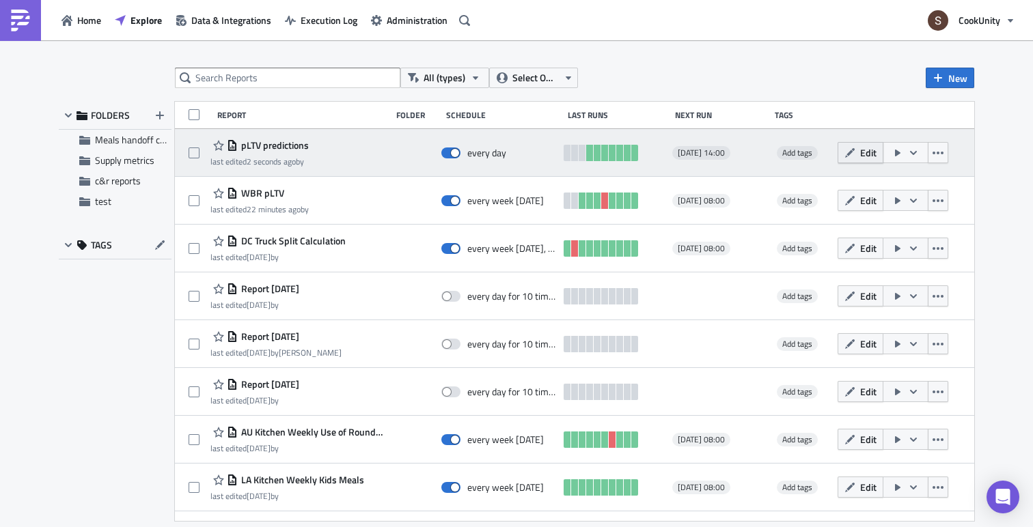
click at [872, 148] on span "Edit" at bounding box center [868, 153] width 16 height 14
click at [877, 155] on span "Edit" at bounding box center [868, 153] width 16 height 14
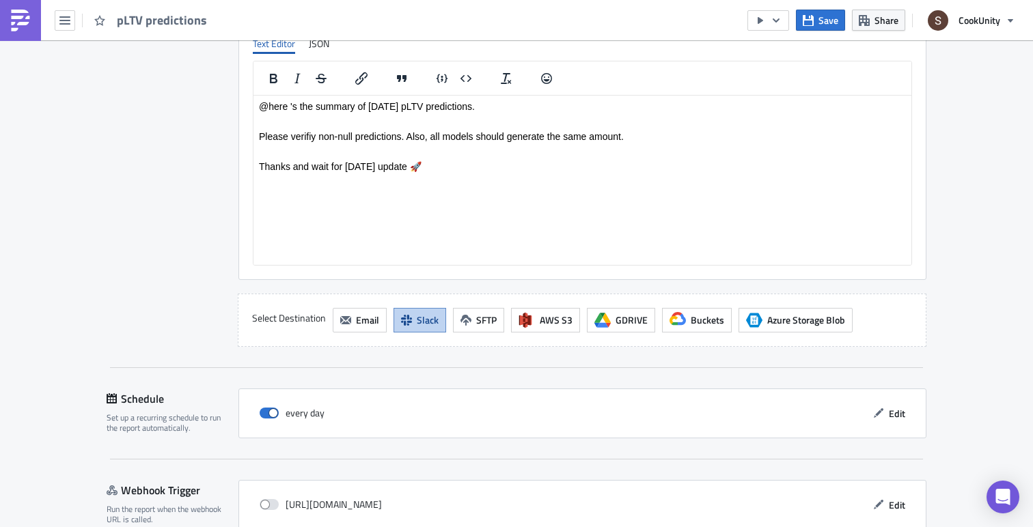
scroll to position [1240, 0]
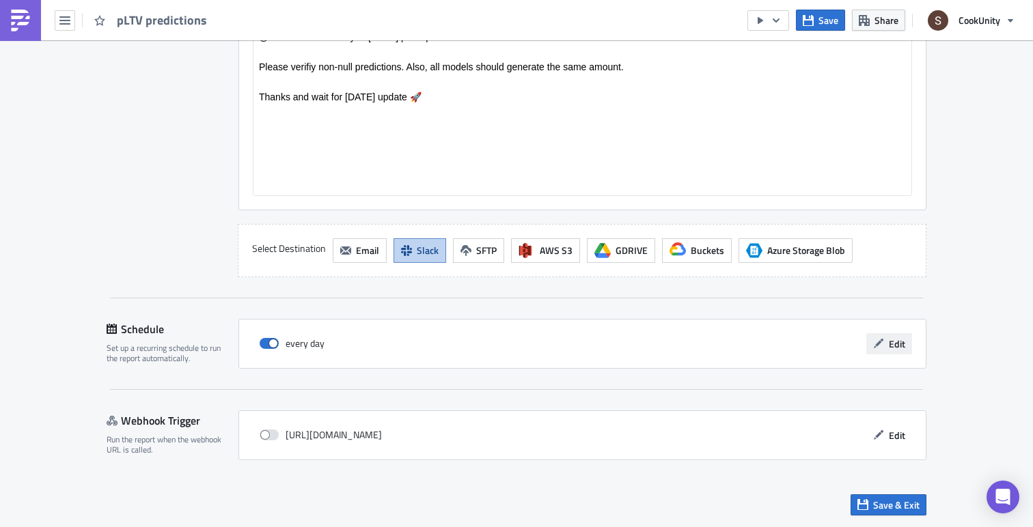
click at [896, 340] on span "Edit" at bounding box center [897, 344] width 16 height 14
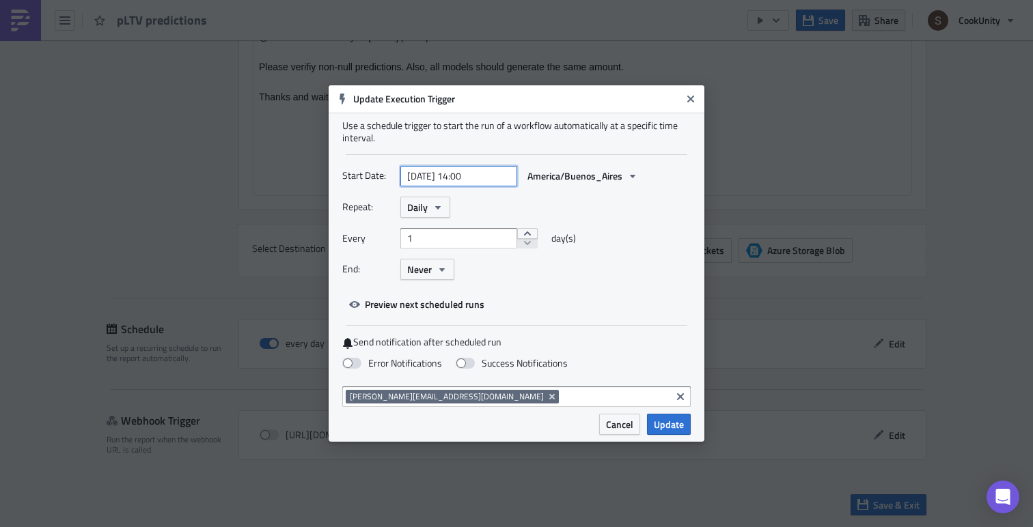
select select "8"
select select "2025"
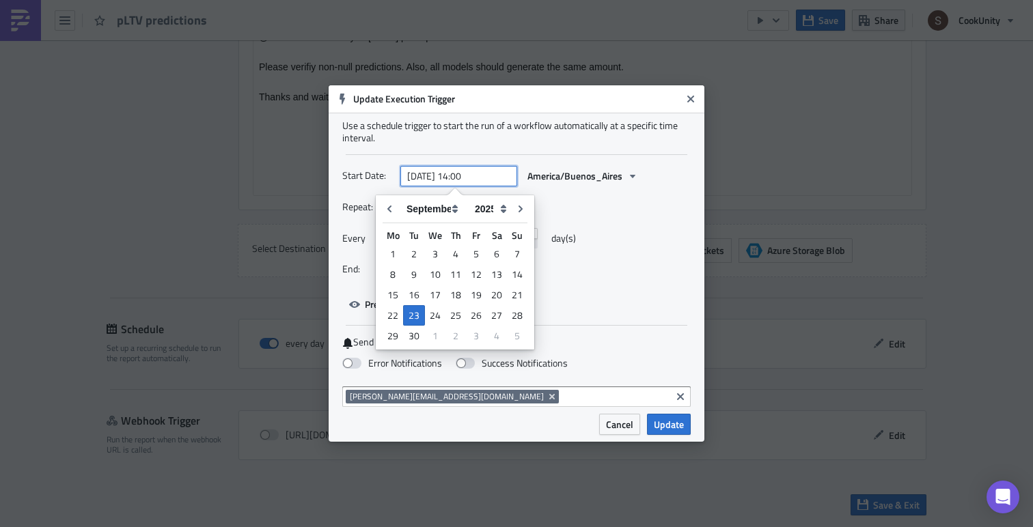
click at [472, 172] on input "[DATE] 14:00" at bounding box center [458, 176] width 117 height 20
type input "[DATE] 13:00"
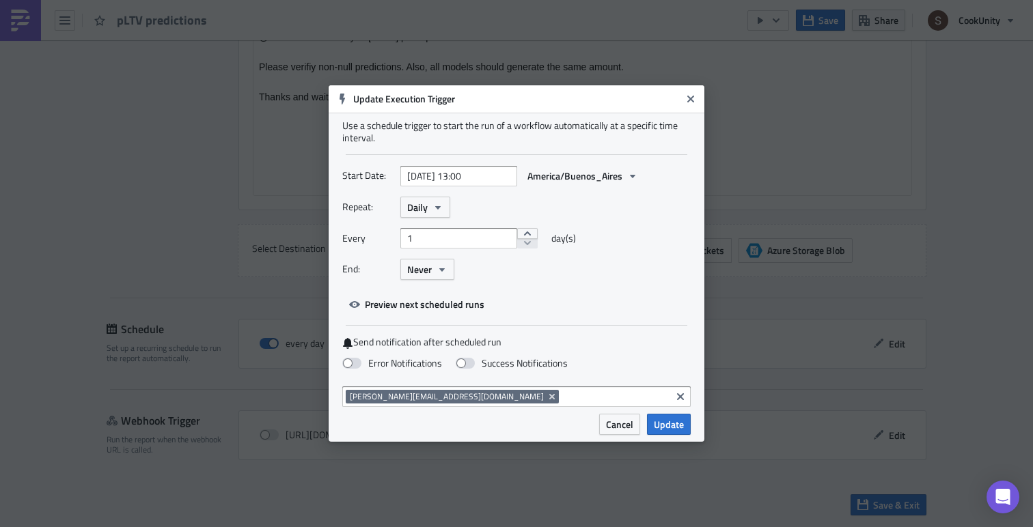
click at [607, 218] on div "Repeat: Daily Every 1 day(s) End: Never" at bounding box center [516, 244] width 348 height 94
click at [665, 425] on span "Update" at bounding box center [669, 424] width 30 height 14
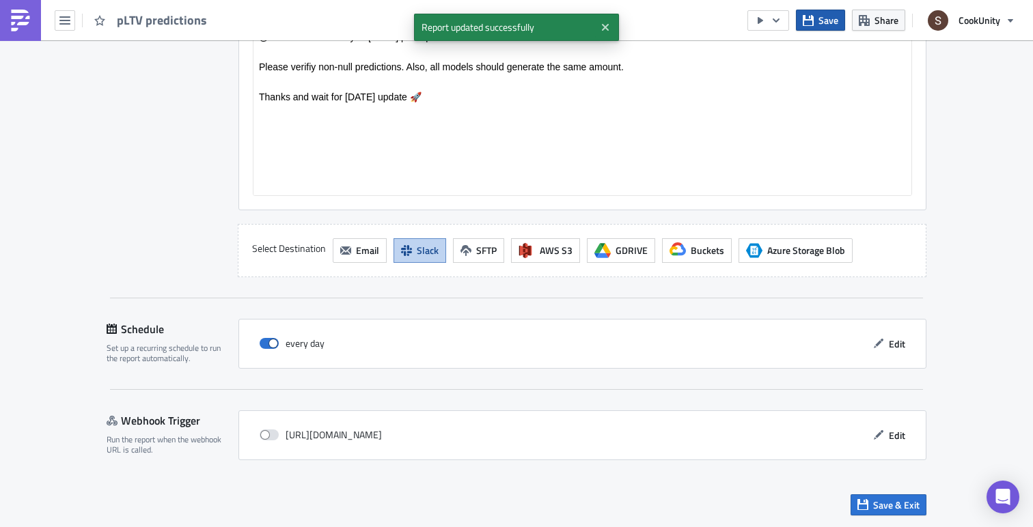
click at [811, 16] on icon "button" at bounding box center [808, 20] width 11 height 11
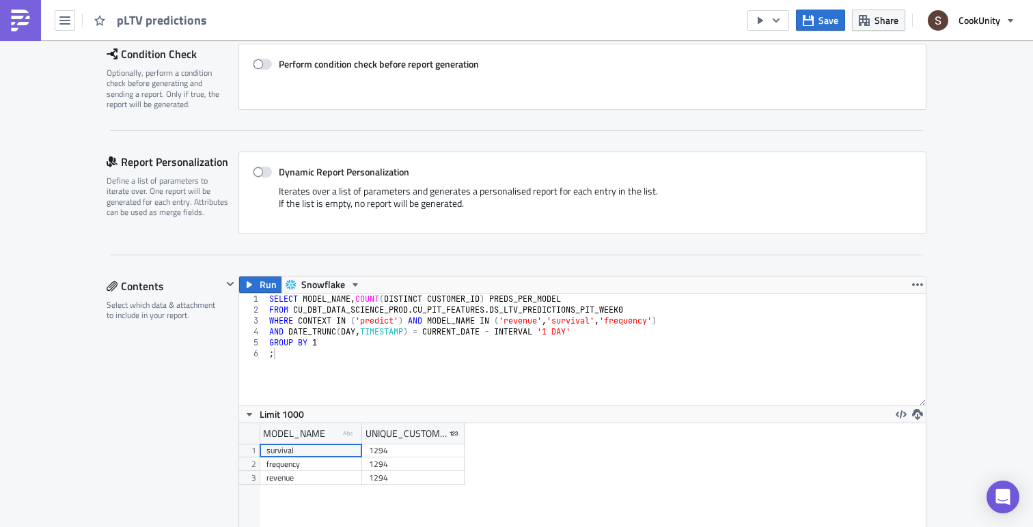
scroll to position [225, 0]
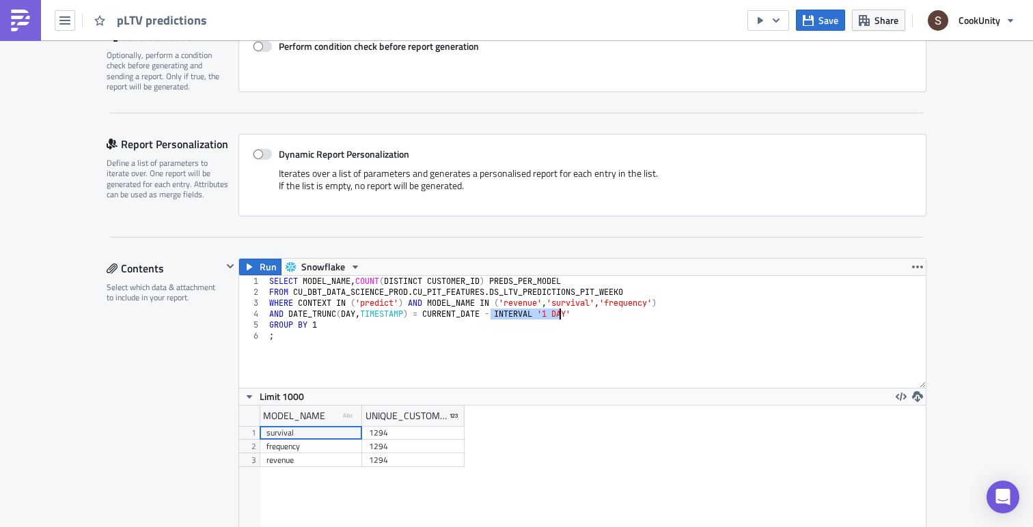
drag, startPoint x: 489, startPoint y: 312, endPoint x: 657, endPoint y: 312, distance: 167.4
click at [657, 312] on div "SELECT MODEL_NAME , COUNT ( DISTINCT CUSTOMER_ID ) PREDS_PER_MODEL FROM CU_DBT_…" at bounding box center [595, 343] width 659 height 134
type textarea "AND DATE_TRUNC(DAY, TIMESTAMP) = CURRENT_DATE"
click at [818, 16] on button "Save" at bounding box center [820, 20] width 49 height 21
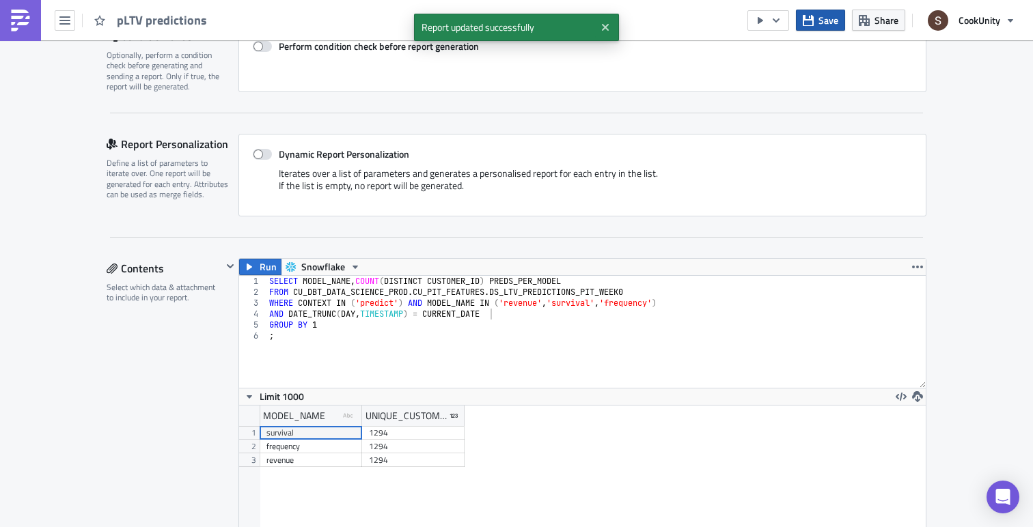
click at [827, 20] on span "Save" at bounding box center [828, 20] width 20 height 14
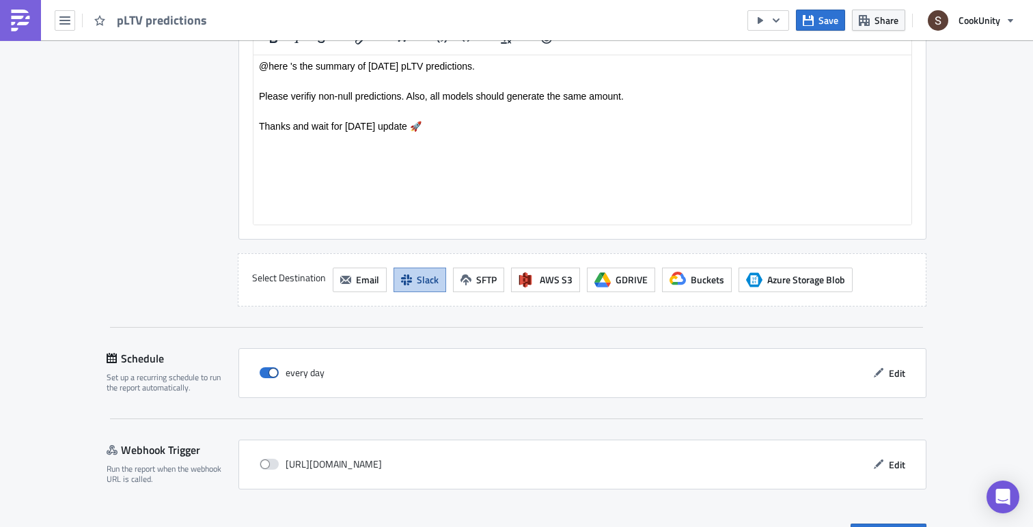
scroll to position [1240, 0]
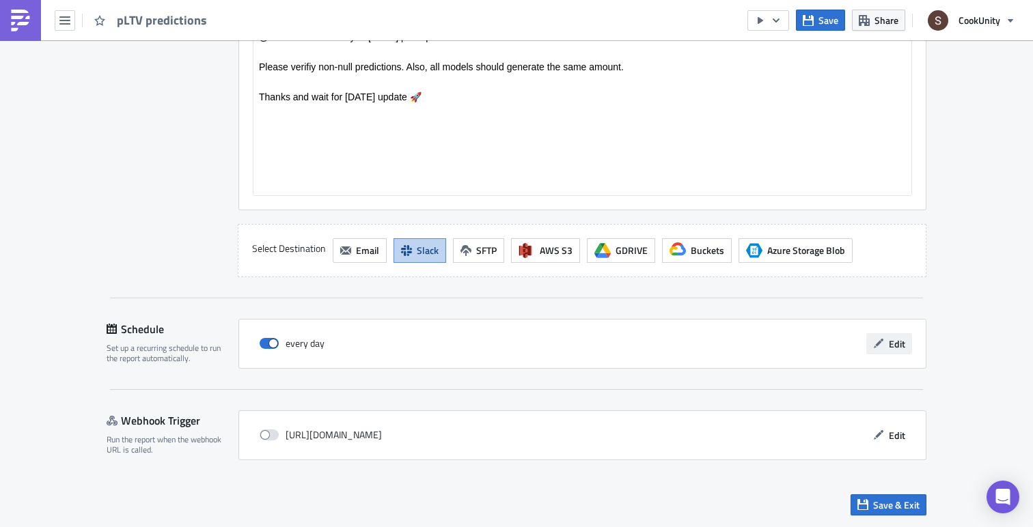
click at [899, 343] on span "Edit" at bounding box center [897, 344] width 16 height 14
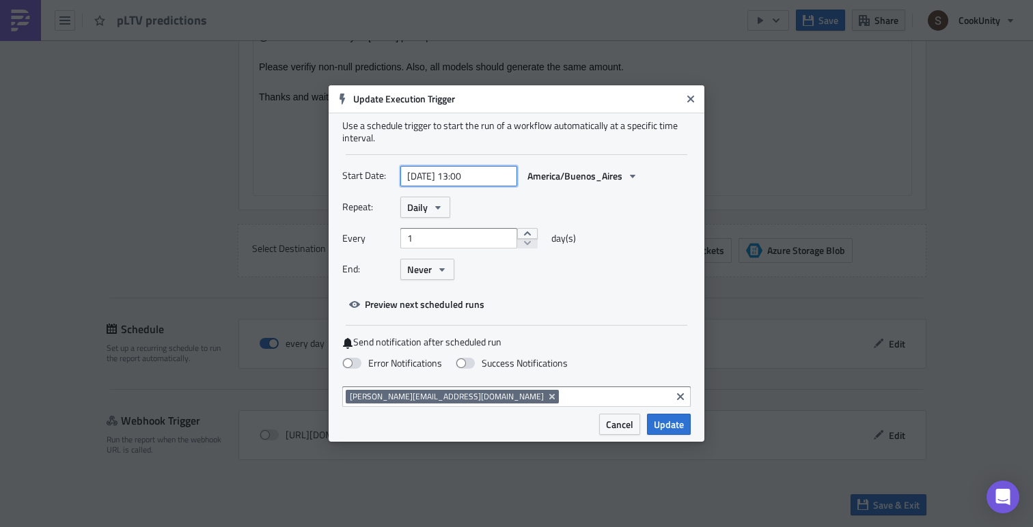
select select "8"
select select "2025"
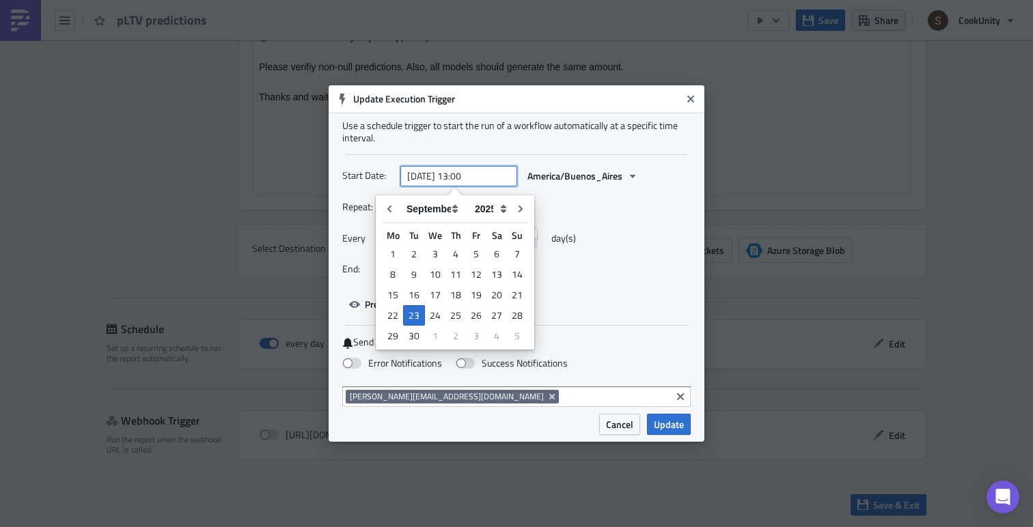
click at [470, 174] on input "[DATE] 13:00" at bounding box center [458, 176] width 117 height 20
type input "[DATE] 12:30"
click at [616, 247] on div "Every 1 day(s)" at bounding box center [516, 243] width 348 height 31
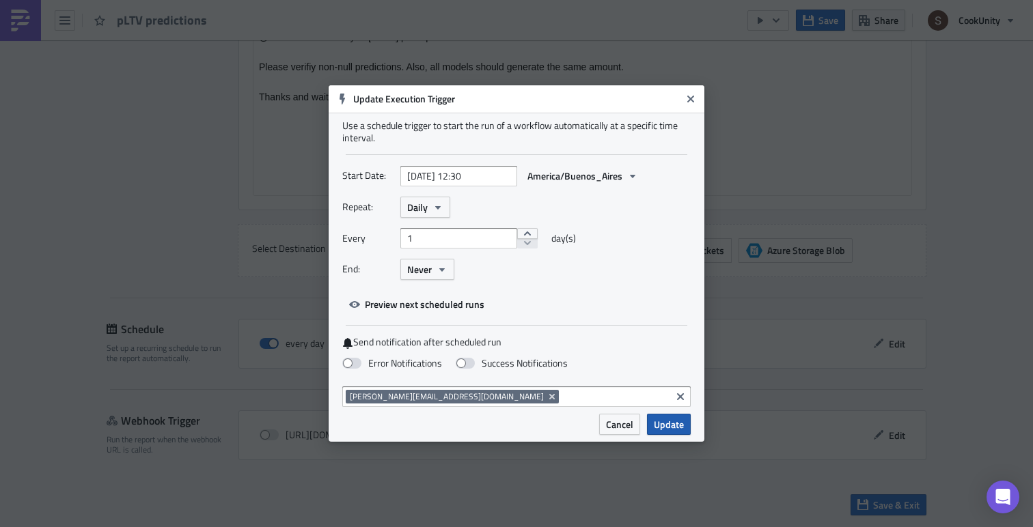
click at [667, 420] on span "Update" at bounding box center [669, 424] width 30 height 14
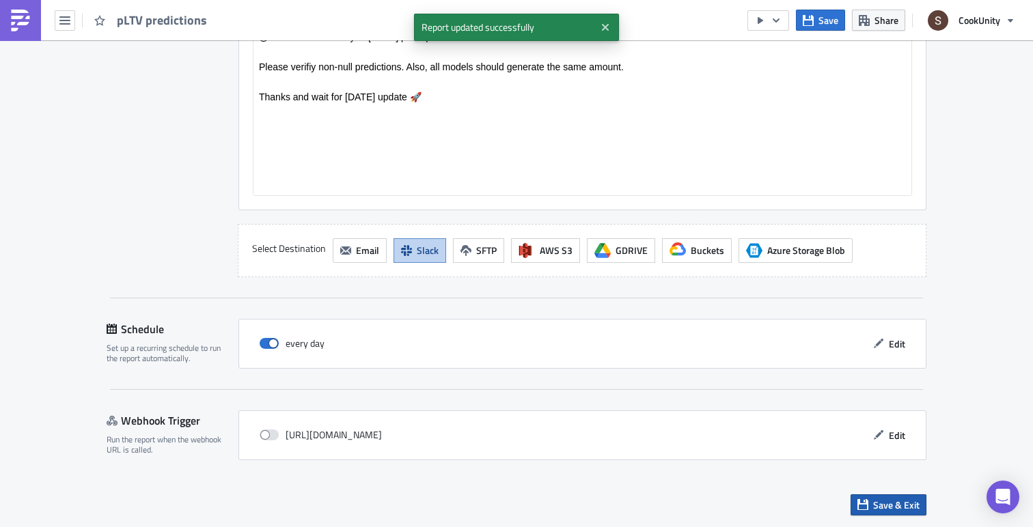
click at [883, 501] on span "Save & Exit" at bounding box center [896, 505] width 46 height 14
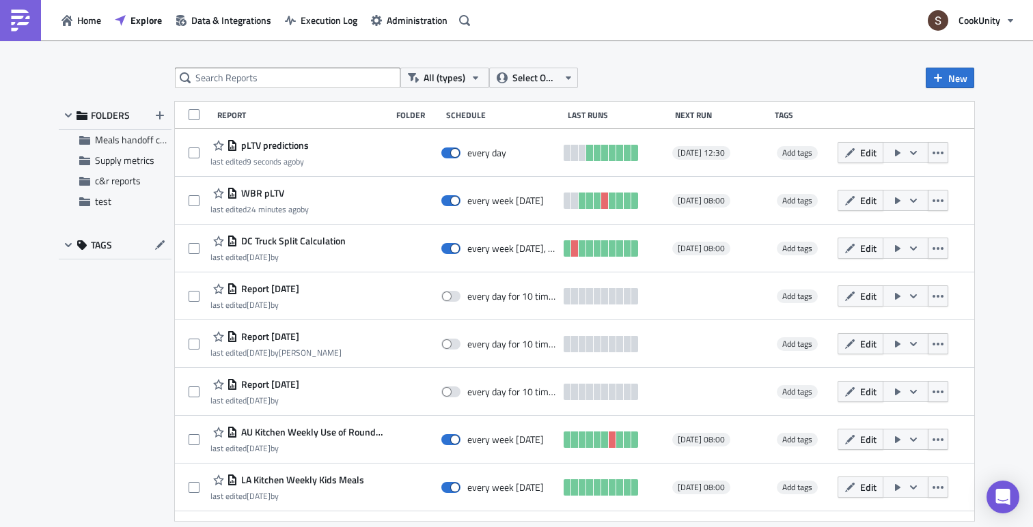
click at [782, 59] on div "All (types) Select Owner New FOLDERS Meals handoff checkpoint by stores Supply …" at bounding box center [516, 284] width 1033 height 489
